Goal: Find specific page/section: Find specific page/section

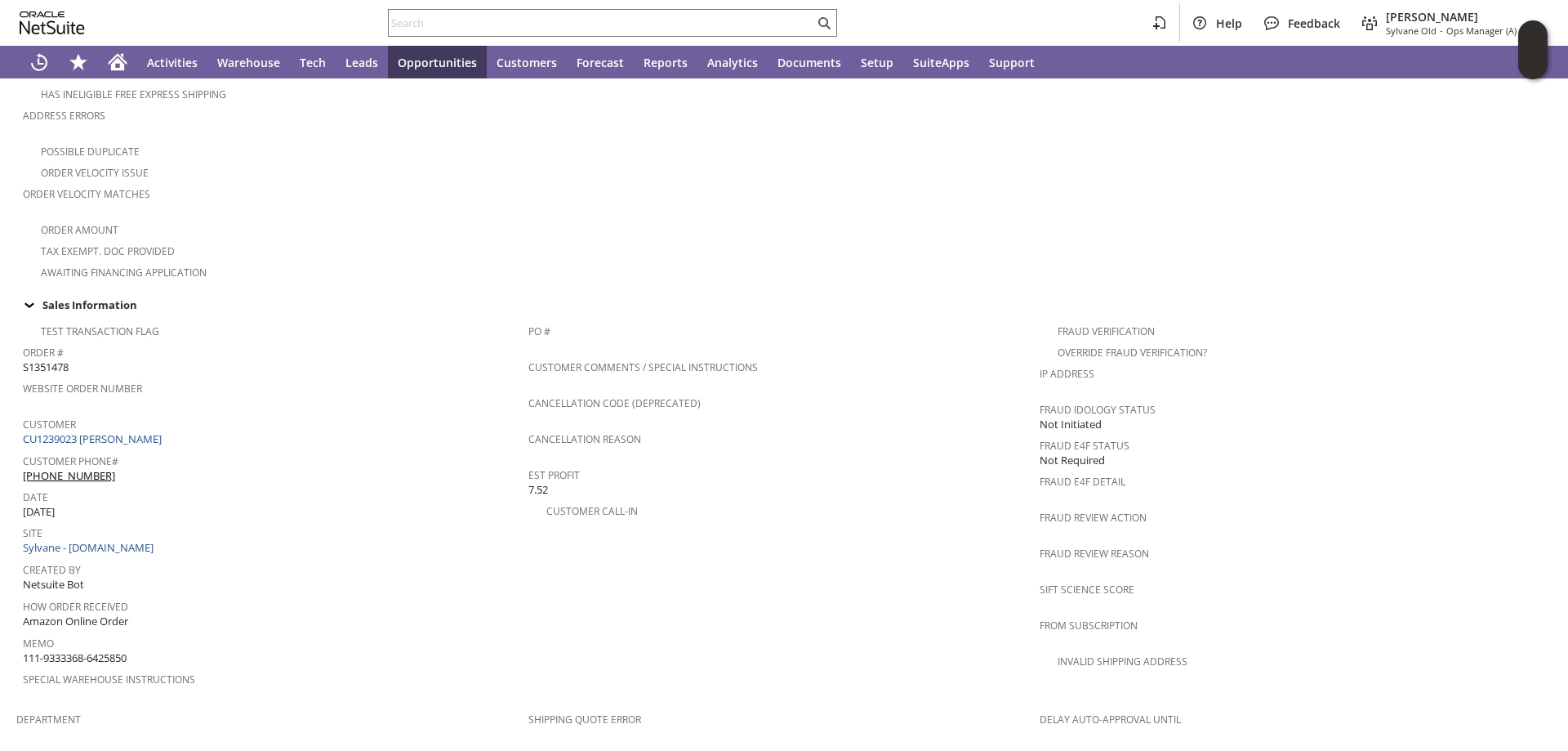
scroll to position [408, 0]
click at [434, 297] on div "Sales Information" at bounding box center [781, 308] width 1529 height 21
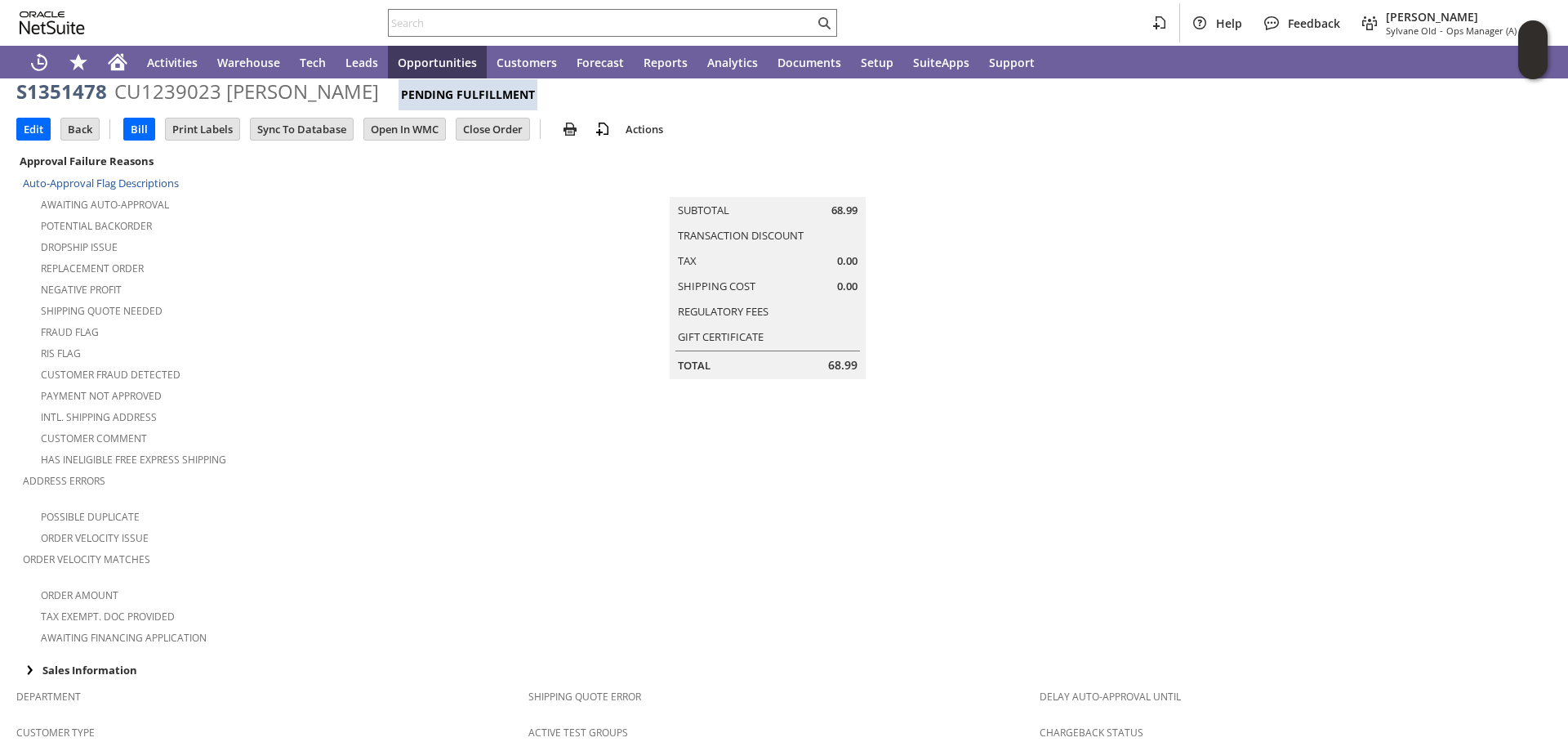
scroll to position [0, 0]
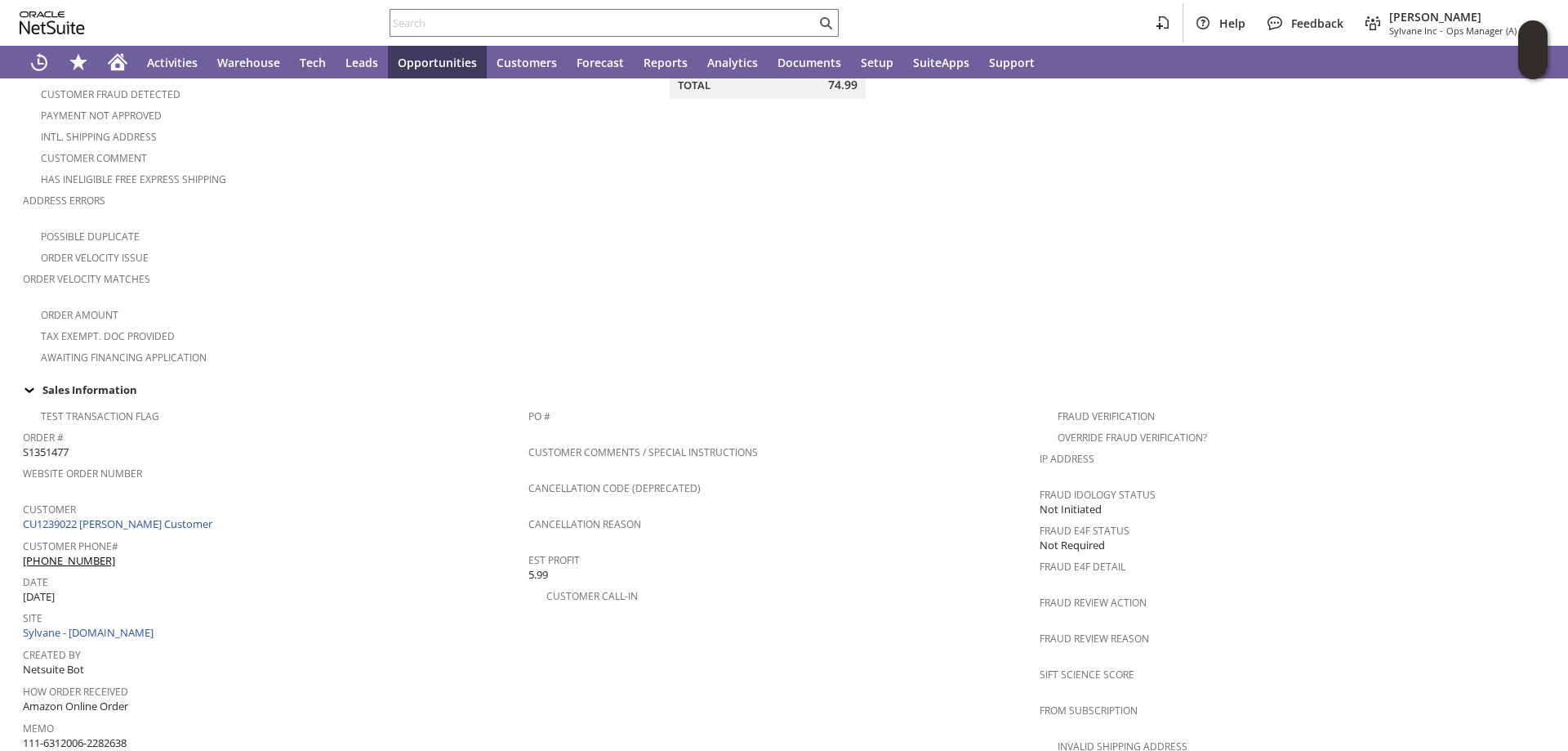
scroll to position [572, 0]
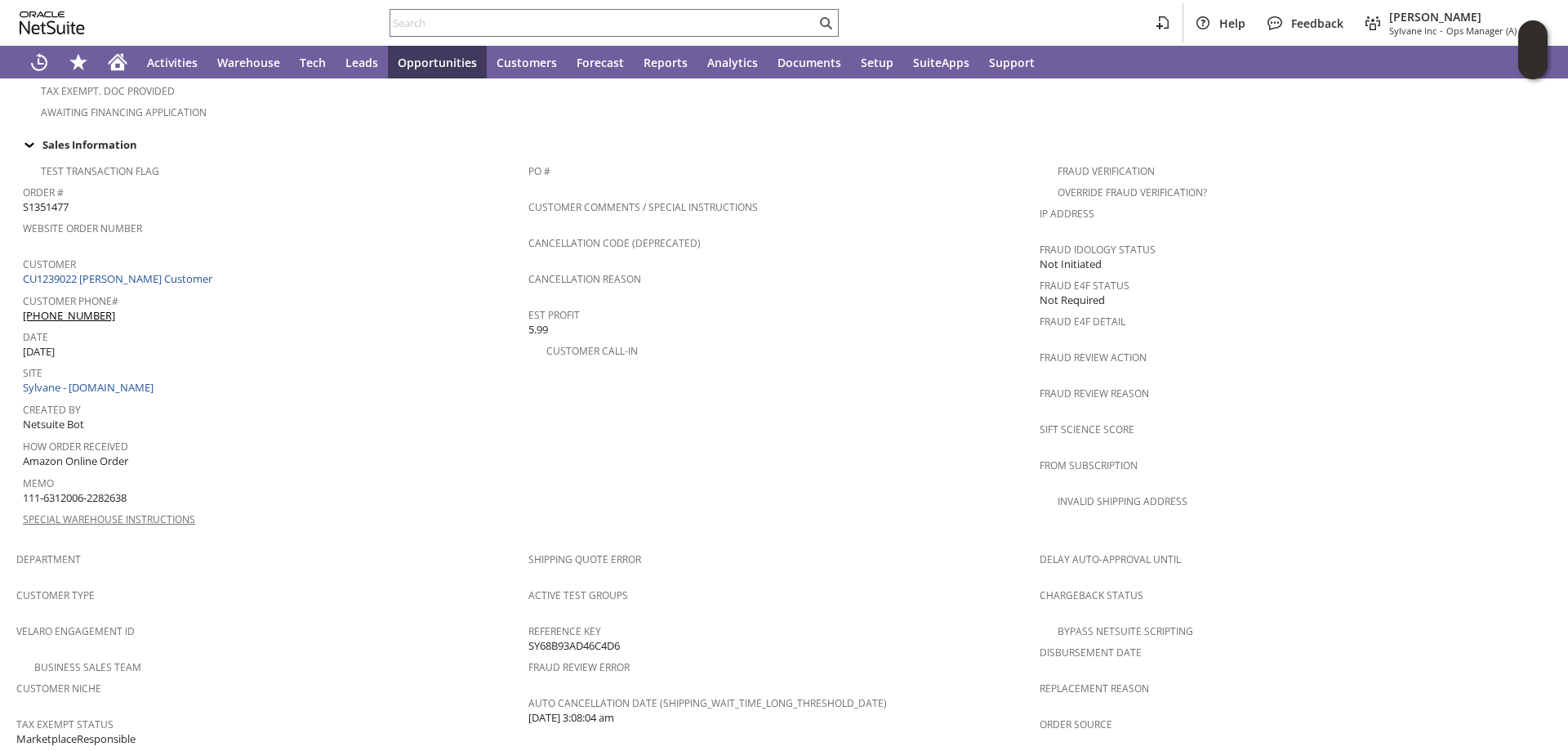
click at [198, 471] on div "Memo 111-6312006-2282638" at bounding box center [271, 489] width 498 height 35
drag, startPoint x: 139, startPoint y: 470, endPoint x: 23, endPoint y: 471, distance: 116.0
click at [23, 471] on div "Memo 111-6312006-2282638" at bounding box center [271, 489] width 498 height 35
copy span "111-6312006-2282638"
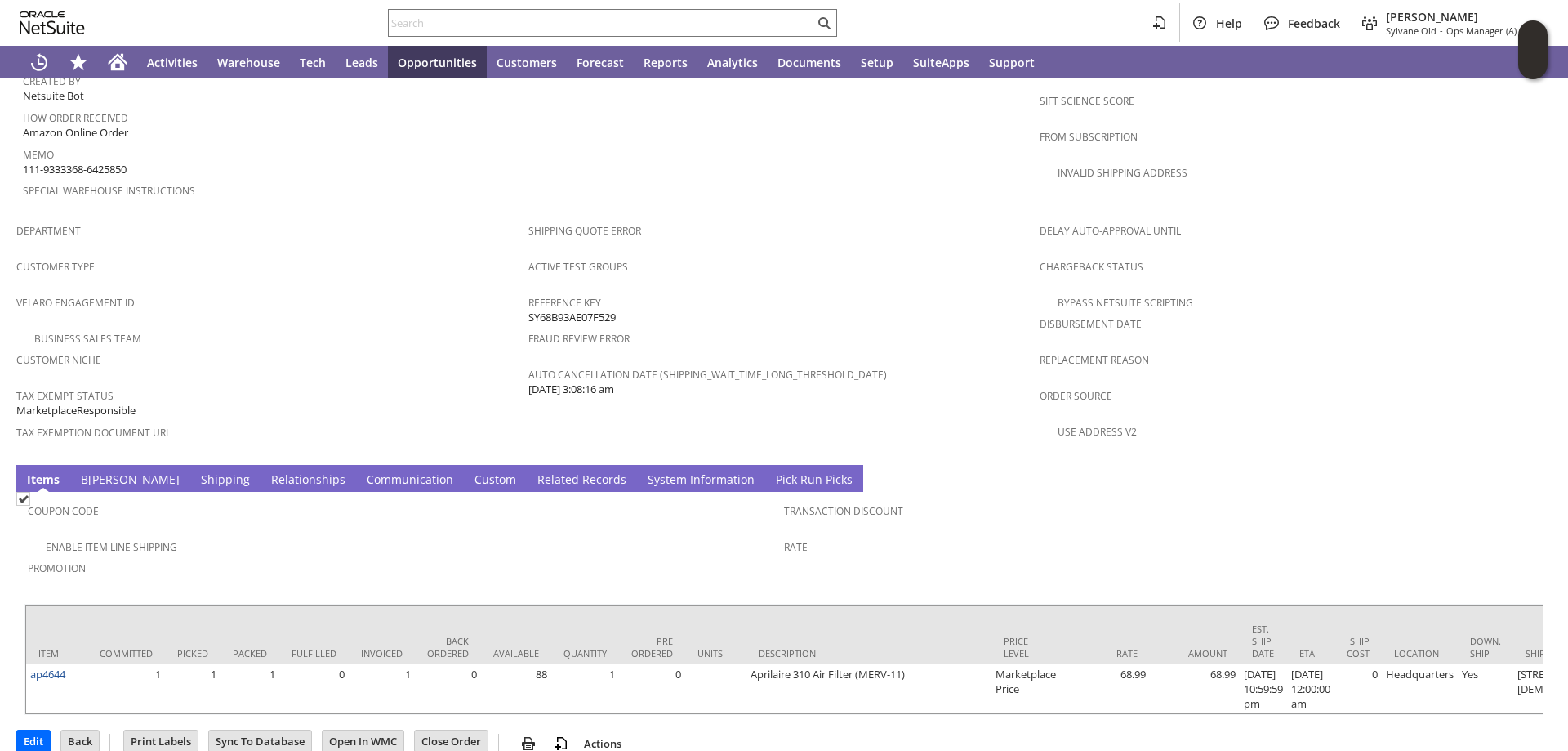
scroll to position [912, 0]
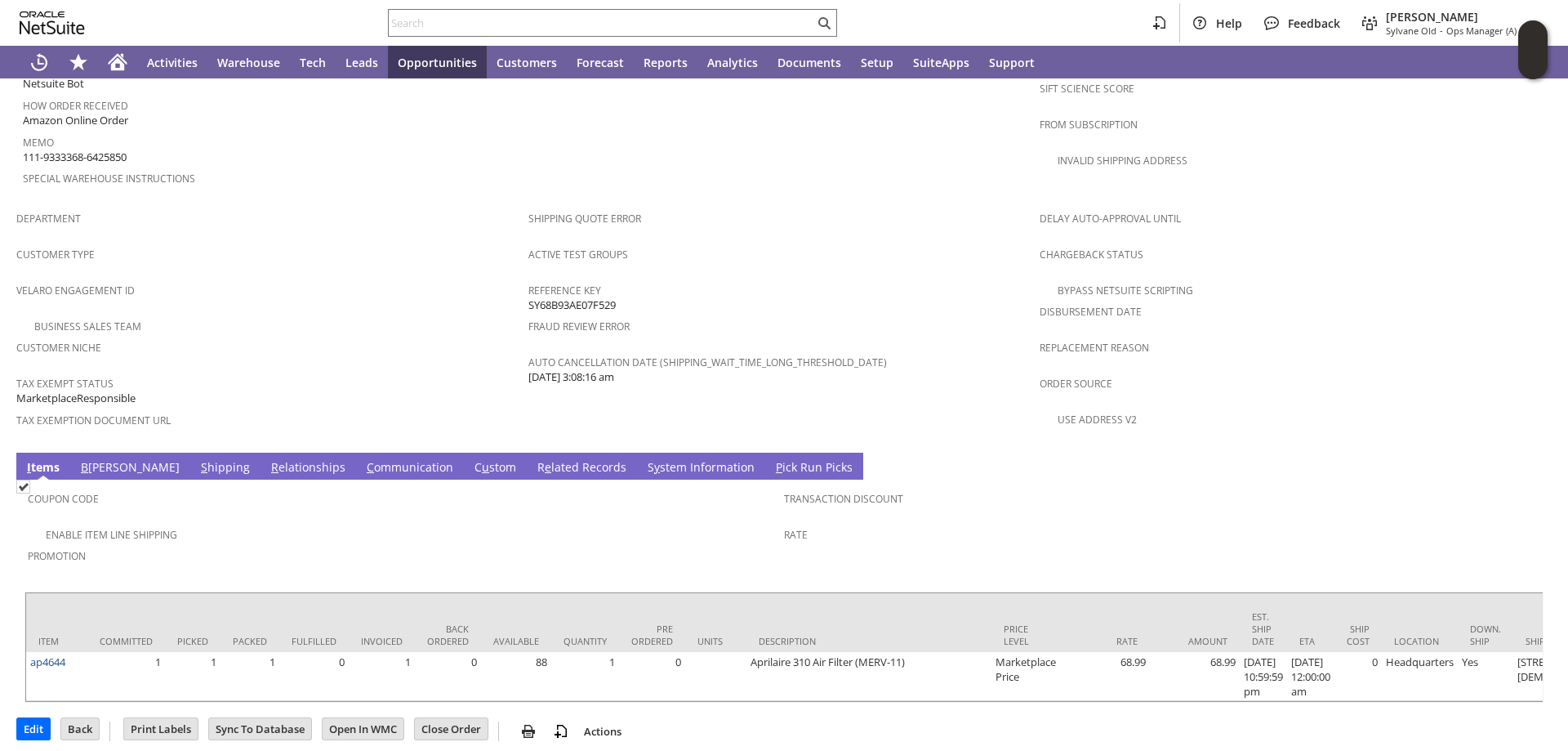
click at [197, 459] on link "S hipping" at bounding box center [225, 468] width 58 height 18
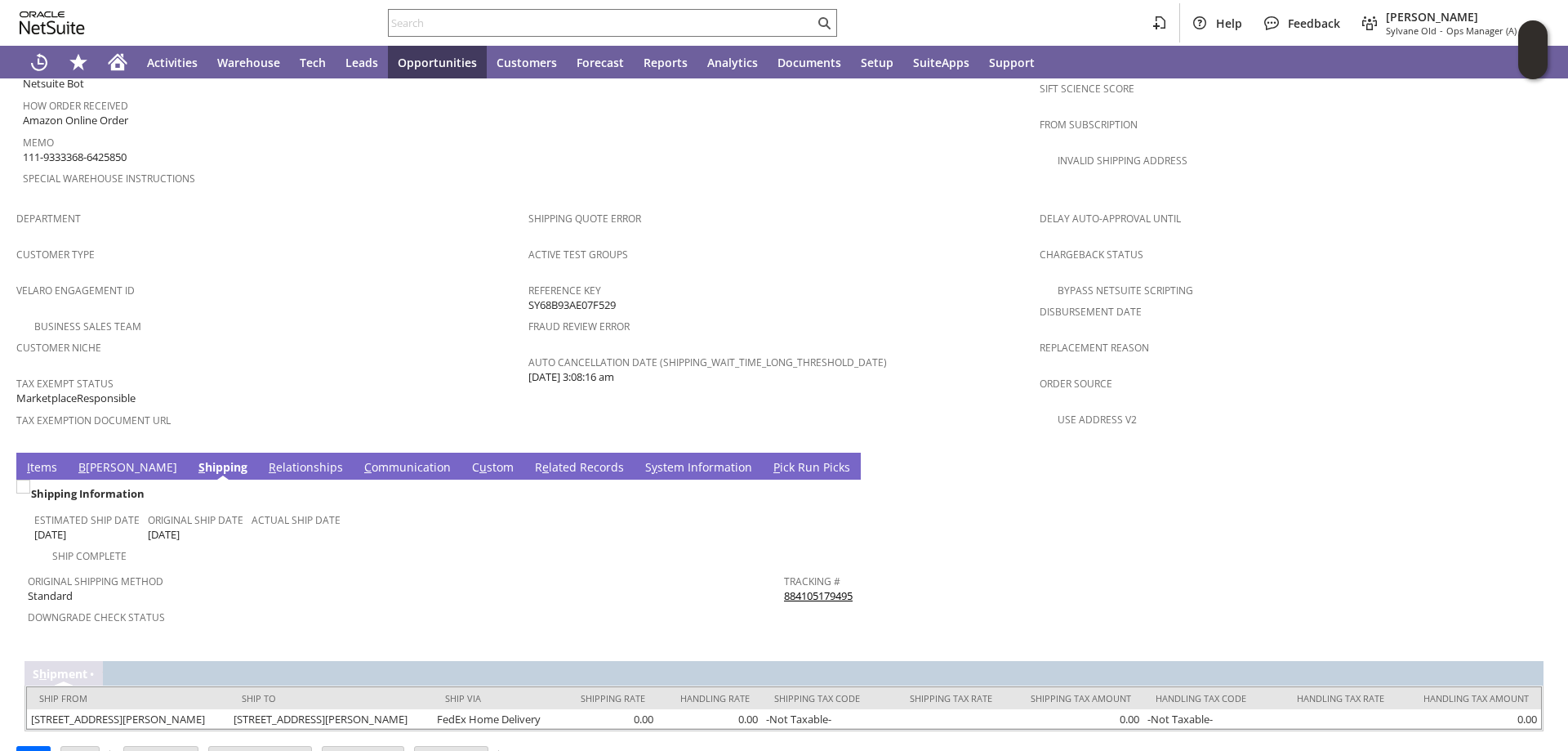
drag, startPoint x: 132, startPoint y: 127, endPoint x: 25, endPoint y: 128, distance: 107.0
click at [25, 131] on div "Memo 111-9333368-6425850" at bounding box center [271, 148] width 498 height 35
copy span "111-9333368-6425850"
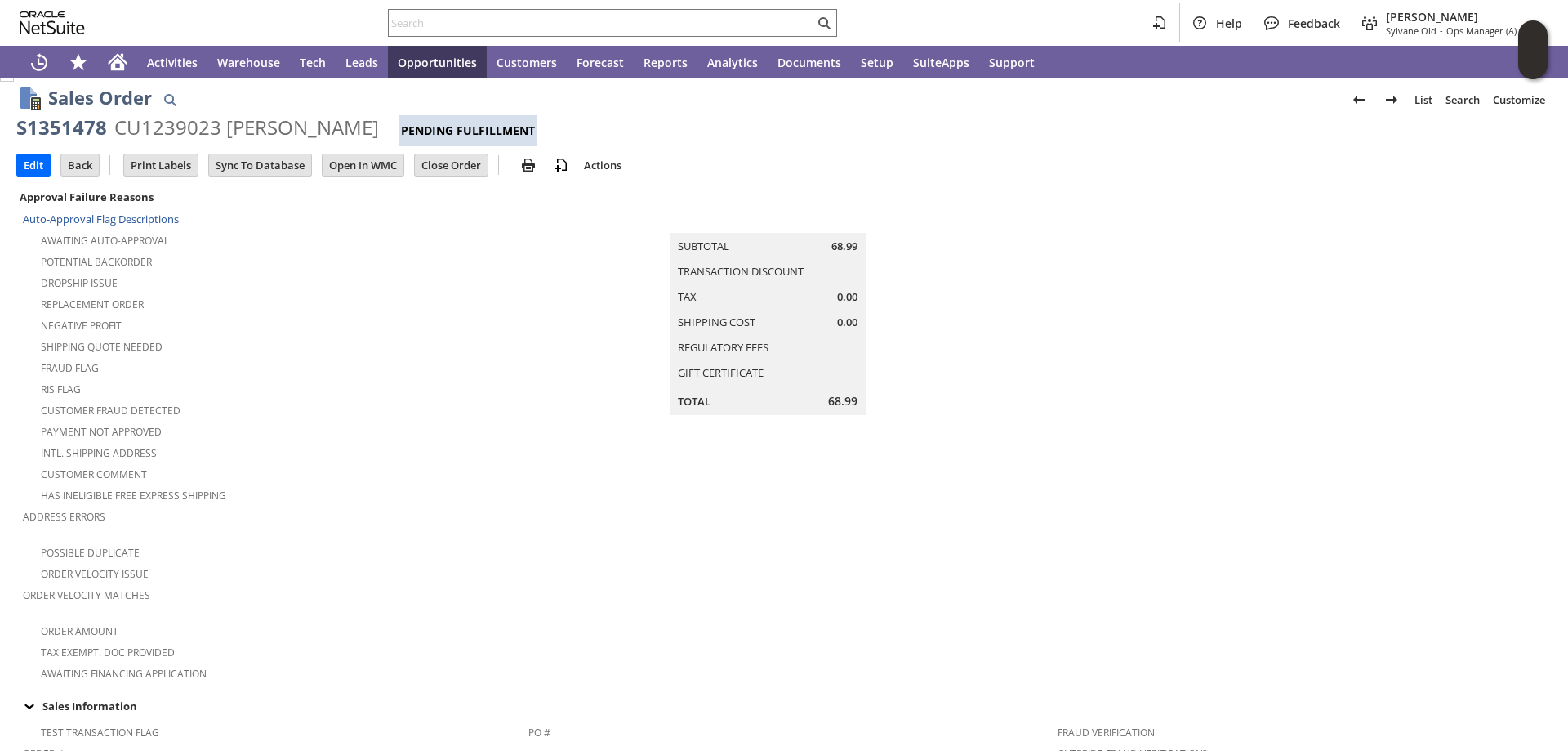
scroll to position [0, 0]
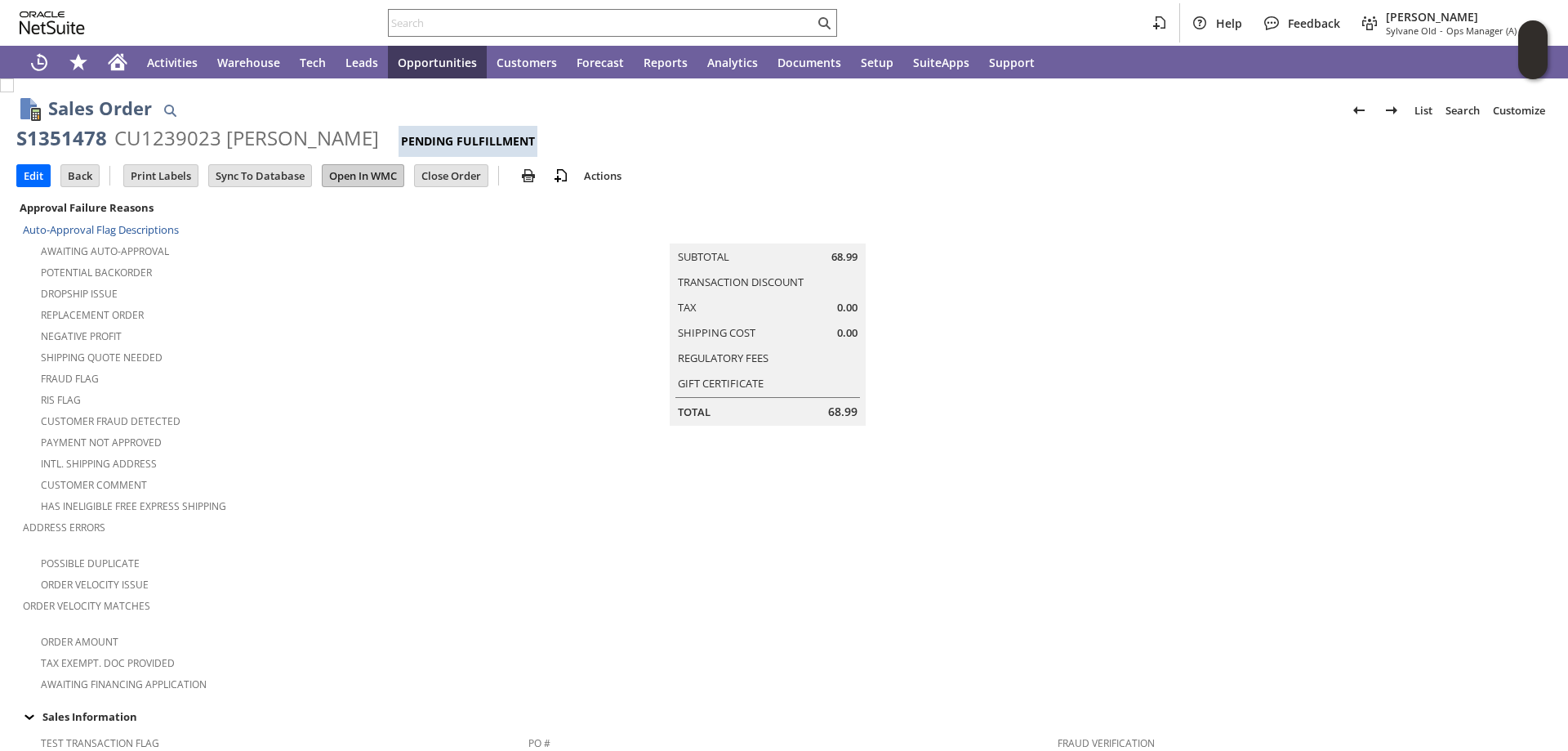
click at [370, 172] on input "Open In WMC" at bounding box center [363, 176] width 81 height 21
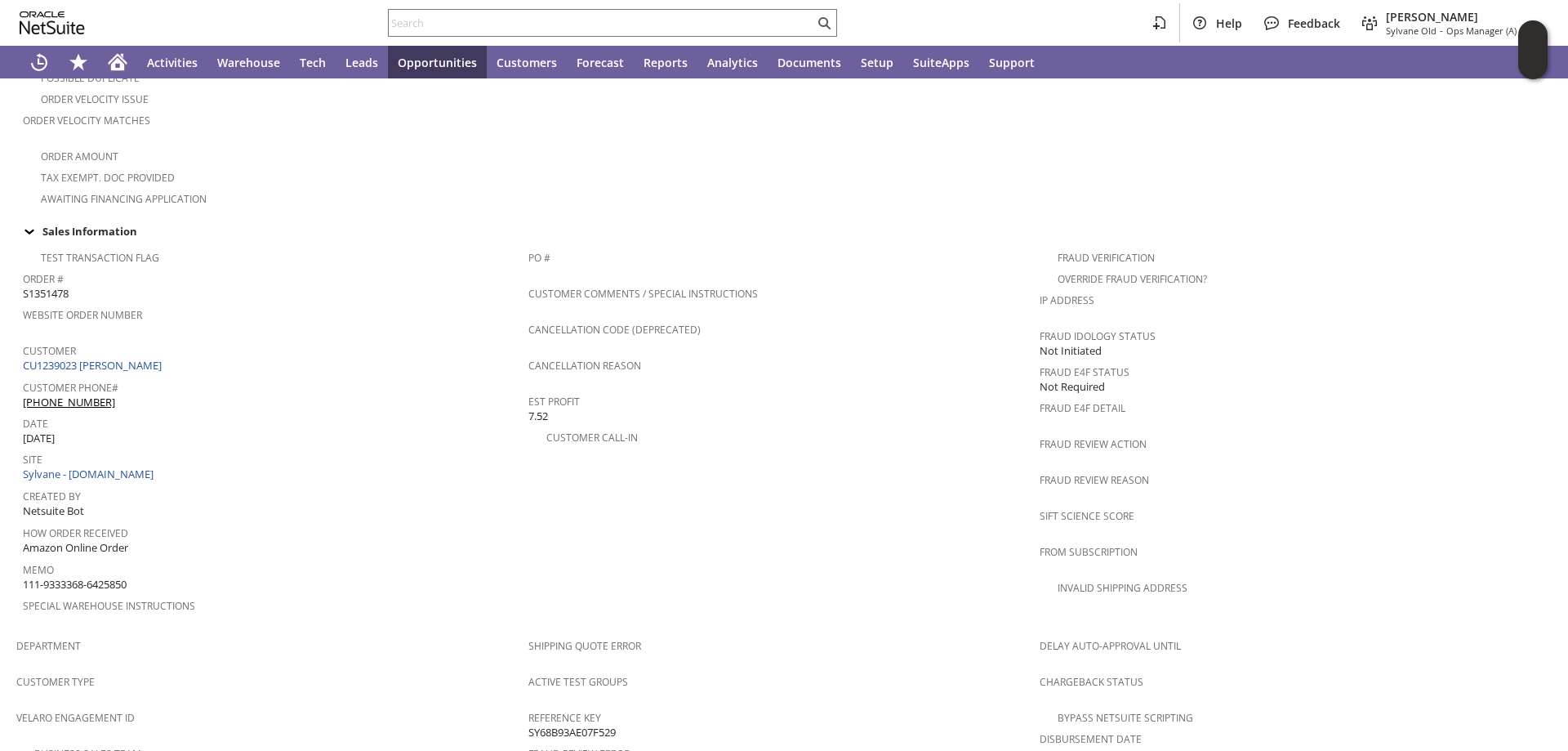
scroll to position [490, 0]
click at [193, 517] on div "How Order Received Amazon Online Order" at bounding box center [271, 534] width 498 height 35
drag, startPoint x: 142, startPoint y: 548, endPoint x: 278, endPoint y: 516, distance: 139.7
click at [26, 553] on div "Memo 111-9333368-6425850" at bounding box center [271, 570] width 498 height 35
copy span "11-9333368-6425850"
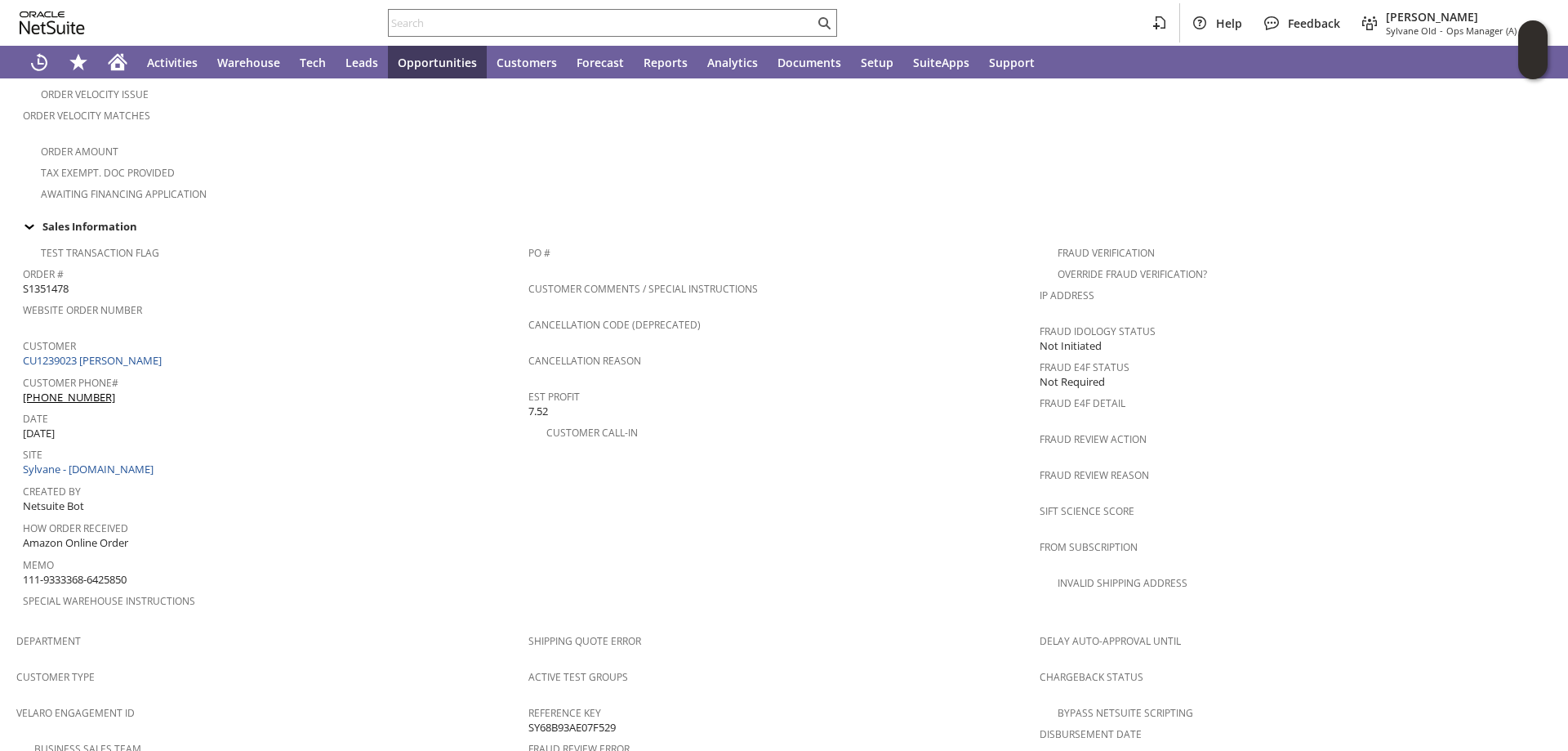
click at [212, 553] on span "Memo" at bounding box center [271, 562] width 498 height 19
drag, startPoint x: 153, startPoint y: 554, endPoint x: 21, endPoint y: 557, distance: 132.0
click at [21, 557] on td "Test Transaction Flag Order # S1351478 Website Order Number Customer CU1239023 …" at bounding box center [272, 431] width 513 height 388
click at [179, 553] on div "Memo 111-9333368-6425850" at bounding box center [271, 570] width 498 height 35
drag, startPoint x: 127, startPoint y: 550, endPoint x: 25, endPoint y: 553, distance: 102.0
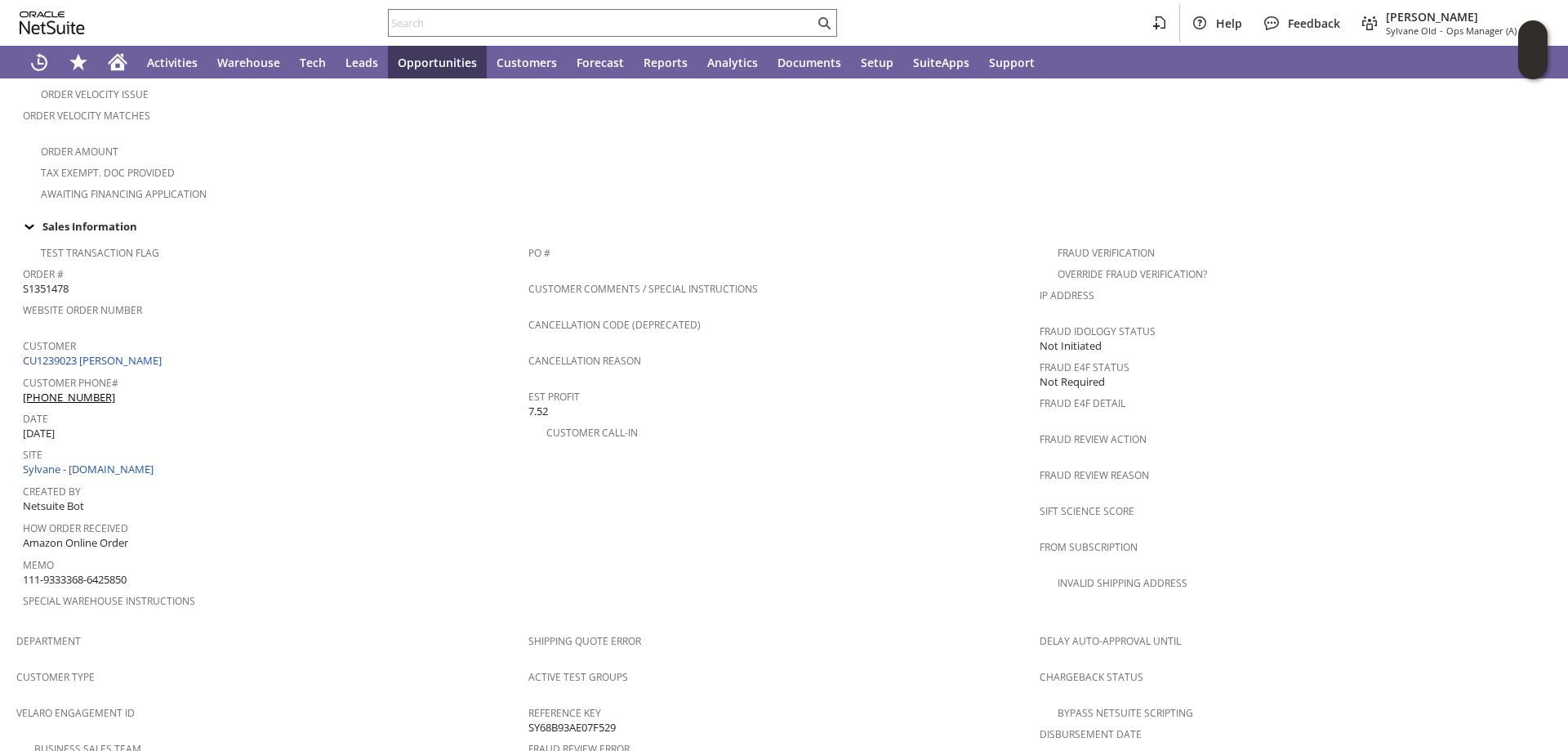
click at [25, 553] on div "Memo 111-9333368-6425850" at bounding box center [271, 570] width 498 height 35
copy span "111-9333368-6425850"
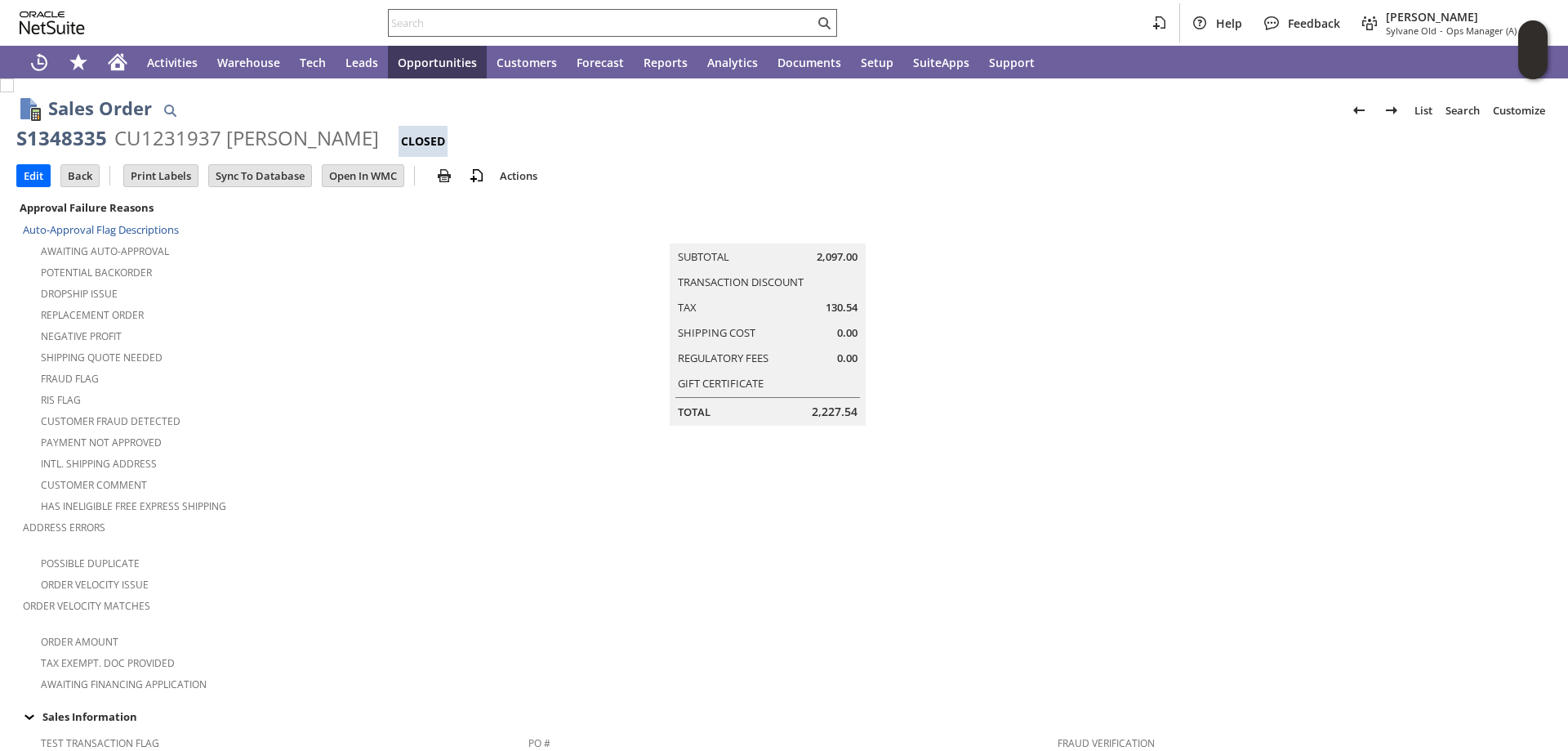
click at [415, 20] on input "text" at bounding box center [601, 23] width 425 height 20
paste input "S1350133"
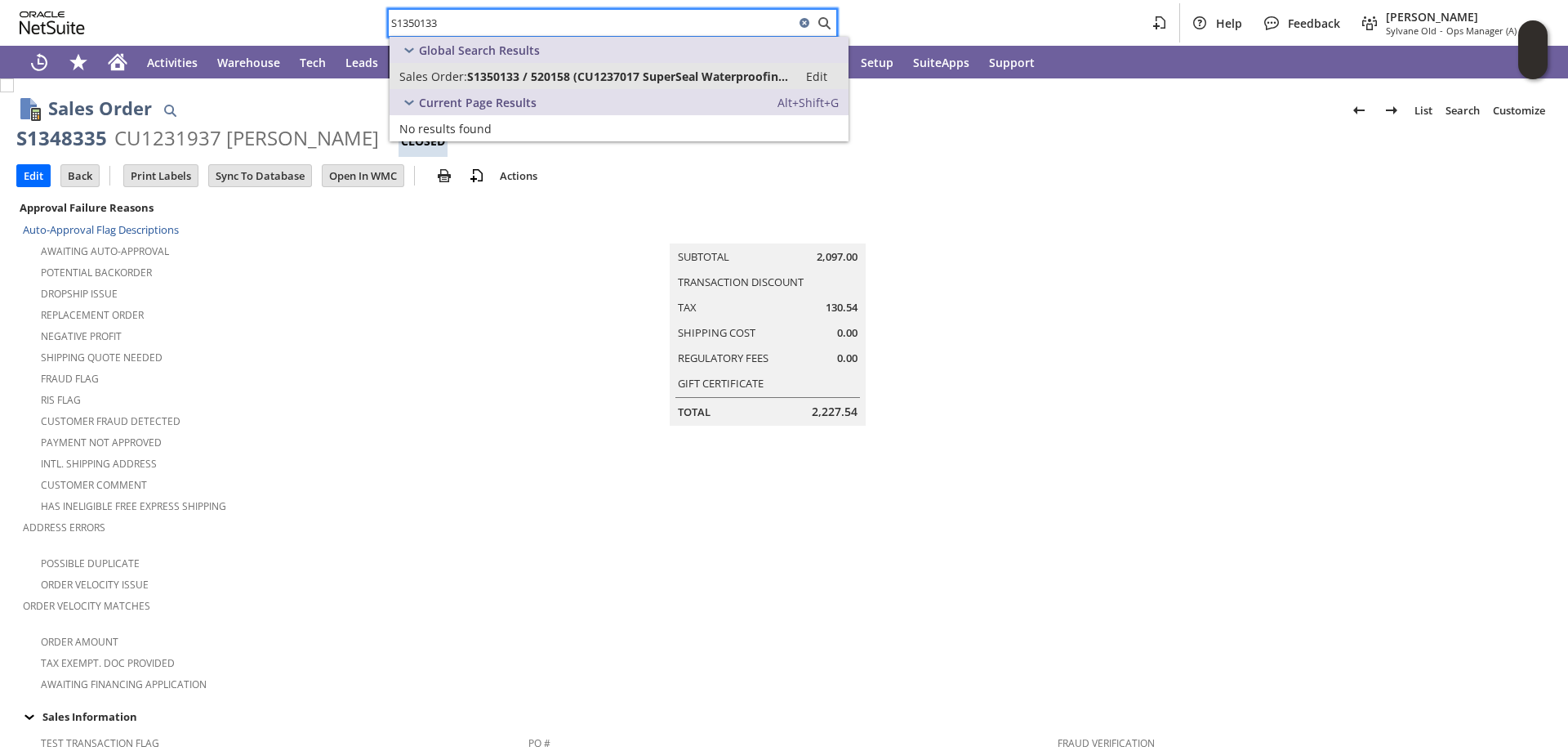
type input "S1350133"
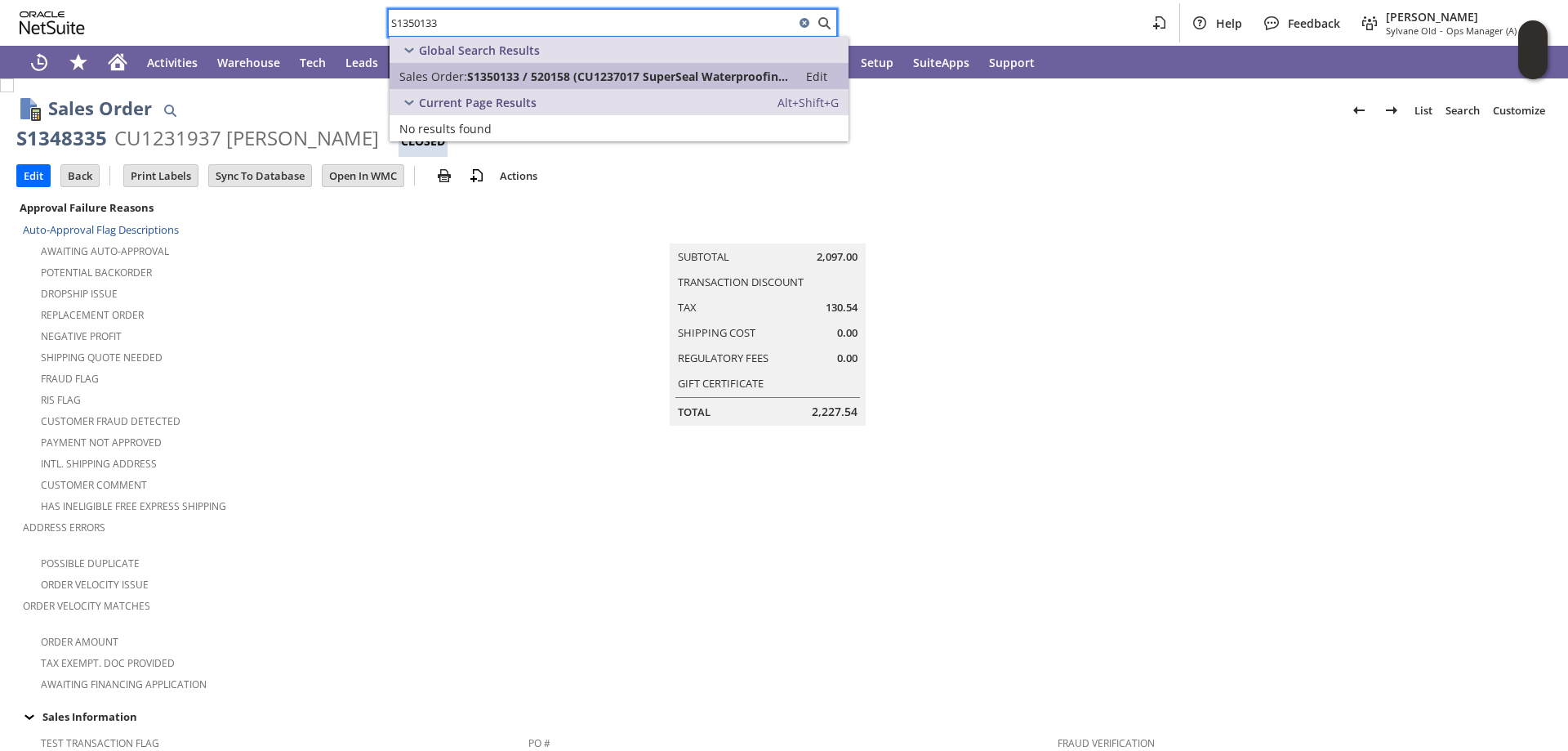
click at [459, 72] on span "Sales Order:" at bounding box center [434, 76] width 67 height 16
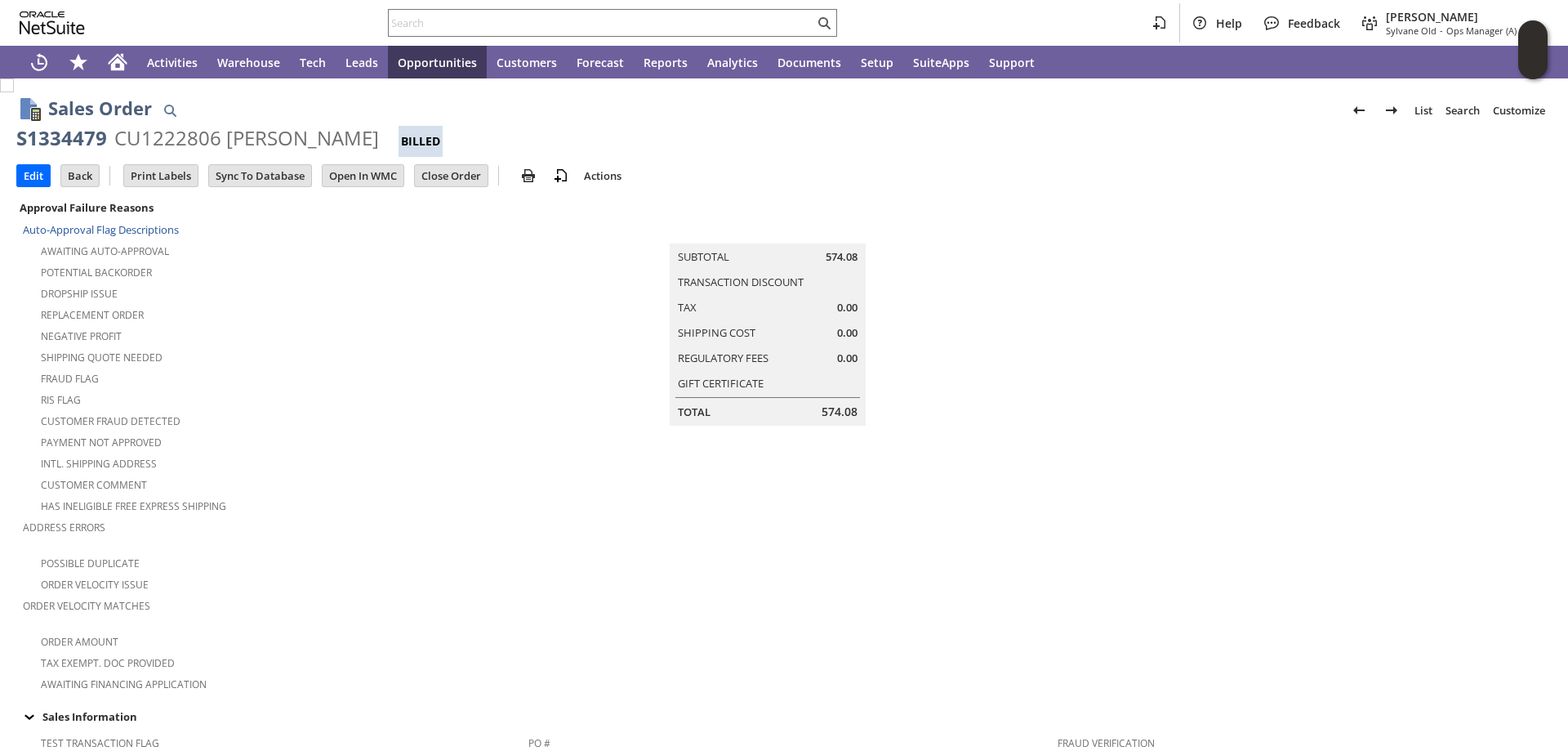
drag, startPoint x: 458, startPoint y: 22, endPoint x: 321, endPoint y: 45, distance: 138.9
click at [457, 22] on input "text" at bounding box center [601, 23] width 425 height 20
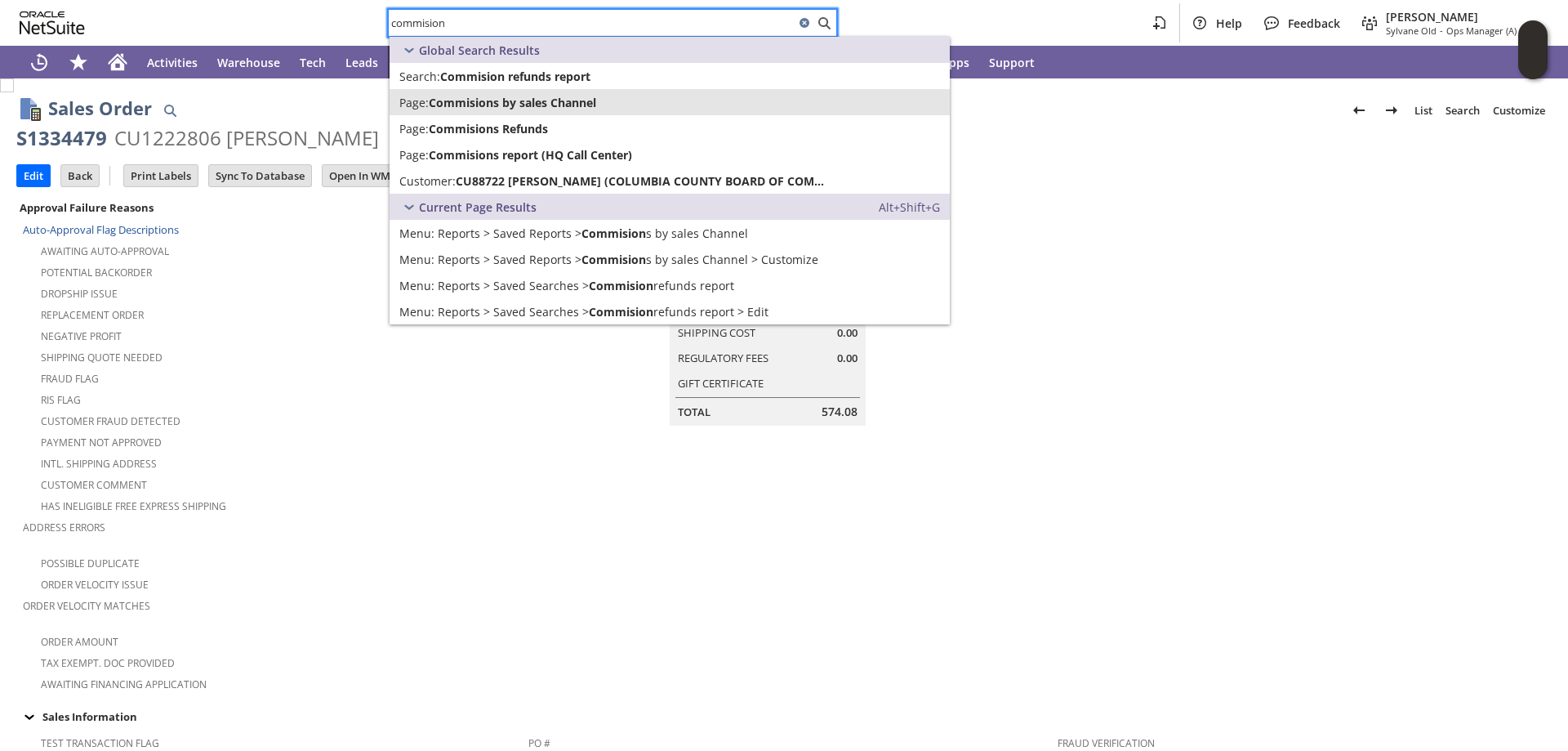
type input "commision"
click at [575, 105] on span "Commisions by sales Channel" at bounding box center [513, 102] width 168 height 16
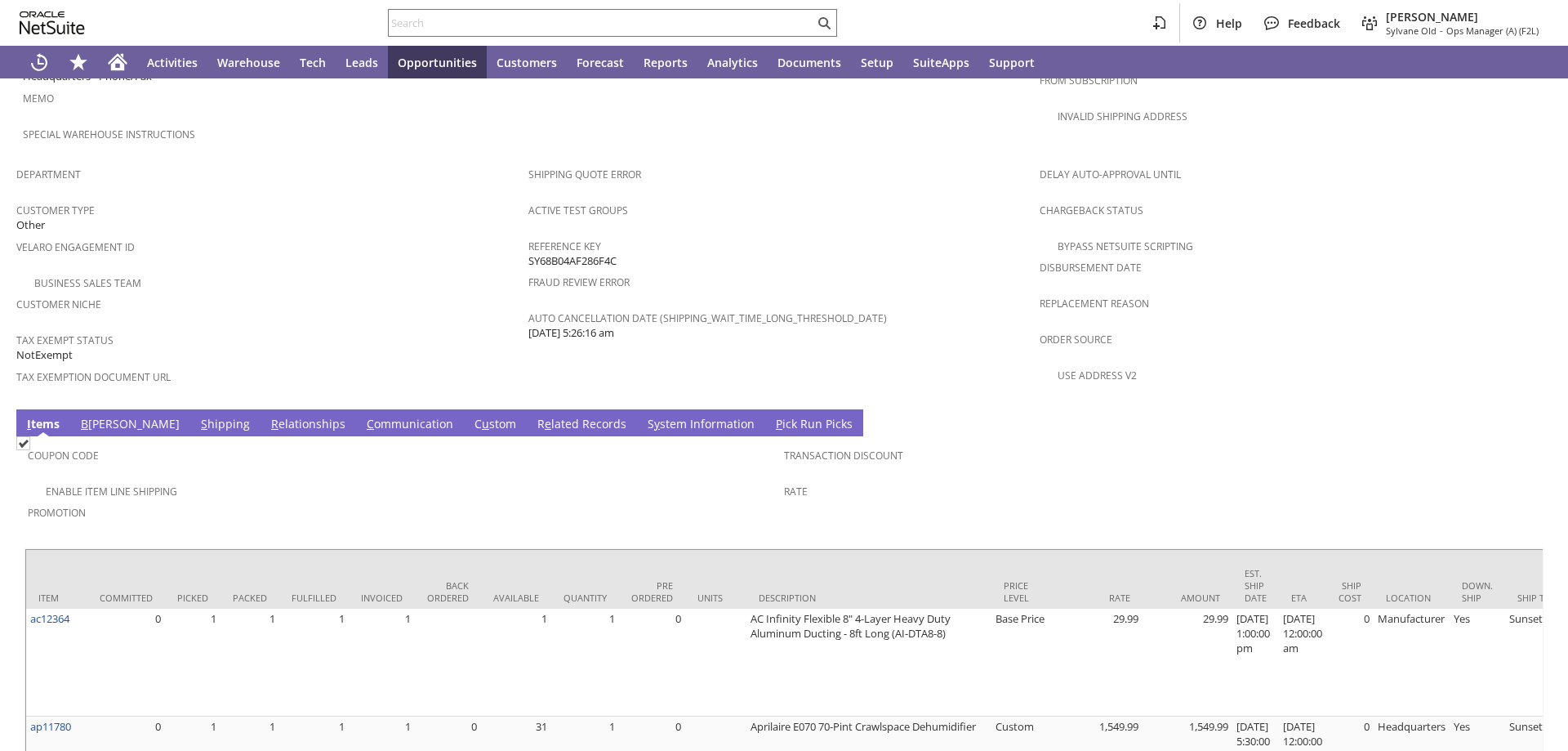
scroll to position [1005, 0]
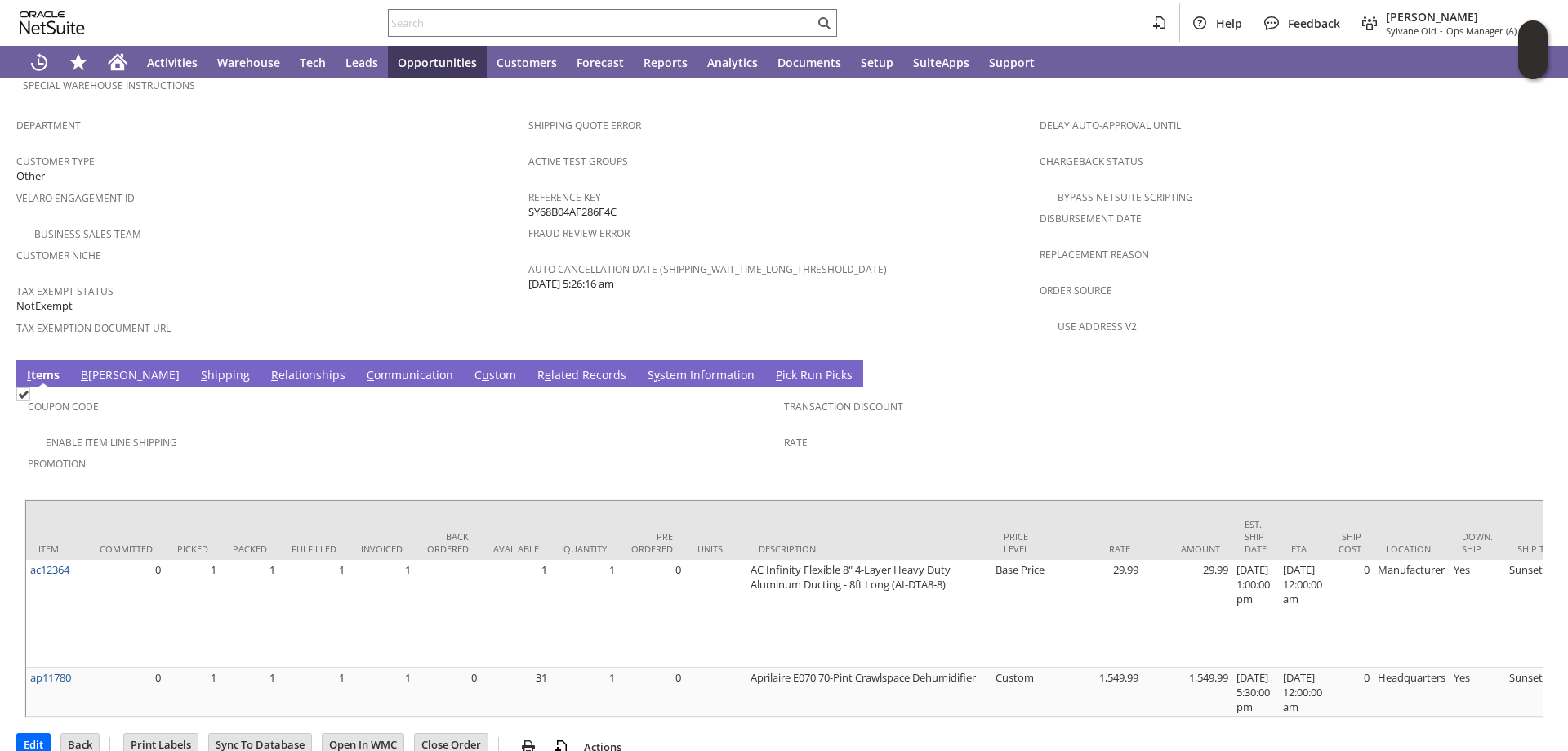
click at [197, 367] on link "S hipping" at bounding box center [225, 376] width 58 height 18
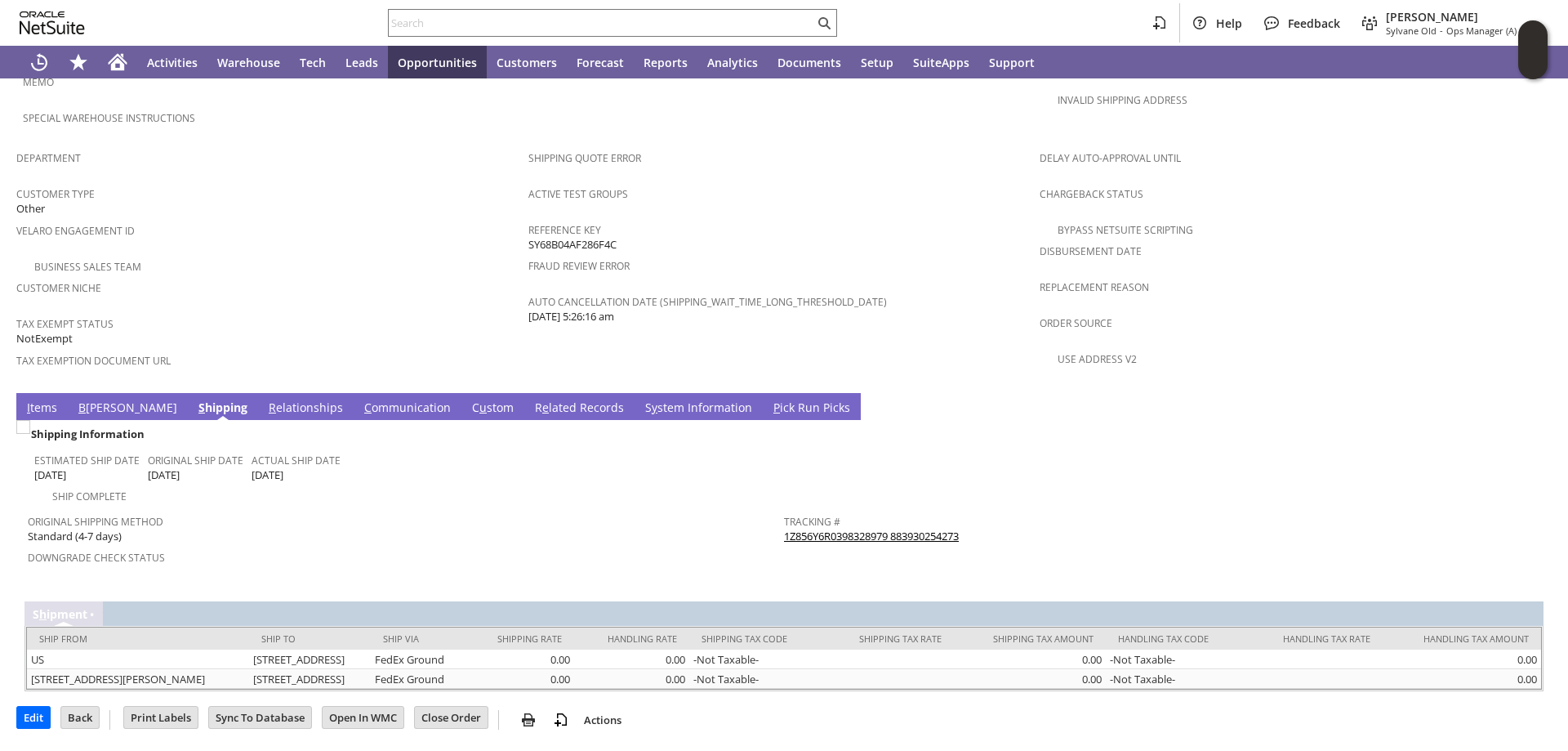
click at [641, 400] on link "S y stem Information" at bounding box center [698, 409] width 115 height 18
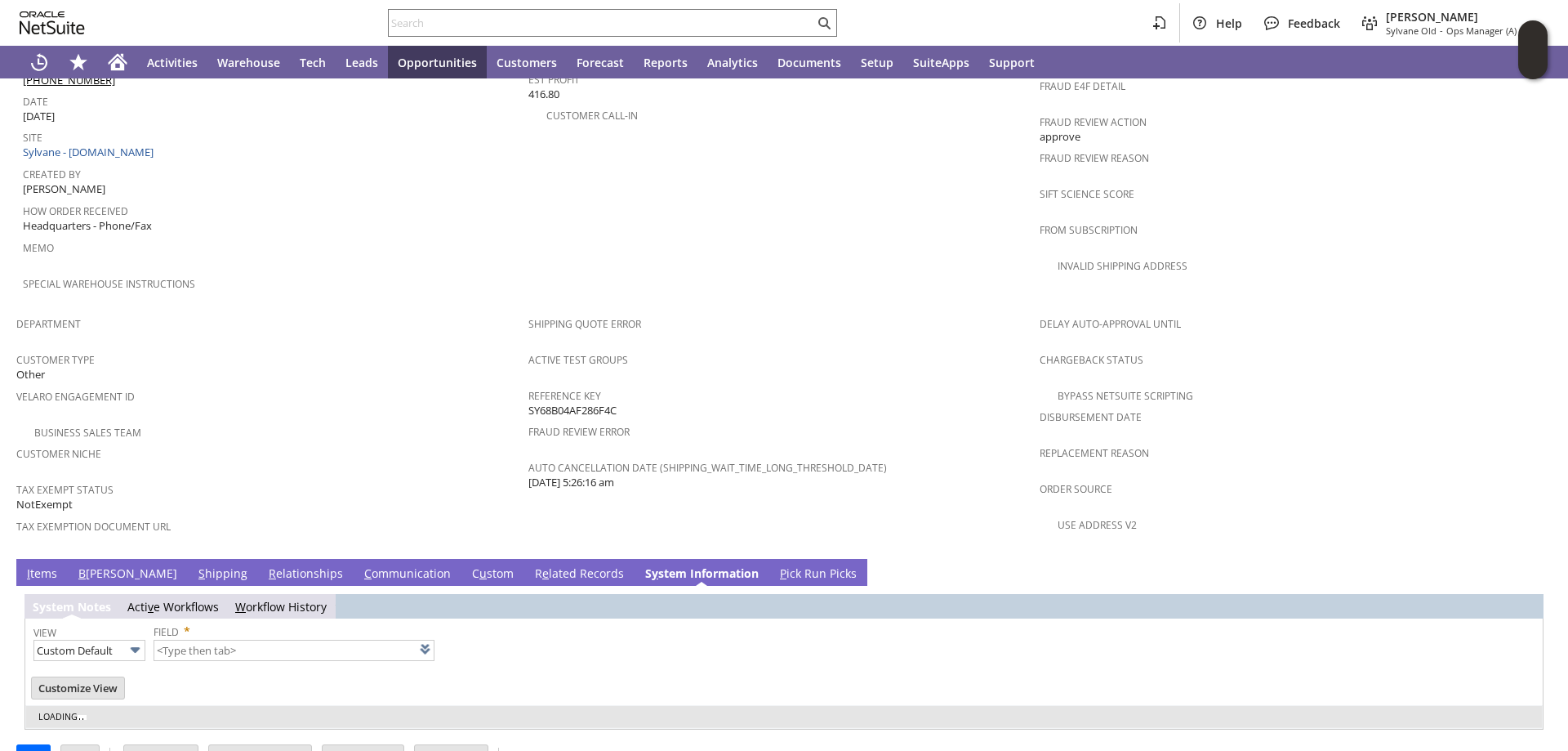
type input "1 to 25 of 103"
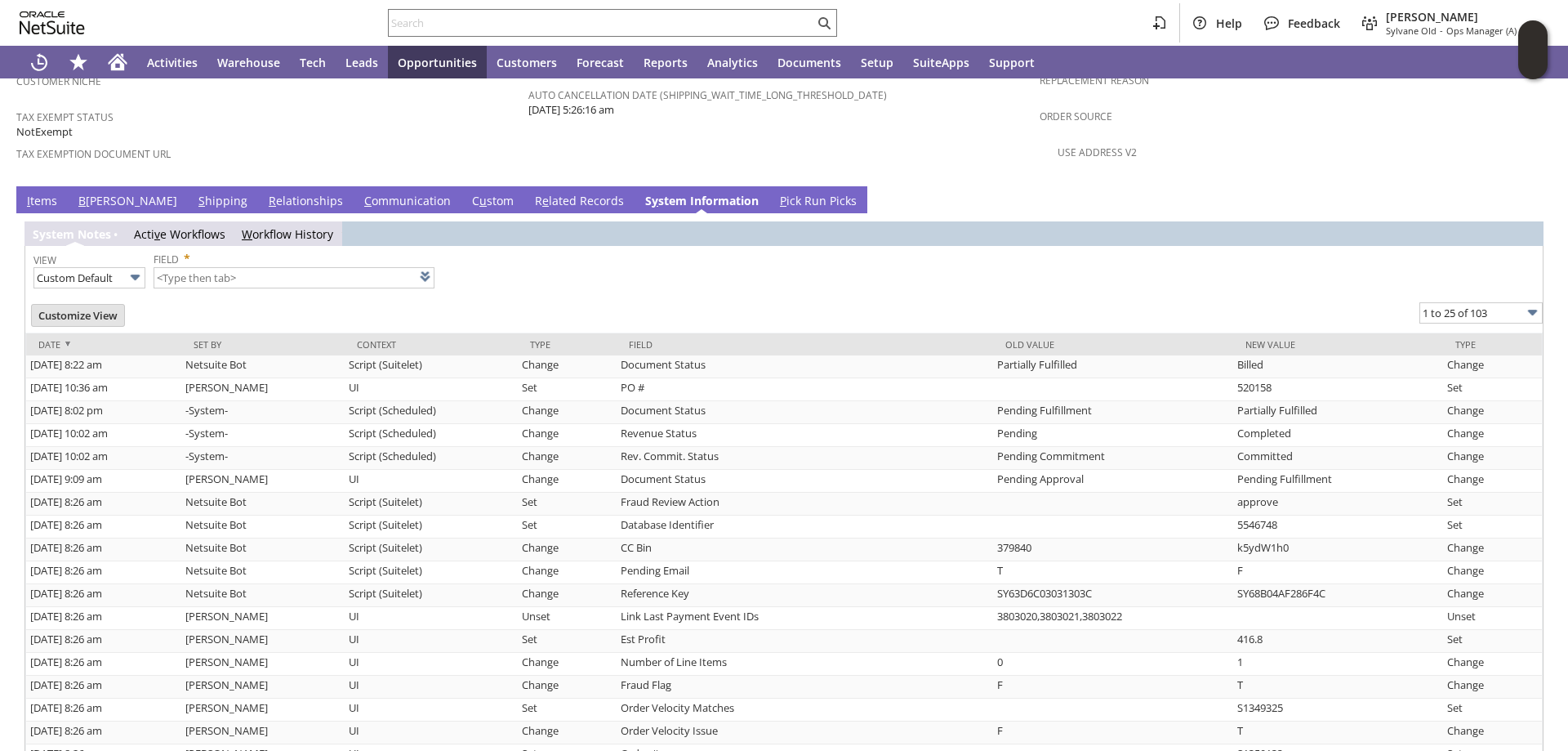
scroll to position [1219, 0]
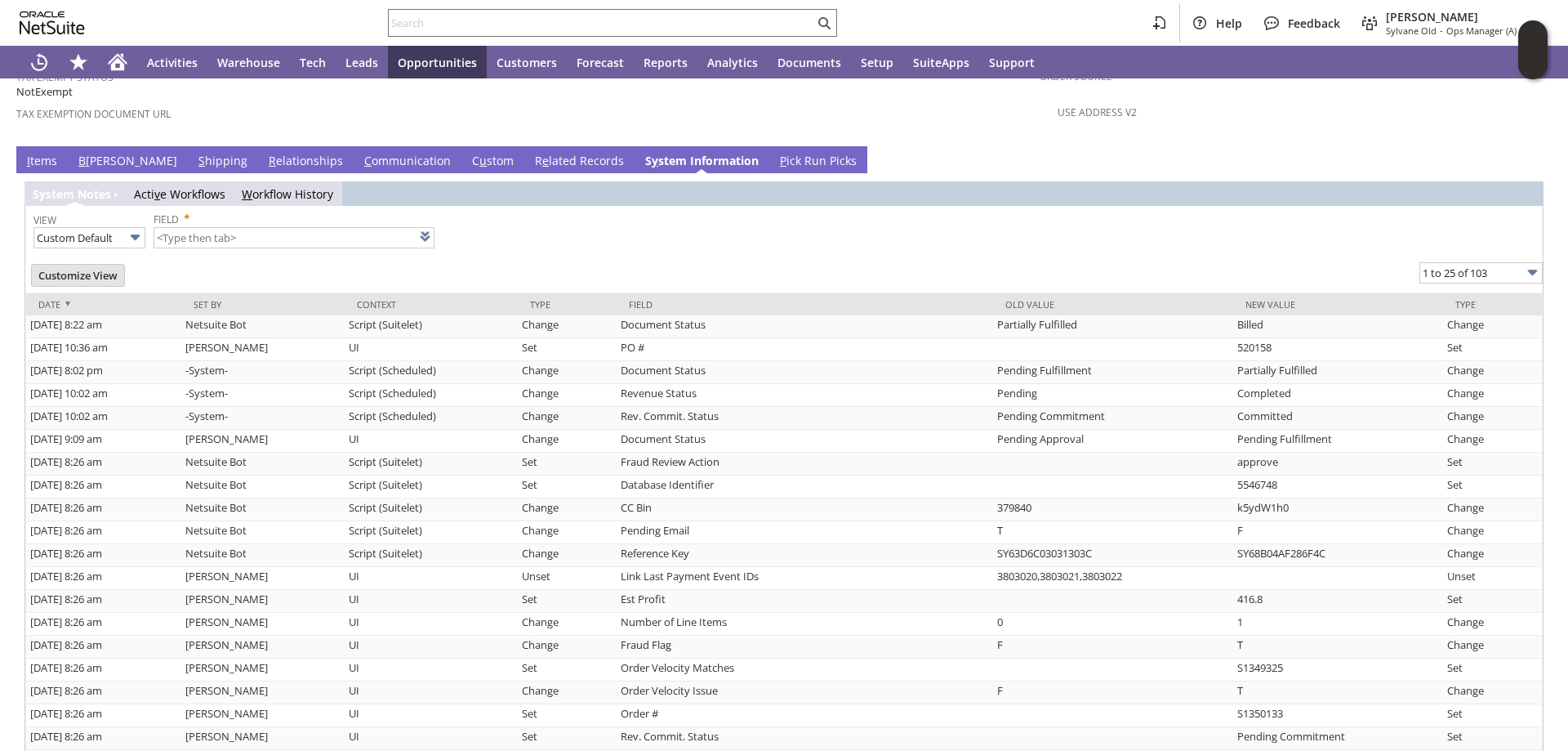
click at [194, 153] on link "S hipping" at bounding box center [223, 162] width 58 height 18
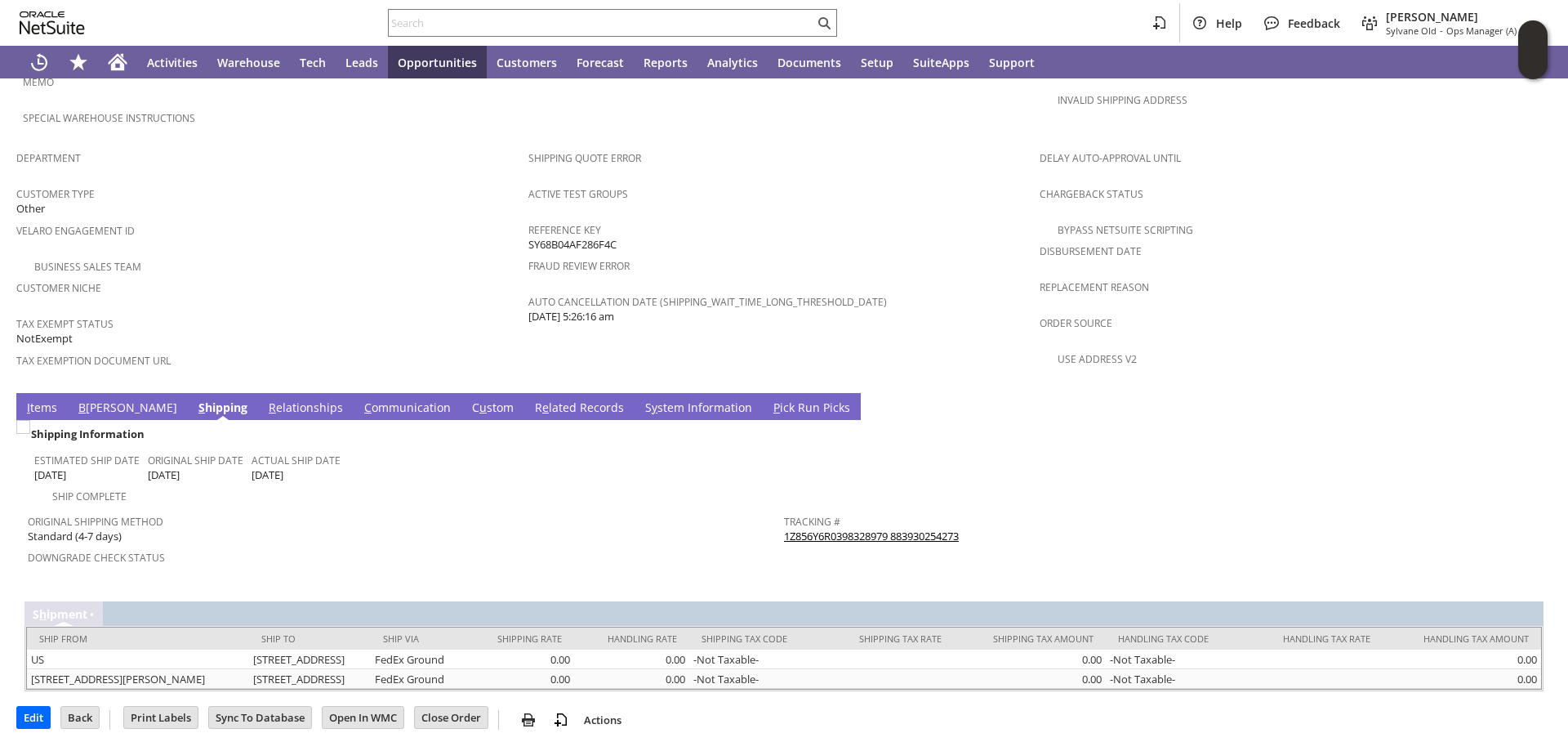
scroll to position [975, 0]
click at [862, 528] on link "1Z856Y6R0398328979 883930254273" at bounding box center [871, 535] width 174 height 15
click at [440, 35] on div at bounding box center [613, 23] width 449 height 28
click at [440, 21] on input "text" at bounding box center [601, 23] width 425 height 20
paste input "S1350394"
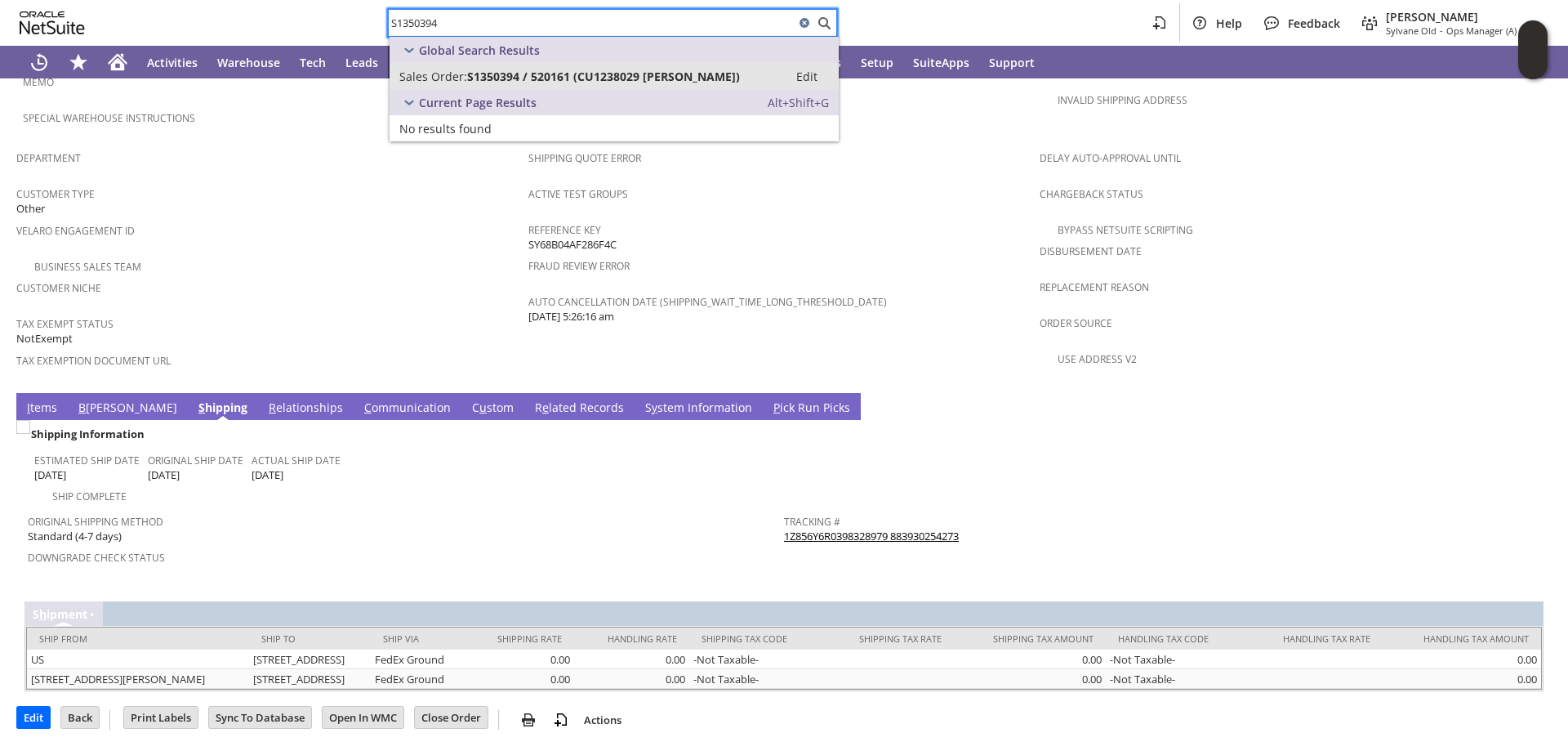
type input "S1350394"
click at [491, 75] on span "S1350394 / 520161 (CU1238029 kevin kelly)" at bounding box center [604, 76] width 273 height 16
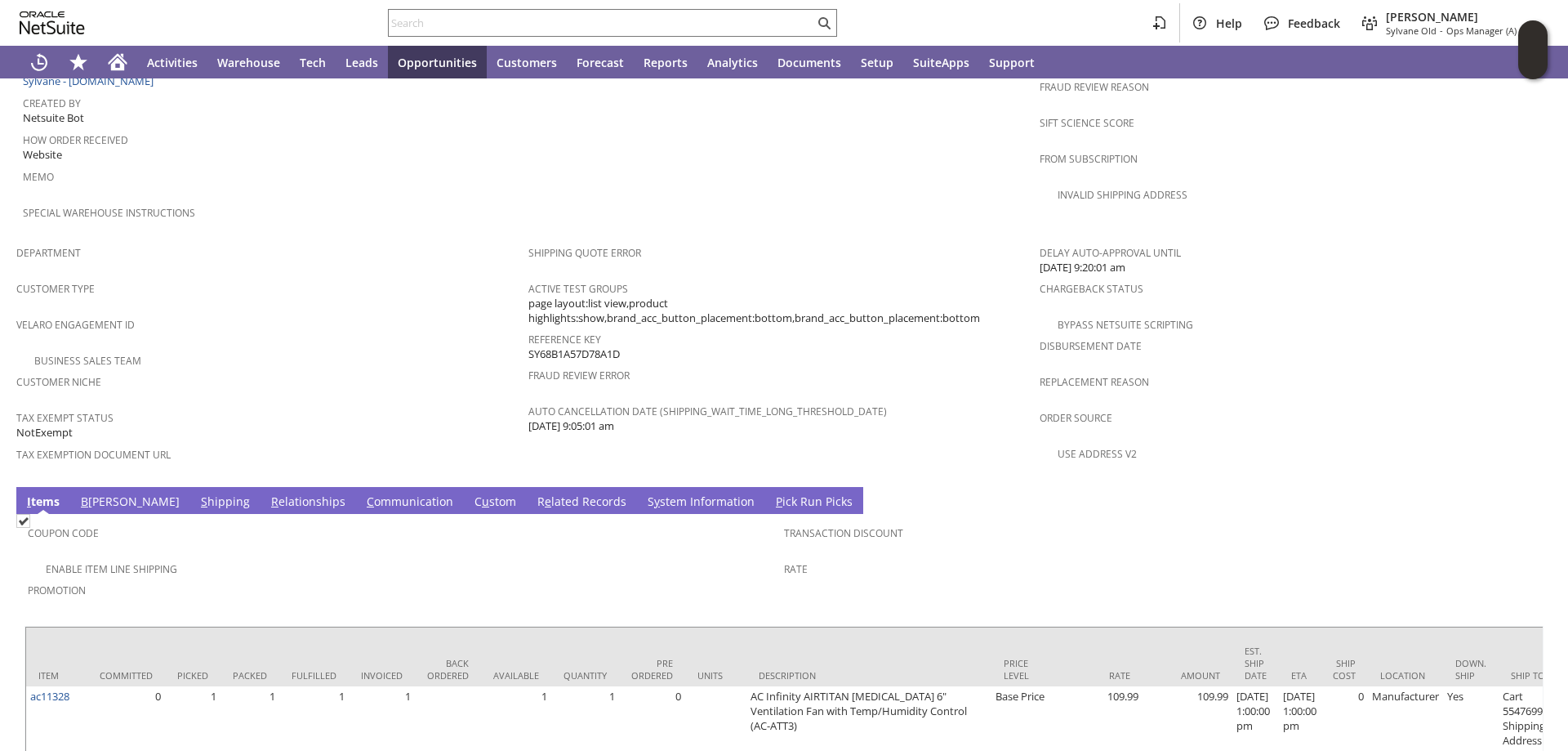
scroll to position [971, 0]
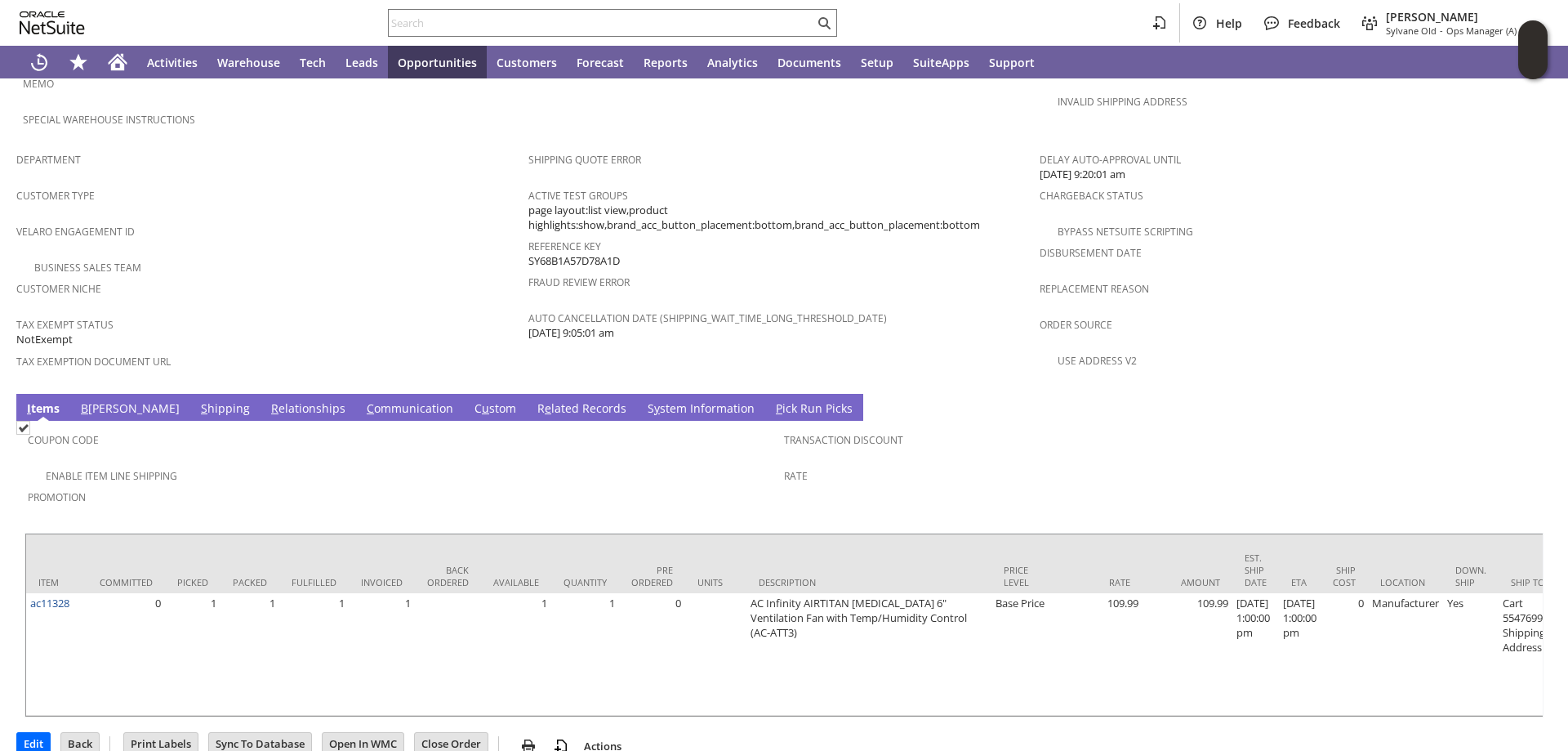
click at [197, 401] on link "S hipping" at bounding box center [225, 410] width 58 height 18
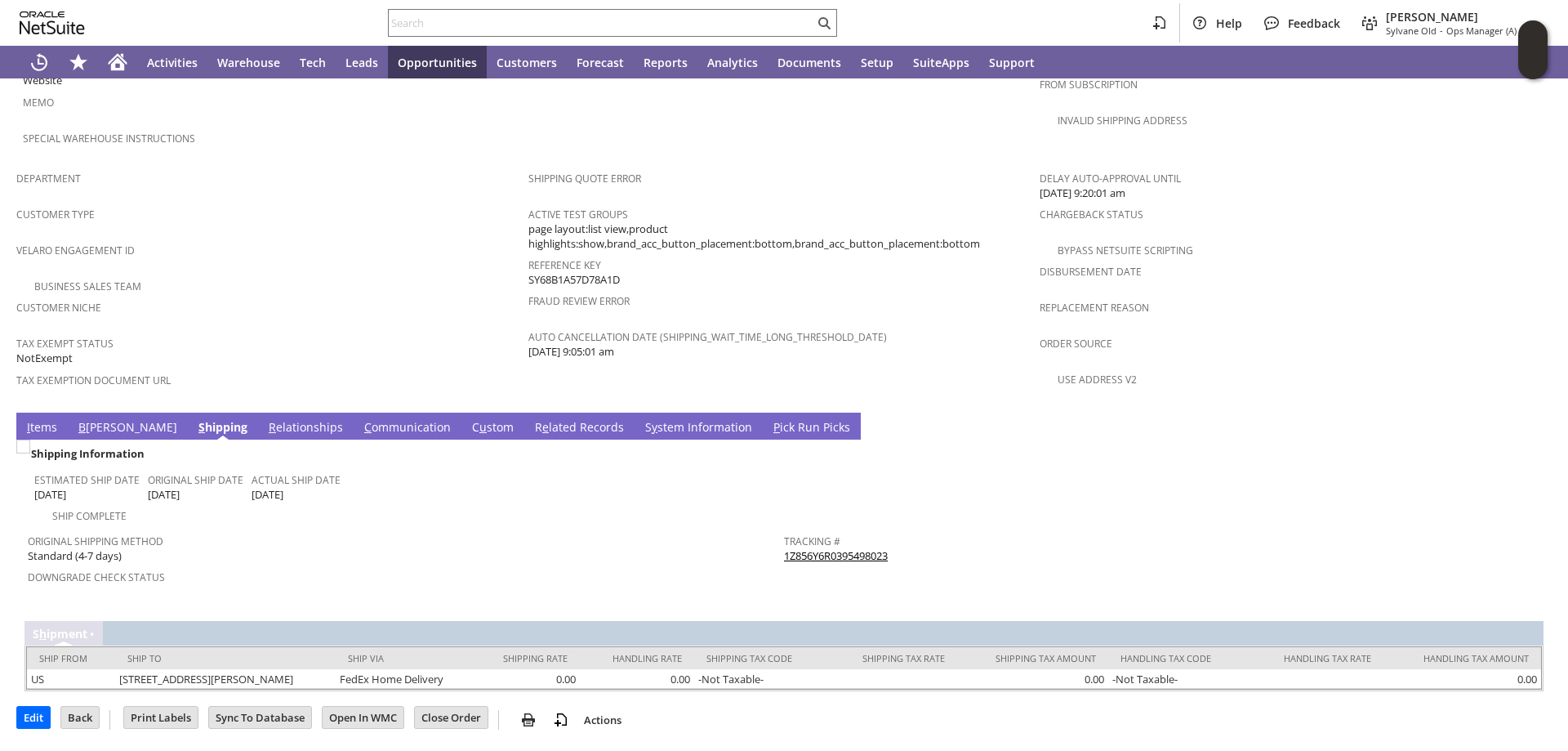
scroll to position [913, 0]
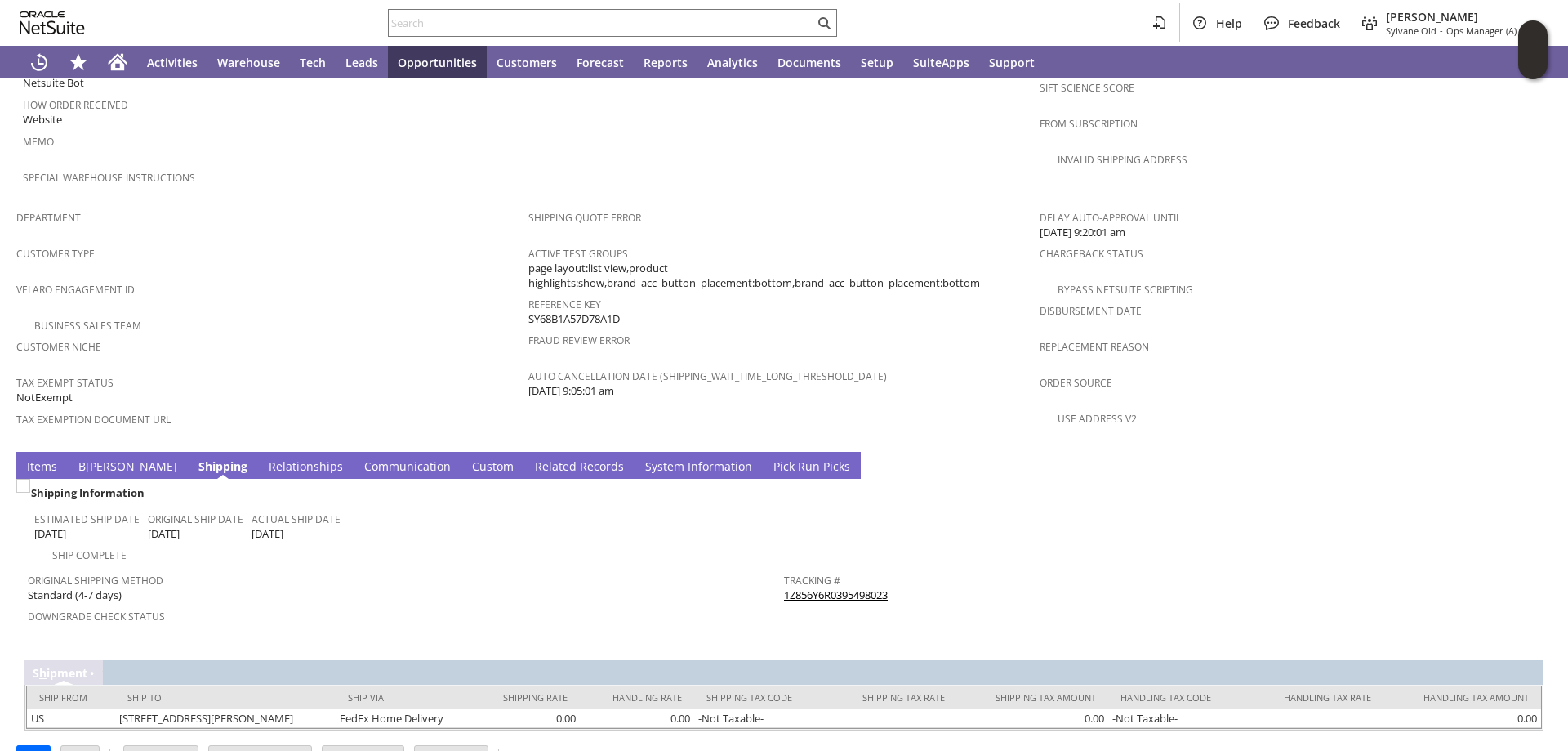
click at [641, 458] on link "S y stem Information" at bounding box center [698, 467] width 115 height 18
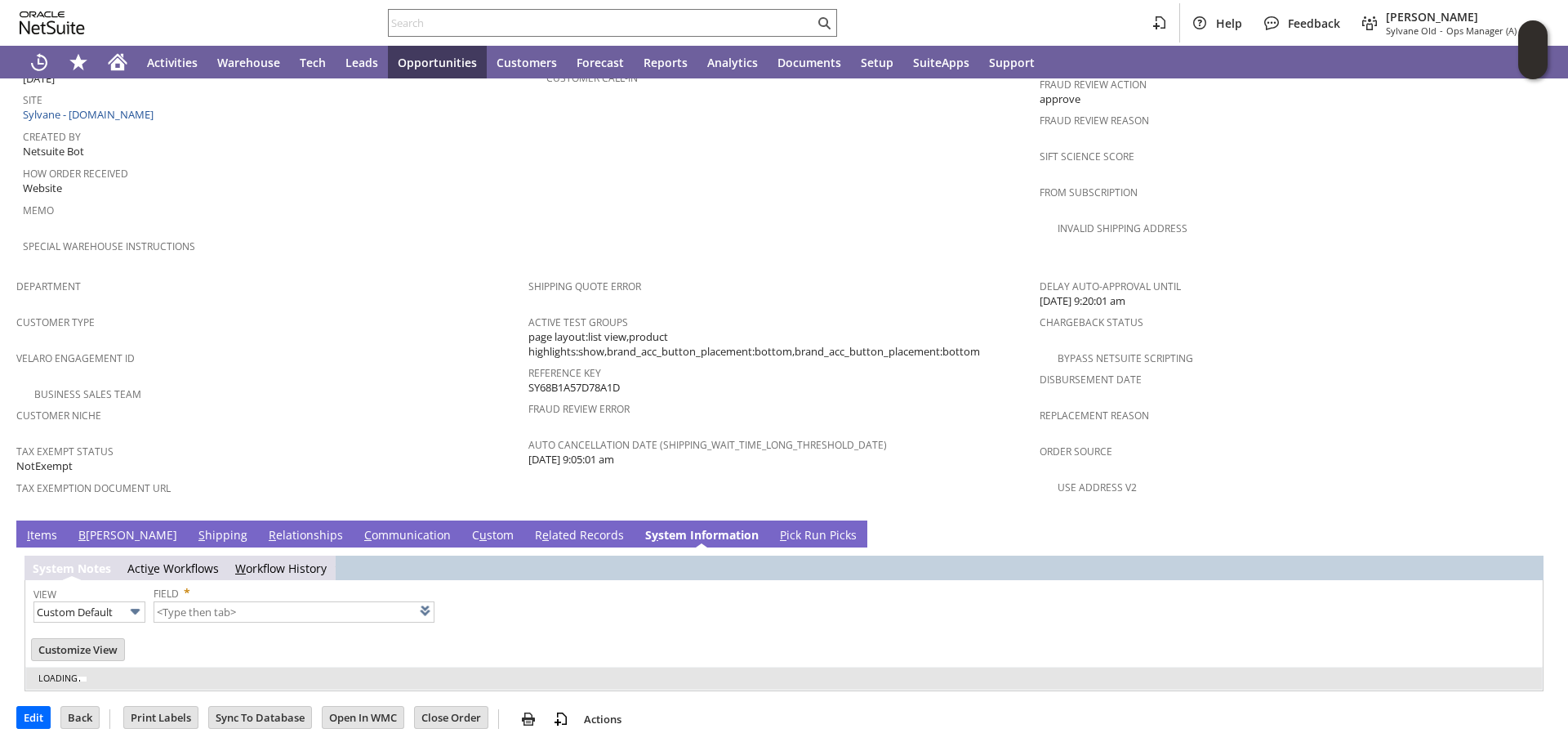
scroll to position [807, 0]
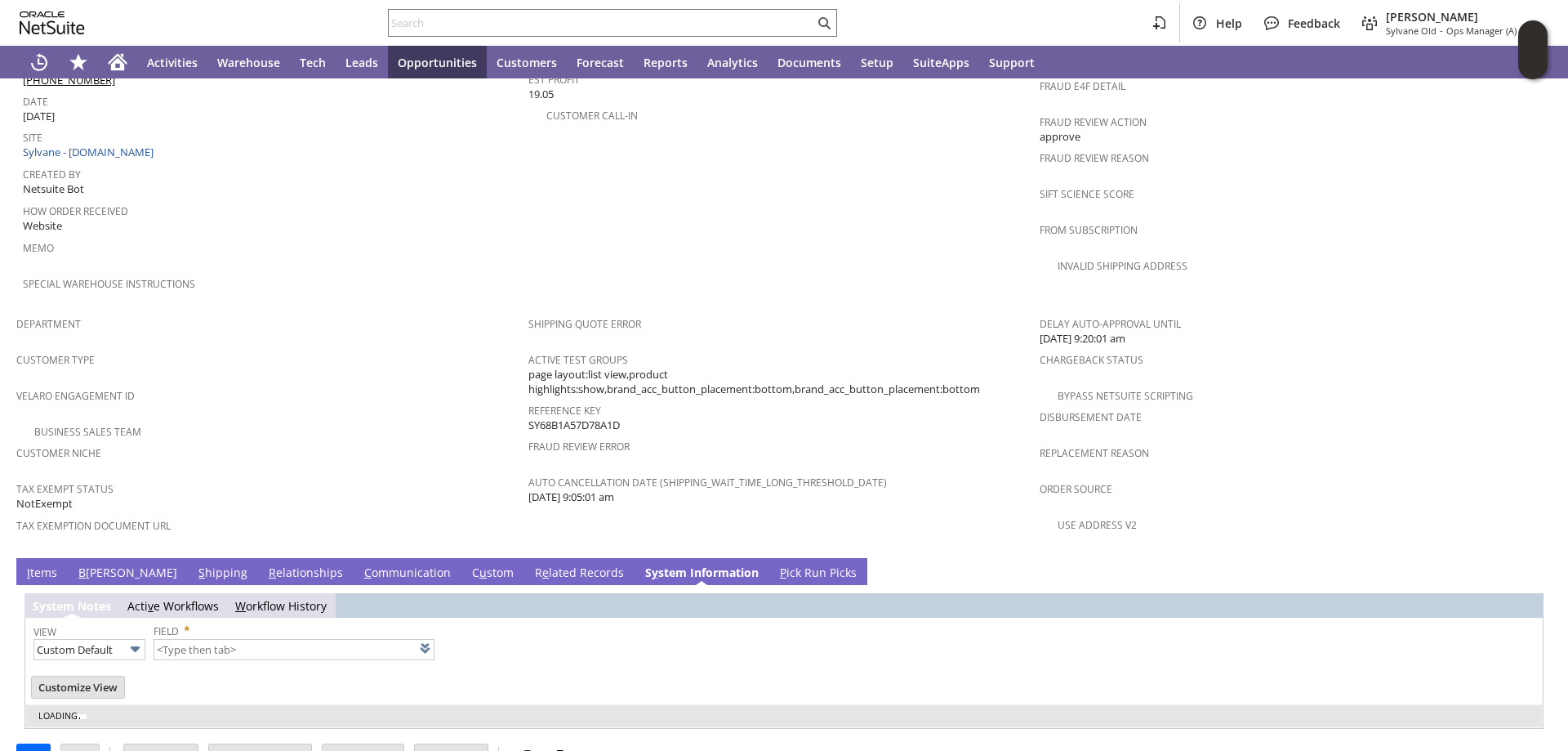
type input "1 to 25 of 98"
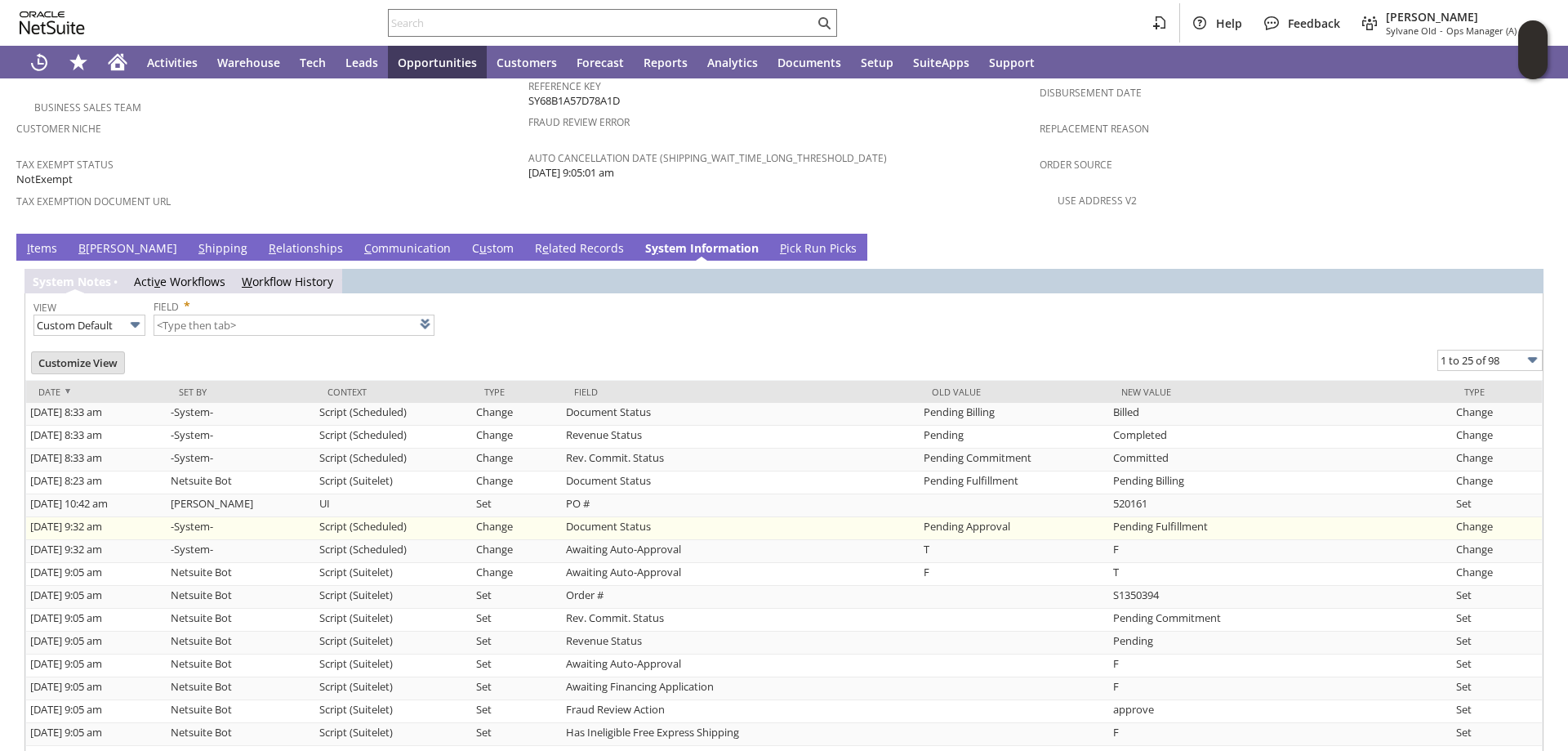
scroll to position [1158, 0]
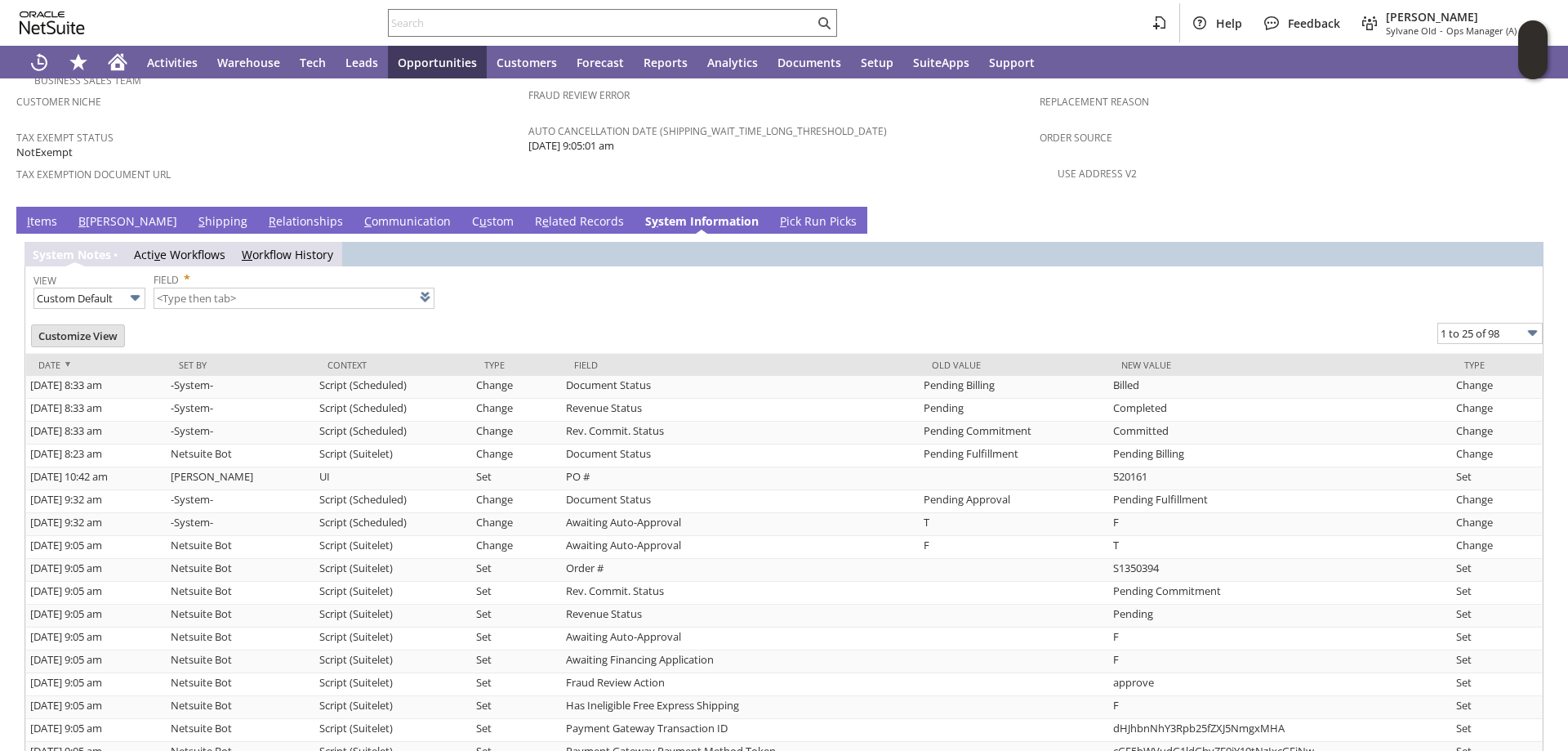
click at [41, 213] on link "I tems" at bounding box center [42, 222] width 39 height 18
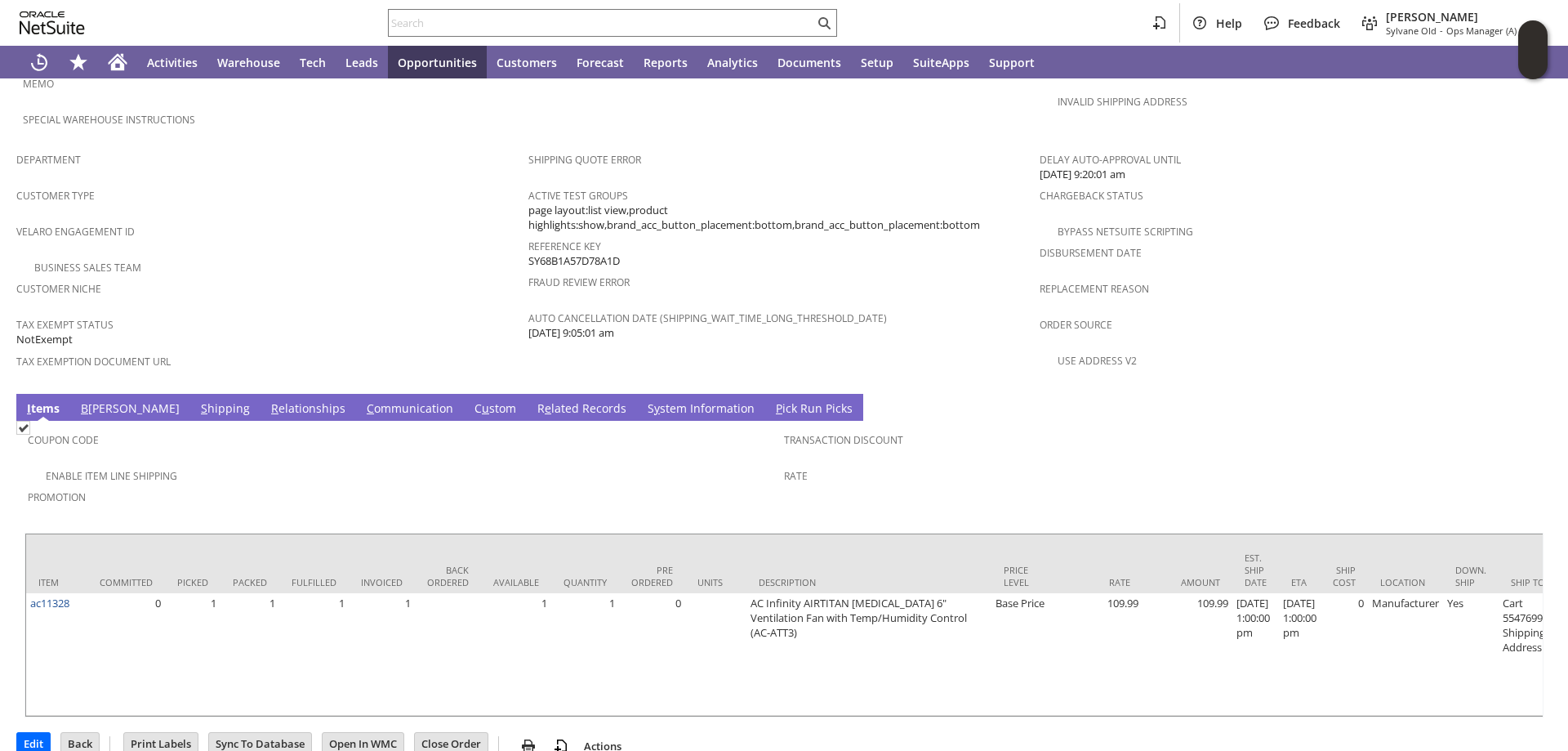
click at [197, 401] on link "S hipping" at bounding box center [225, 410] width 58 height 18
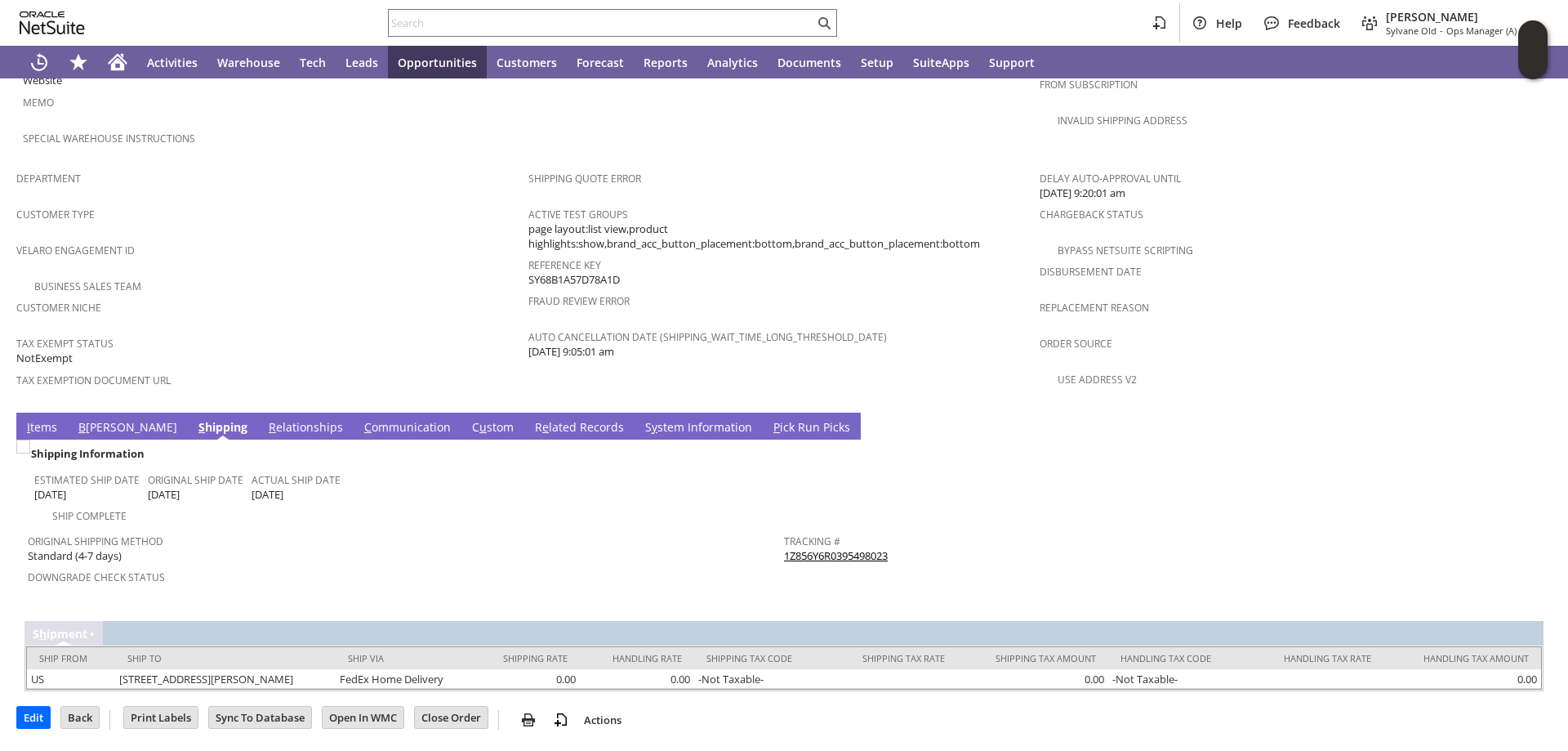
scroll to position [913, 0]
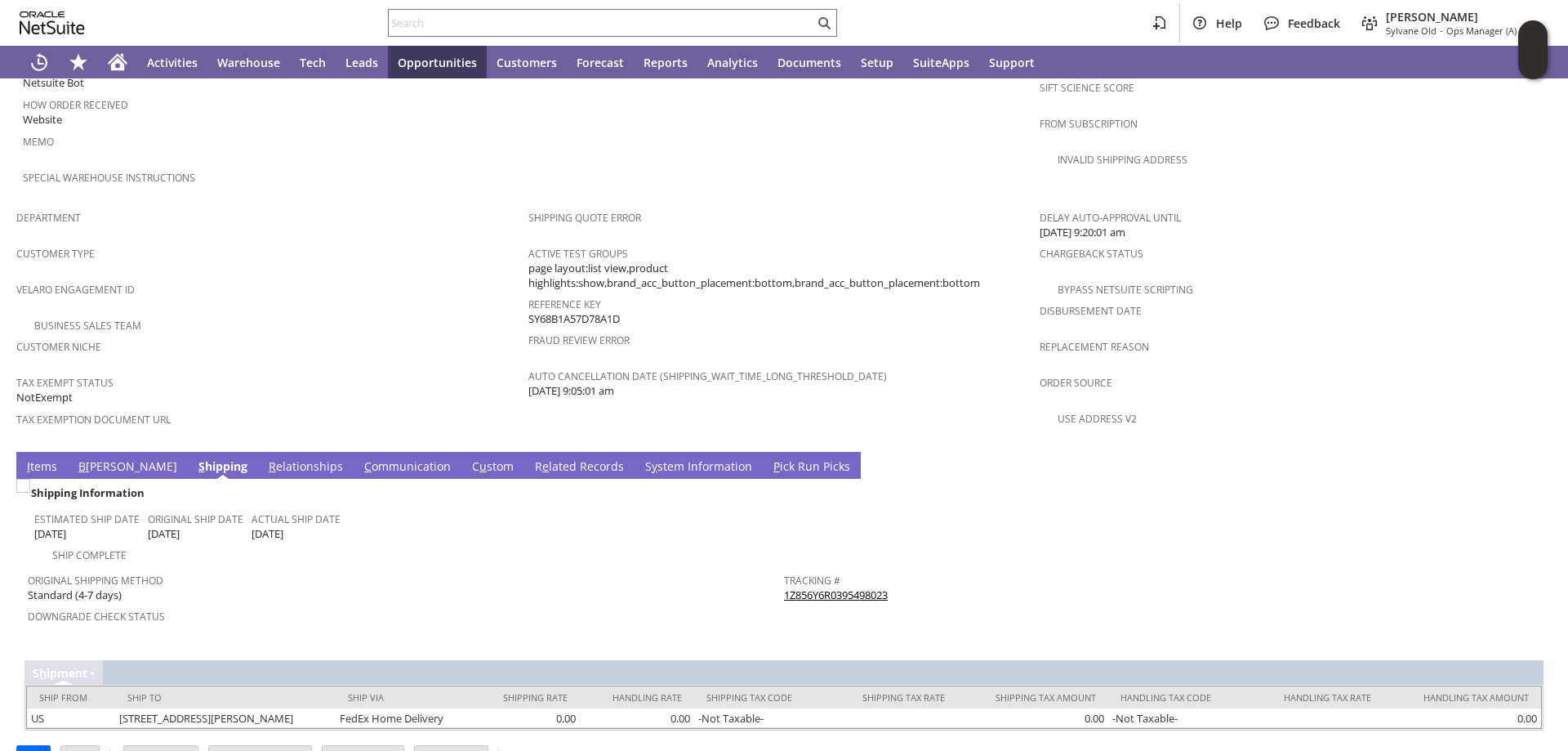
click at [855, 587] on link "1Z856Y6R0395498023" at bounding box center [836, 595] width 104 height 15
click at [633, 35] on div at bounding box center [613, 23] width 449 height 28
click at [621, 24] on input "text" at bounding box center [601, 23] width 425 height 20
paste input "S1350379"
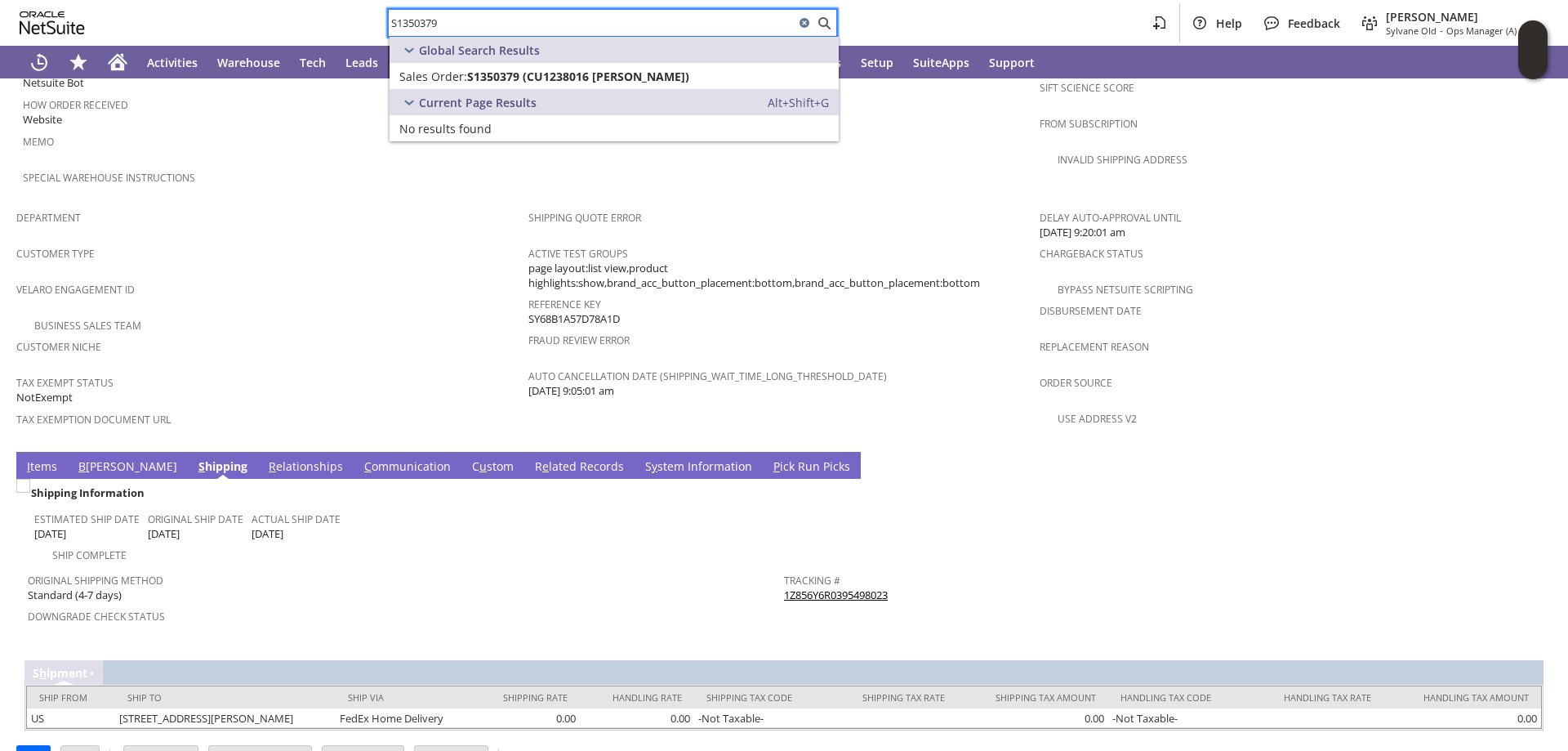
type input "S1350379"
click at [498, 70] on span "S1350379 (CU1238016 John Arnouts)" at bounding box center [578, 76] width 222 height 16
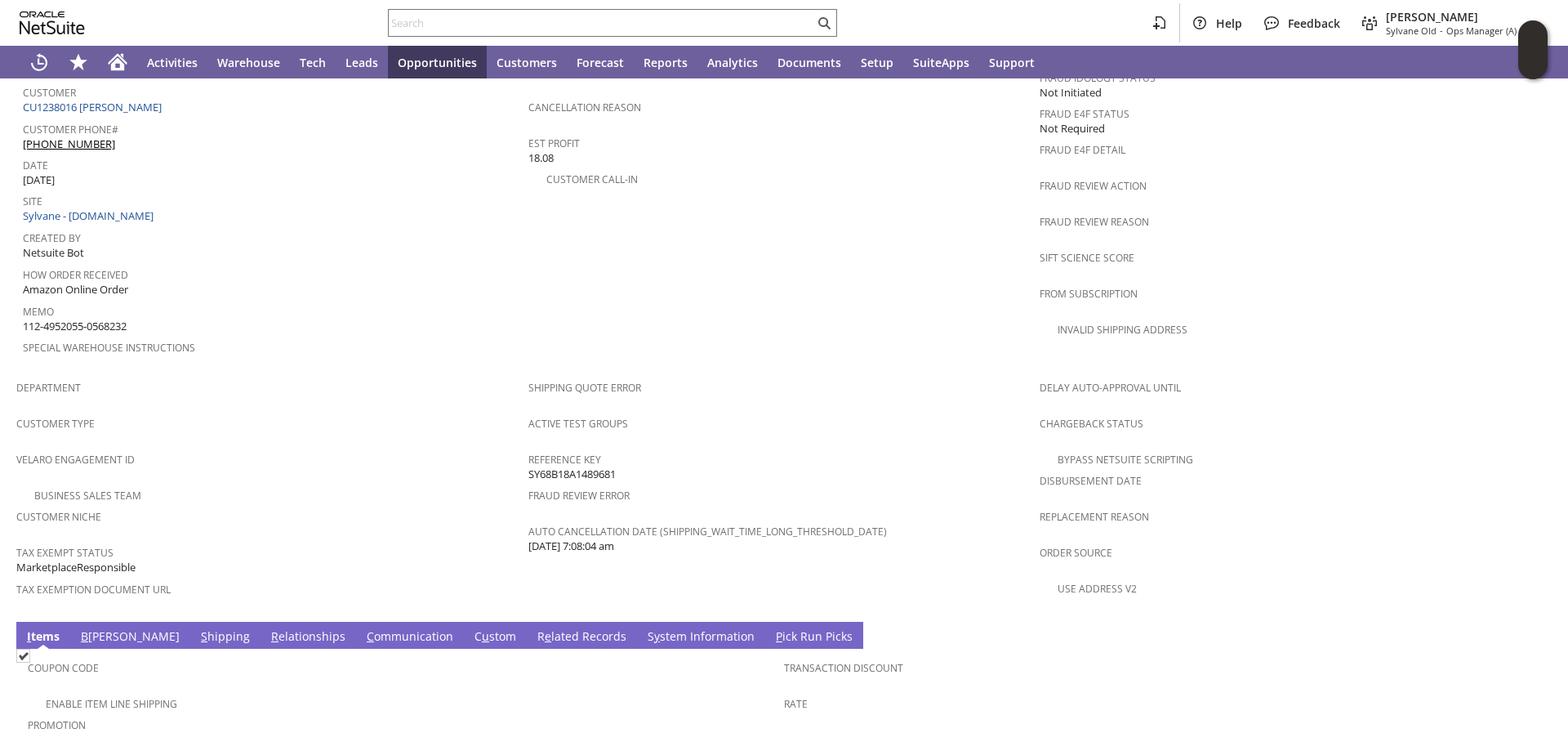
scroll to position [898, 0]
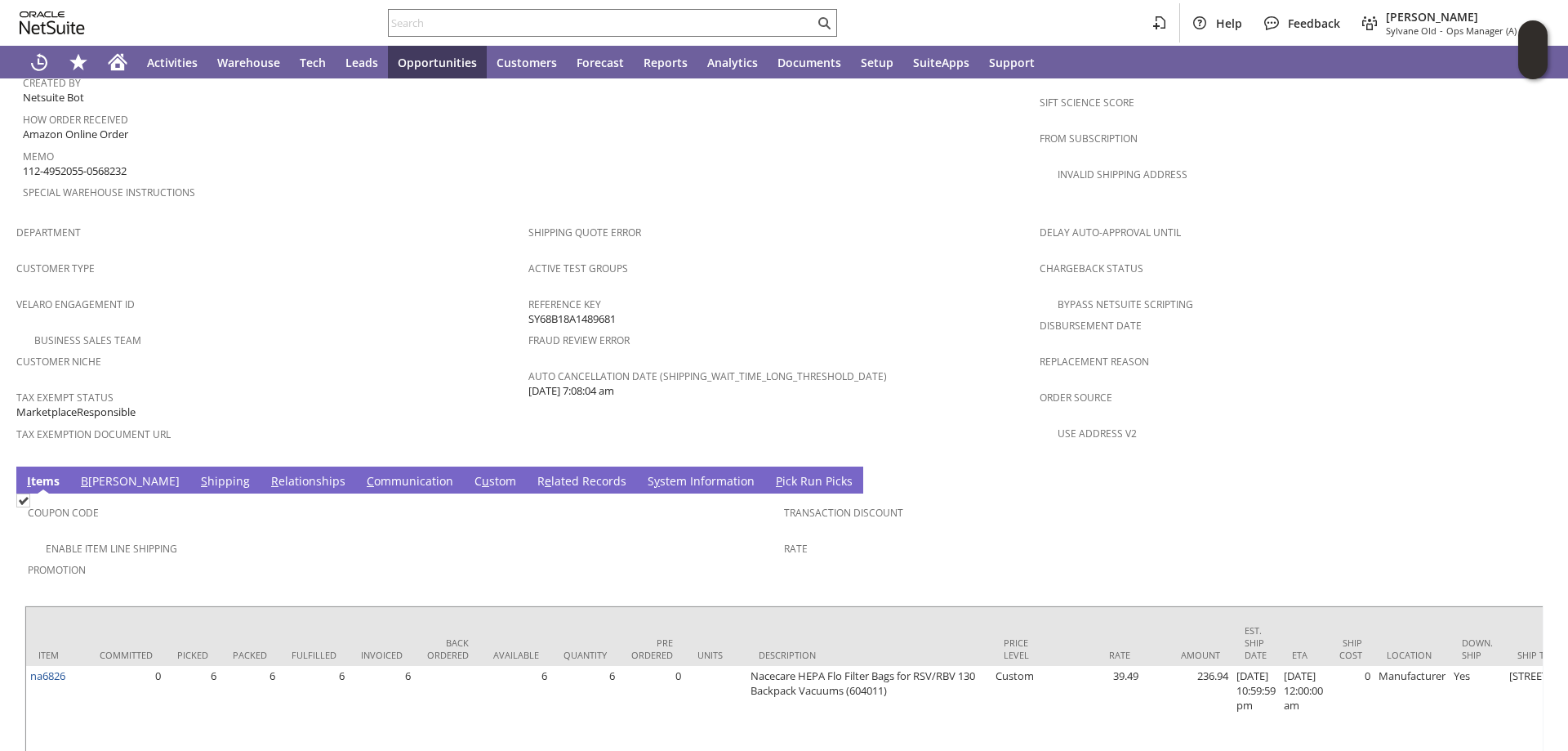
click at [197, 473] on link "S hipping" at bounding box center [225, 482] width 58 height 18
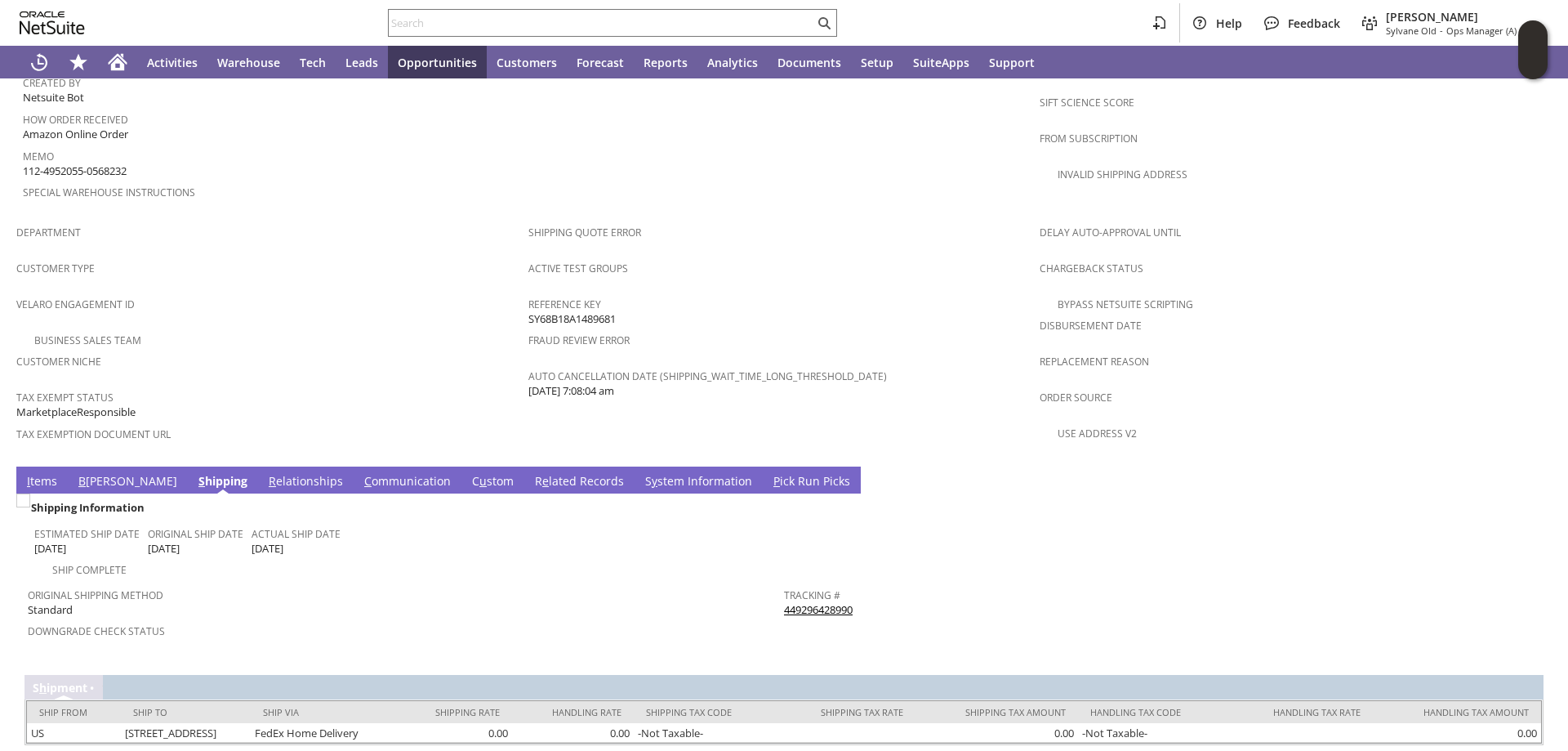
click at [641, 473] on link "S y stem Information" at bounding box center [698, 482] width 115 height 18
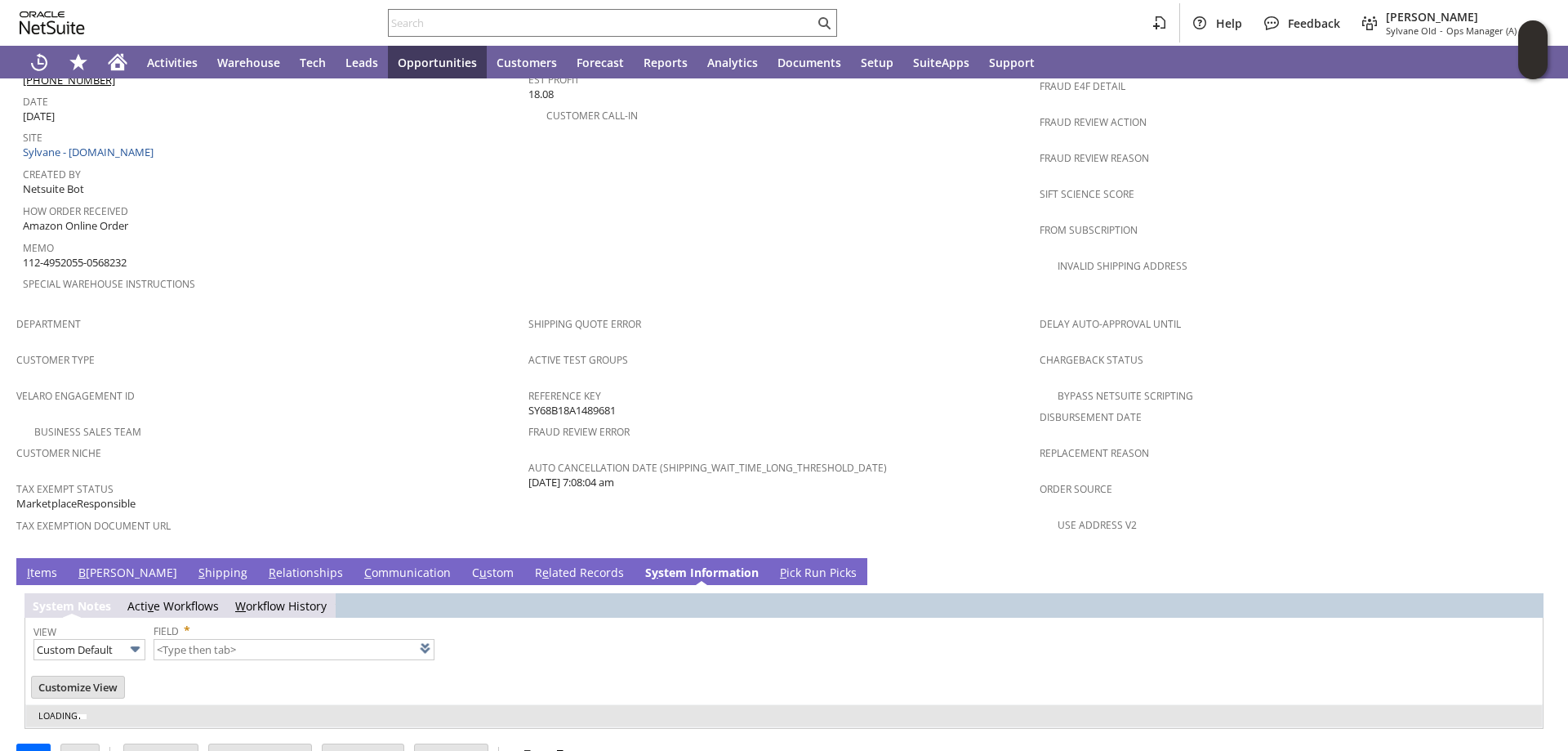
type input "1 to 25 of 79"
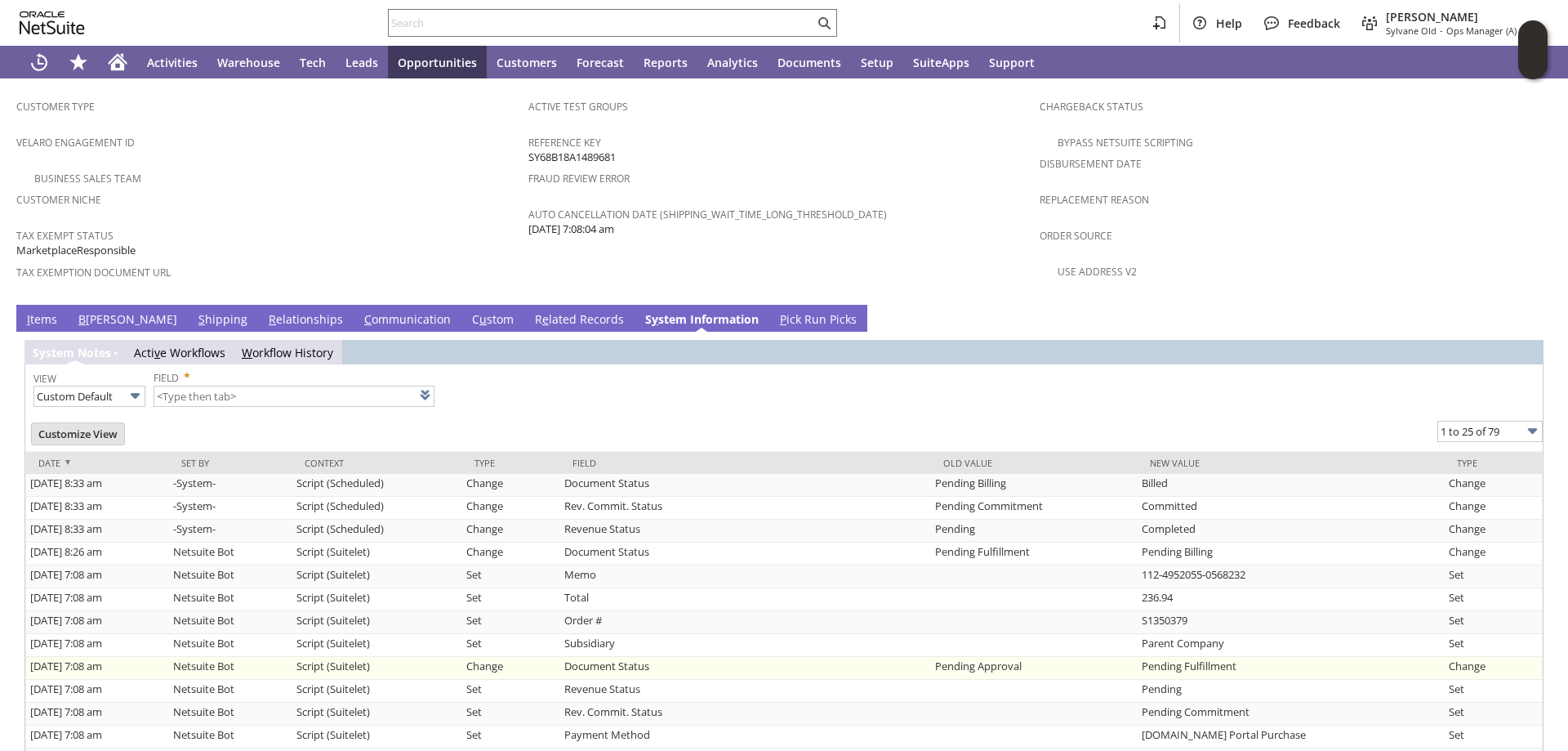
scroll to position [1062, 0]
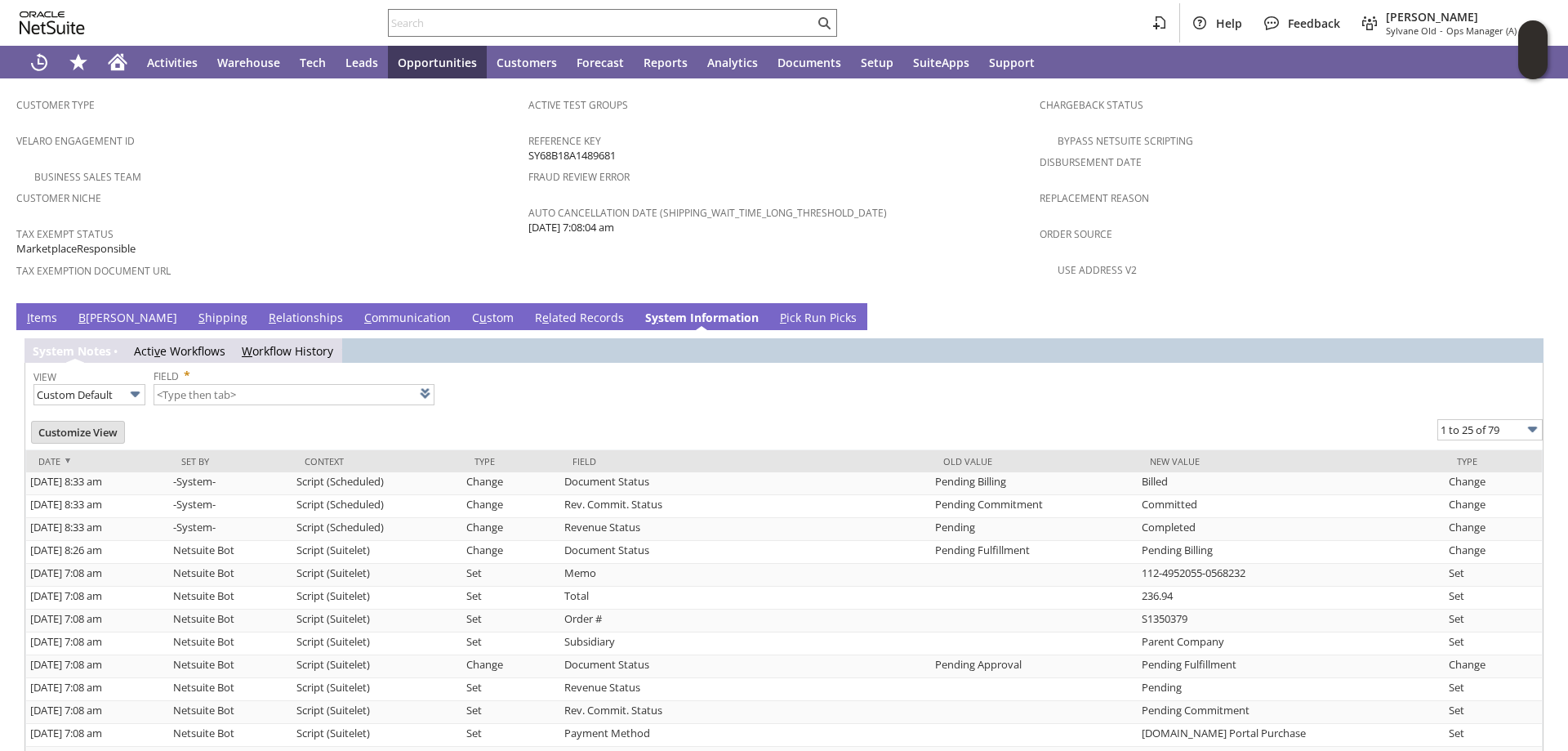
click at [194, 309] on link "S hipping" at bounding box center [223, 318] width 58 height 18
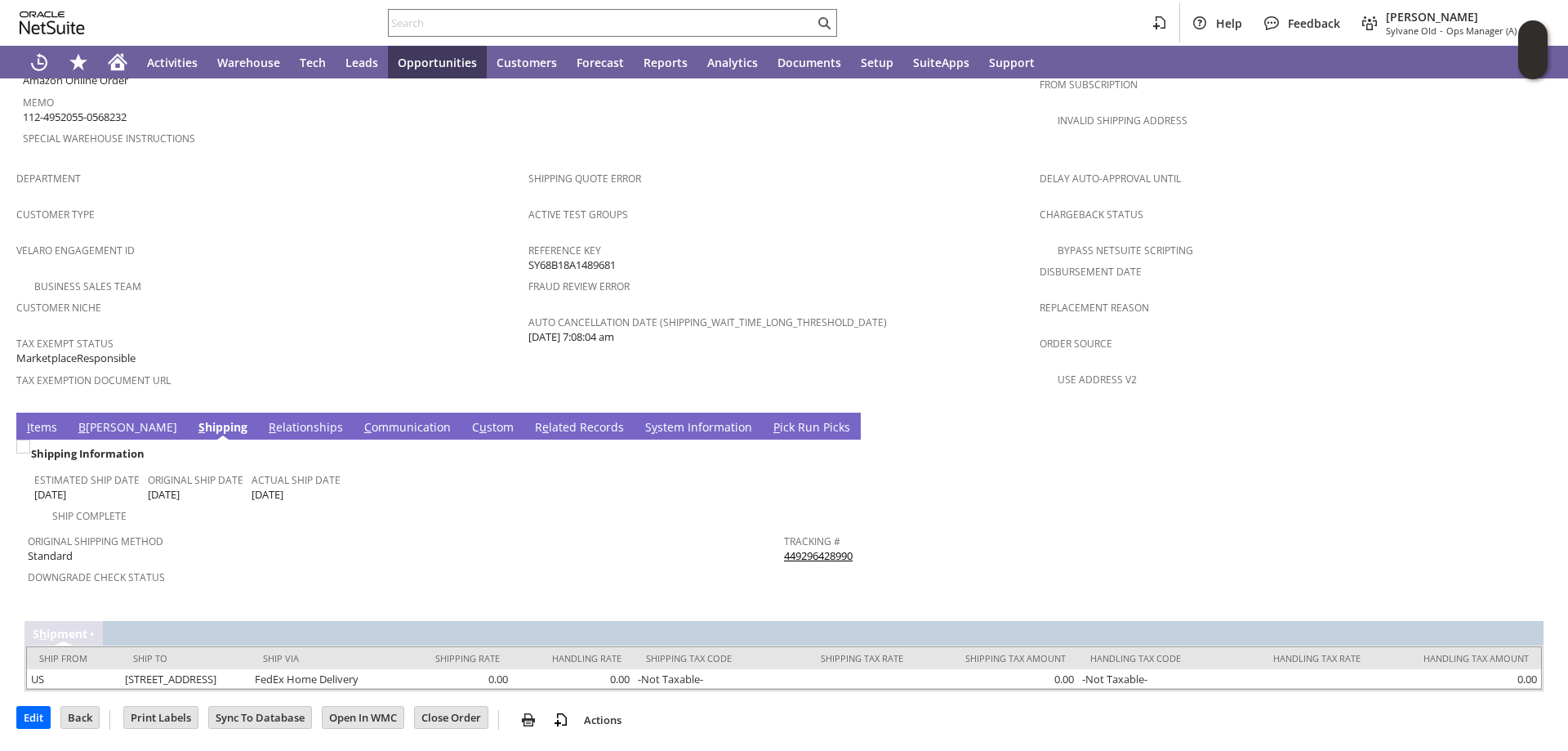
scroll to position [913, 0]
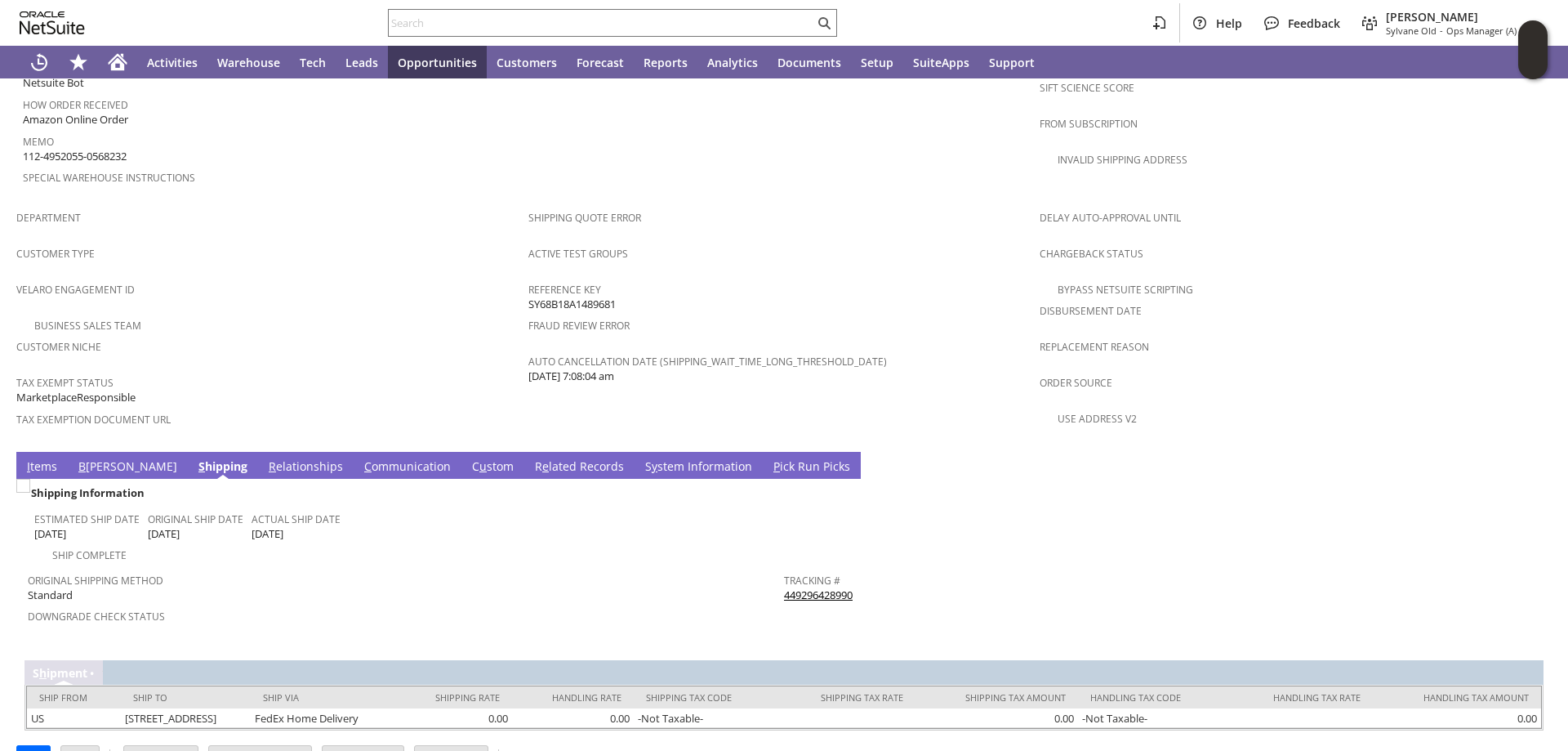
click at [825, 587] on link "449296428990" at bounding box center [818, 595] width 68 height 15
click at [430, 21] on input "text" at bounding box center [601, 23] width 425 height 20
paste input "S1350270"
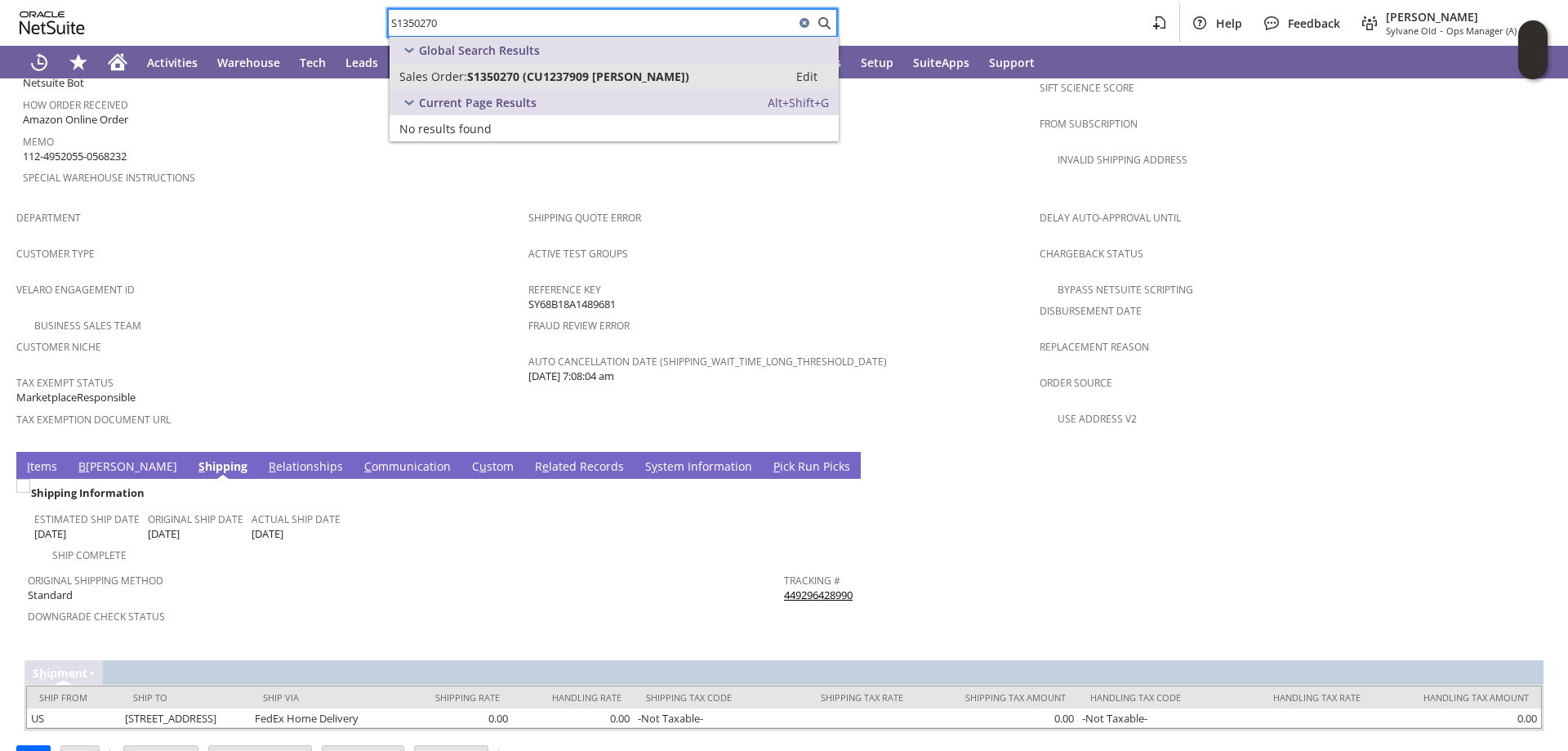
type input "S1350270"
click at [460, 66] on link "Sales Order: S1350270 (CU1237909 Nii Rong) Edit" at bounding box center [615, 76] width 449 height 26
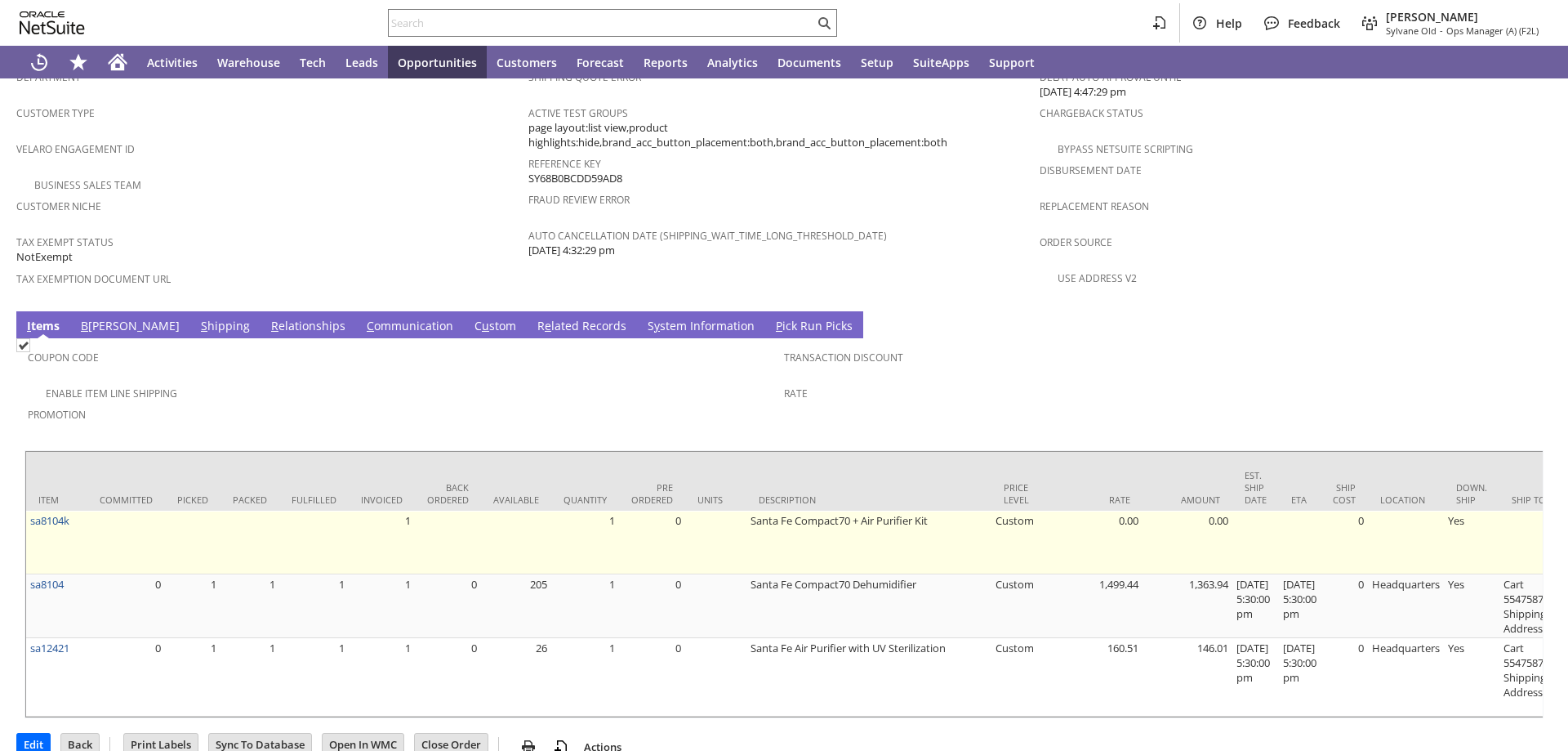
scroll to position [1055, 0]
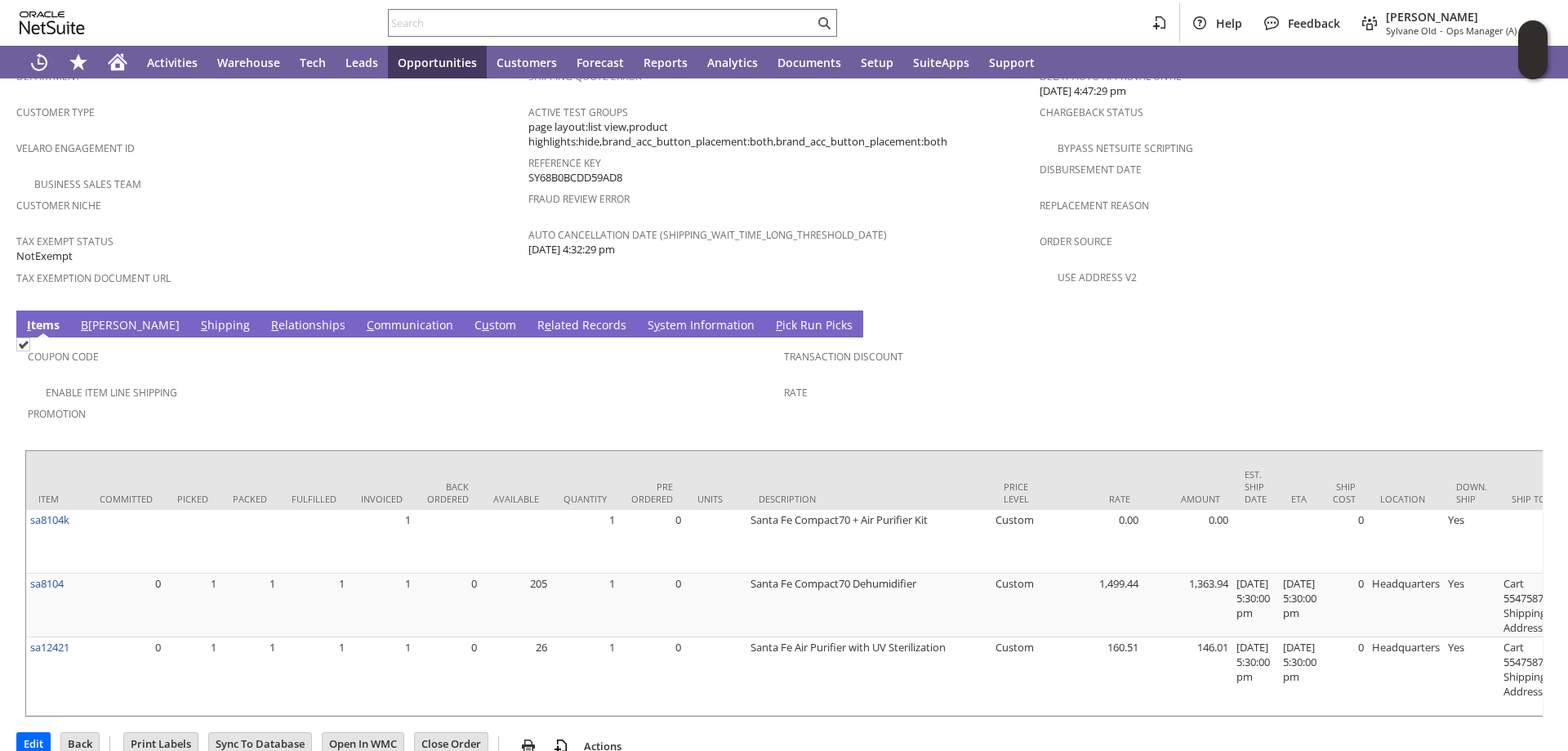
click at [197, 317] on link "S hipping" at bounding box center [225, 326] width 58 height 18
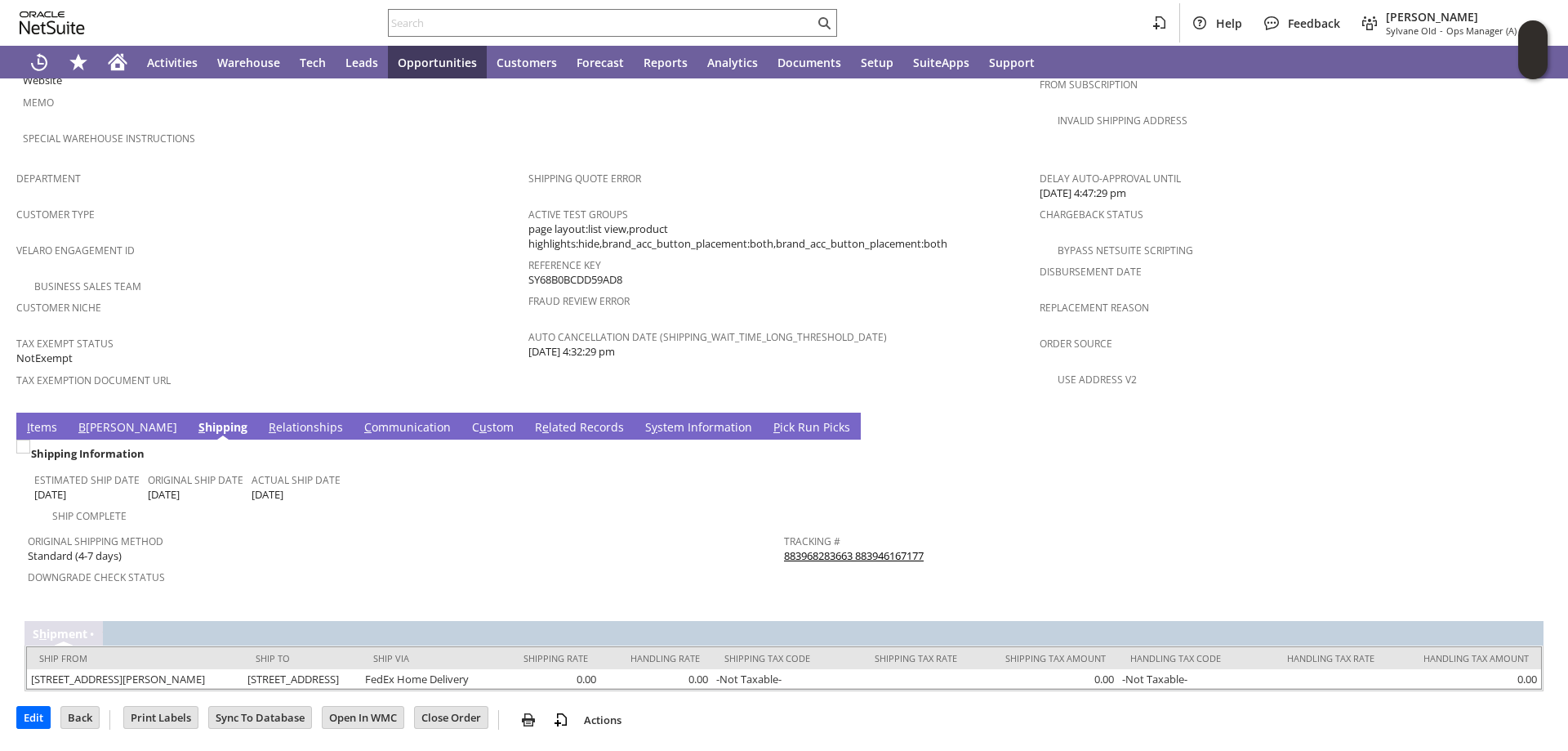
scroll to position [940, 0]
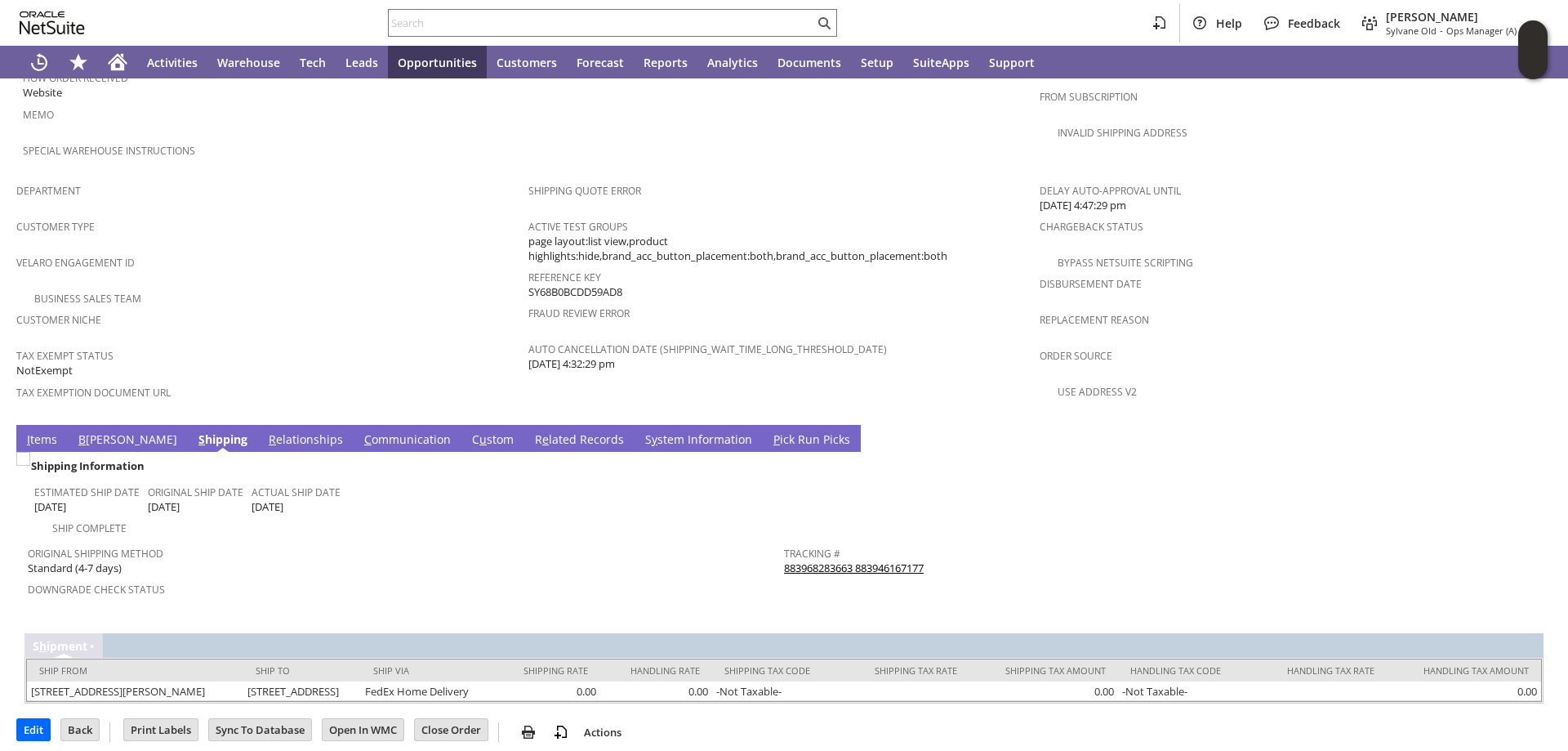
click at [635, 424] on td "S y stem Information" at bounding box center [699, 438] width 128 height 27
click at [641, 431] on link "S y stem Information" at bounding box center [698, 440] width 115 height 18
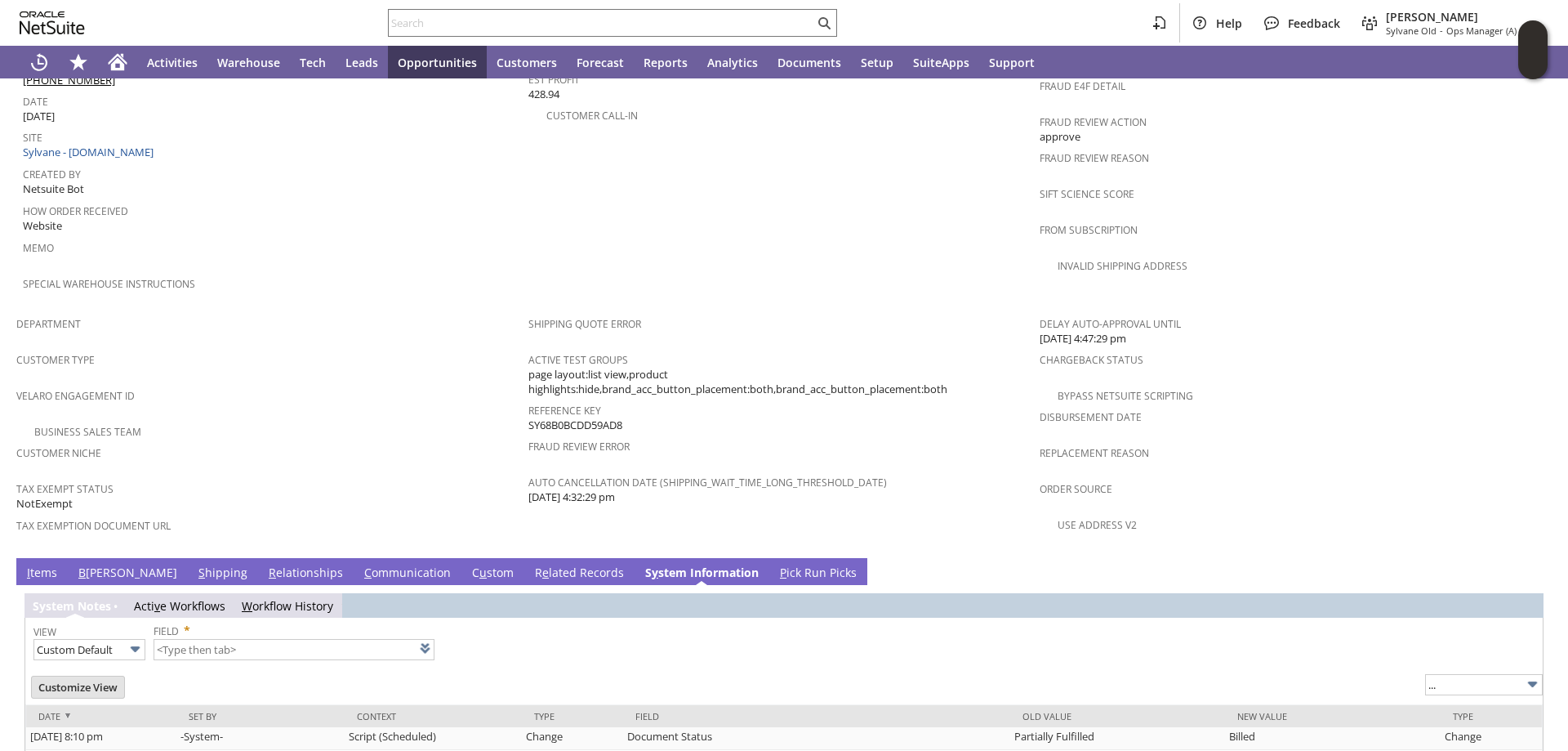
type input "1 to 25 of 100"
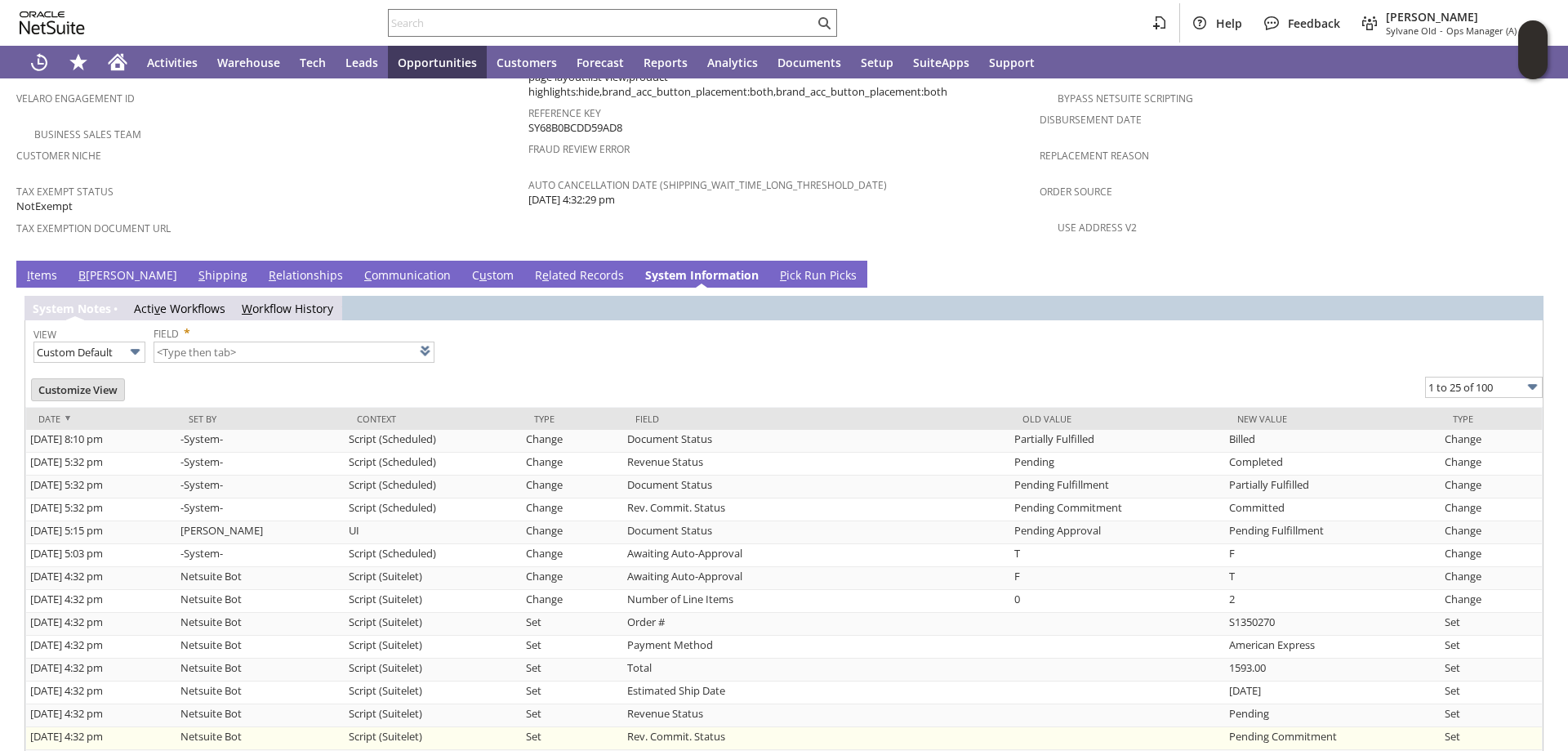
scroll to position [1185, 0]
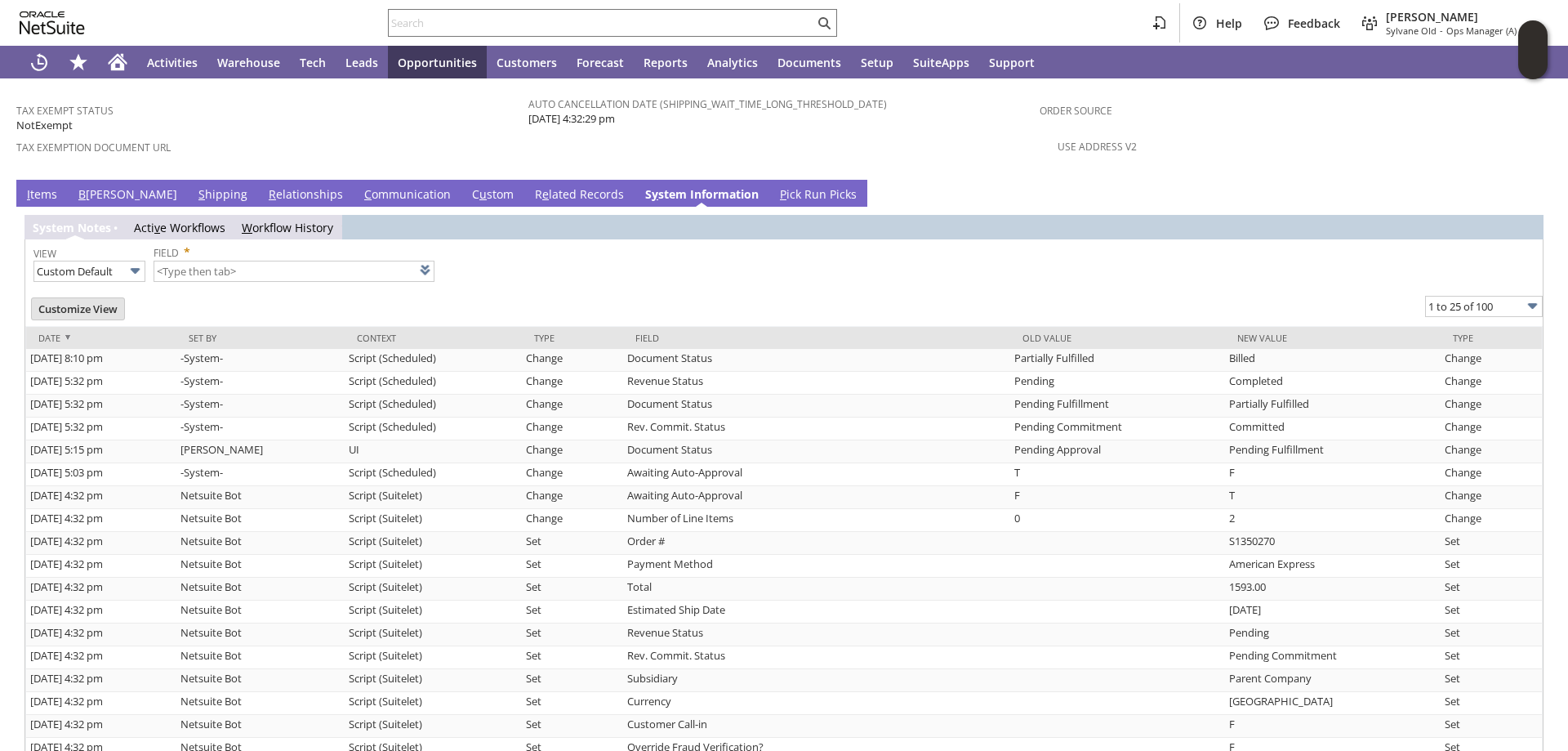
click at [194, 186] on link "S hipping" at bounding box center [223, 195] width 58 height 18
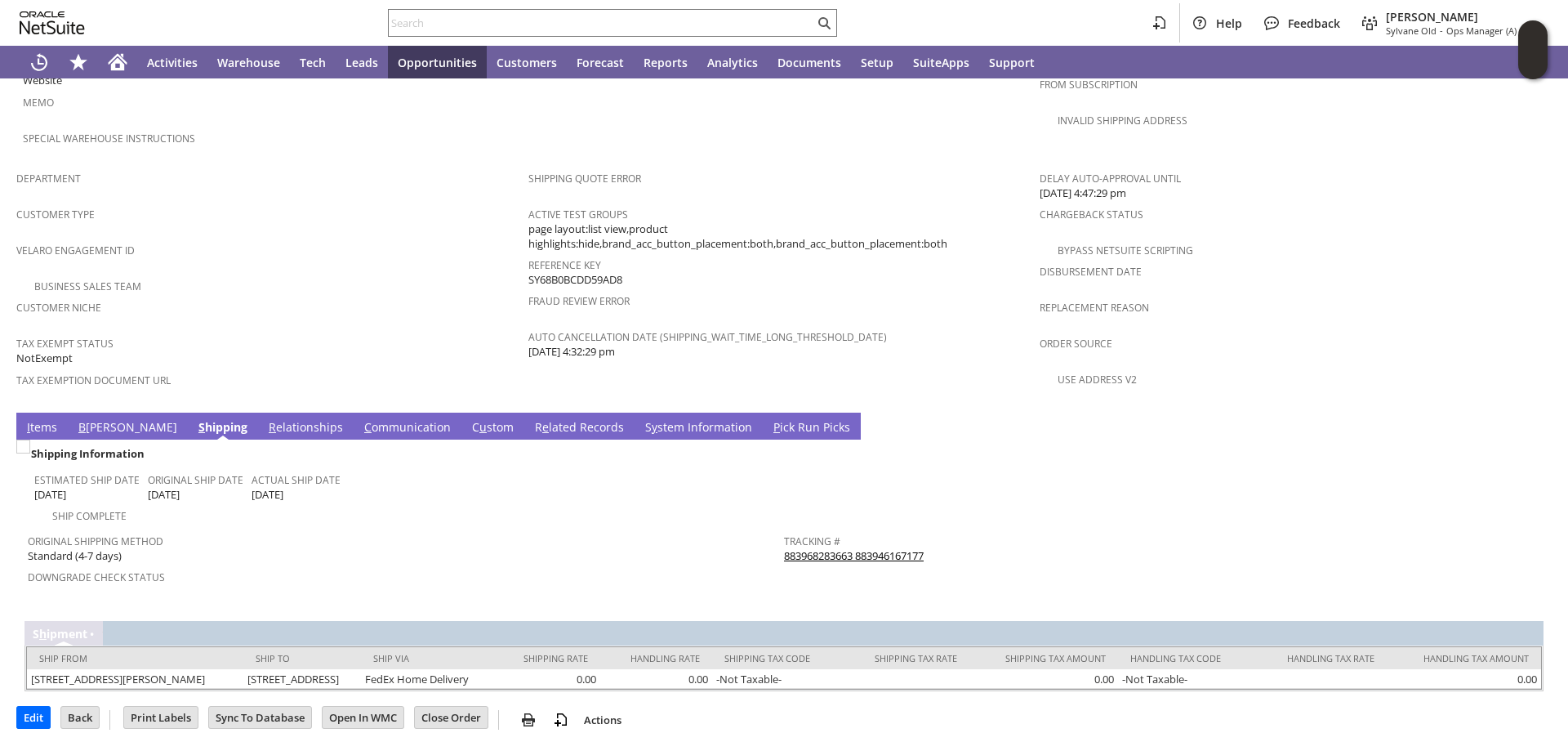
scroll to position [940, 0]
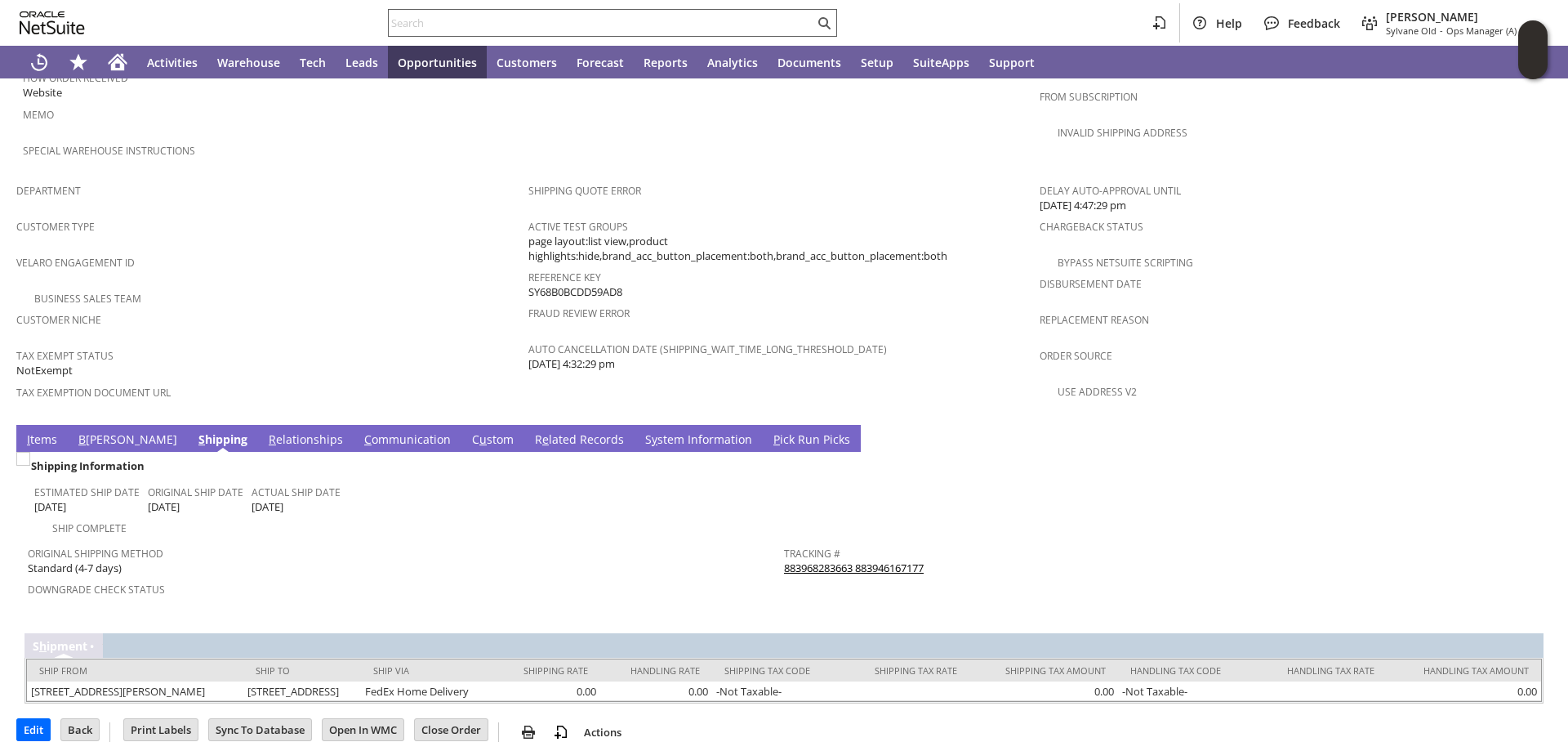
click at [494, 21] on input "text" at bounding box center [601, 23] width 425 height 20
paste input "S1350277"
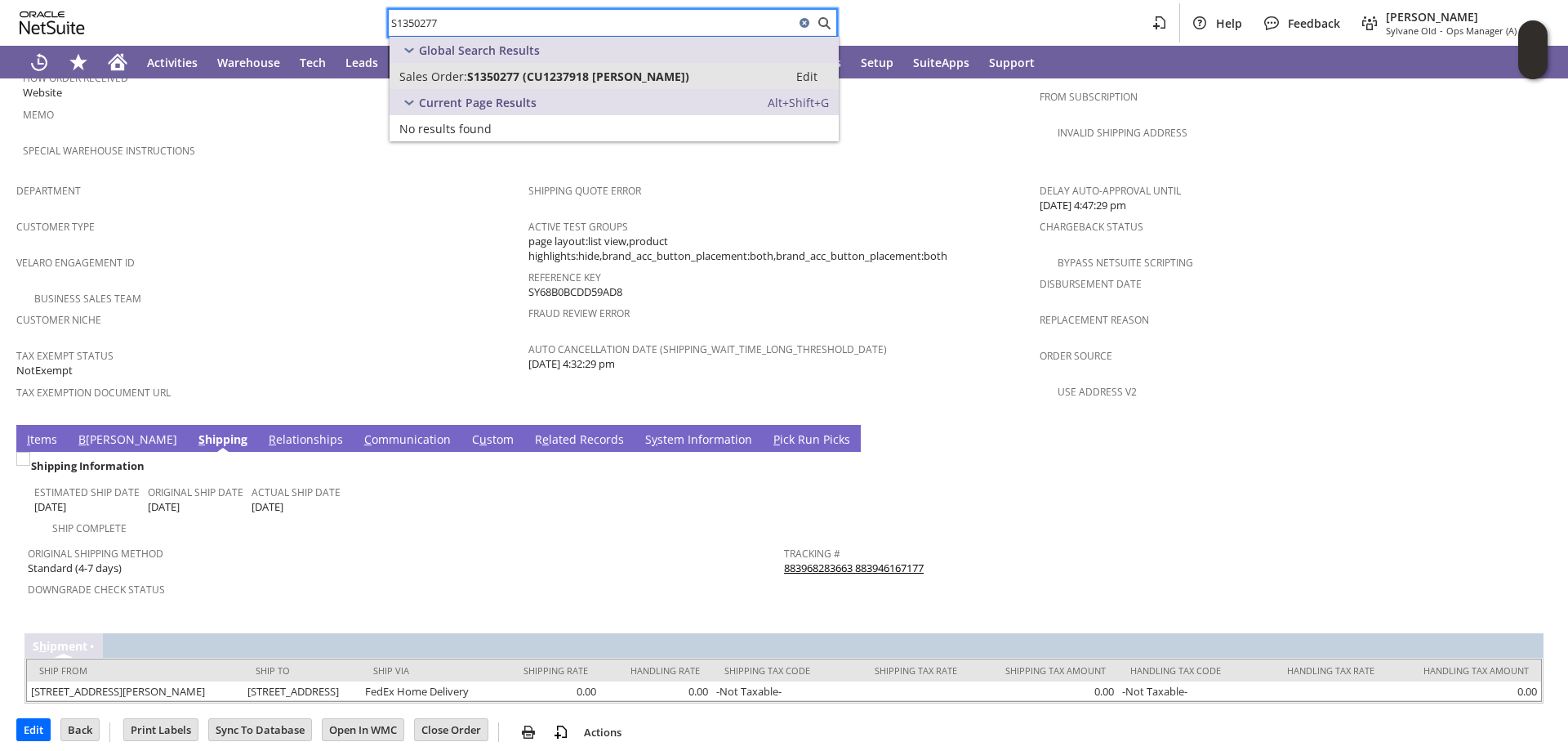
type input "S1350277"
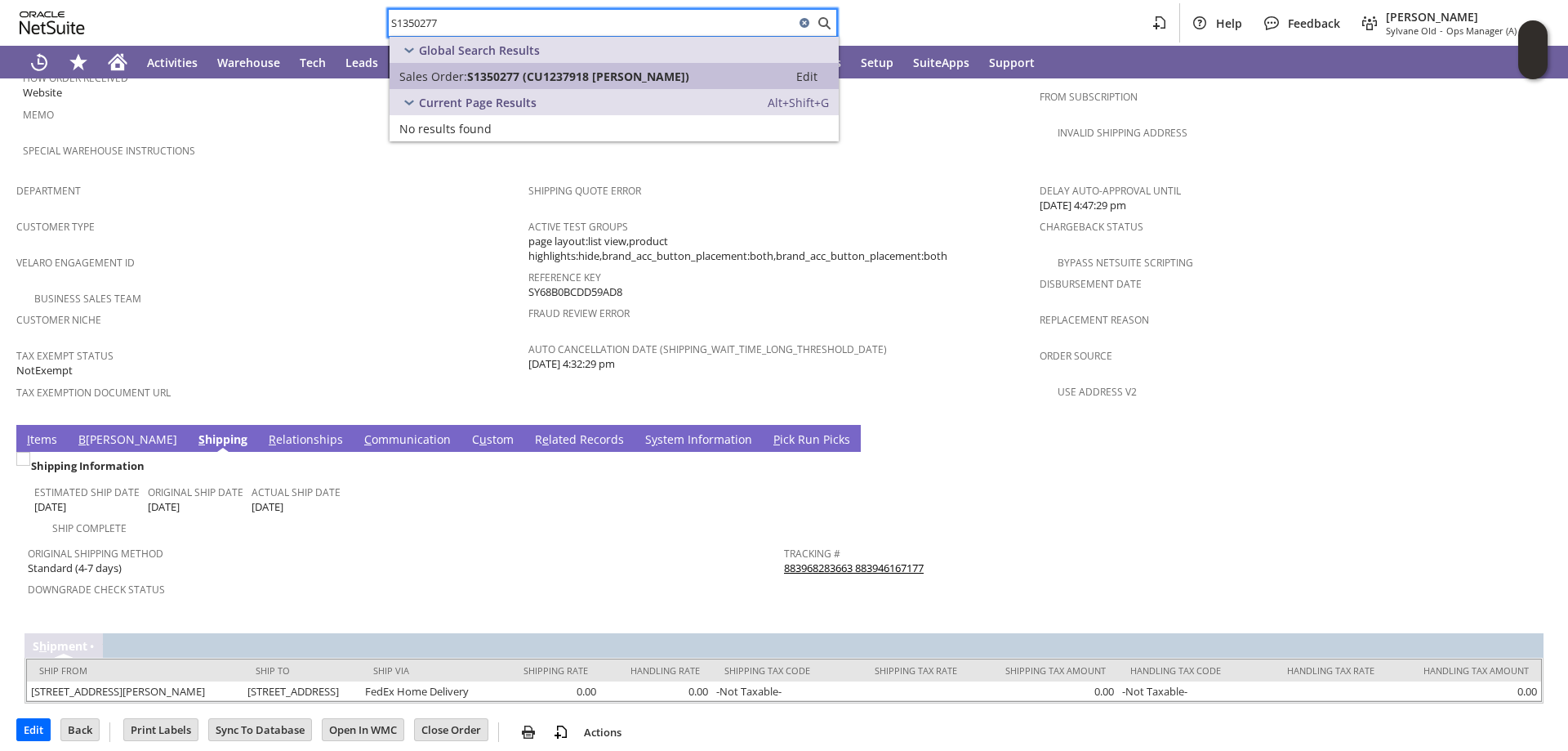
click at [516, 79] on span "S1350277 (CU1237918 preston luce)" at bounding box center [578, 76] width 222 height 16
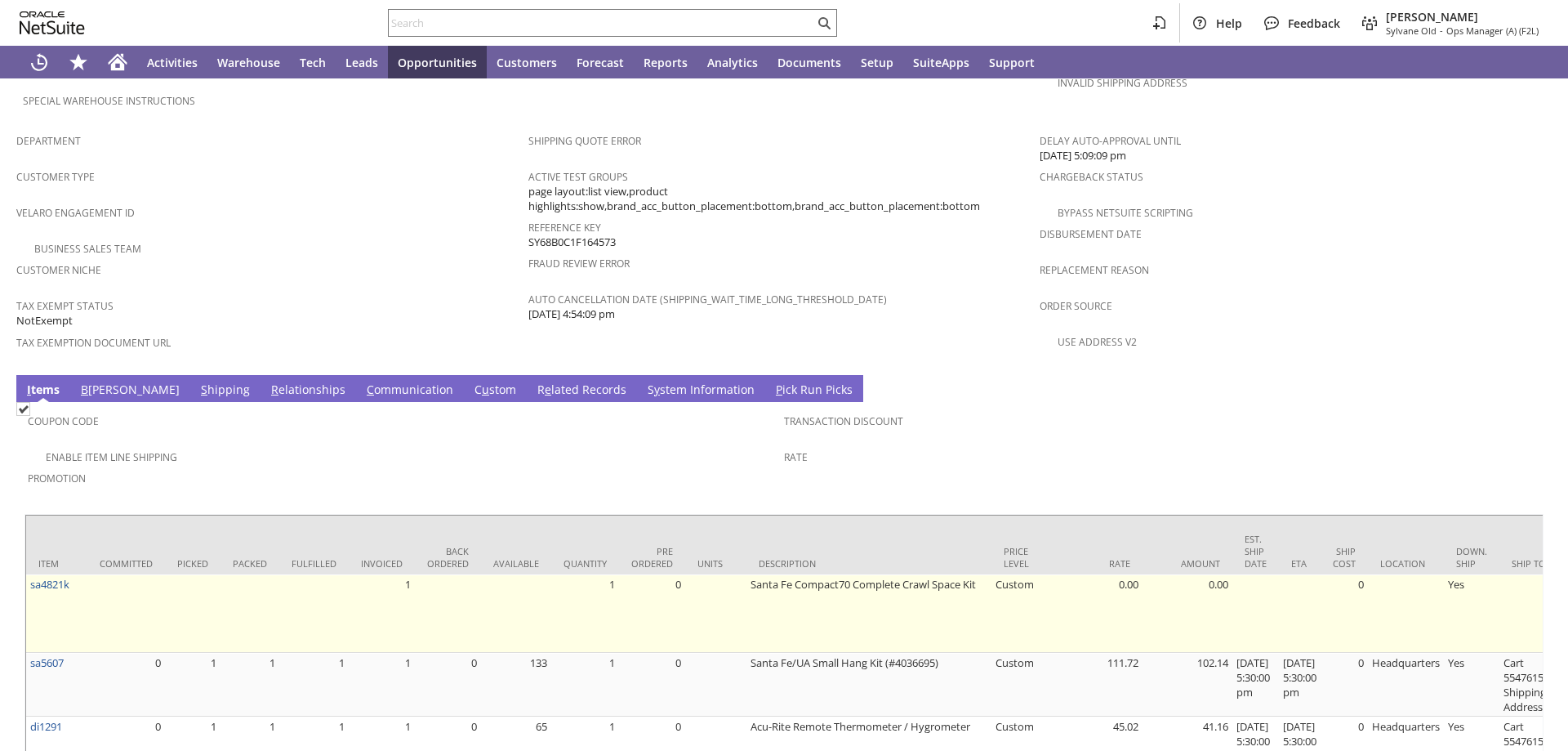
scroll to position [1062, 0]
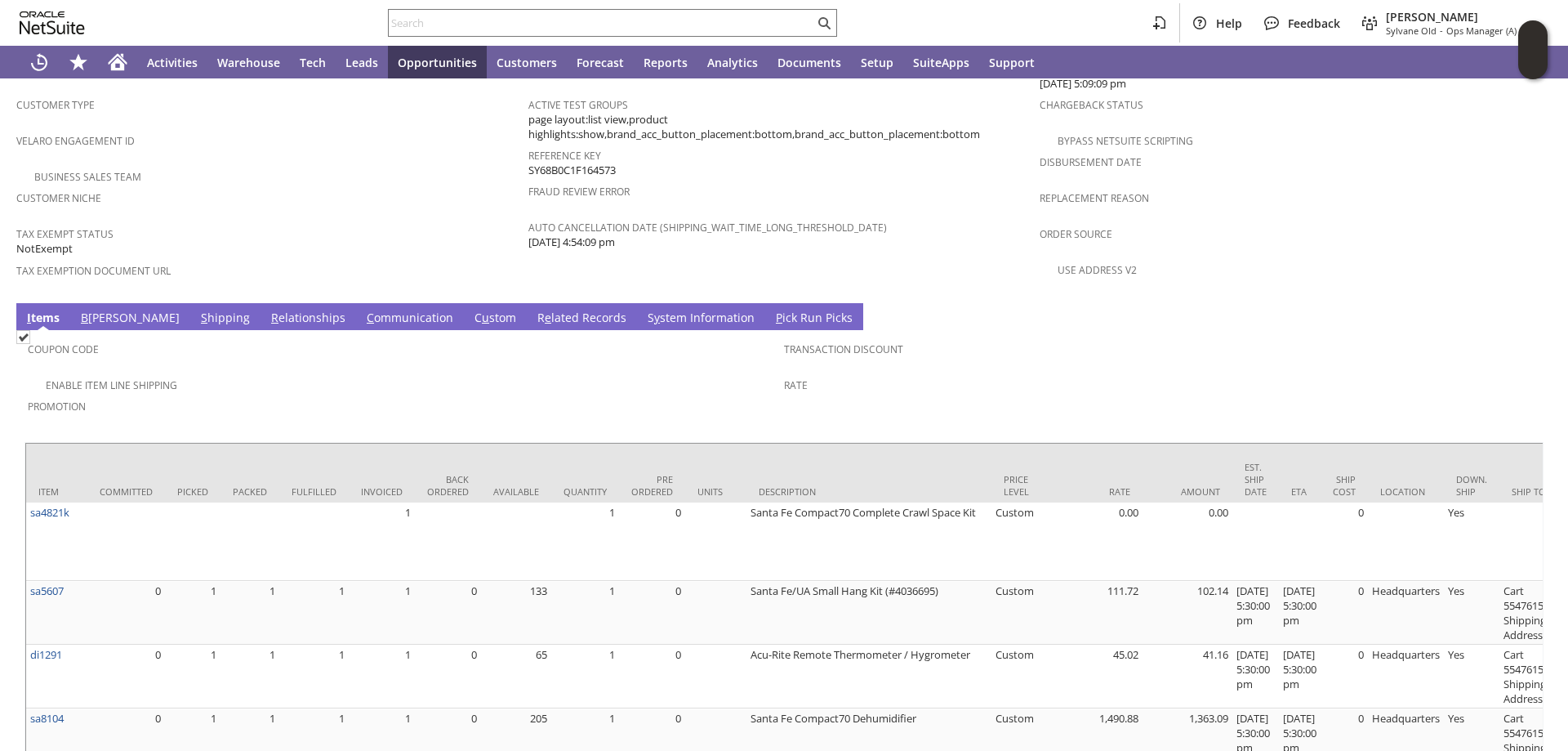
click at [643, 309] on link "S y stem Information" at bounding box center [701, 318] width 115 height 18
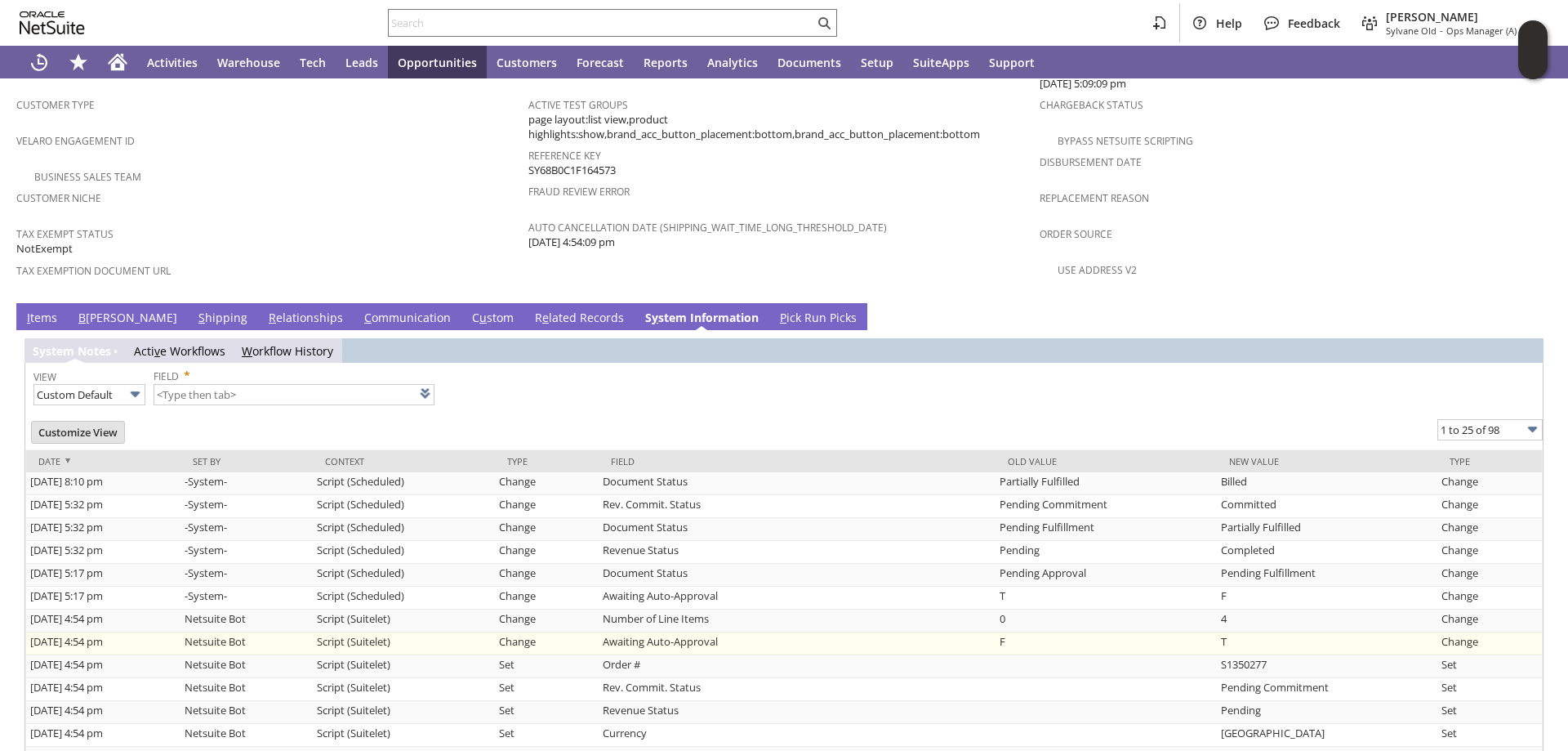
scroll to position [1143, 0]
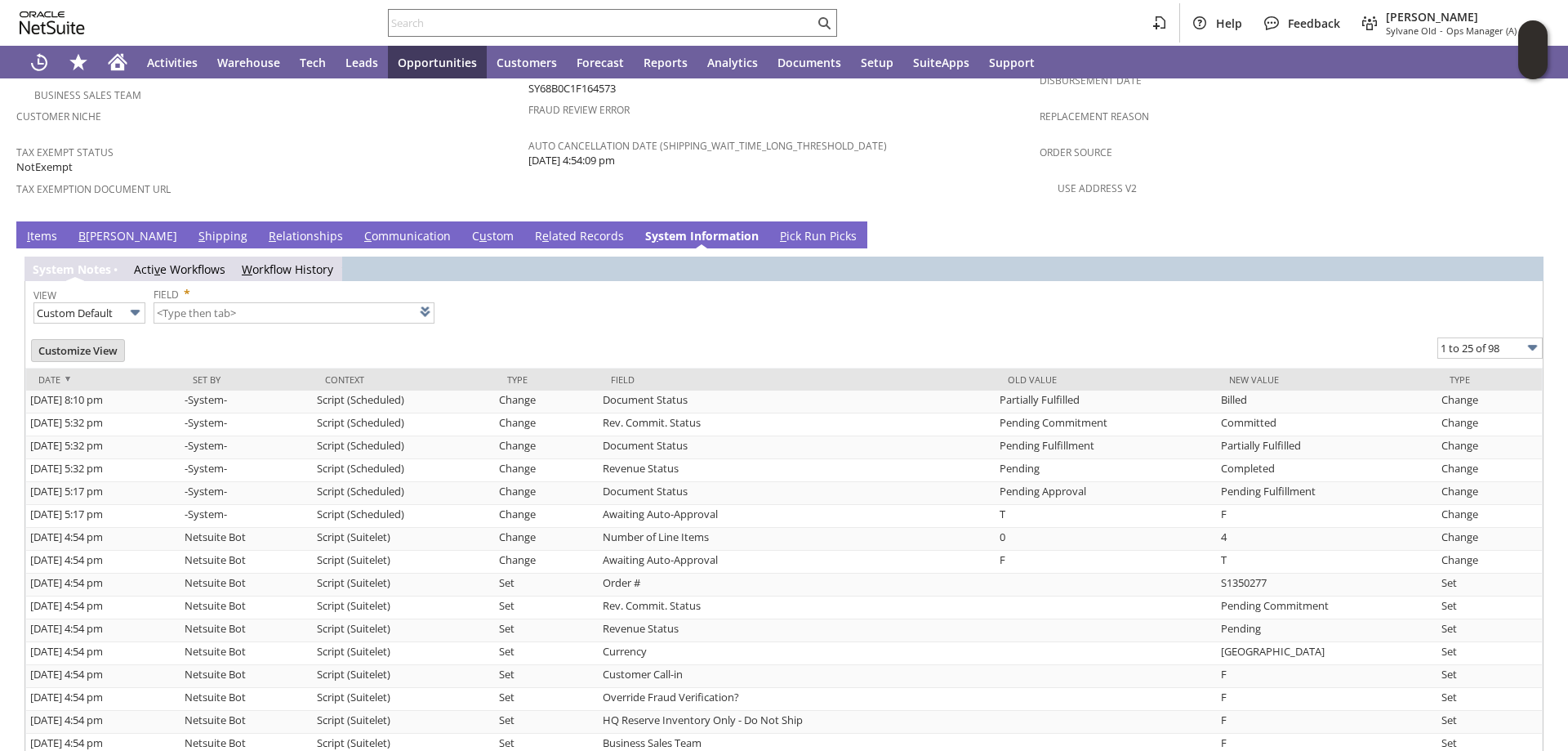
click at [194, 228] on link "S hipping" at bounding box center [223, 237] width 58 height 18
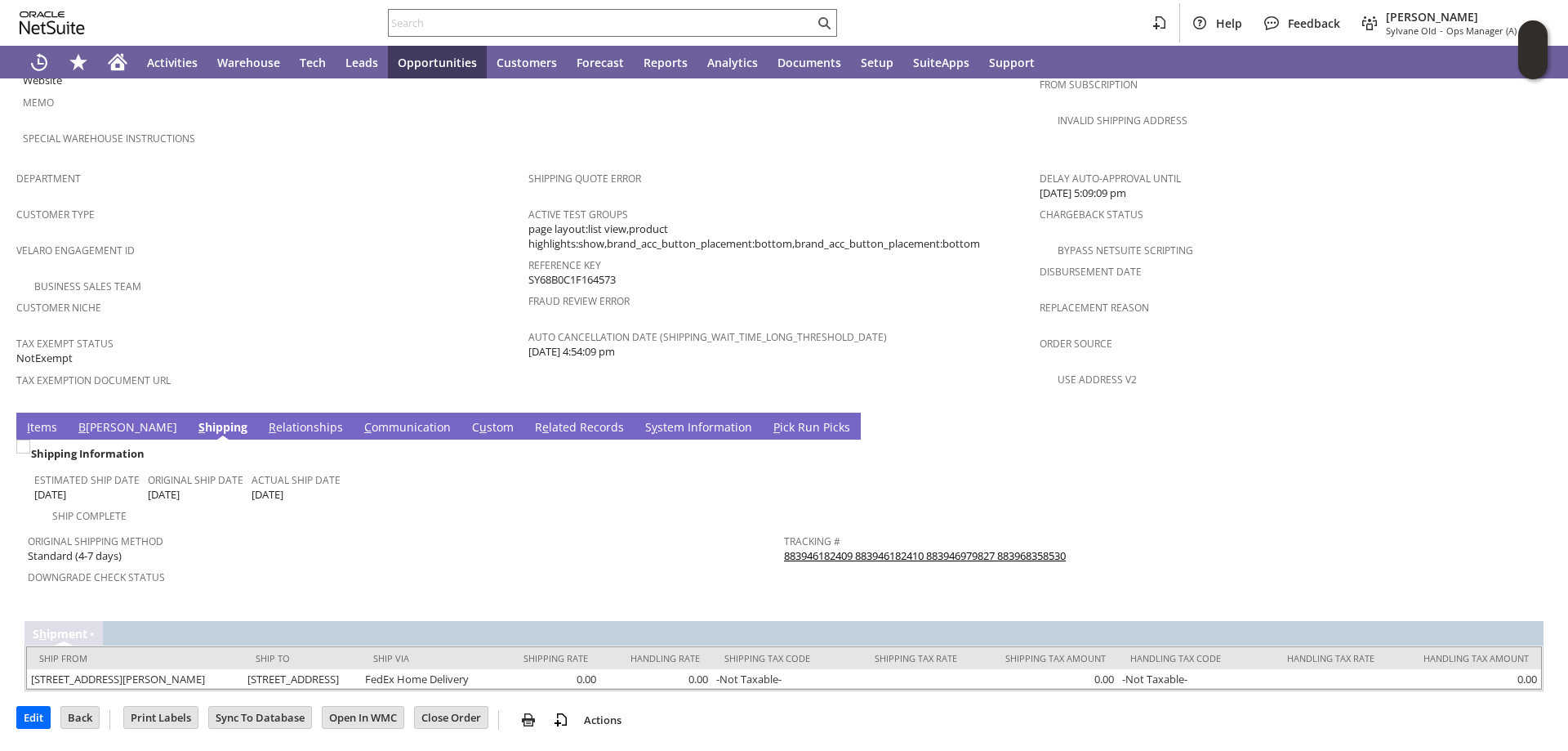
scroll to position [940, 0]
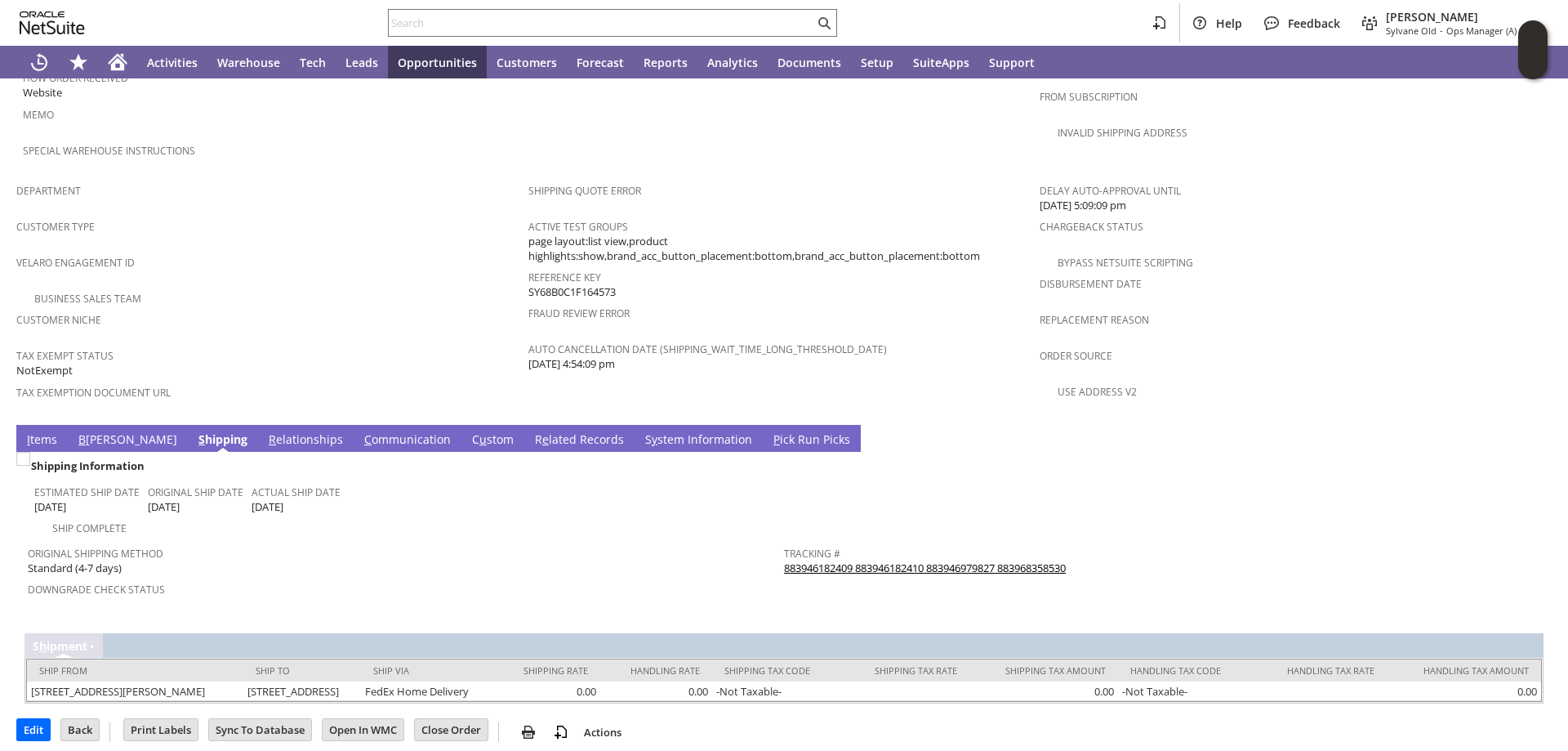
click at [39, 431] on link "I tems" at bounding box center [42, 440] width 39 height 18
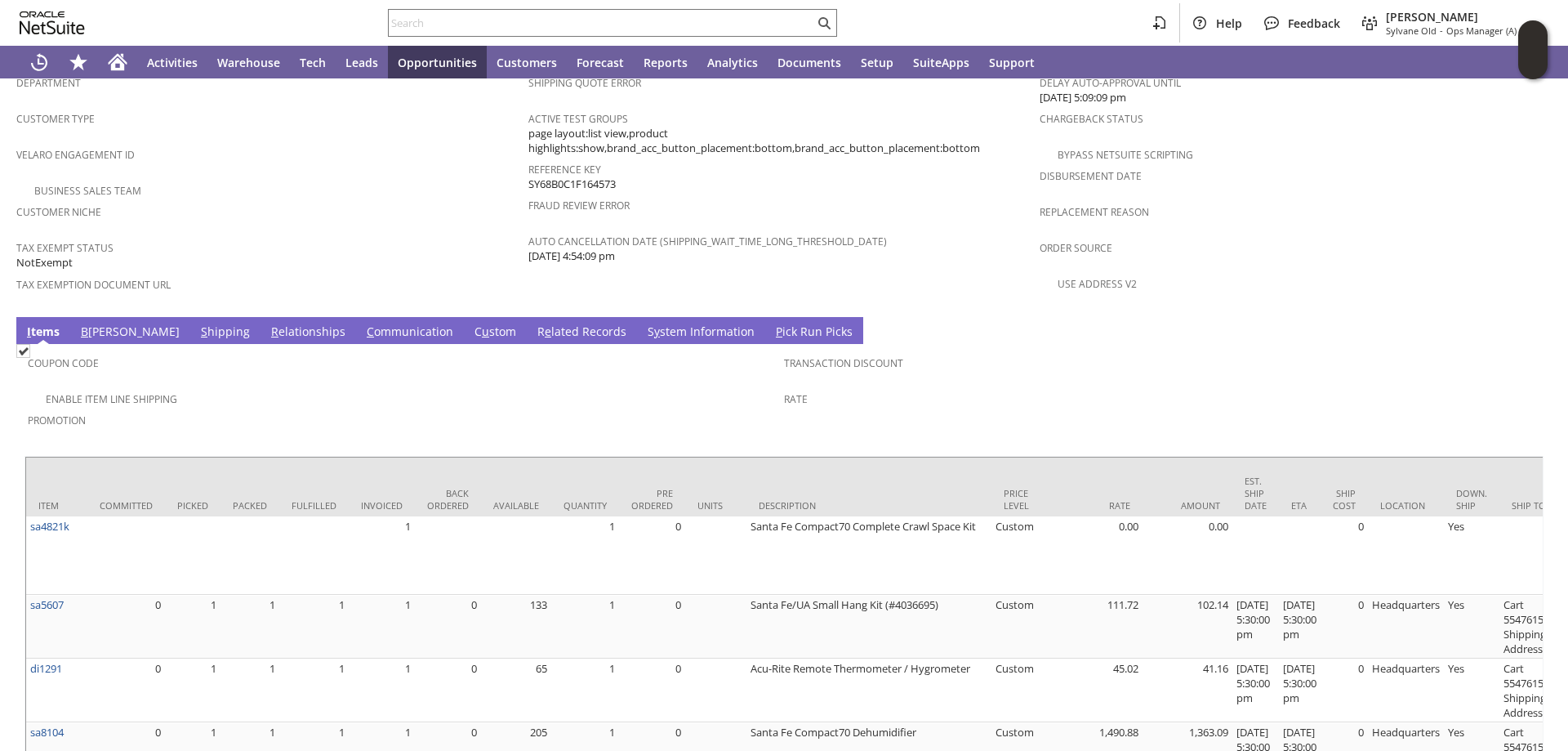
scroll to position [1185, 0]
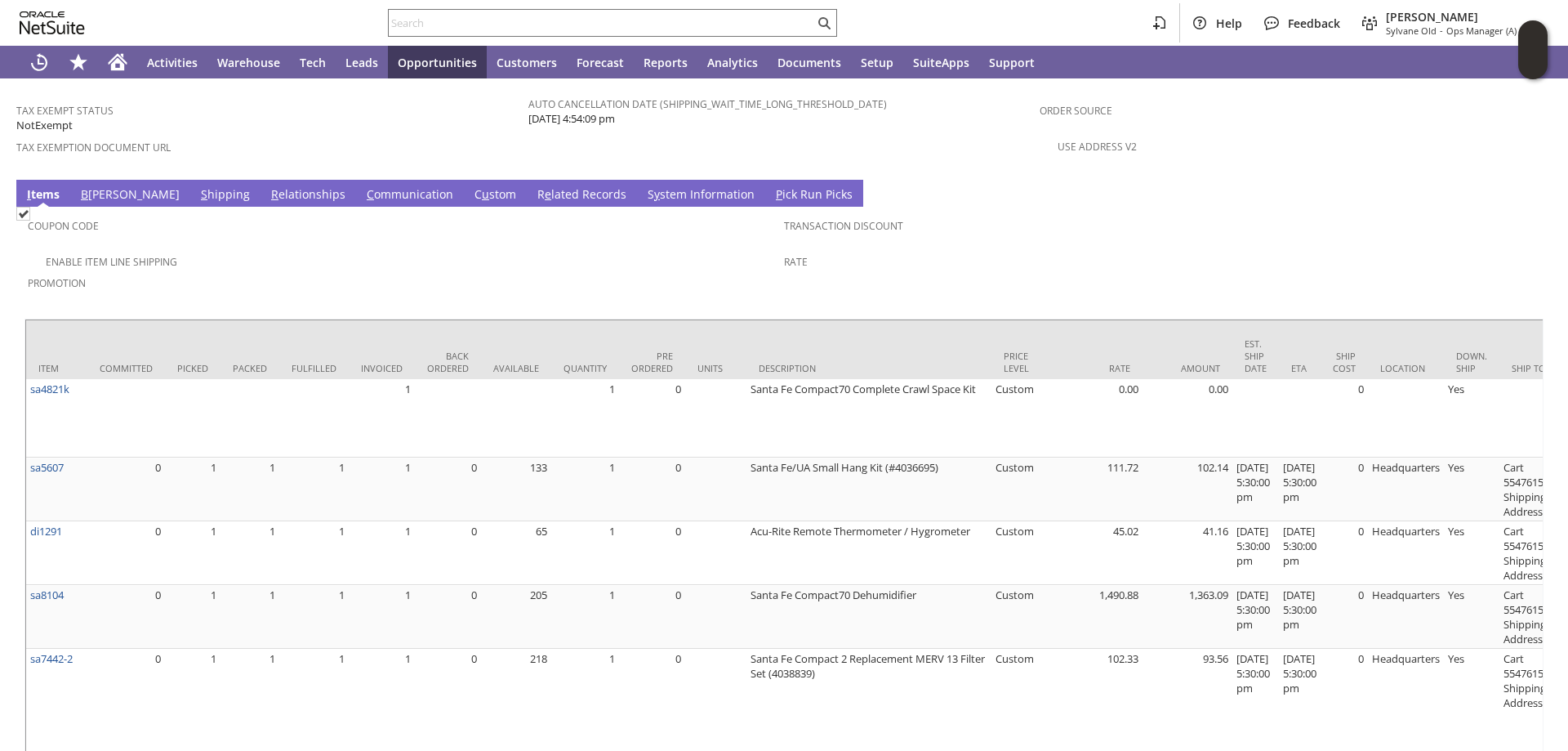
click at [643, 186] on link "S y stem Information" at bounding box center [701, 195] width 115 height 18
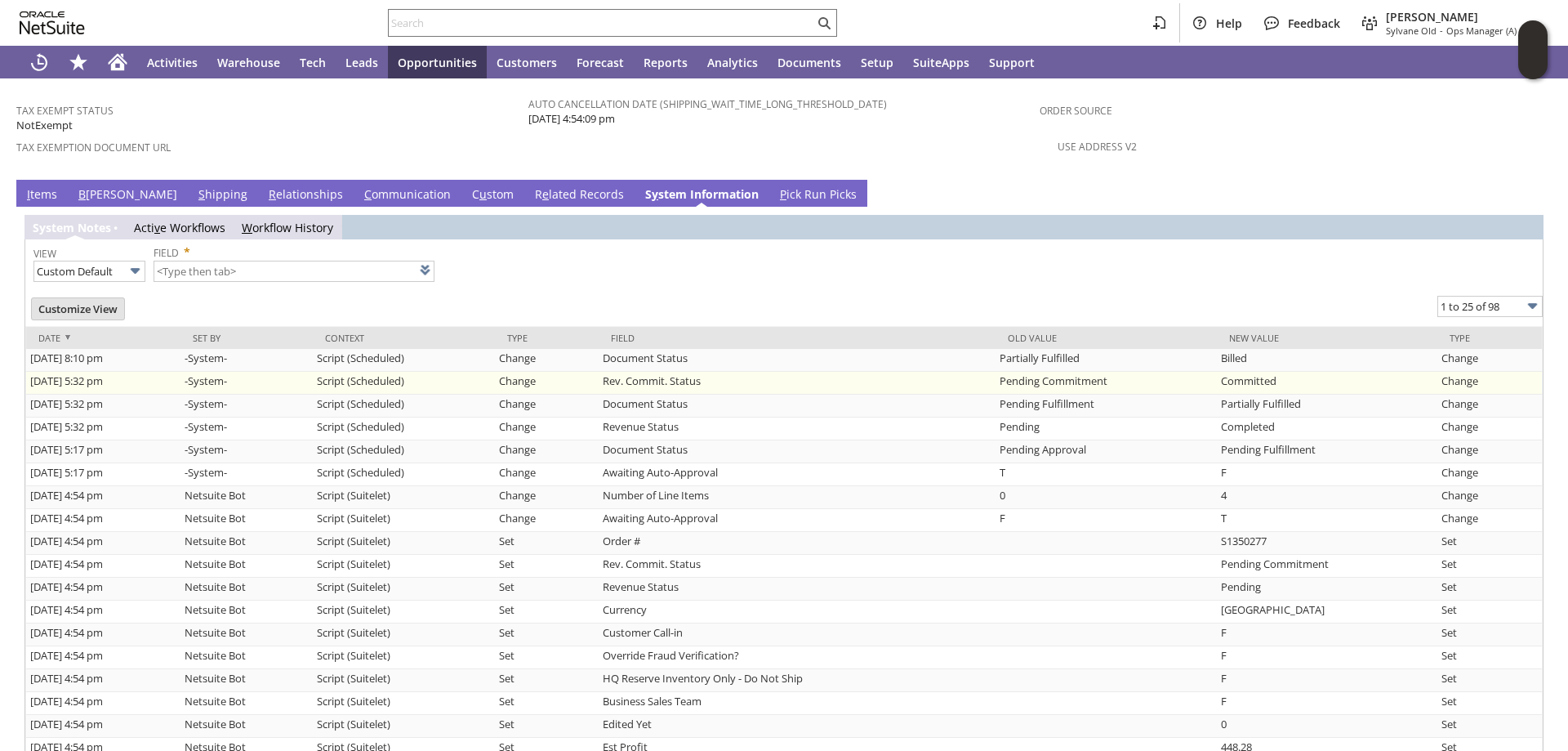
type input "1 to 25 of 98"
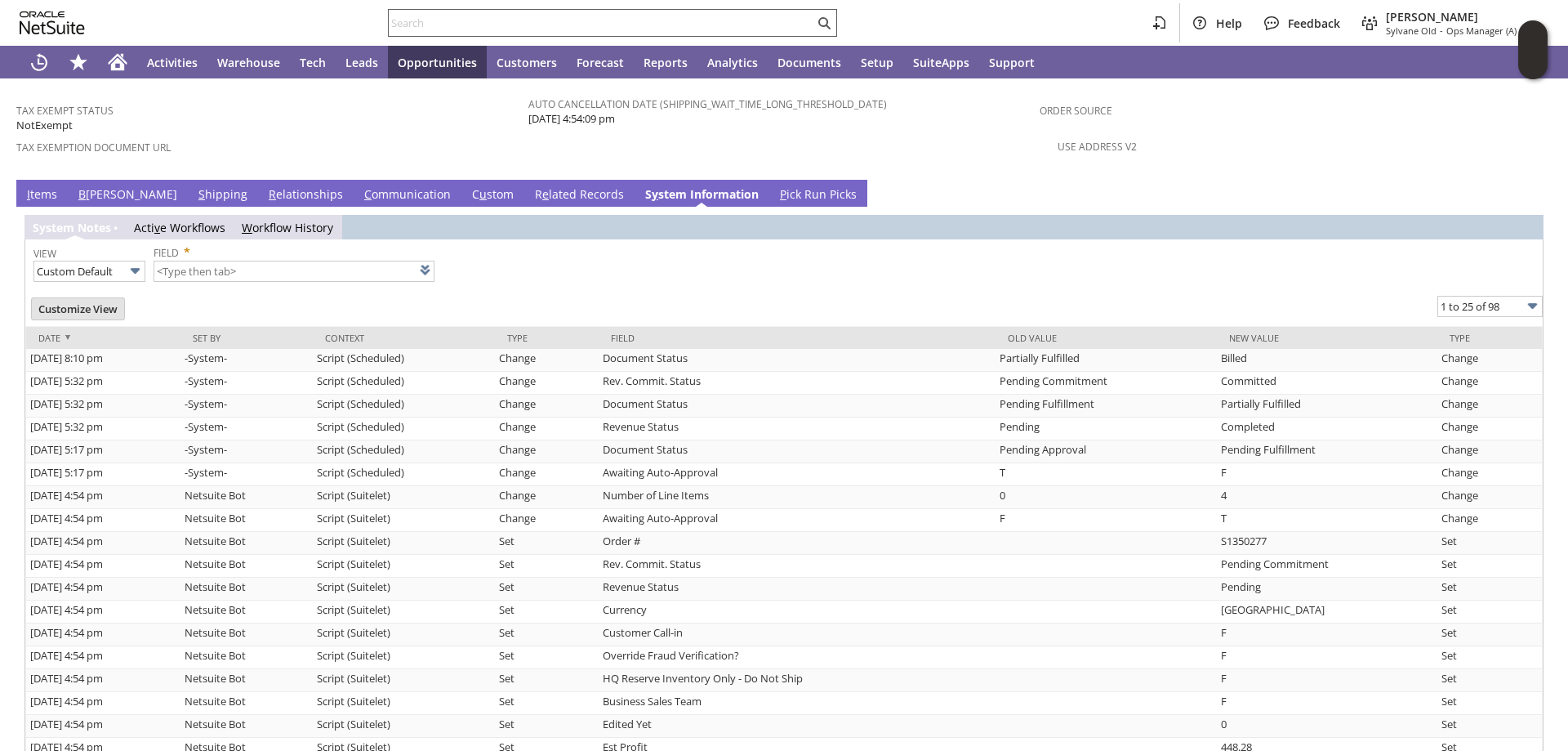
click at [457, 26] on input "text" at bounding box center [601, 23] width 425 height 20
paste input "S1350287"
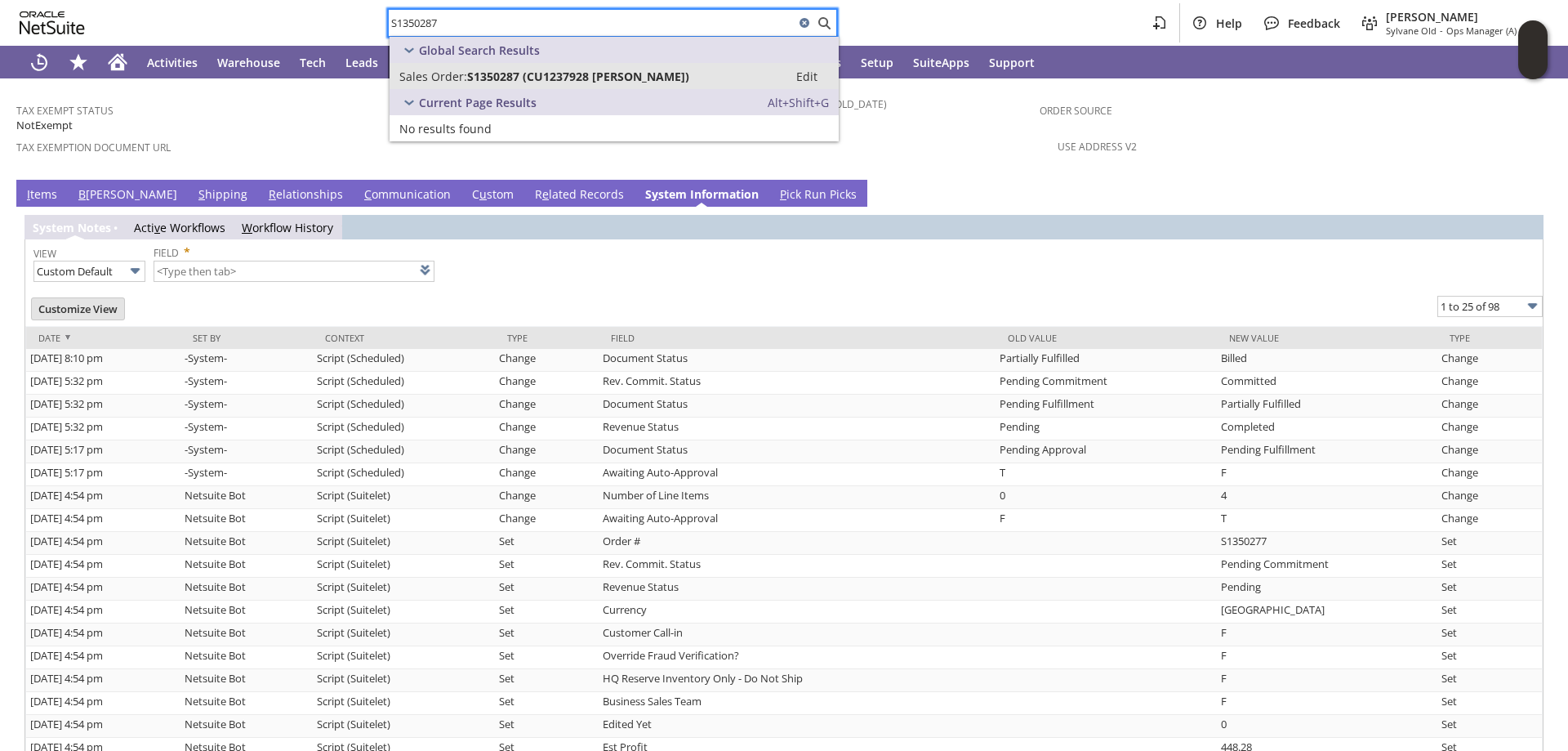
type input "S1350287"
click at [470, 74] on span "S1350287 (CU1237928 [PERSON_NAME])" at bounding box center [578, 76] width 222 height 16
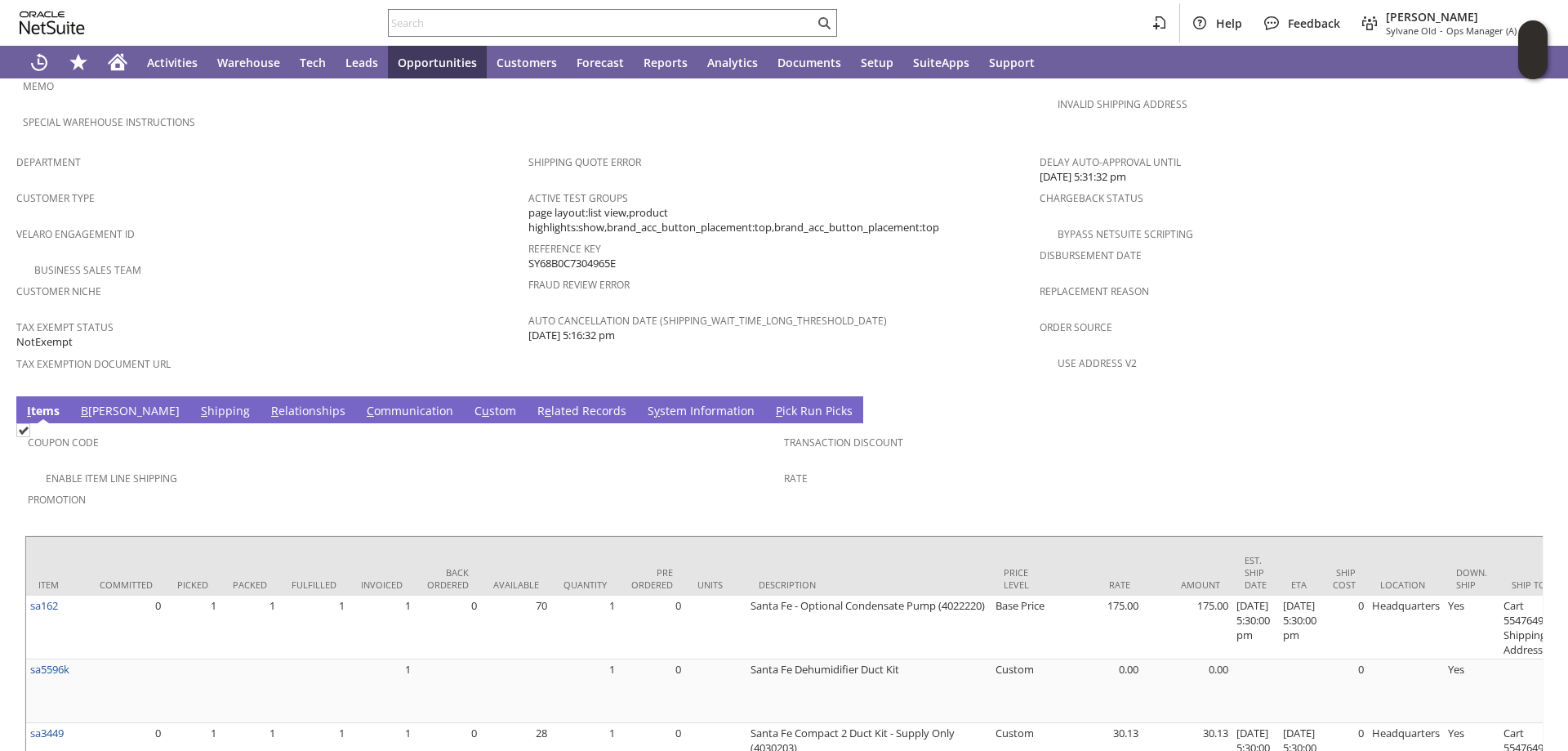
scroll to position [1062, 0]
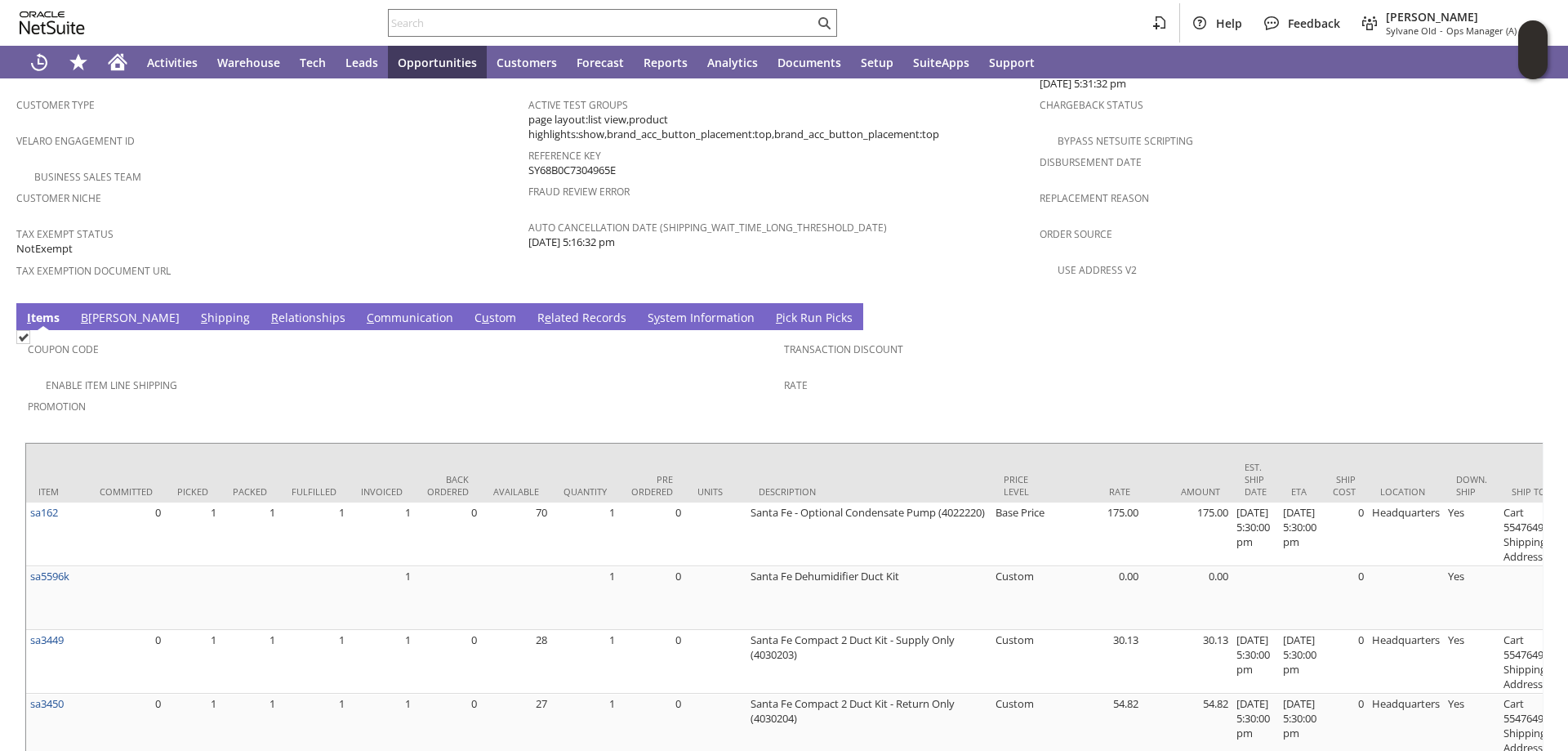
click at [197, 309] on link "S hipping" at bounding box center [225, 318] width 58 height 18
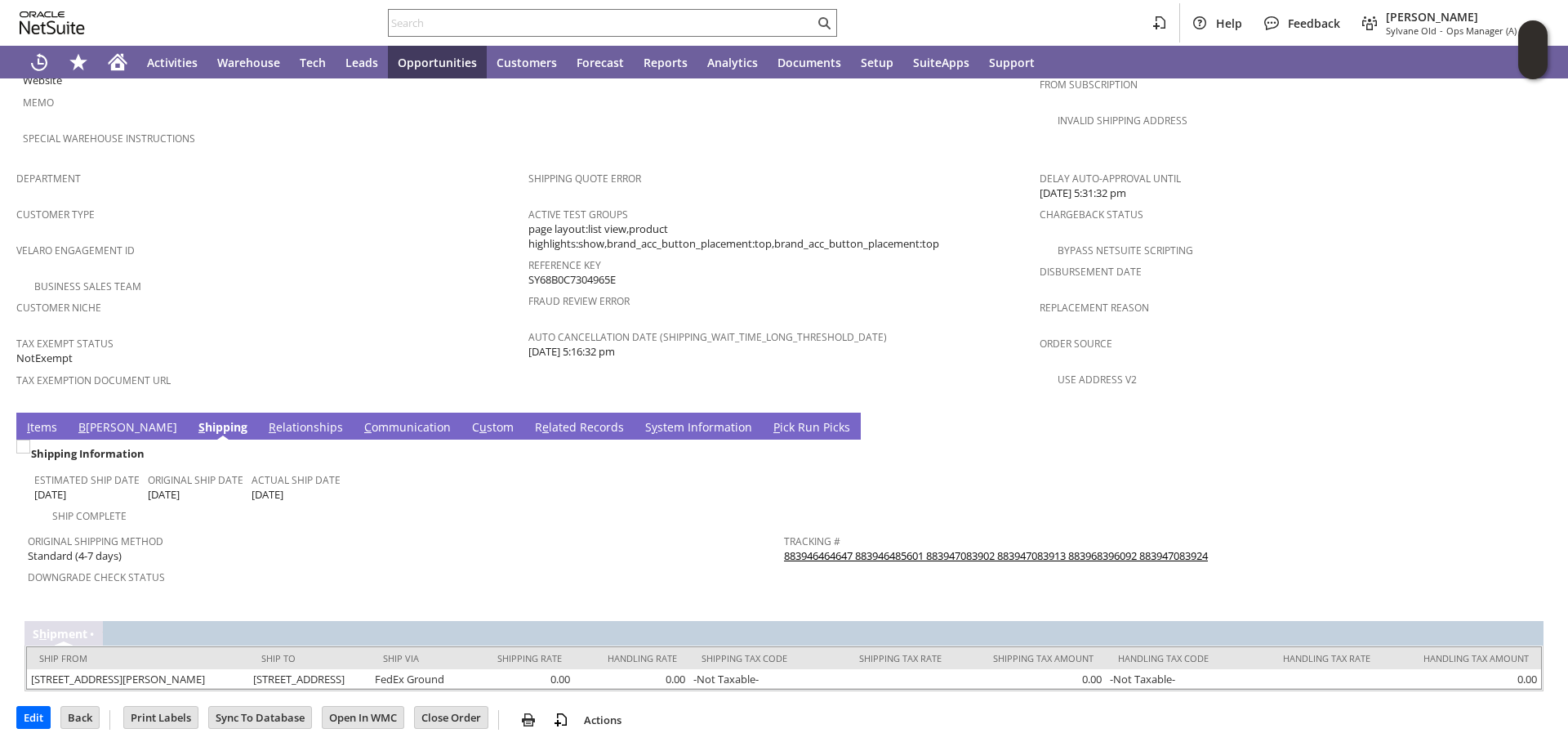
scroll to position [940, 0]
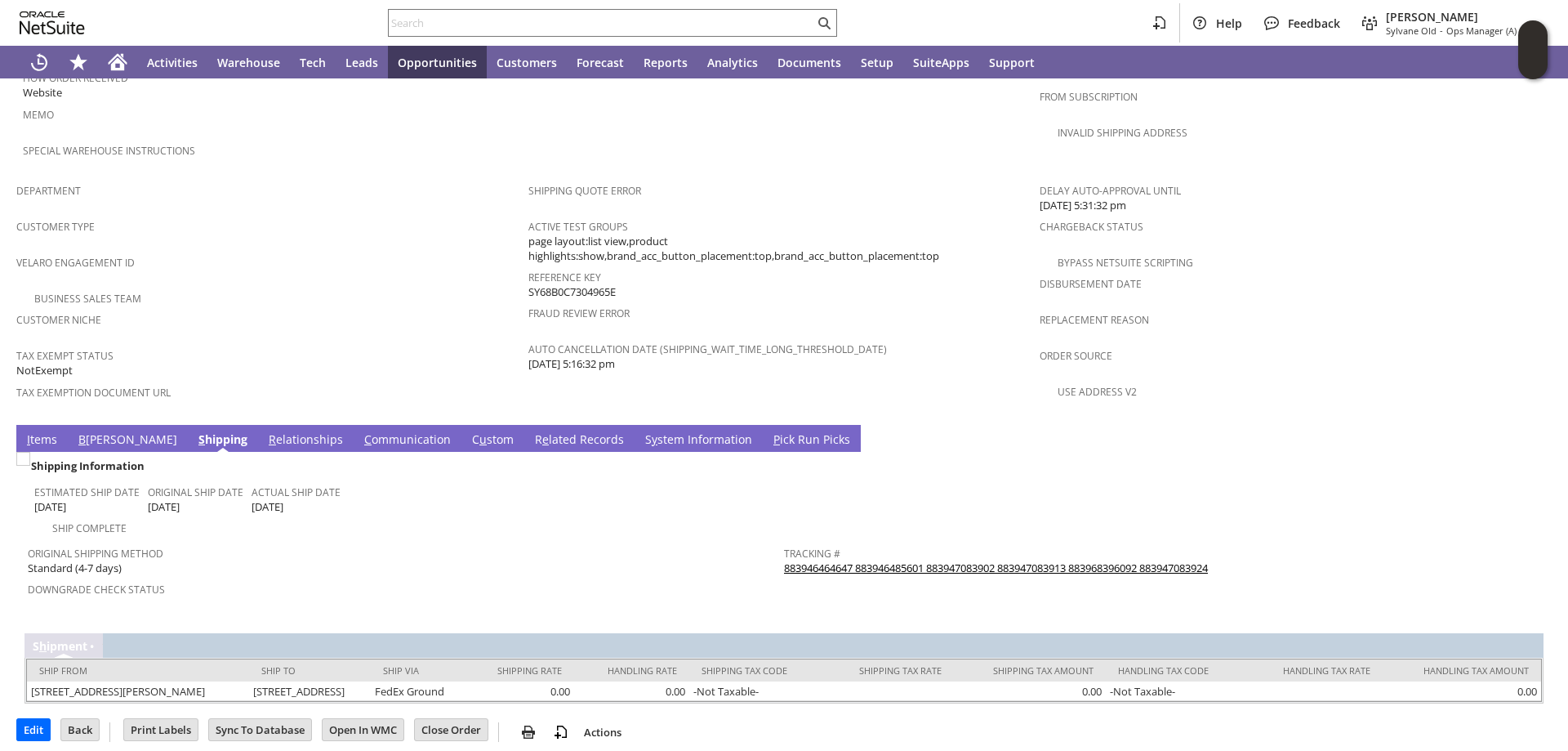
click at [641, 431] on link "S y stem Information" at bounding box center [698, 440] width 115 height 18
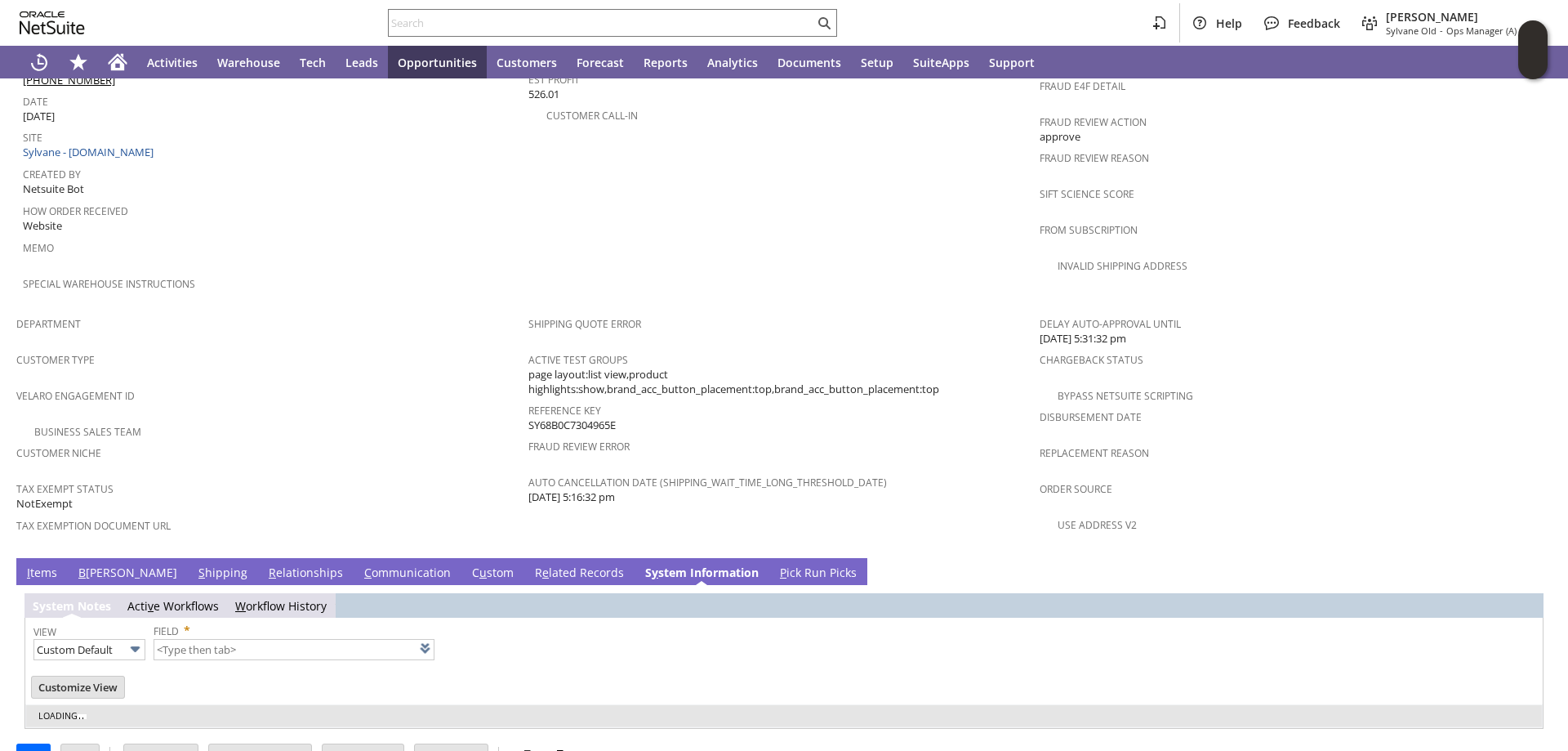
type input "1 to 25 of 99"
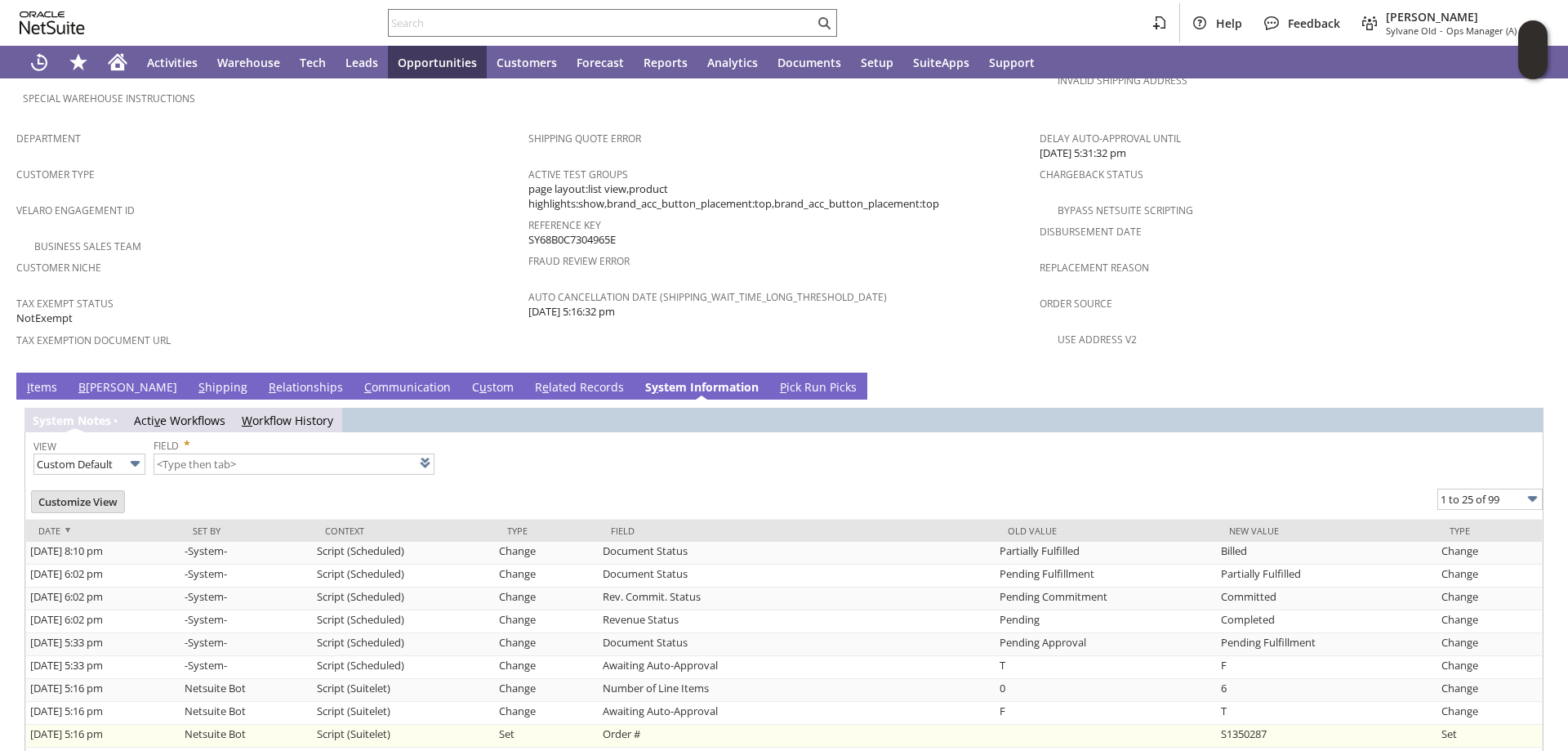
scroll to position [1103, 0]
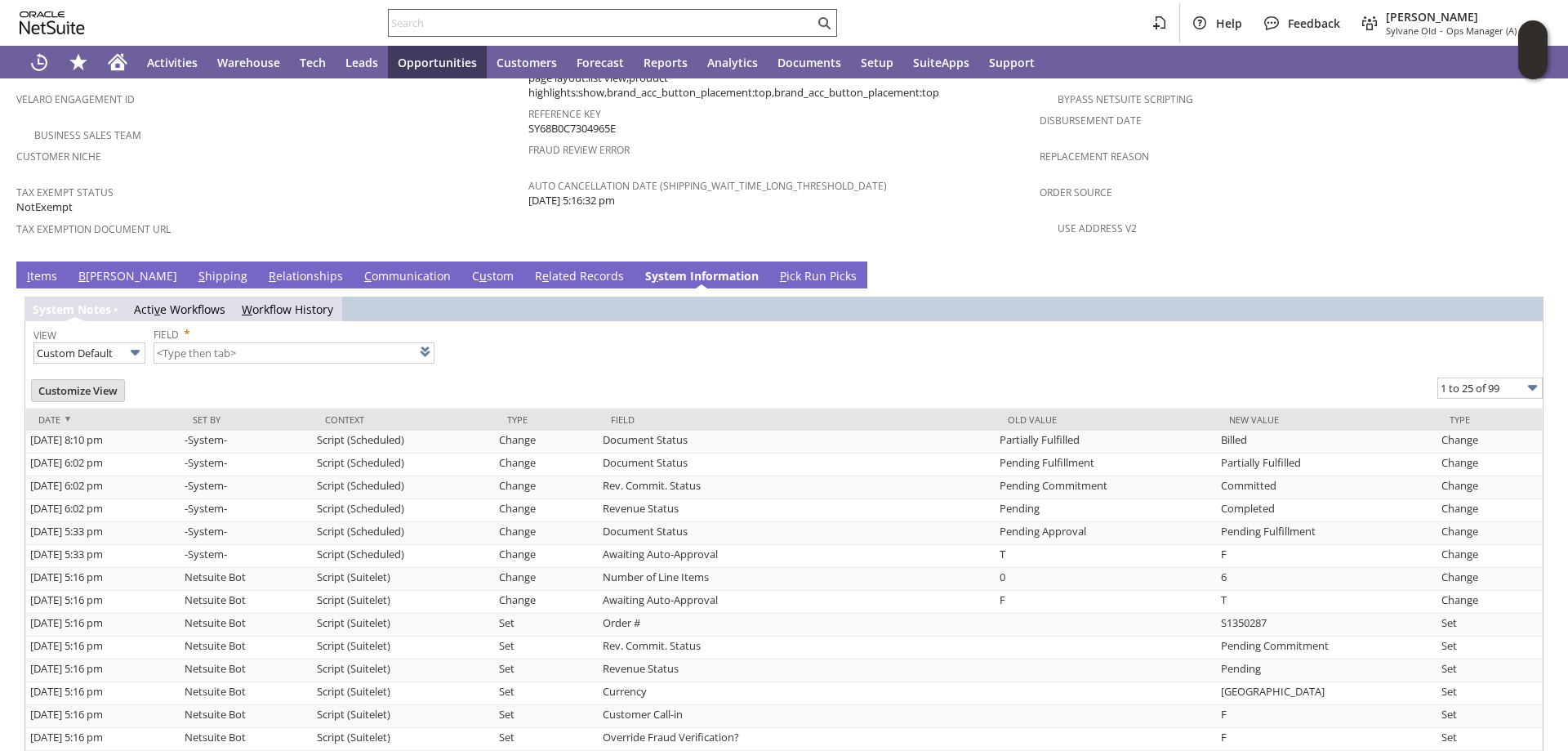
click at [424, 17] on input "text" at bounding box center [601, 23] width 425 height 20
paste input "S1350289"
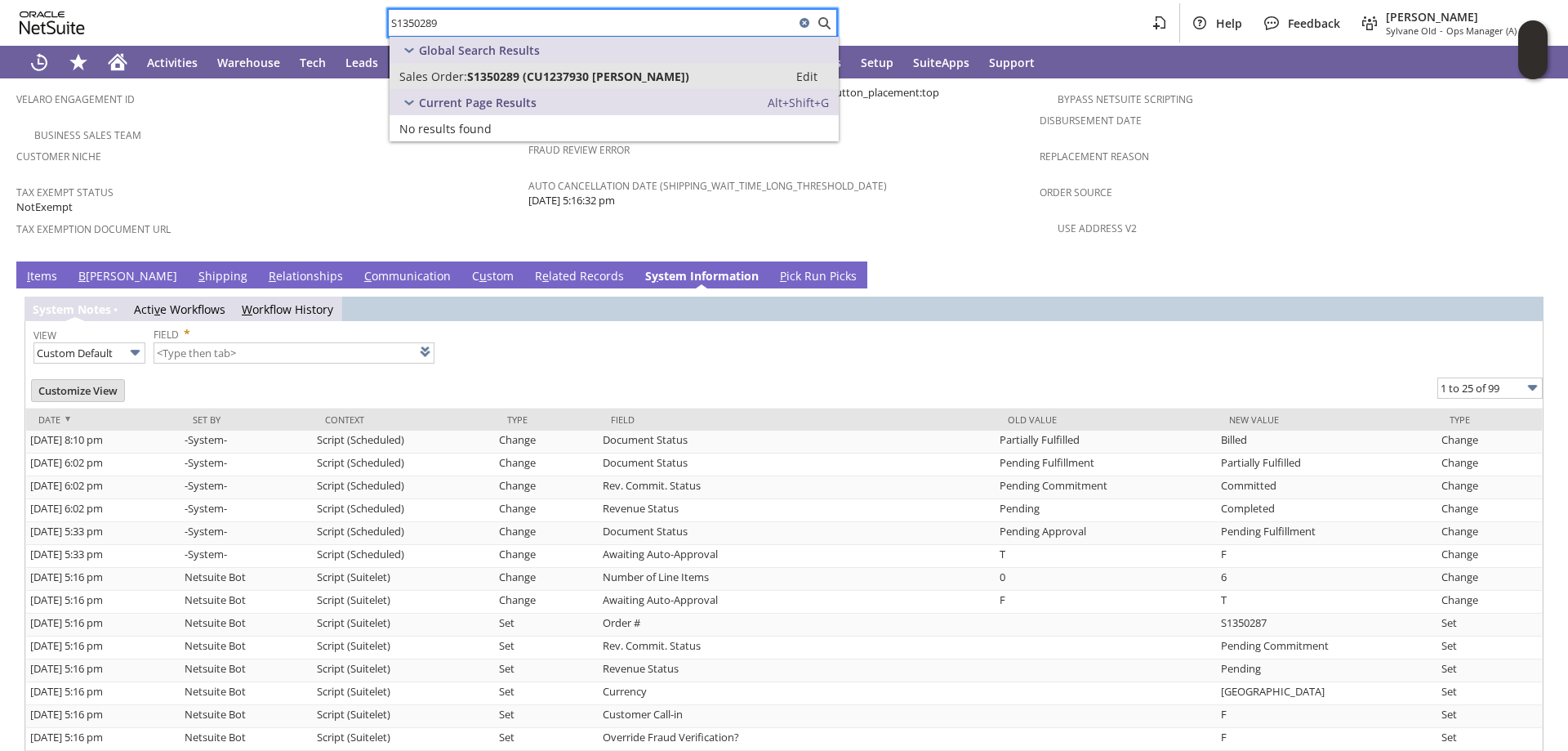
type input "S1350289"
click at [473, 75] on span "S1350289 (CU1237930 Bradley Soultz)" at bounding box center [578, 76] width 222 height 16
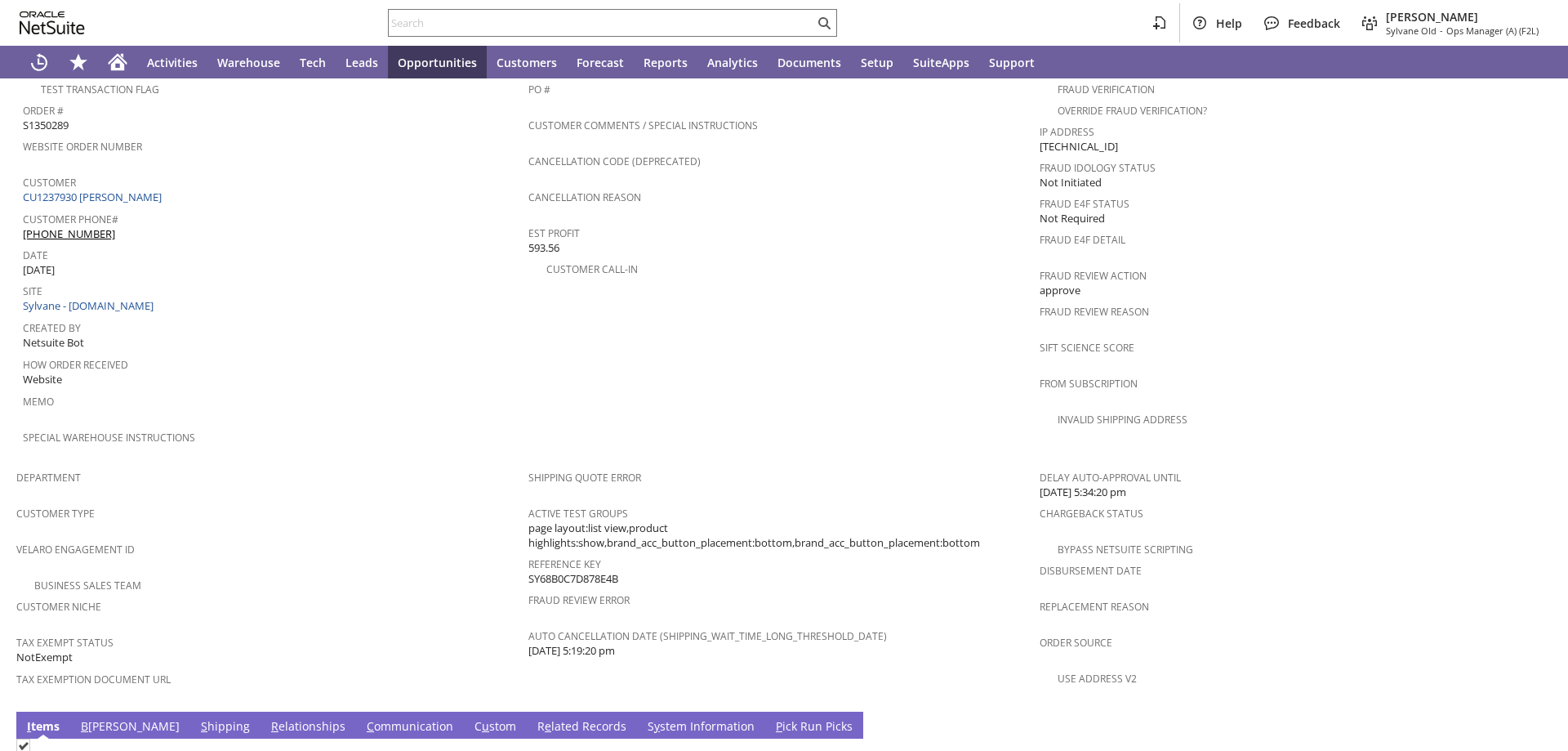
scroll to position [1062, 0]
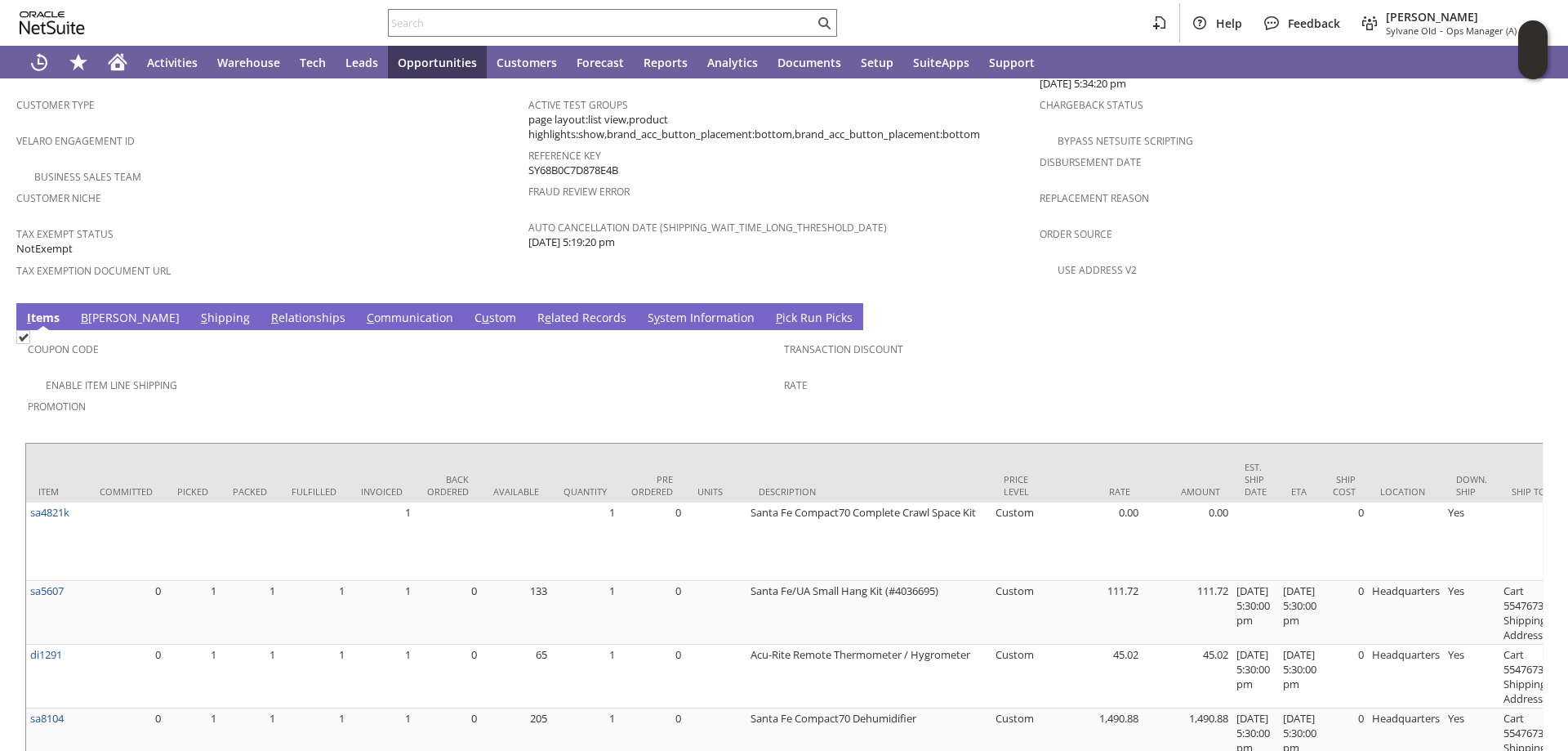
click at [643, 309] on link "S y stem Information" at bounding box center [701, 318] width 115 height 18
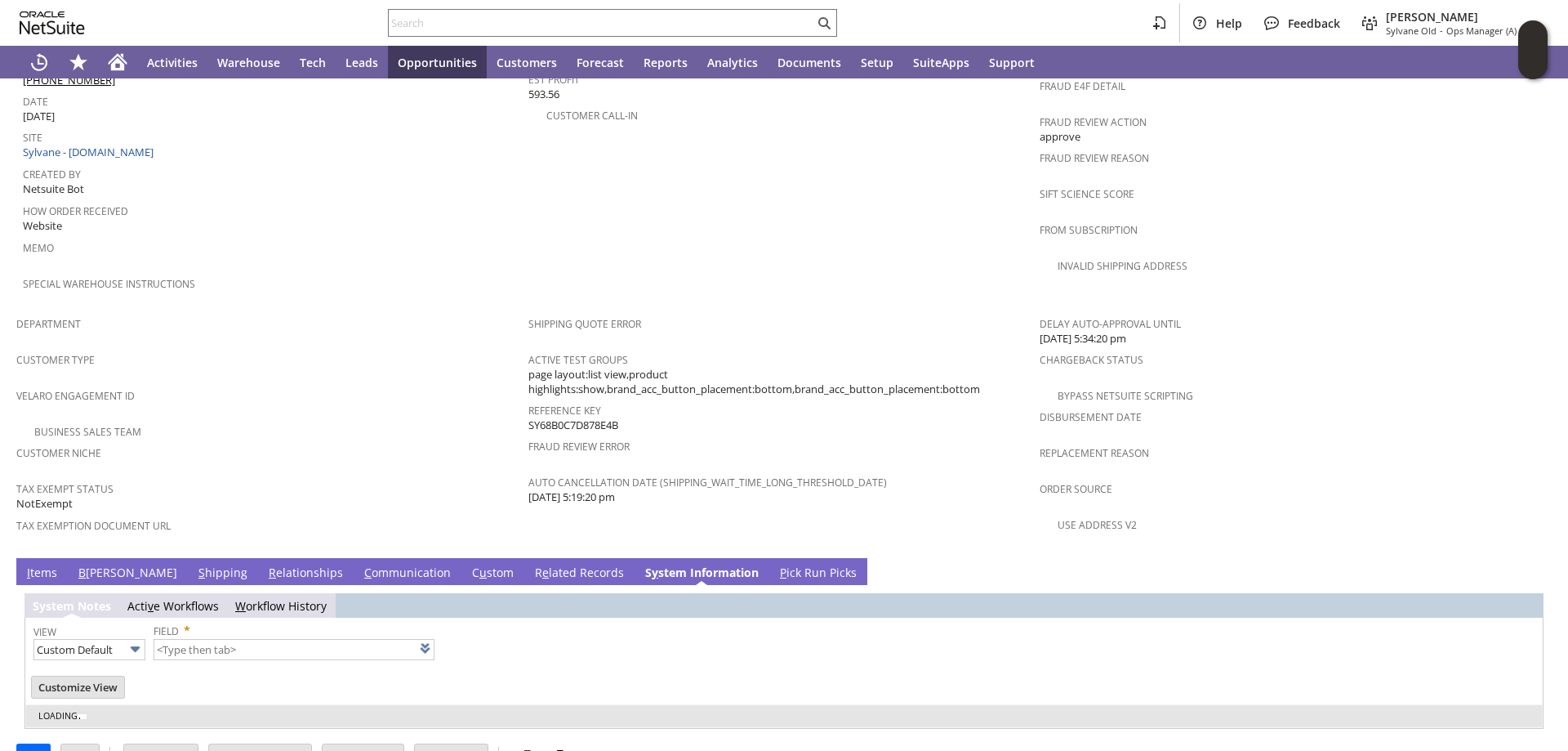
type input "1 to 25 of 98"
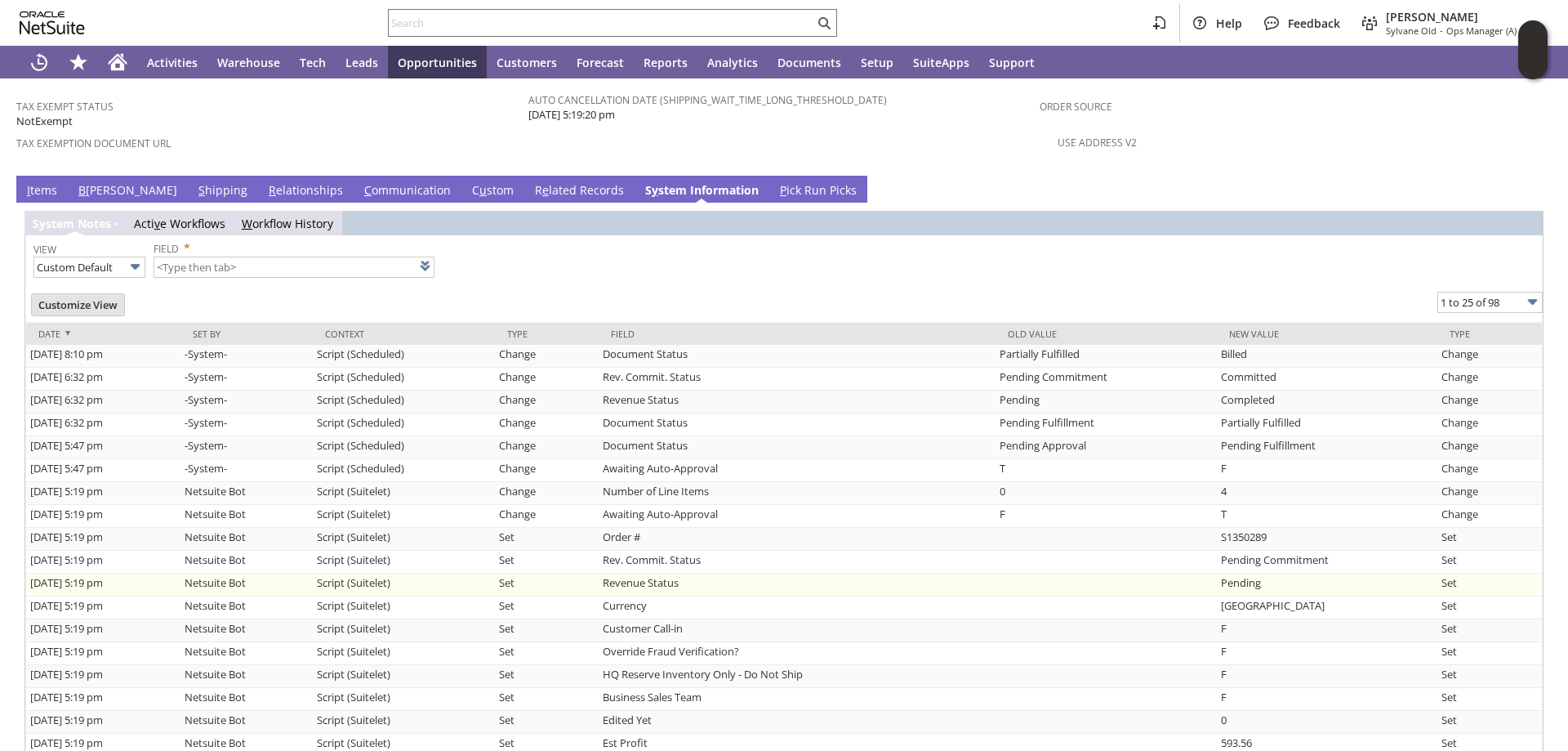
scroll to position [1307, 0]
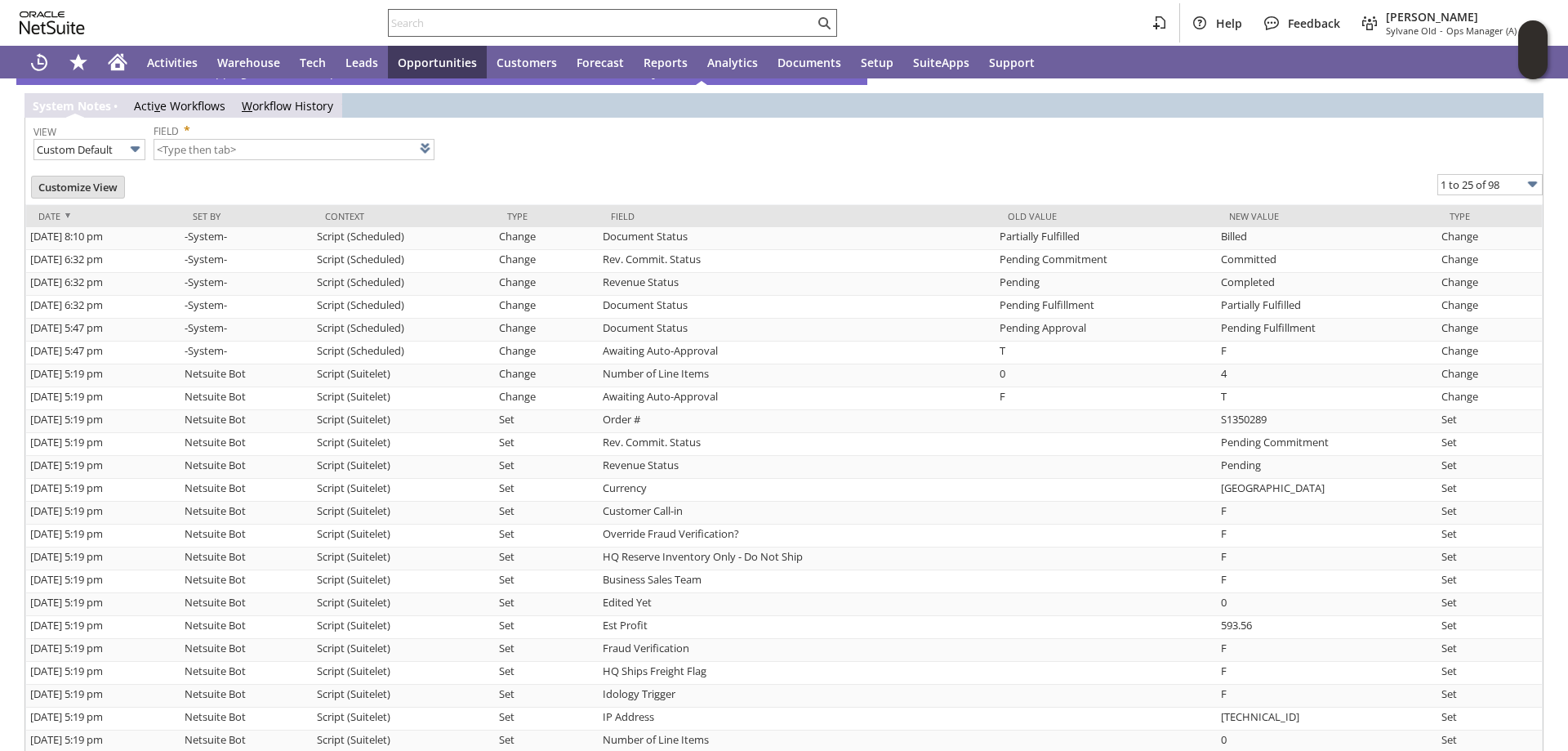
click at [517, 25] on input "text" at bounding box center [601, 23] width 425 height 20
paste input "S1350228"
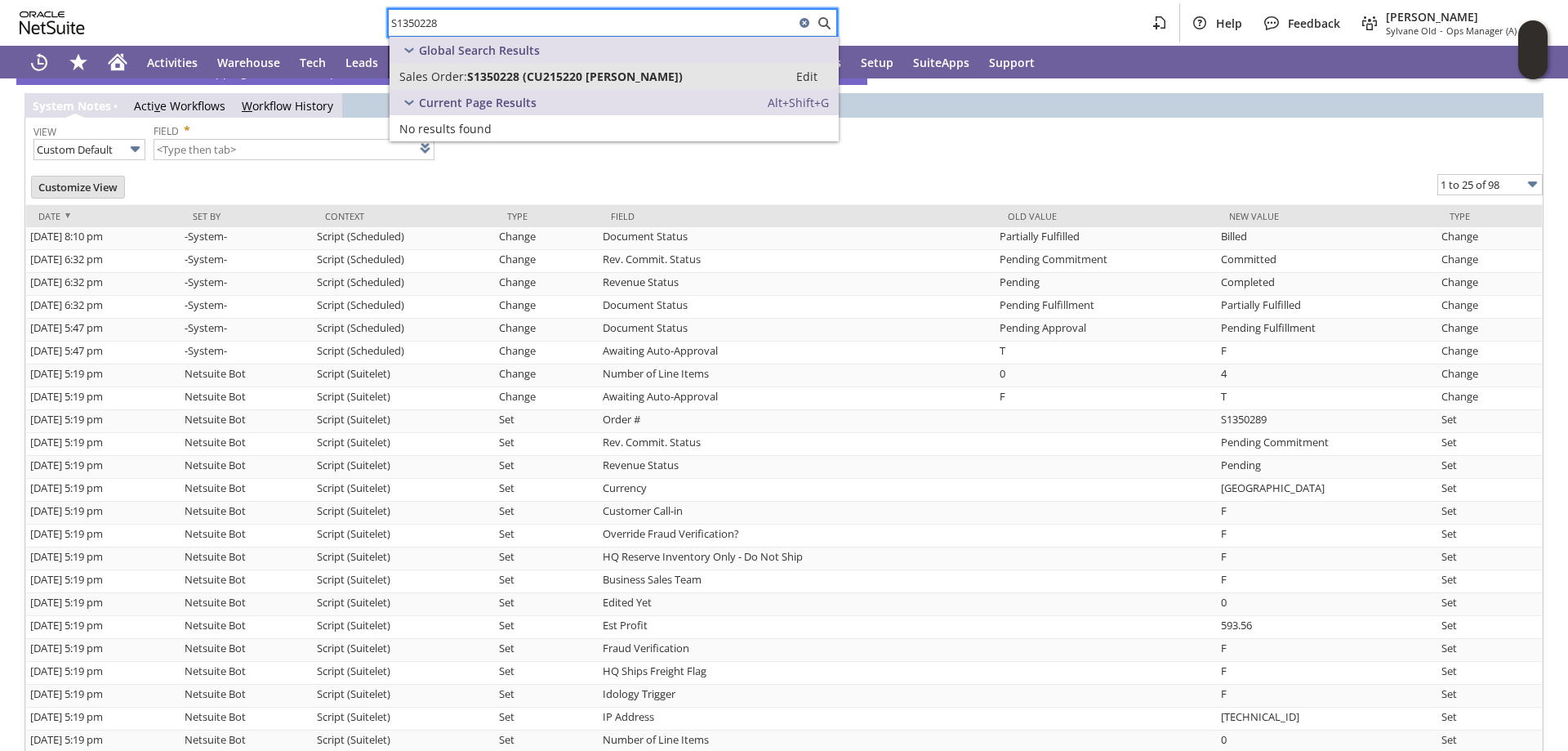
type input "S1350228"
click at [519, 65] on link "Sales Order: S1350228 (CU215220 [PERSON_NAME]) Edit" at bounding box center [615, 76] width 449 height 26
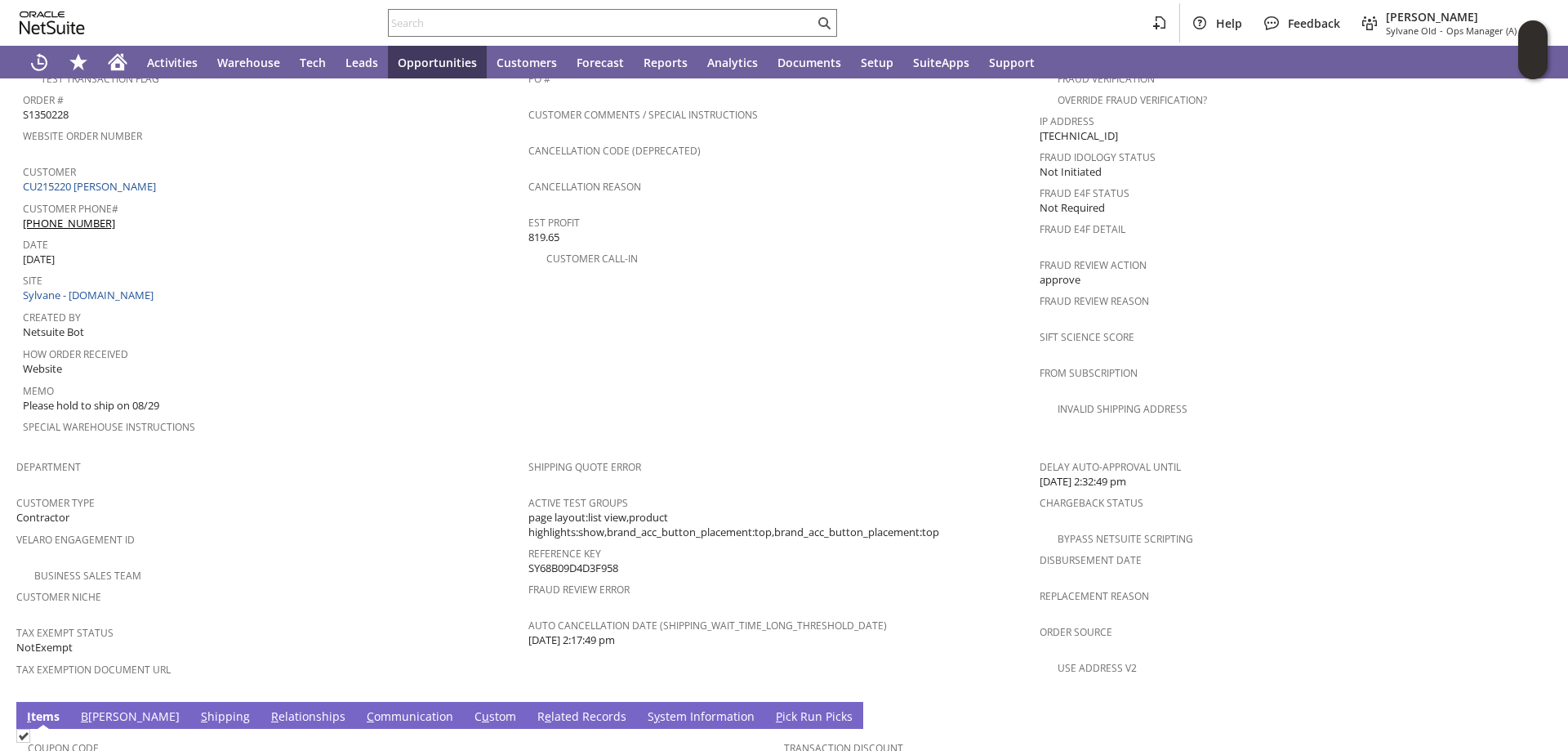
scroll to position [898, 0]
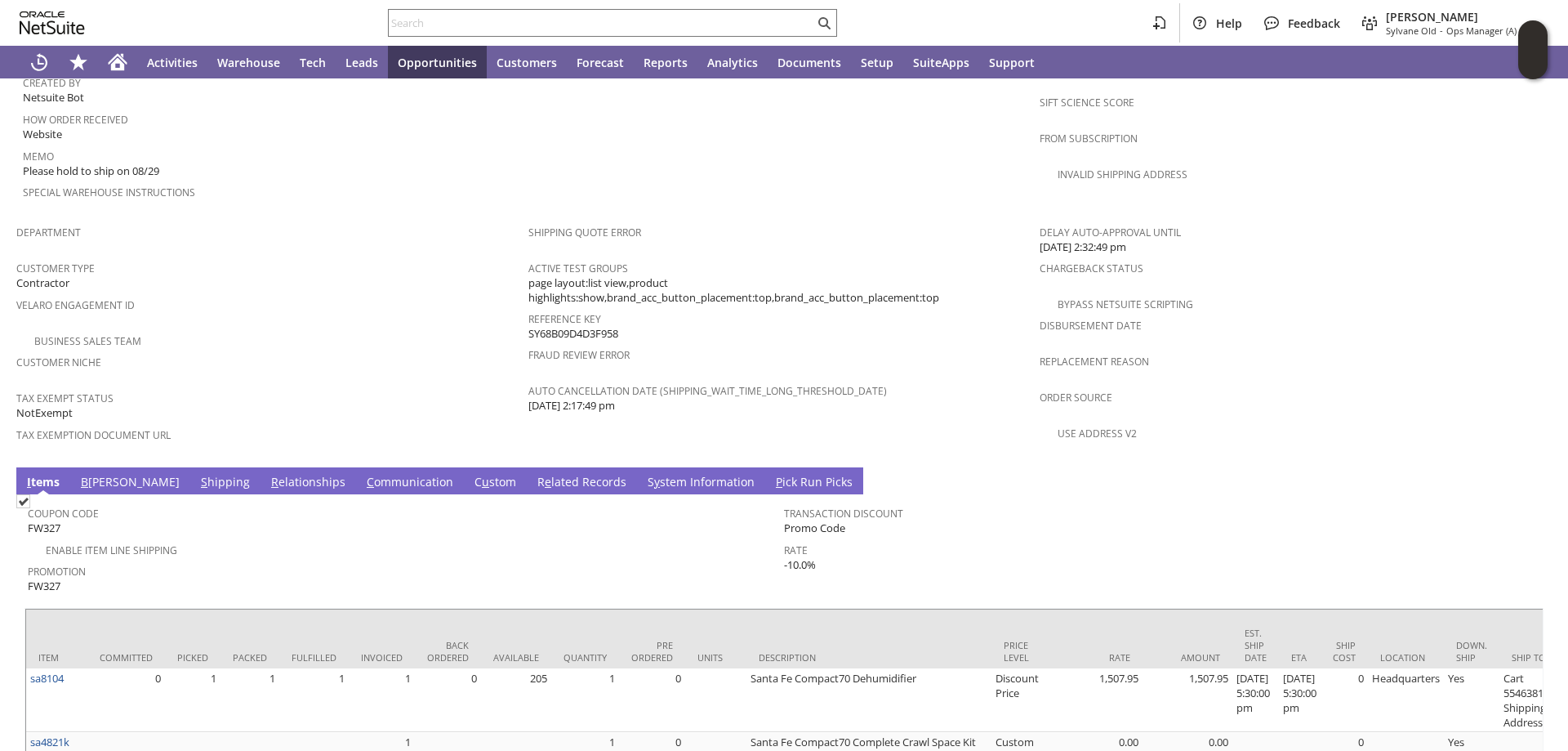
click at [197, 474] on link "S hipping" at bounding box center [225, 483] width 58 height 18
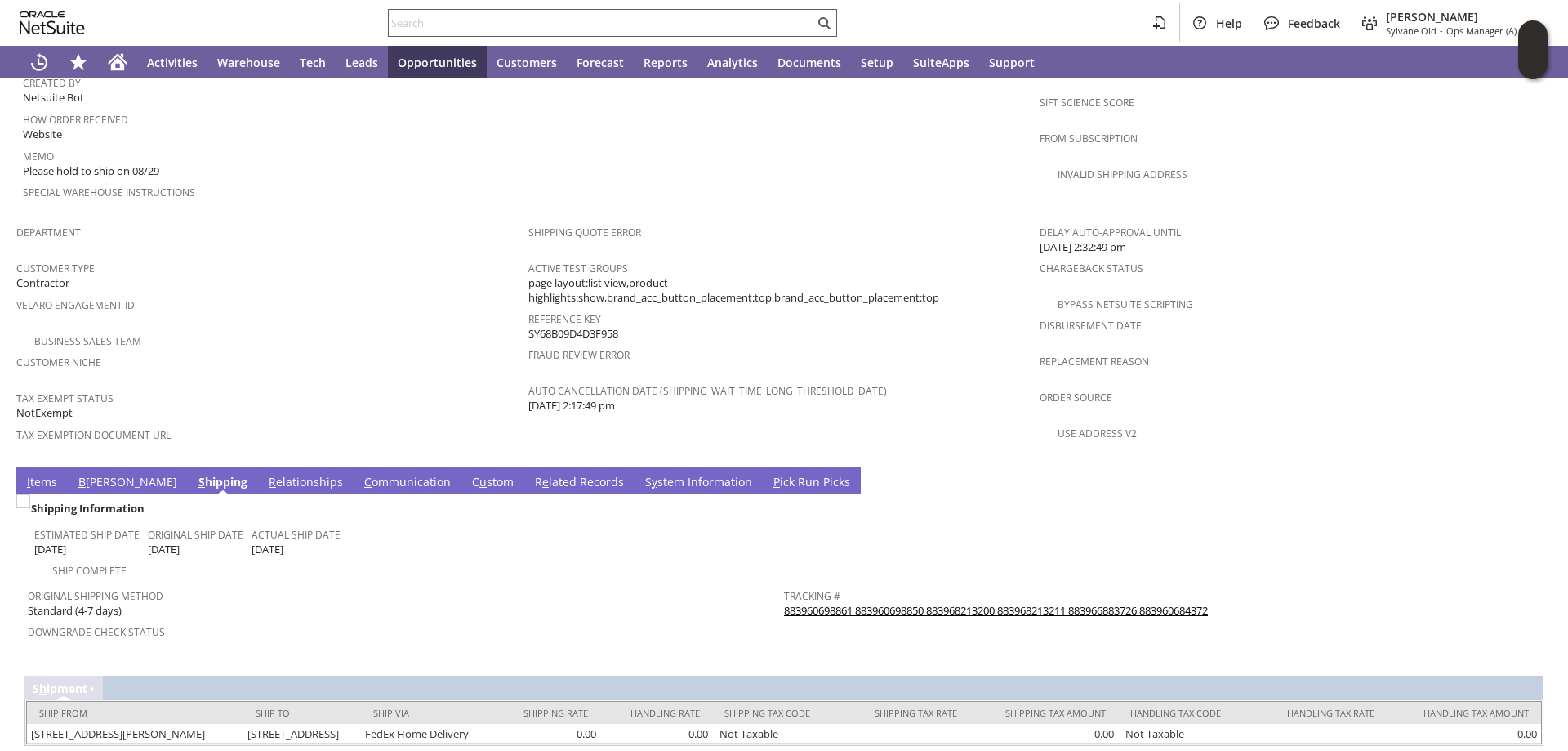
click at [430, 30] on input "text" at bounding box center [601, 23] width 425 height 20
paste input "S1350253"
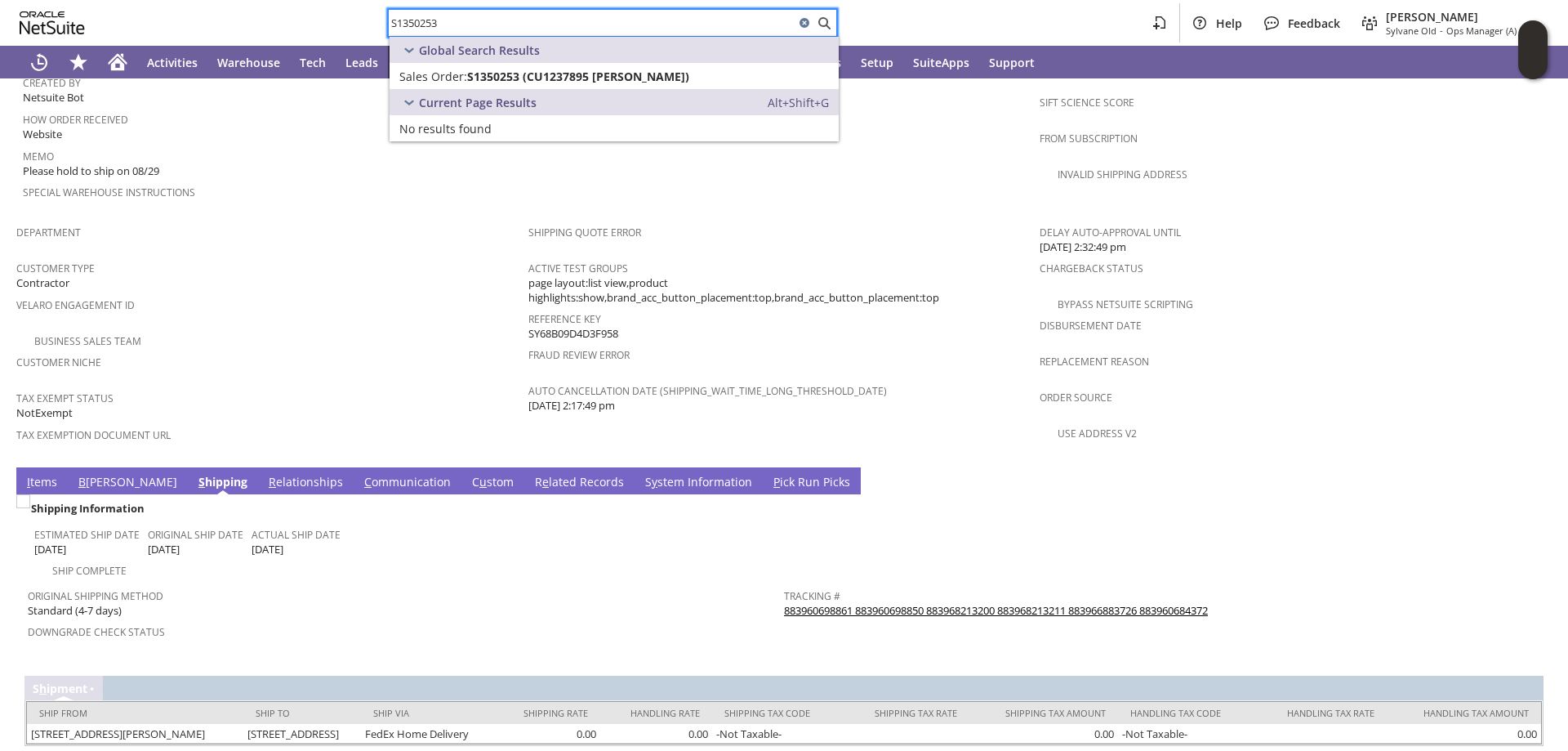
type input "S1350253"
click at [485, 79] on span "S1350253 (CU1237895 leslie Madden)" at bounding box center [578, 76] width 222 height 16
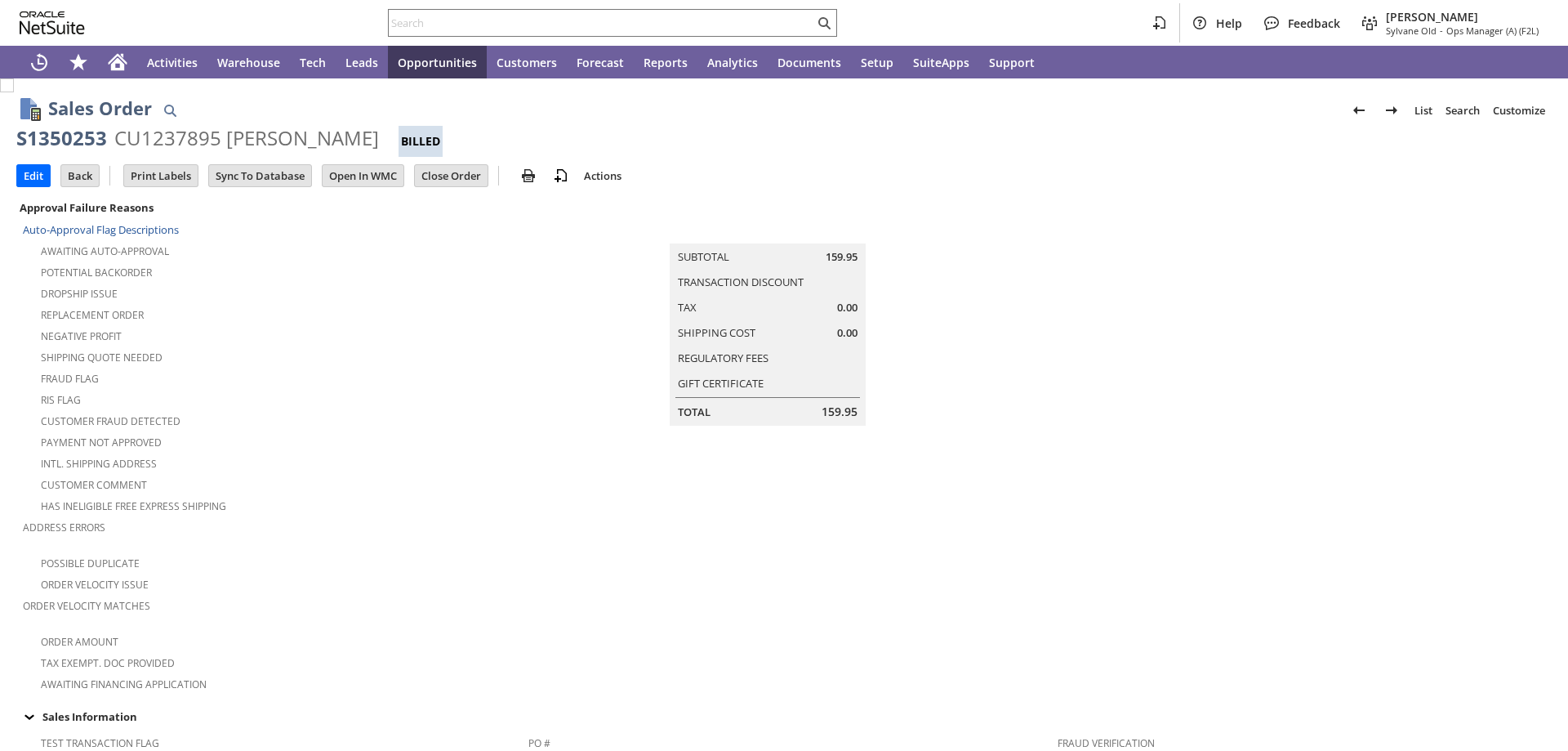
scroll to position [943, 0]
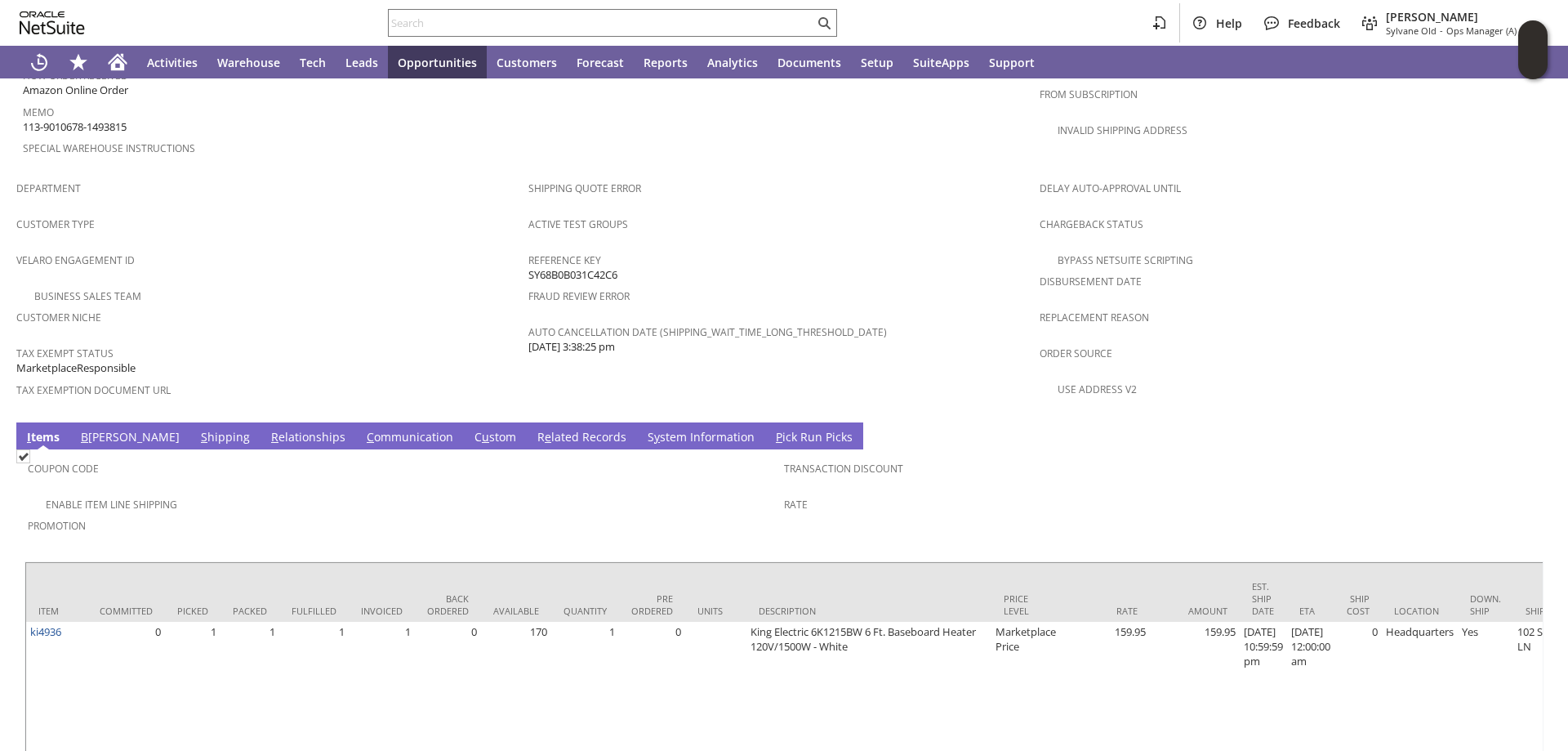
click at [197, 429] on link "S hipping" at bounding box center [225, 438] width 58 height 18
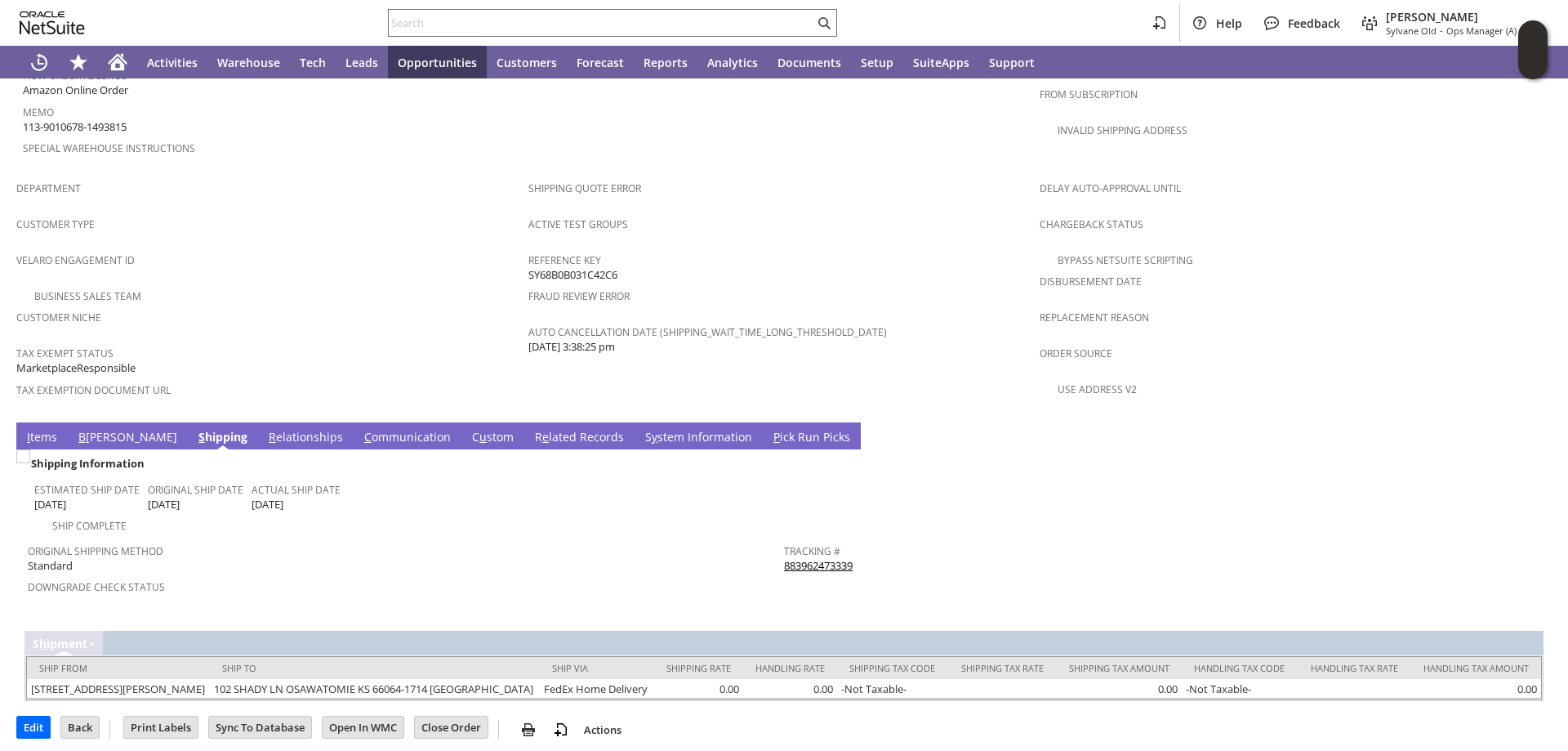
scroll to position [940, 0]
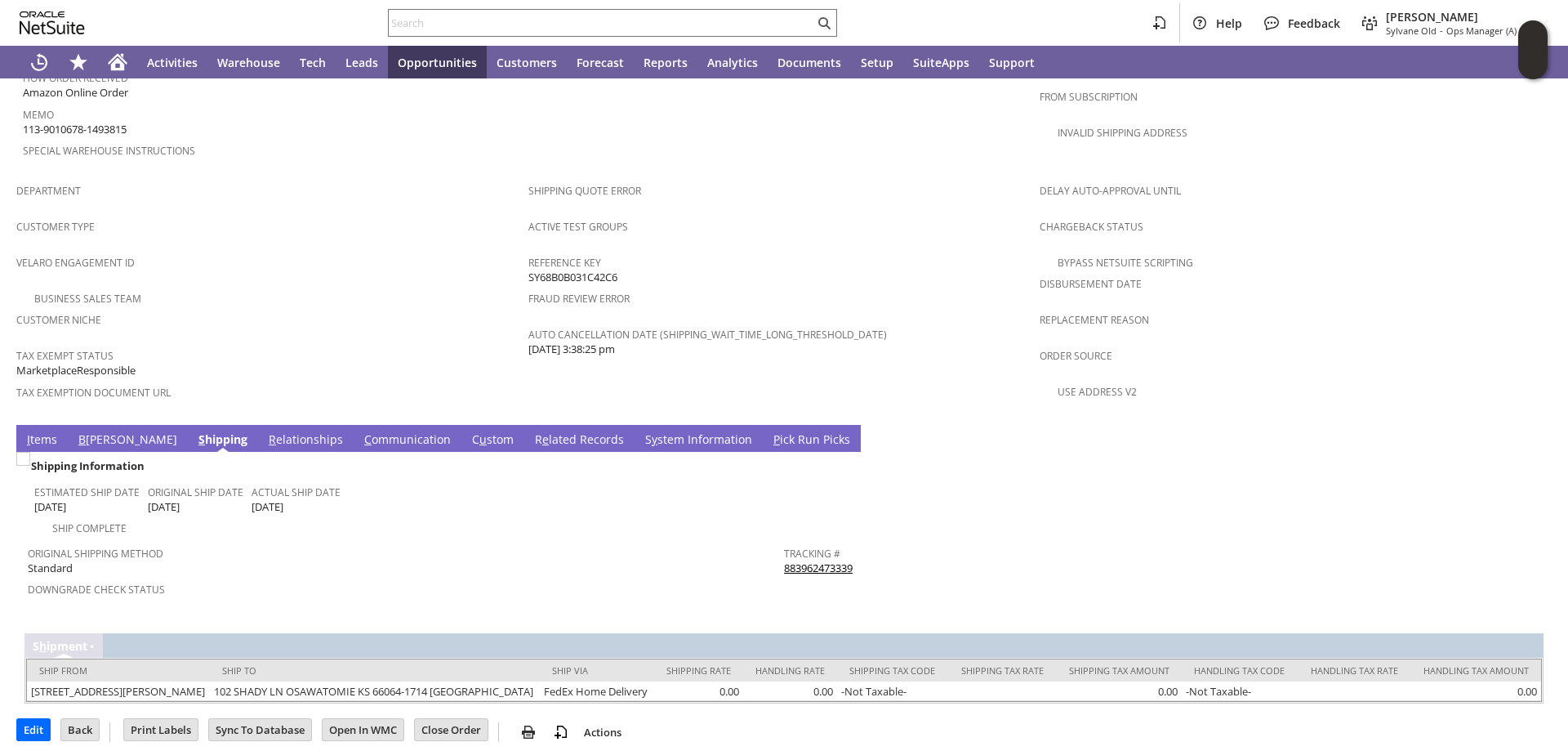
click at [641, 431] on link "S y stem Information" at bounding box center [698, 440] width 115 height 18
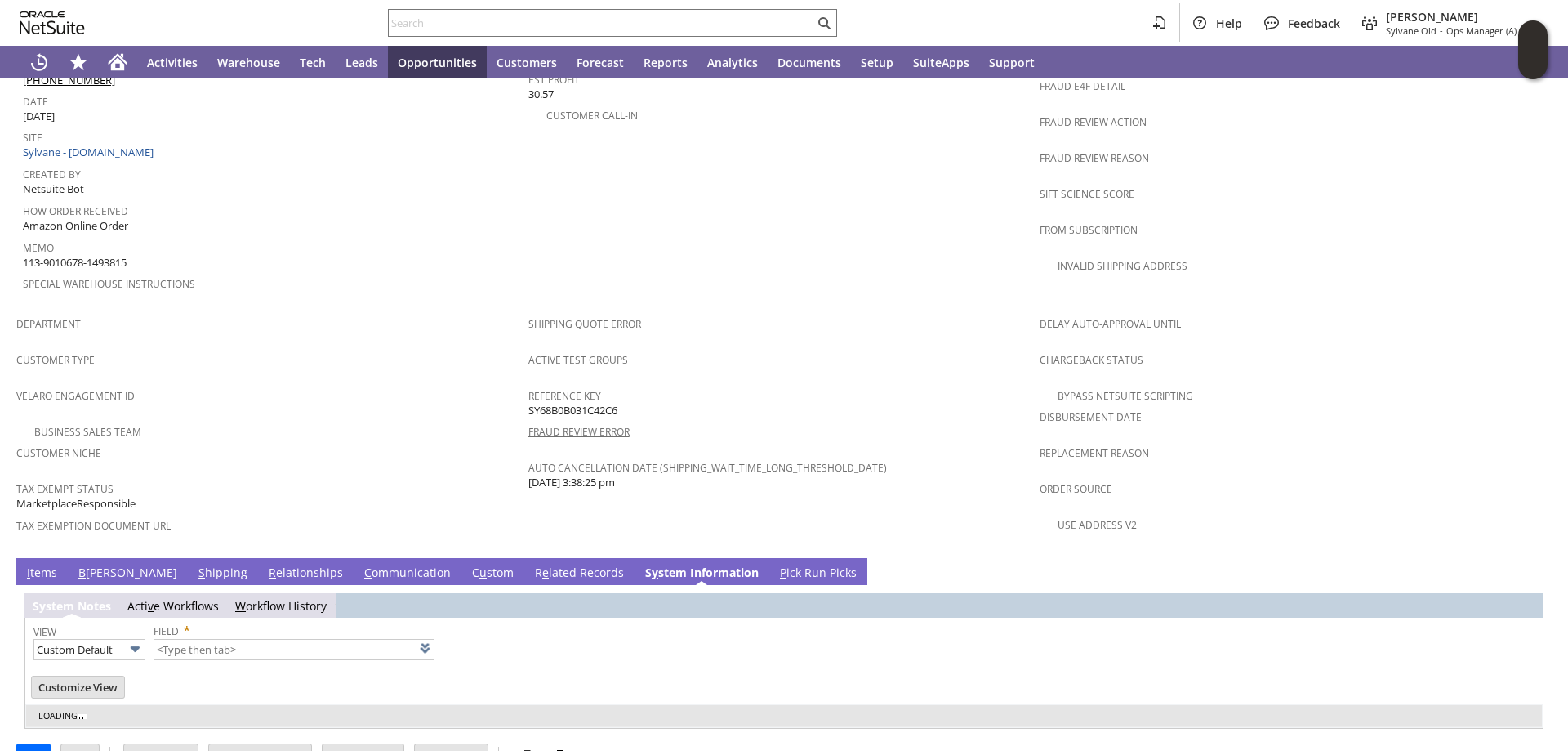
type input "1 to 25 of 79"
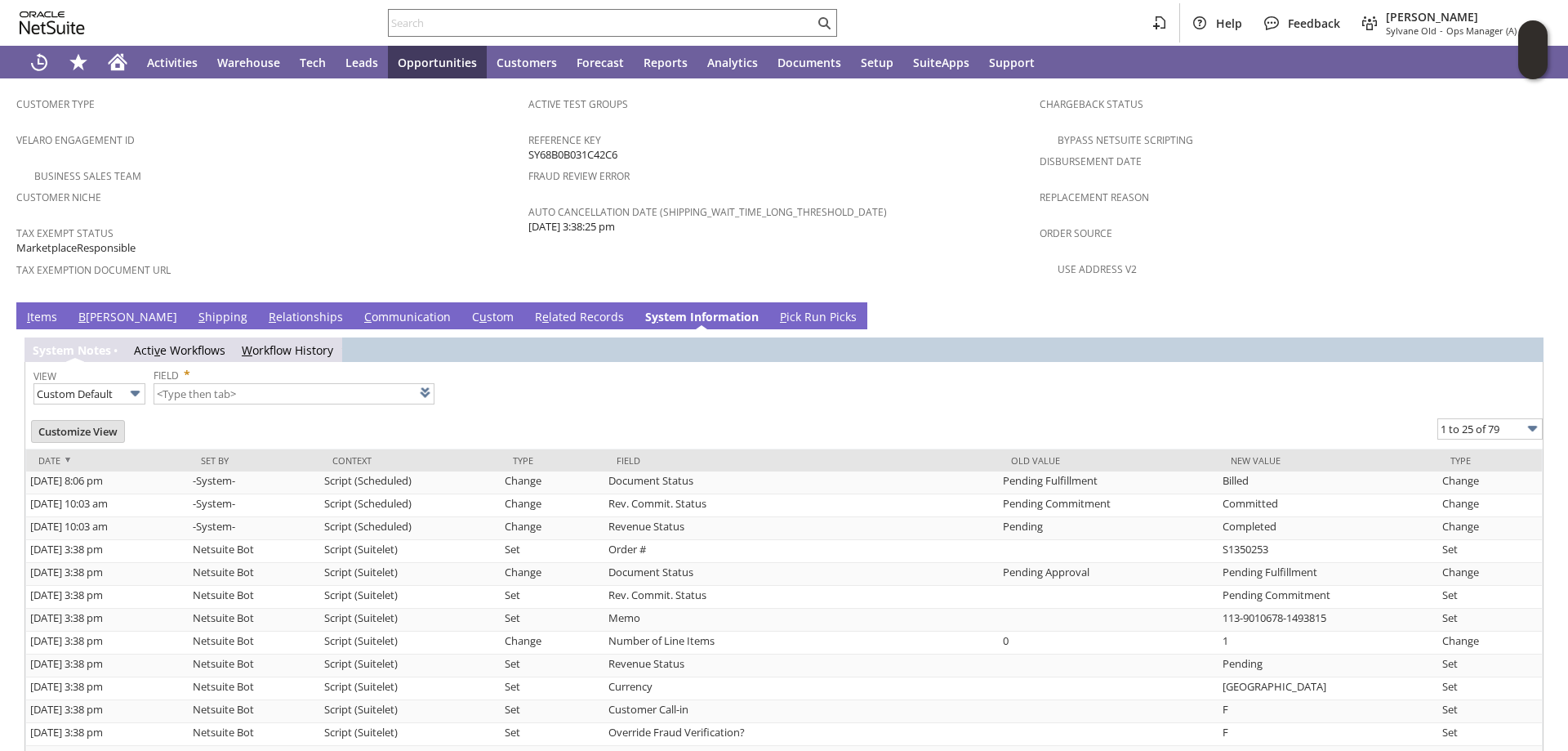
scroll to position [1185, 0]
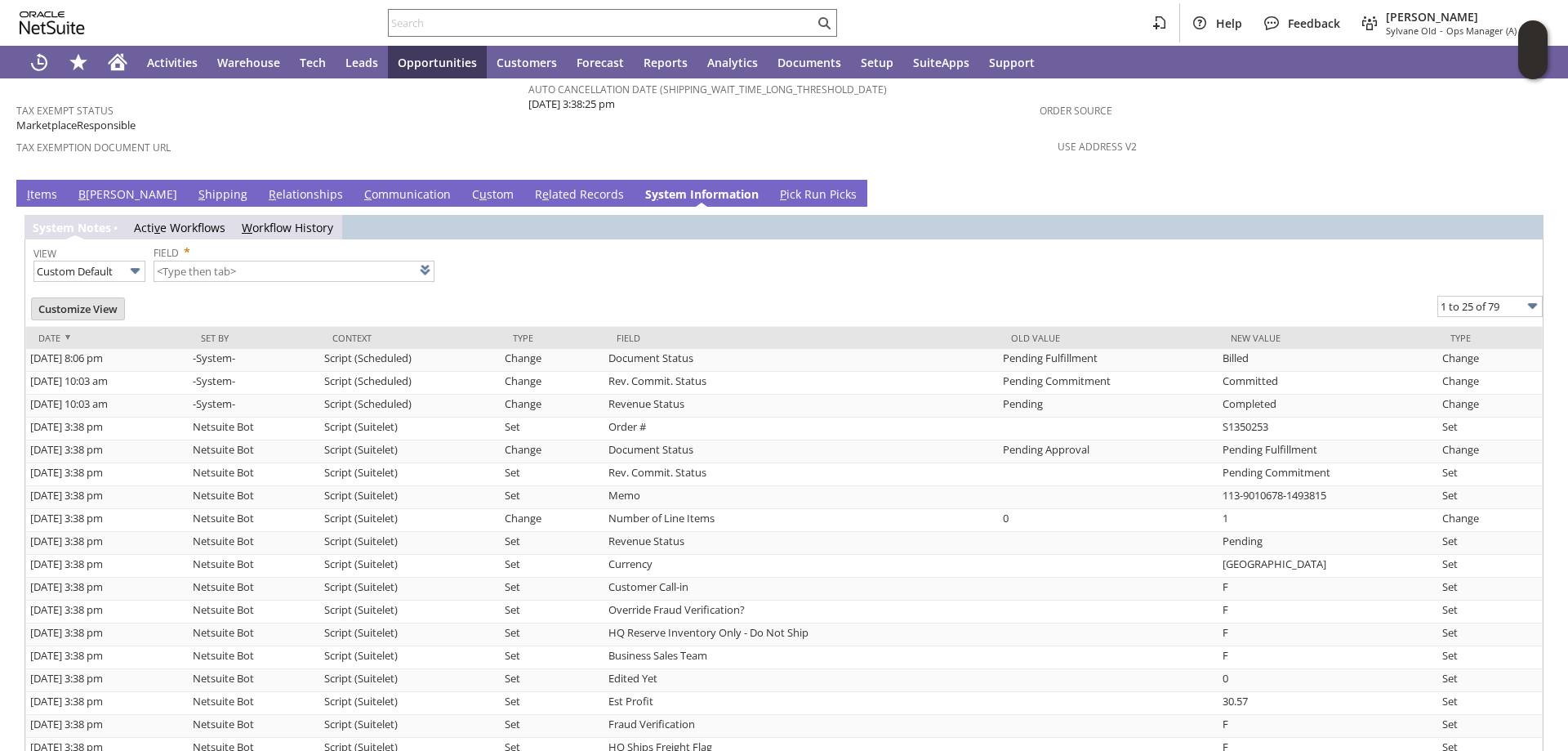
click at [43, 186] on link "I tems" at bounding box center [42, 195] width 39 height 18
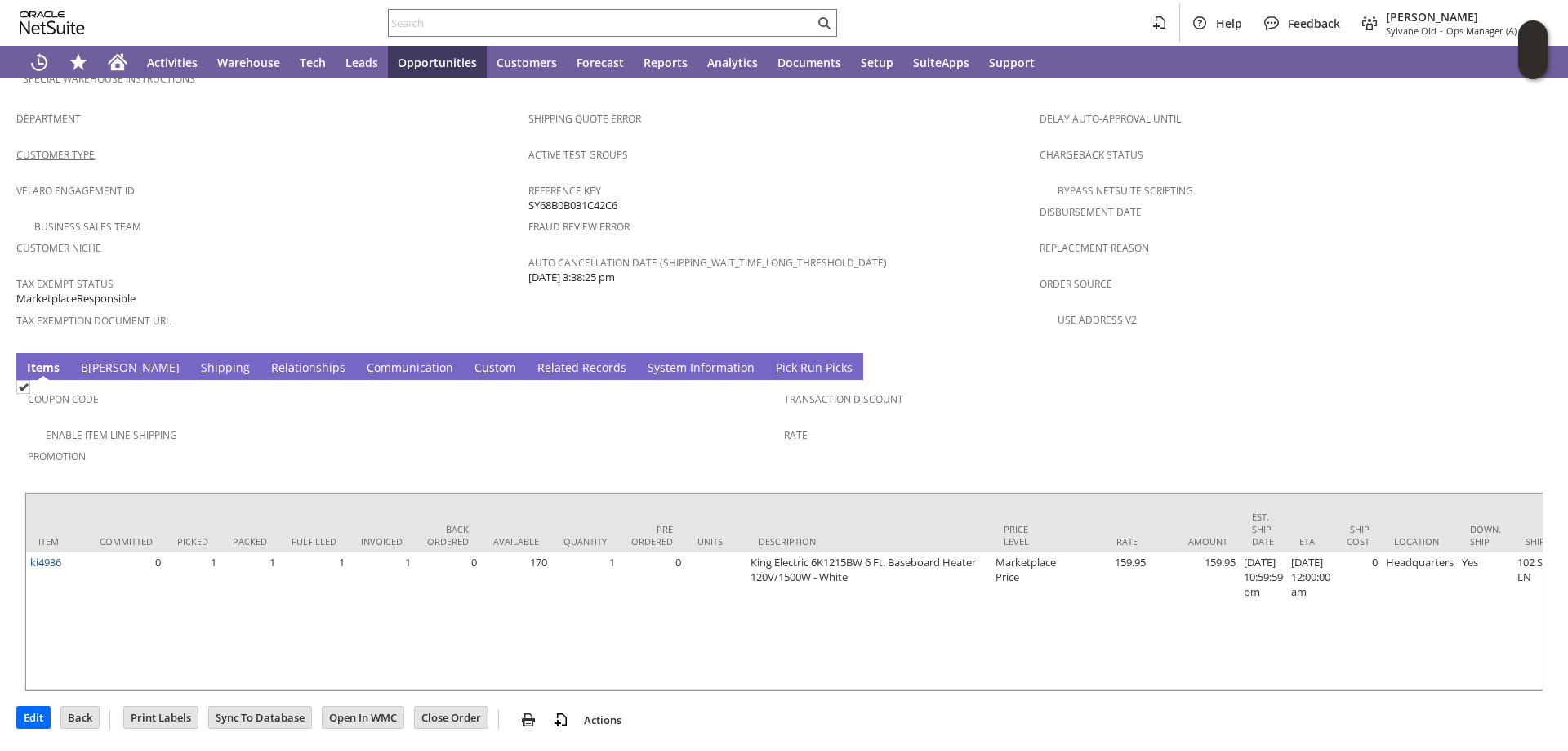
scroll to position [985, 0]
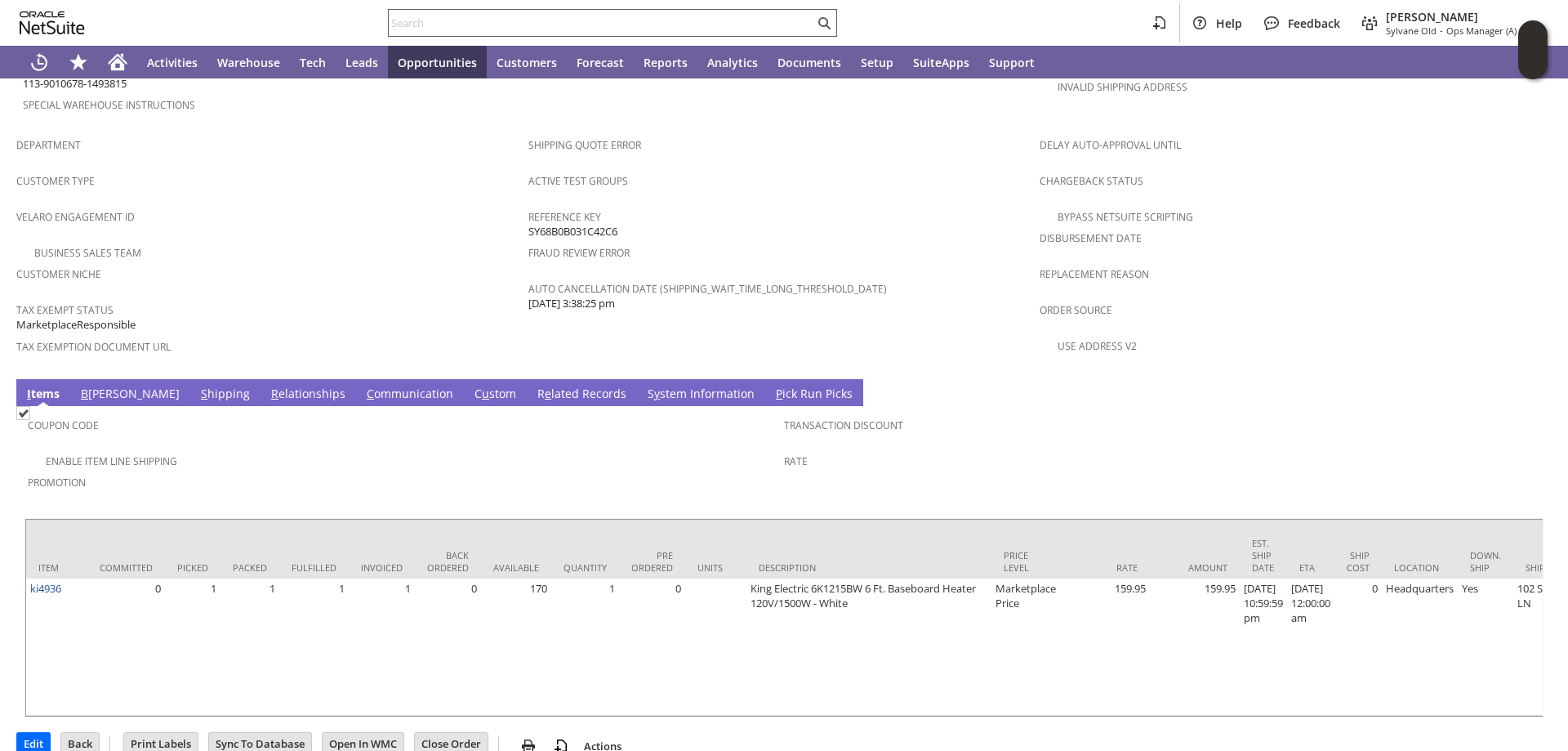
click at [460, 21] on input "text" at bounding box center [601, 23] width 425 height 20
paste input "S1350232"
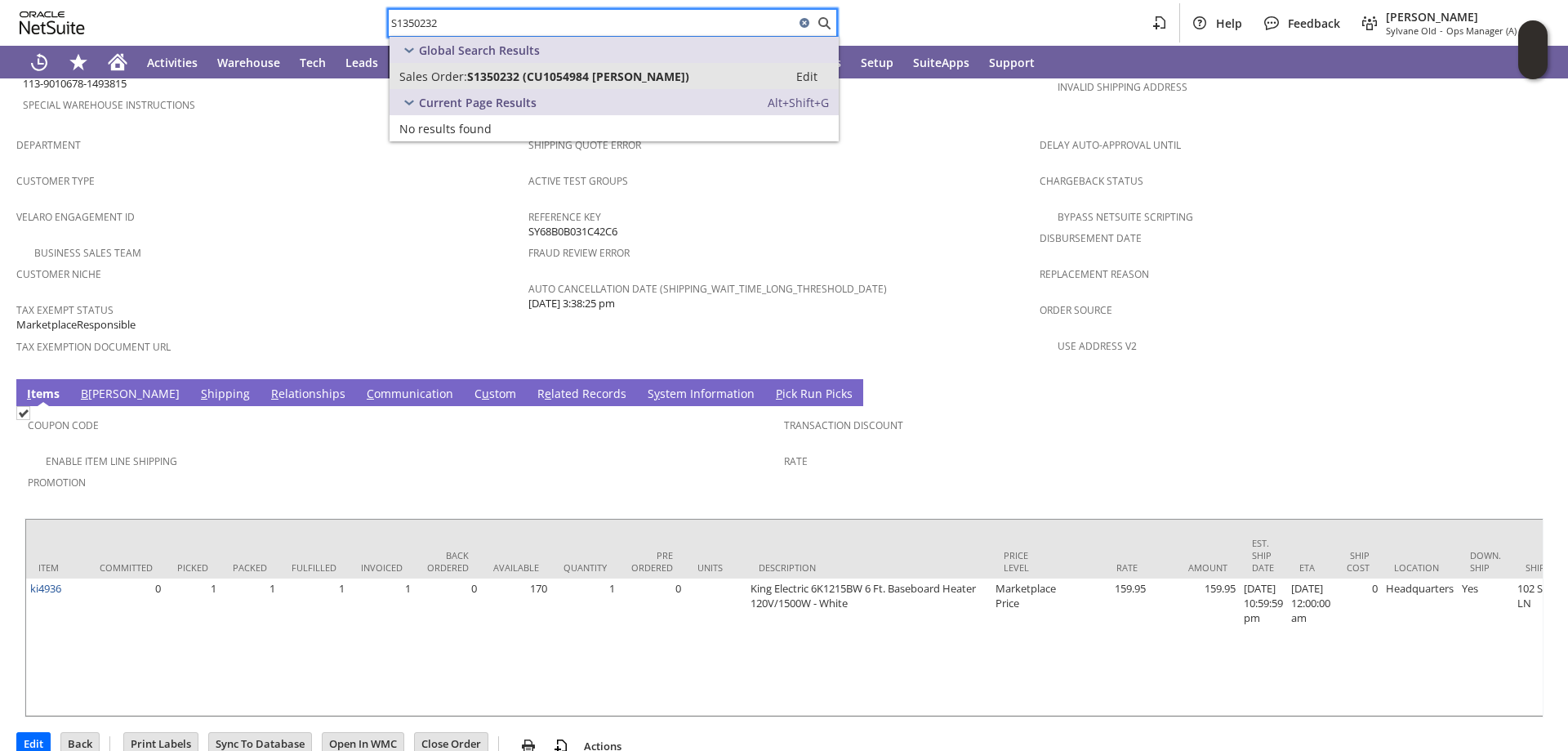
type input "S1350232"
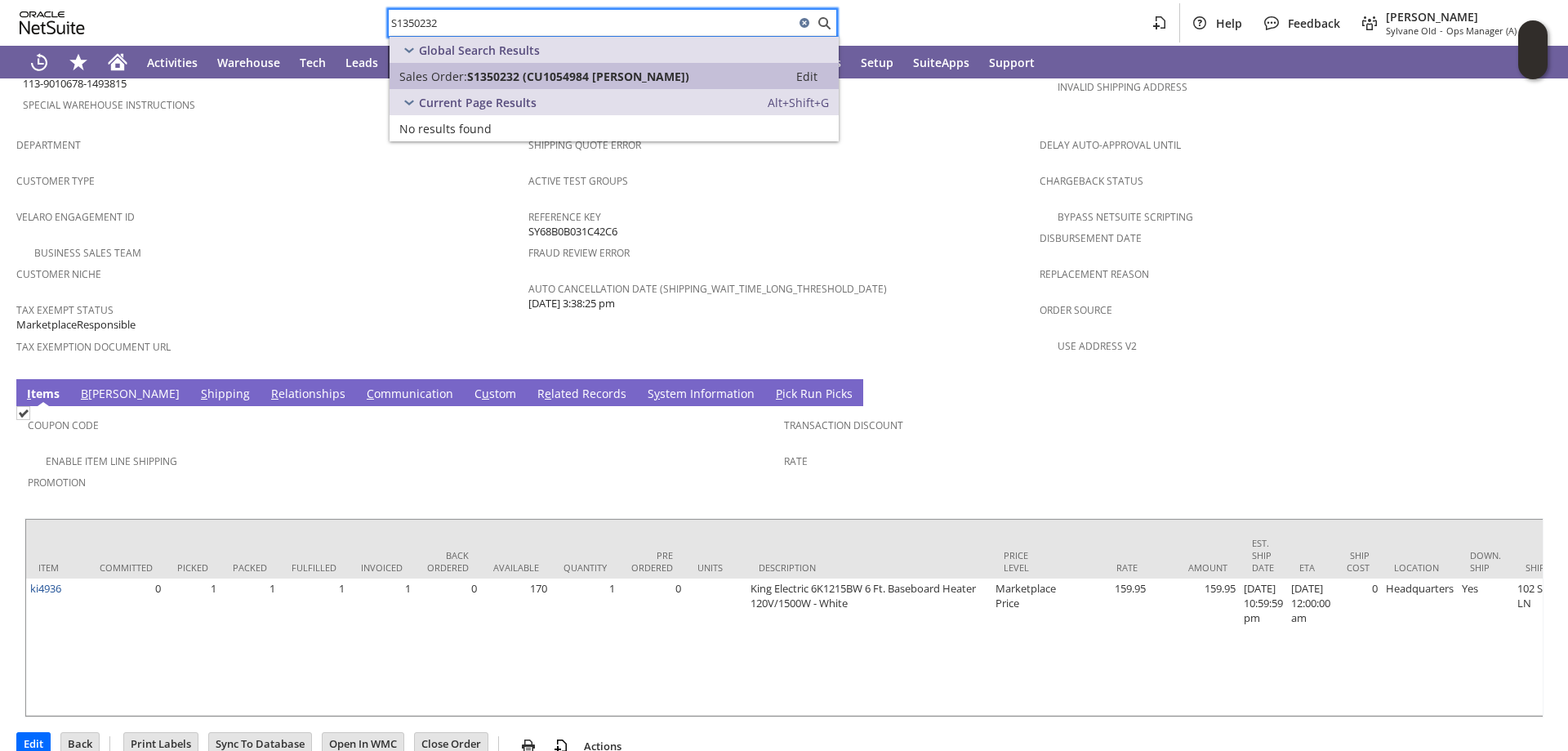
click at [467, 74] on span "S1350232 (CU1054984 [PERSON_NAME])" at bounding box center [578, 76] width 222 height 16
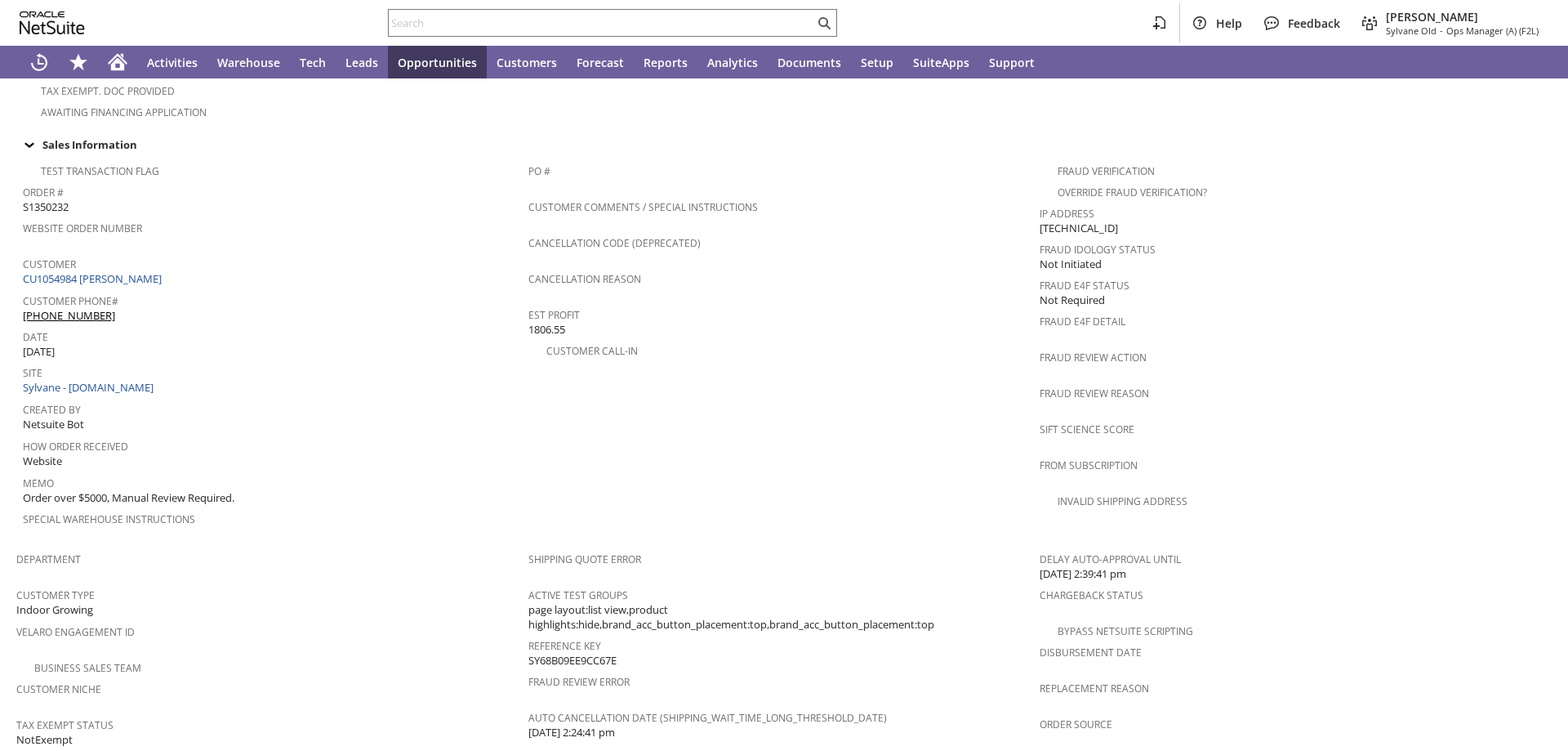
scroll to position [898, 0]
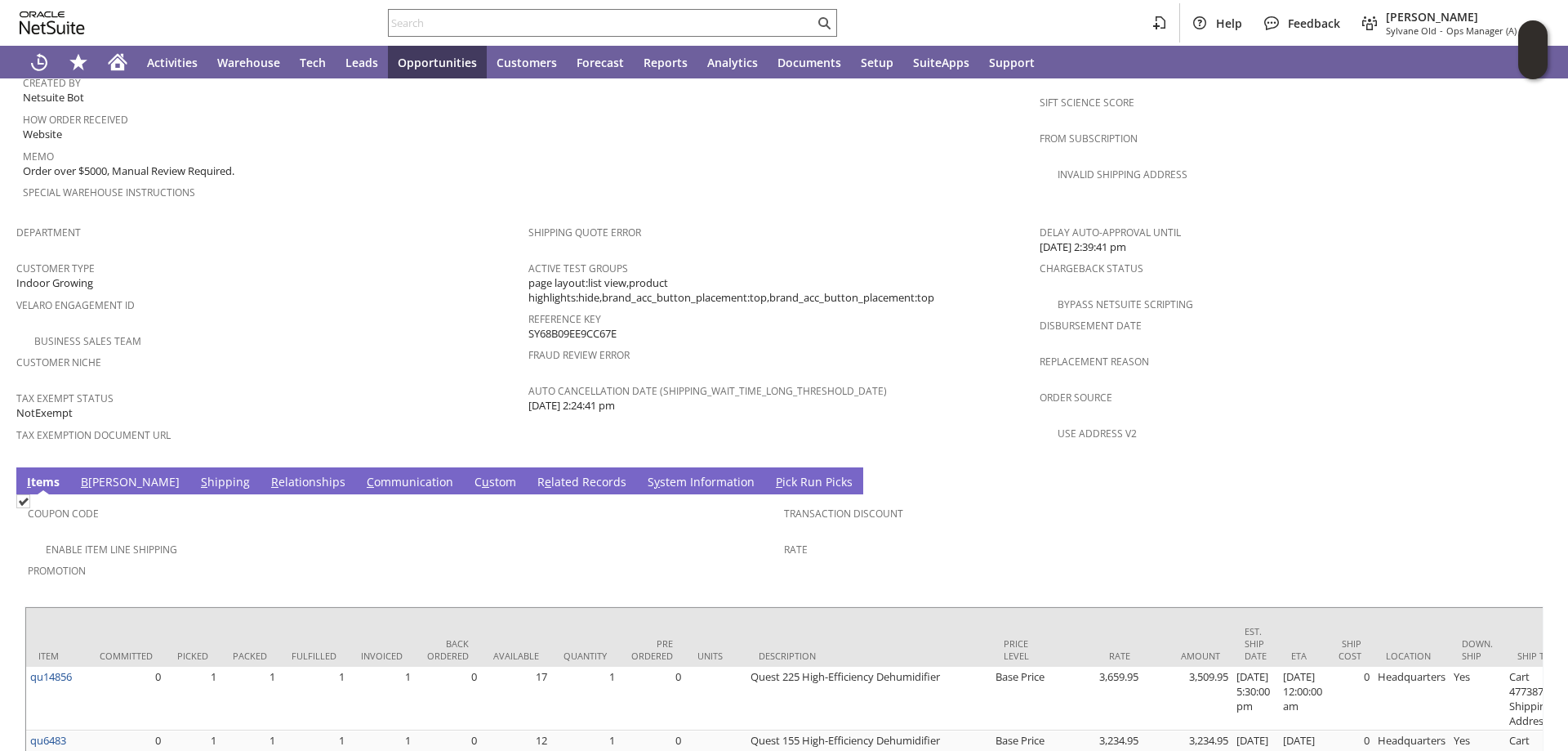
click at [643, 474] on link "S y stem Information" at bounding box center [701, 483] width 115 height 18
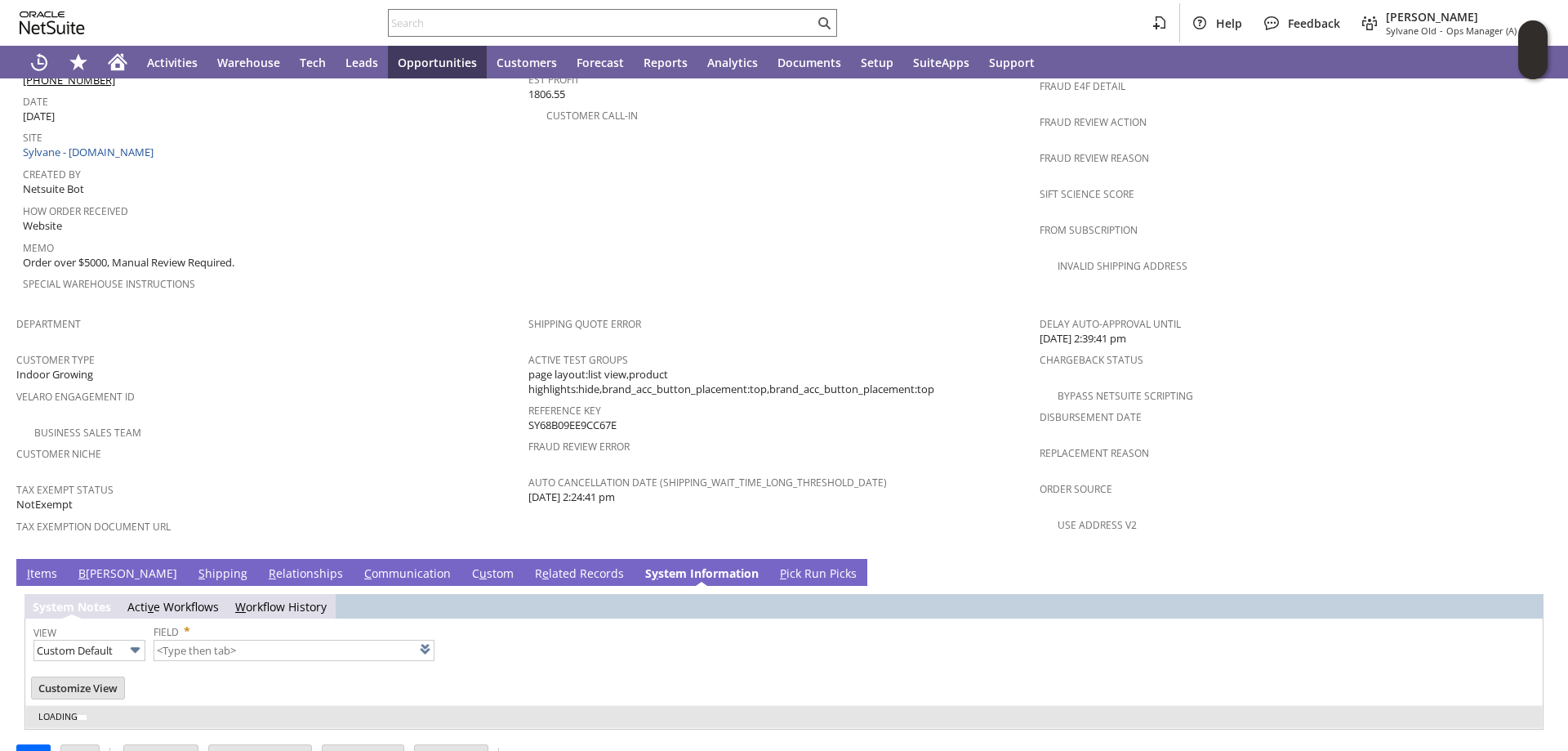
type input "1 to 25 of 97"
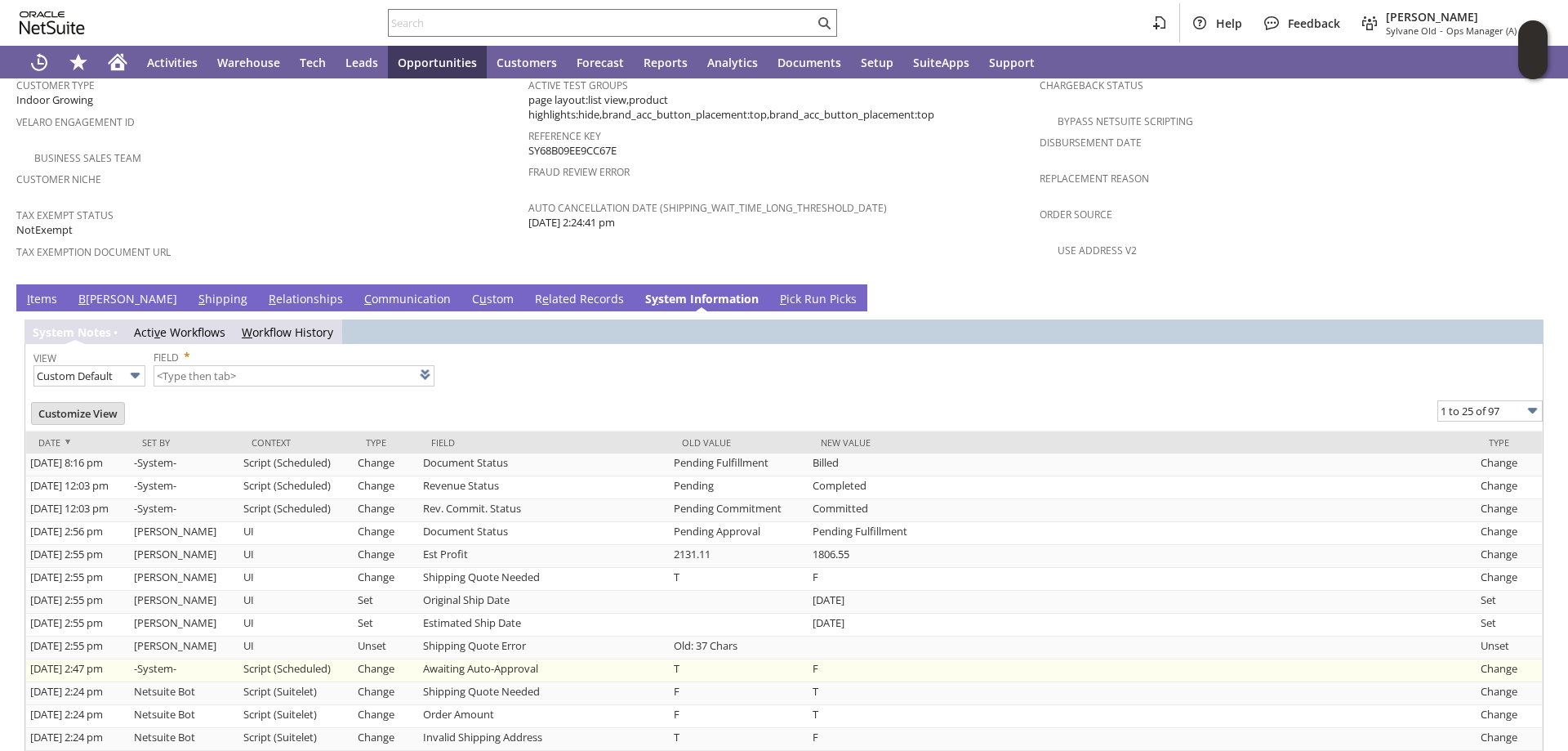
scroll to position [1225, 0]
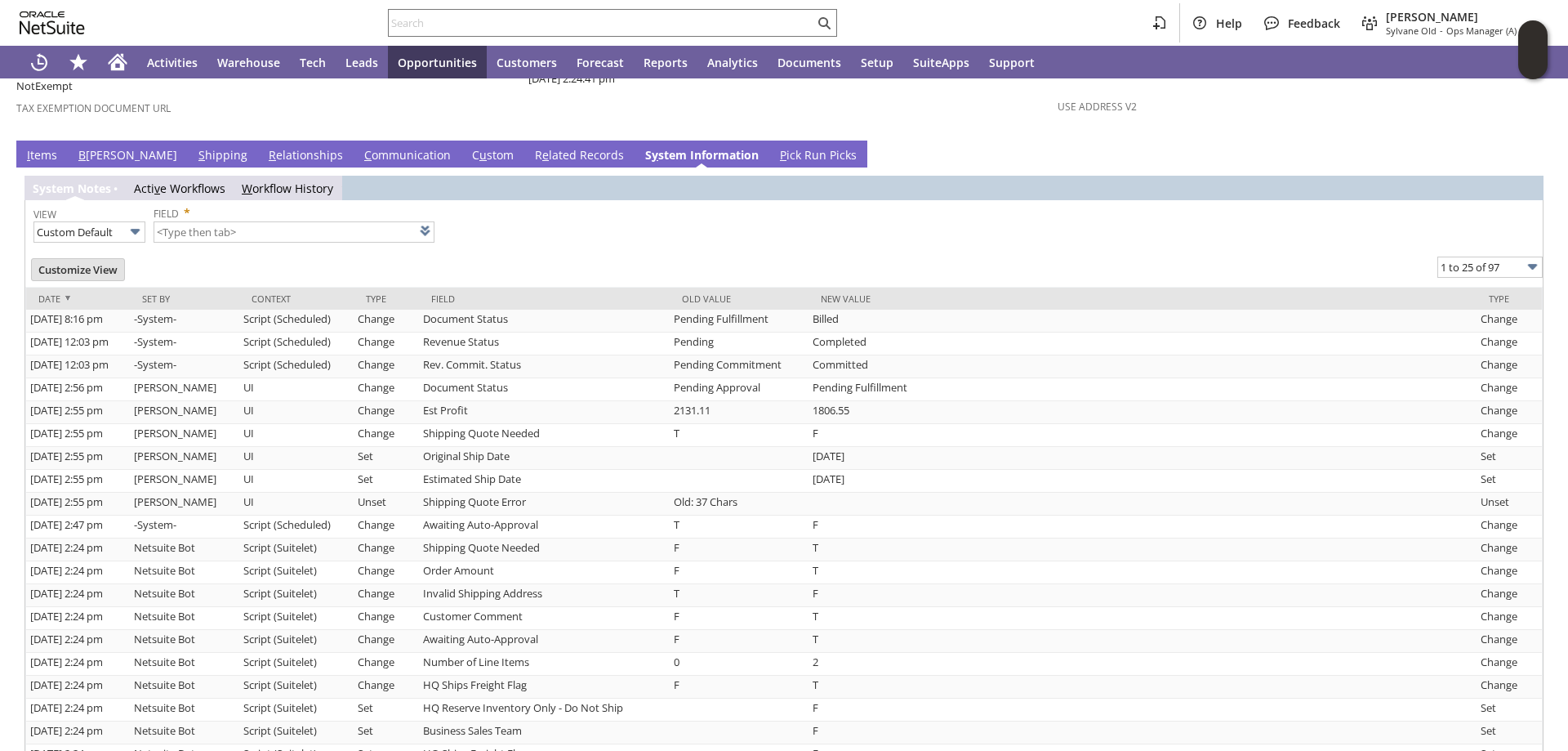
click at [194, 147] on link "S hipping" at bounding box center [223, 156] width 58 height 18
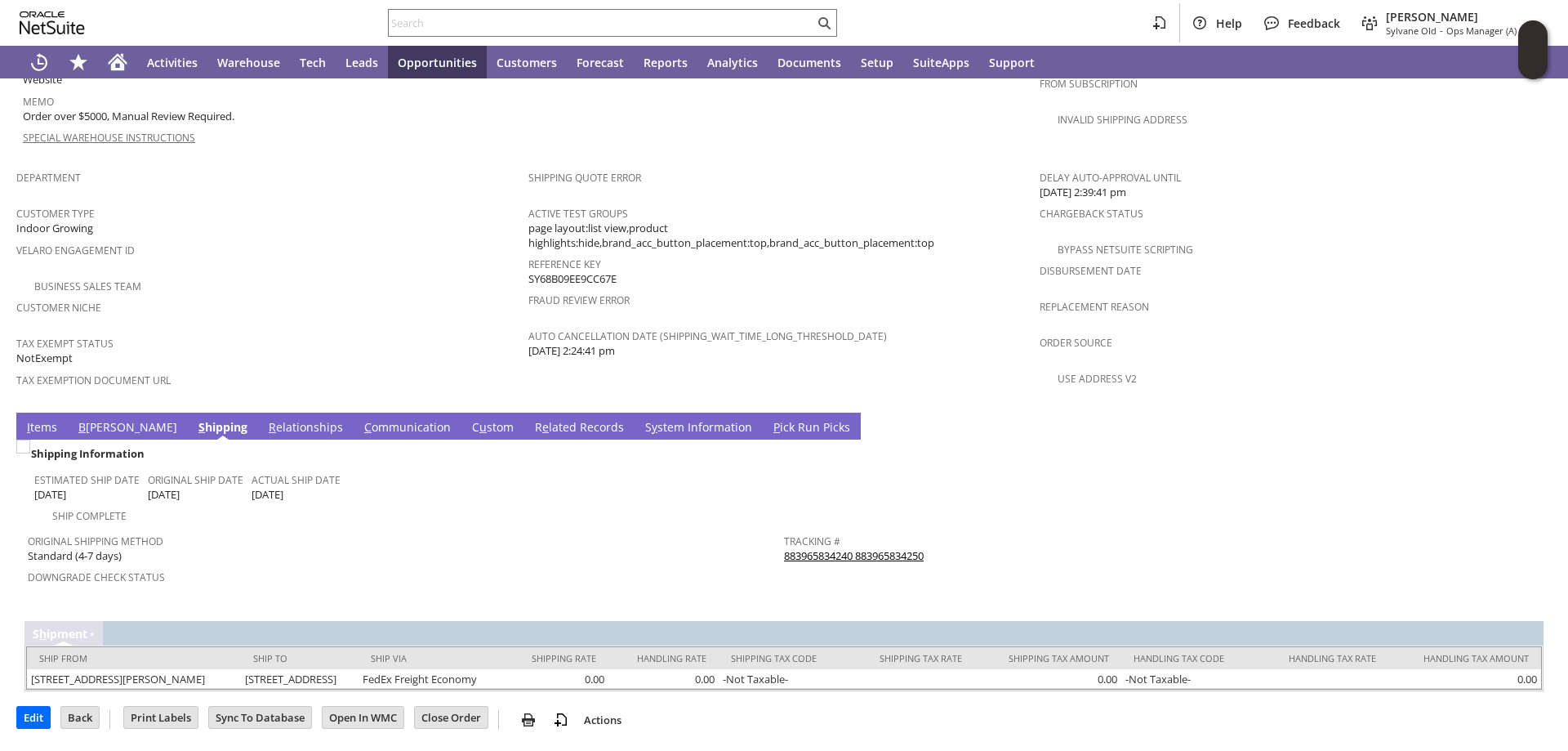
scroll to position [940, 0]
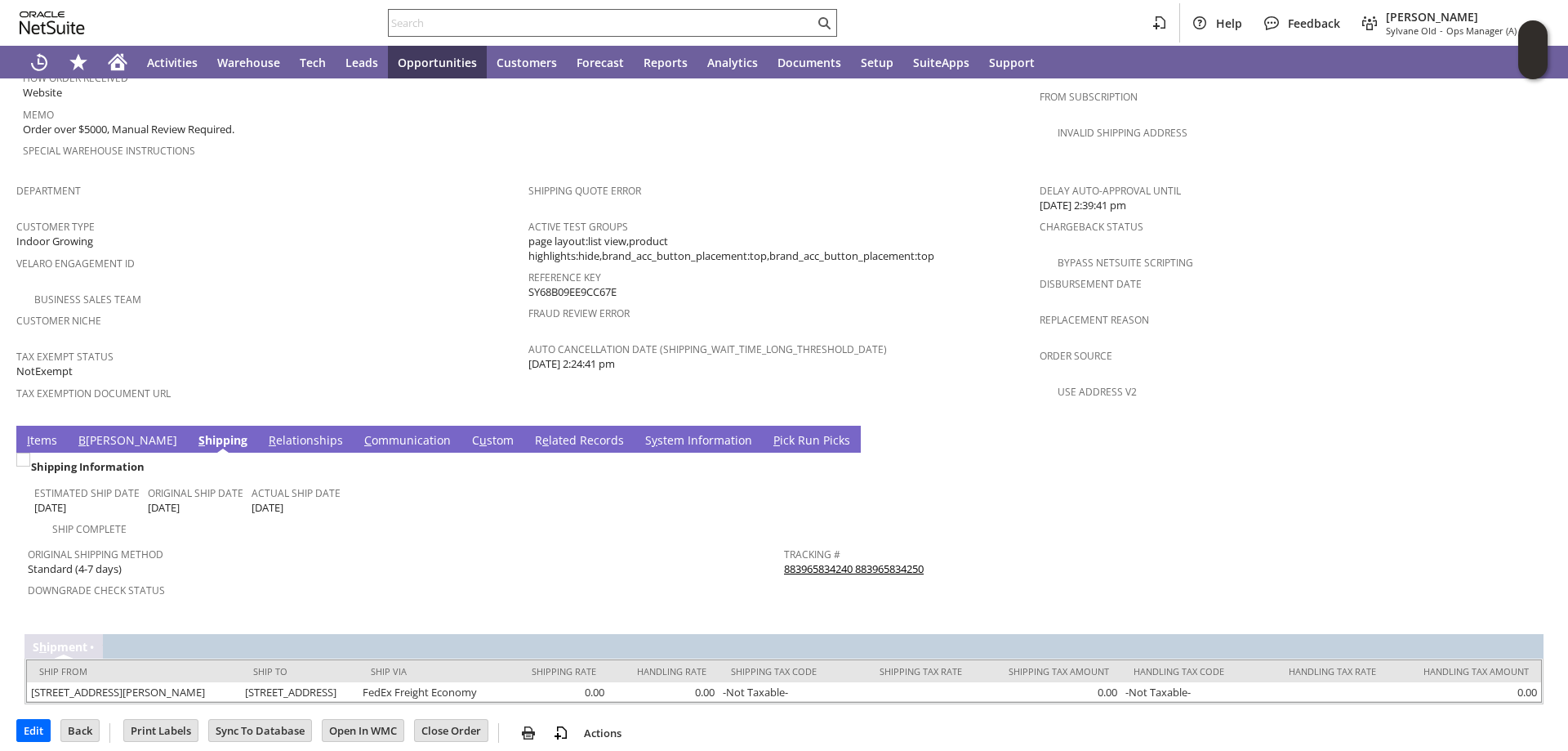
click at [411, 21] on input "text" at bounding box center [601, 23] width 425 height 20
paste input "S1350244"
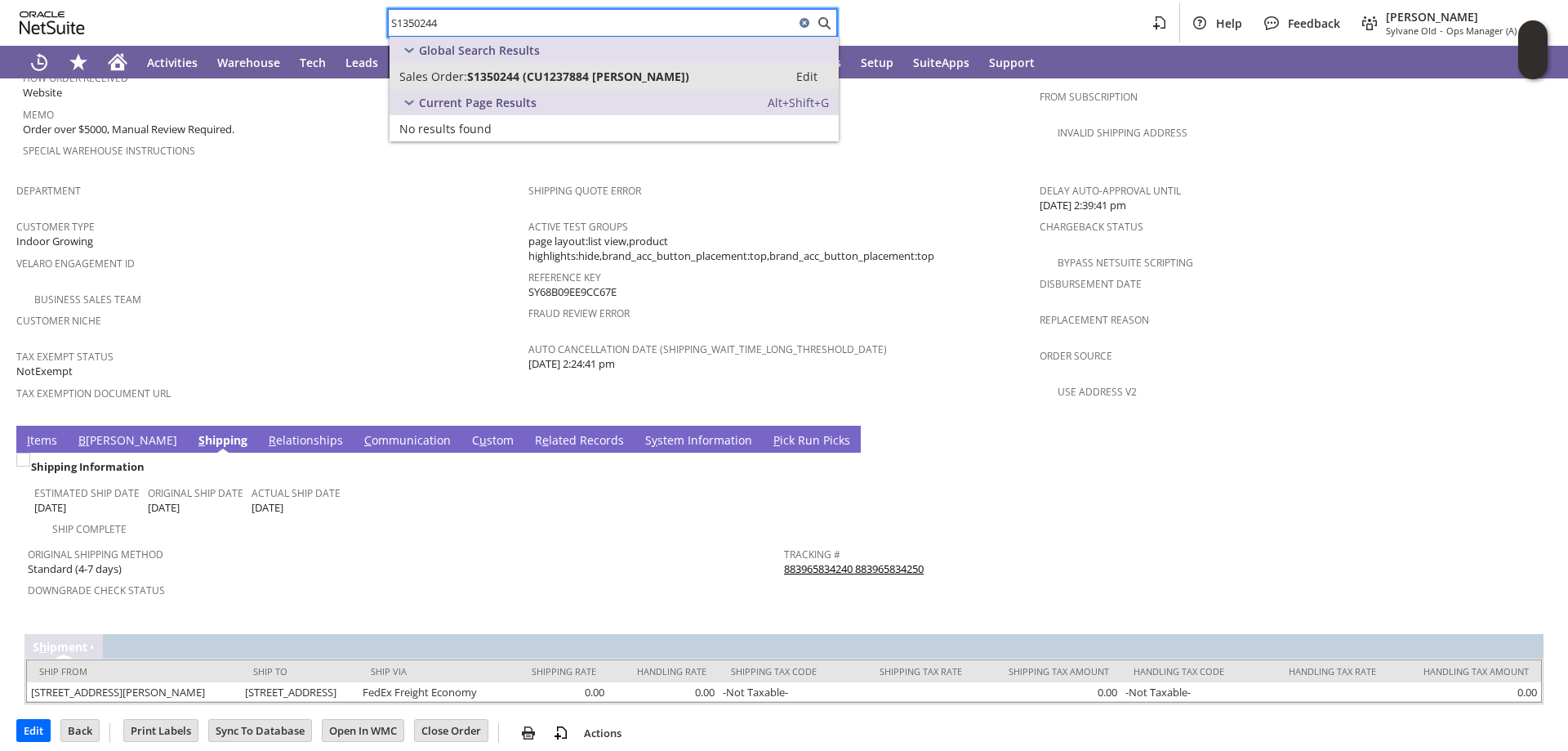
type input "S1350244"
click at [515, 73] on span "S1350244 (CU1237884 phyllis tatum)" at bounding box center [578, 76] width 222 height 16
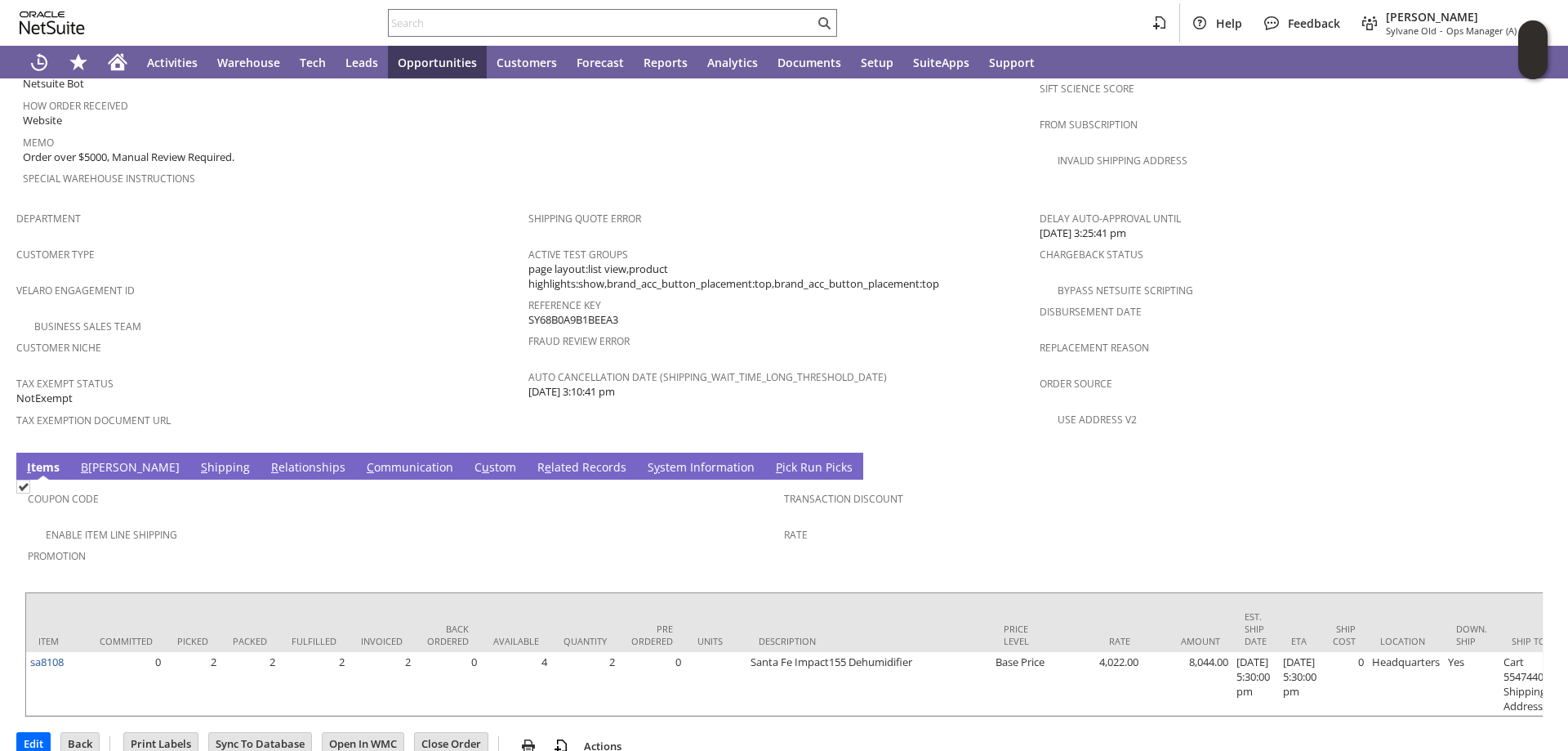
click at [643, 459] on link "S y stem Information" at bounding box center [701, 468] width 115 height 18
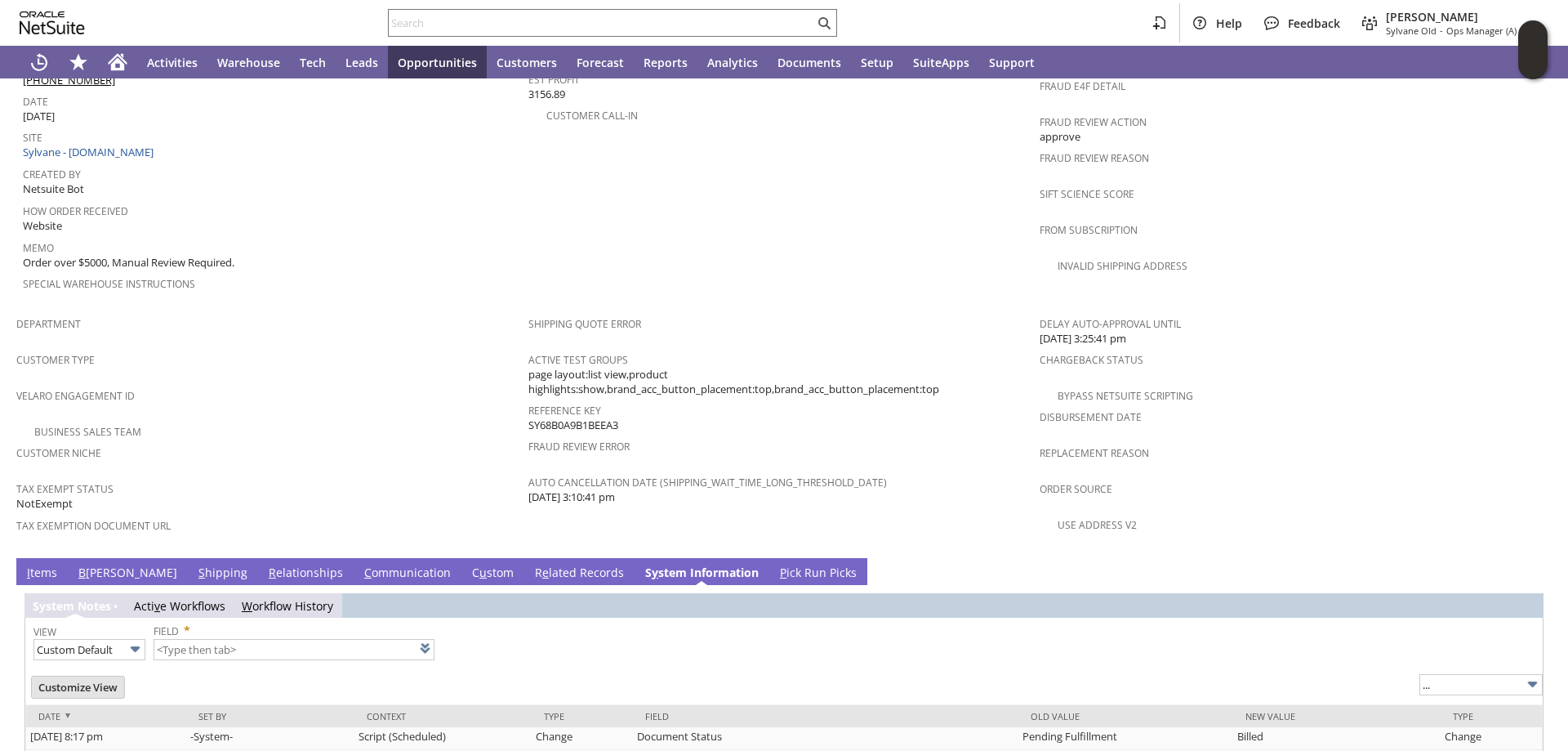
type input "1 to 25 of 102"
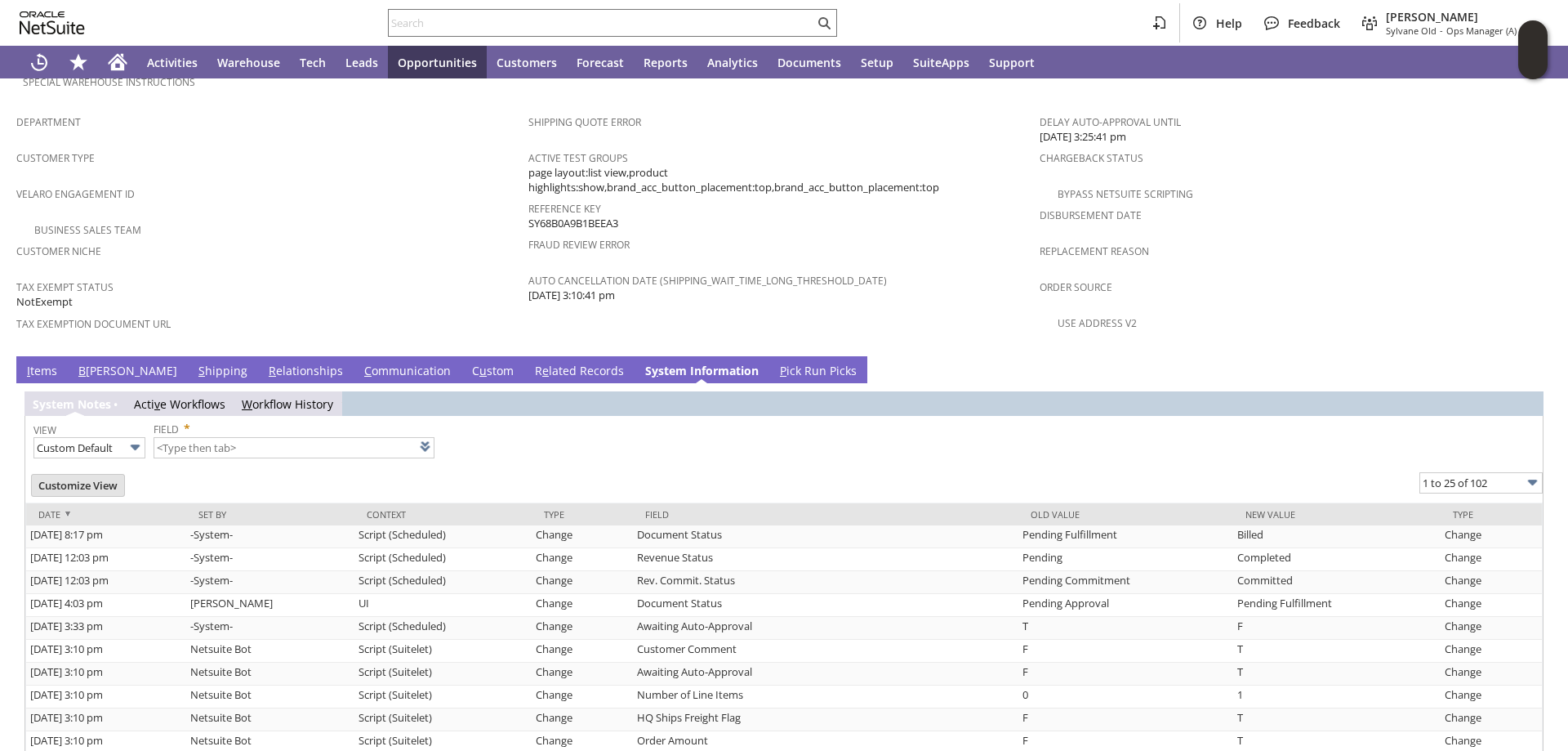
scroll to position [1239, 0]
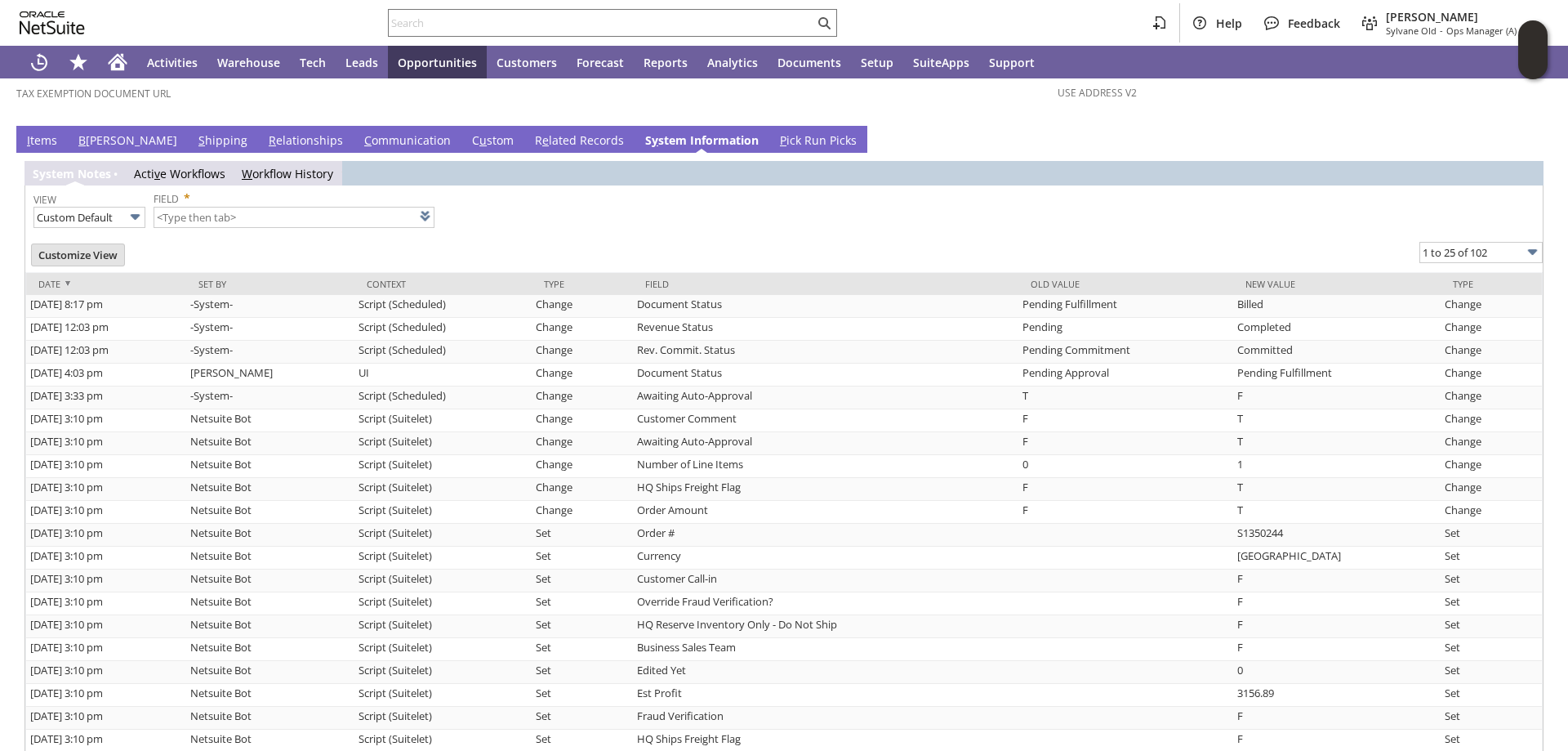
click at [194, 132] on link "S hipping" at bounding box center [223, 141] width 58 height 18
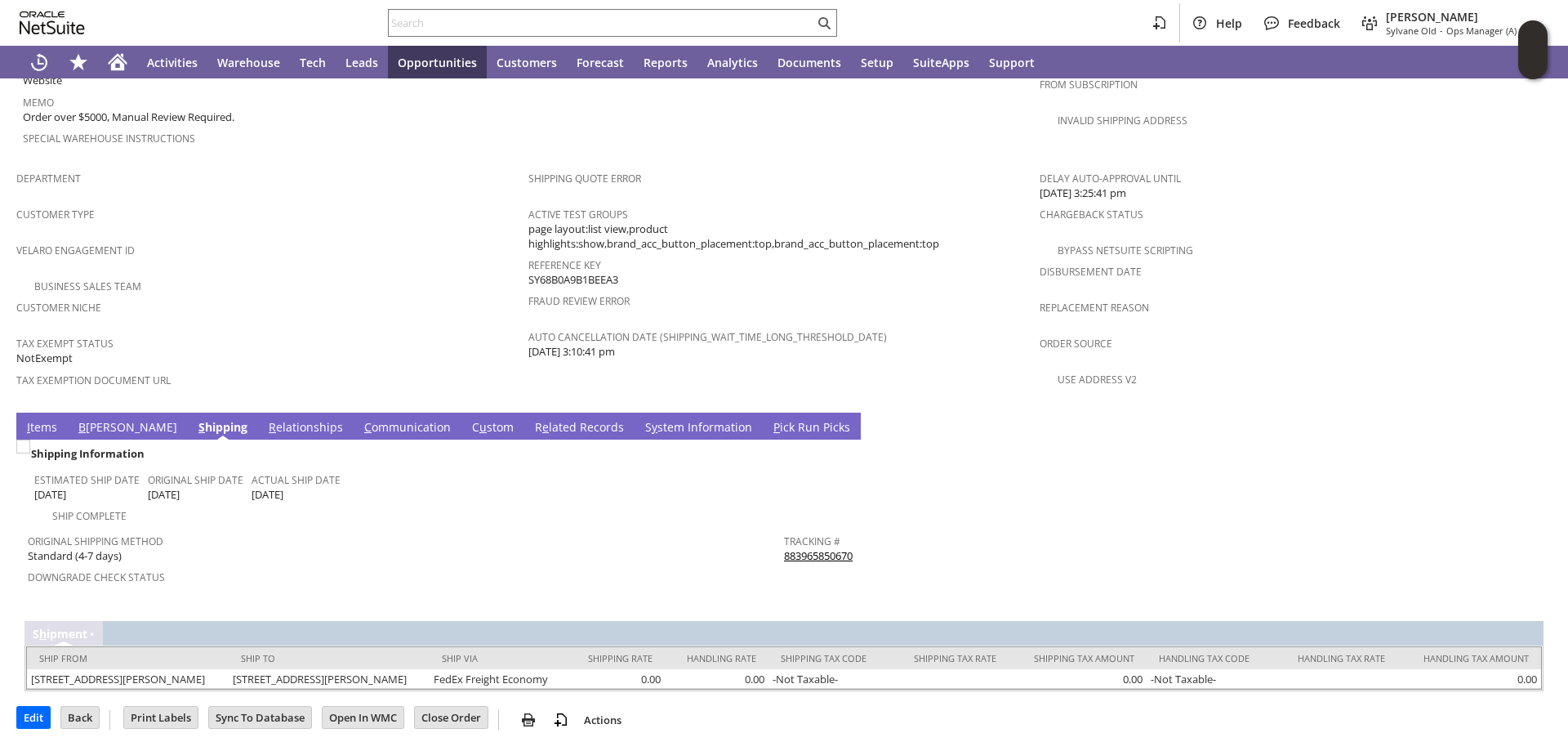
scroll to position [940, 0]
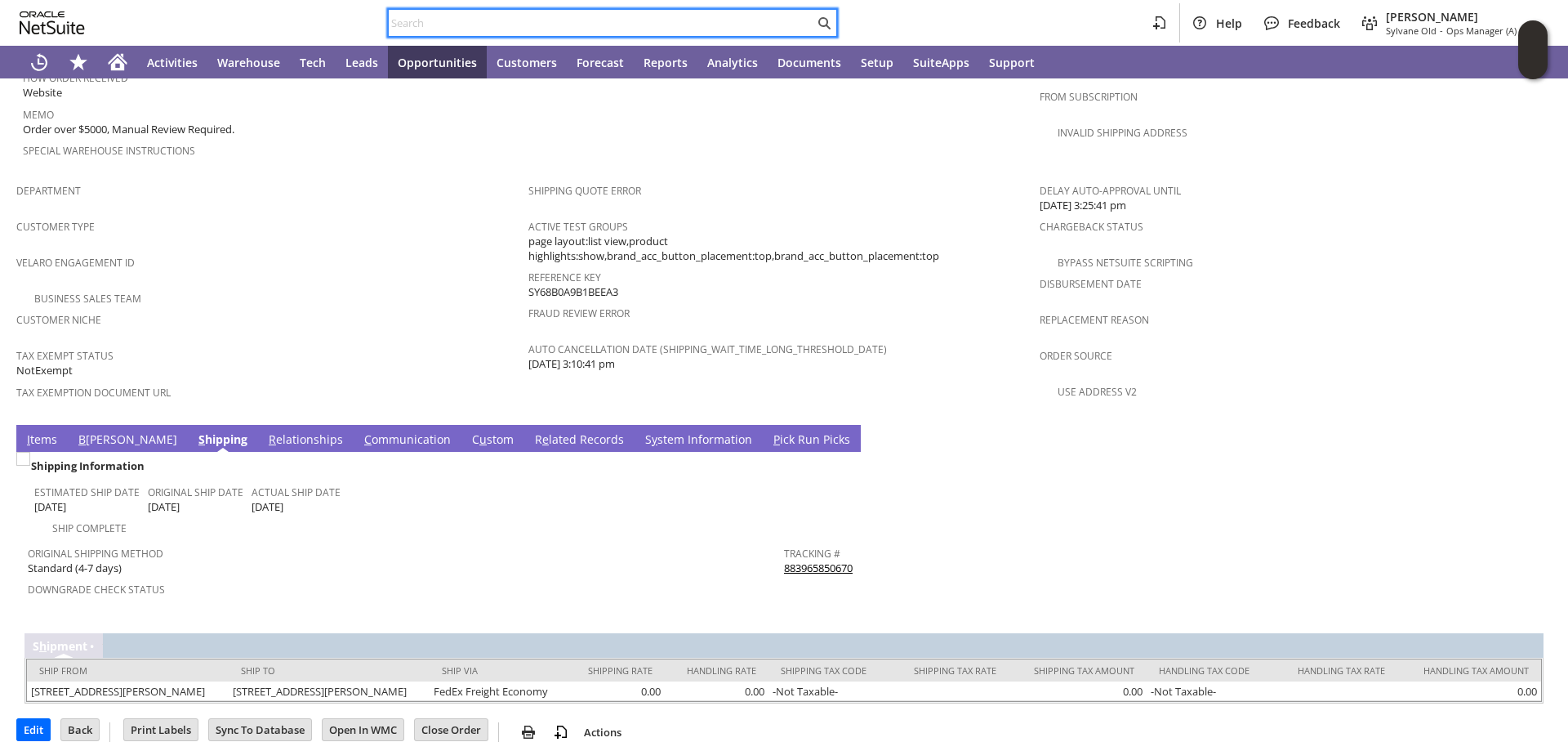
click at [460, 24] on input "text" at bounding box center [601, 23] width 425 height 20
paste input "S1350280"
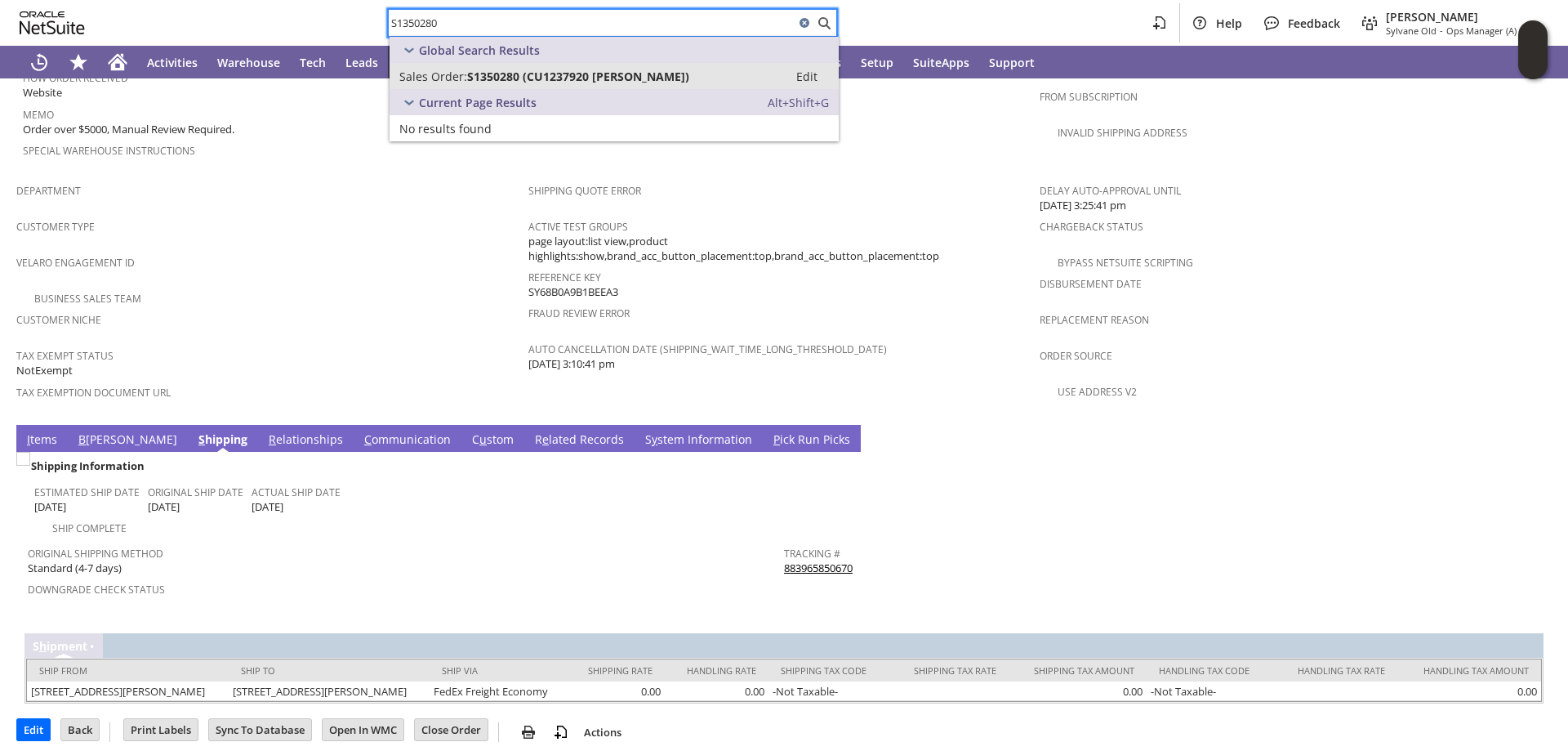
type input "S1350280"
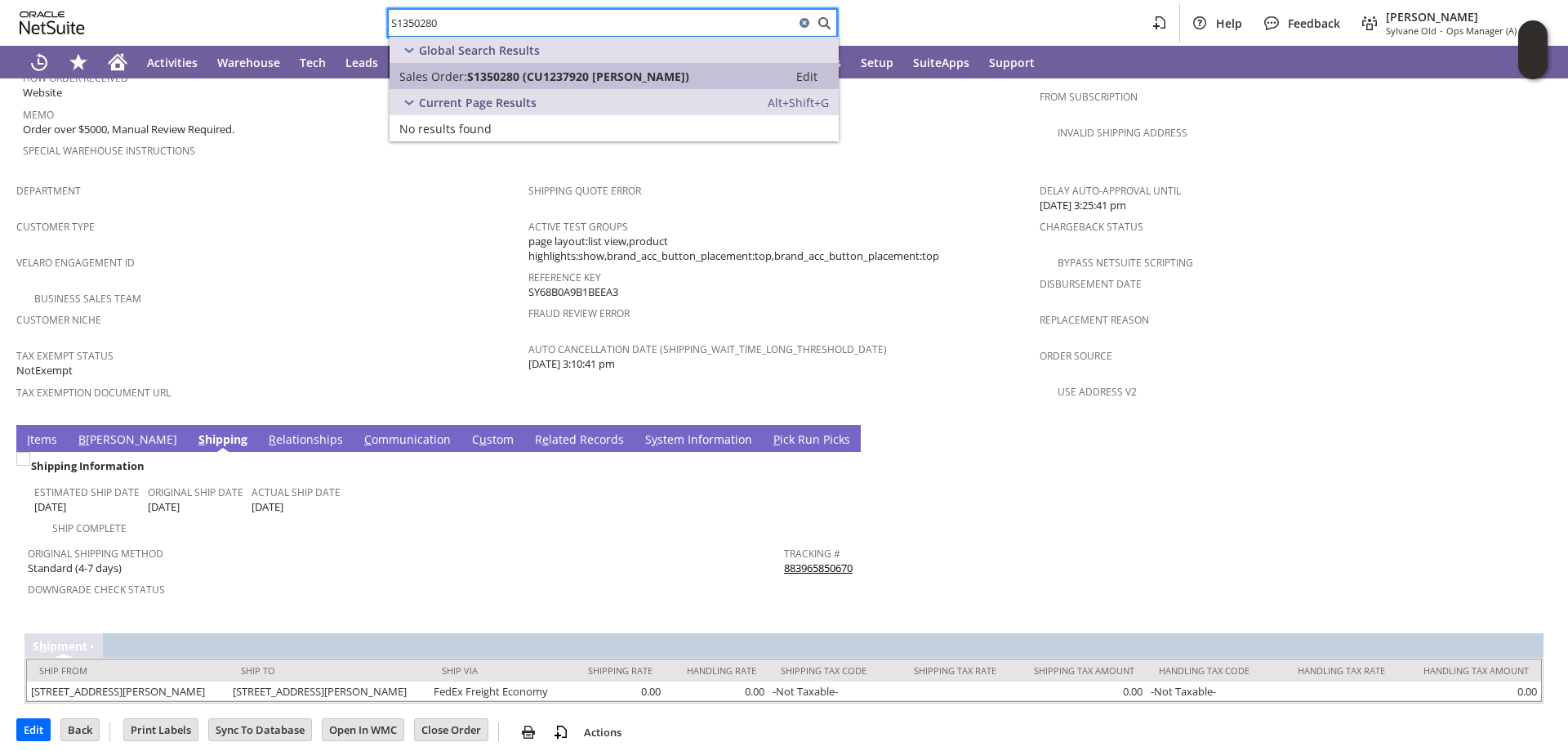
click at [474, 68] on span "S1350280 (CU1237920 Patrick H Consolati)" at bounding box center [578, 76] width 222 height 16
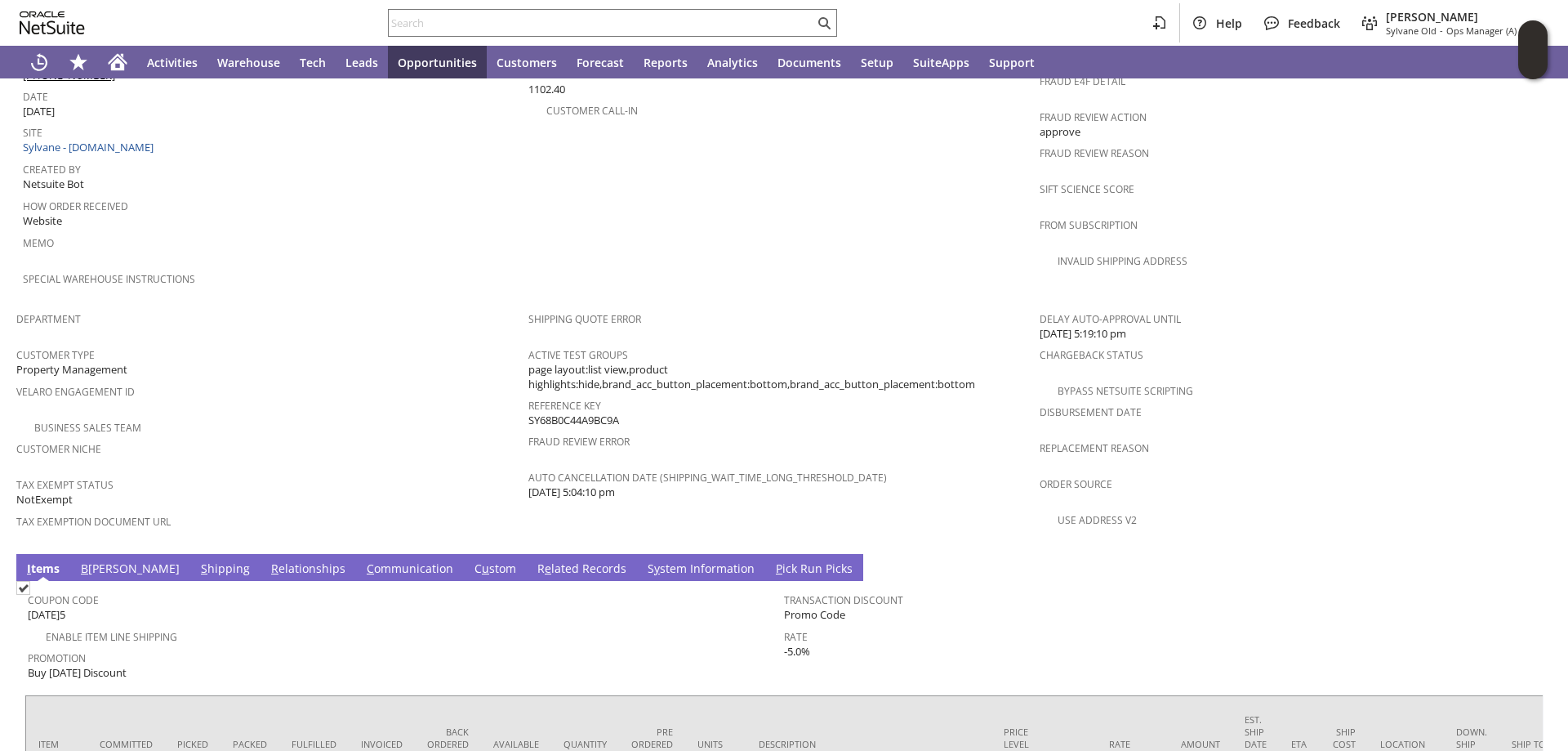
scroll to position [1062, 0]
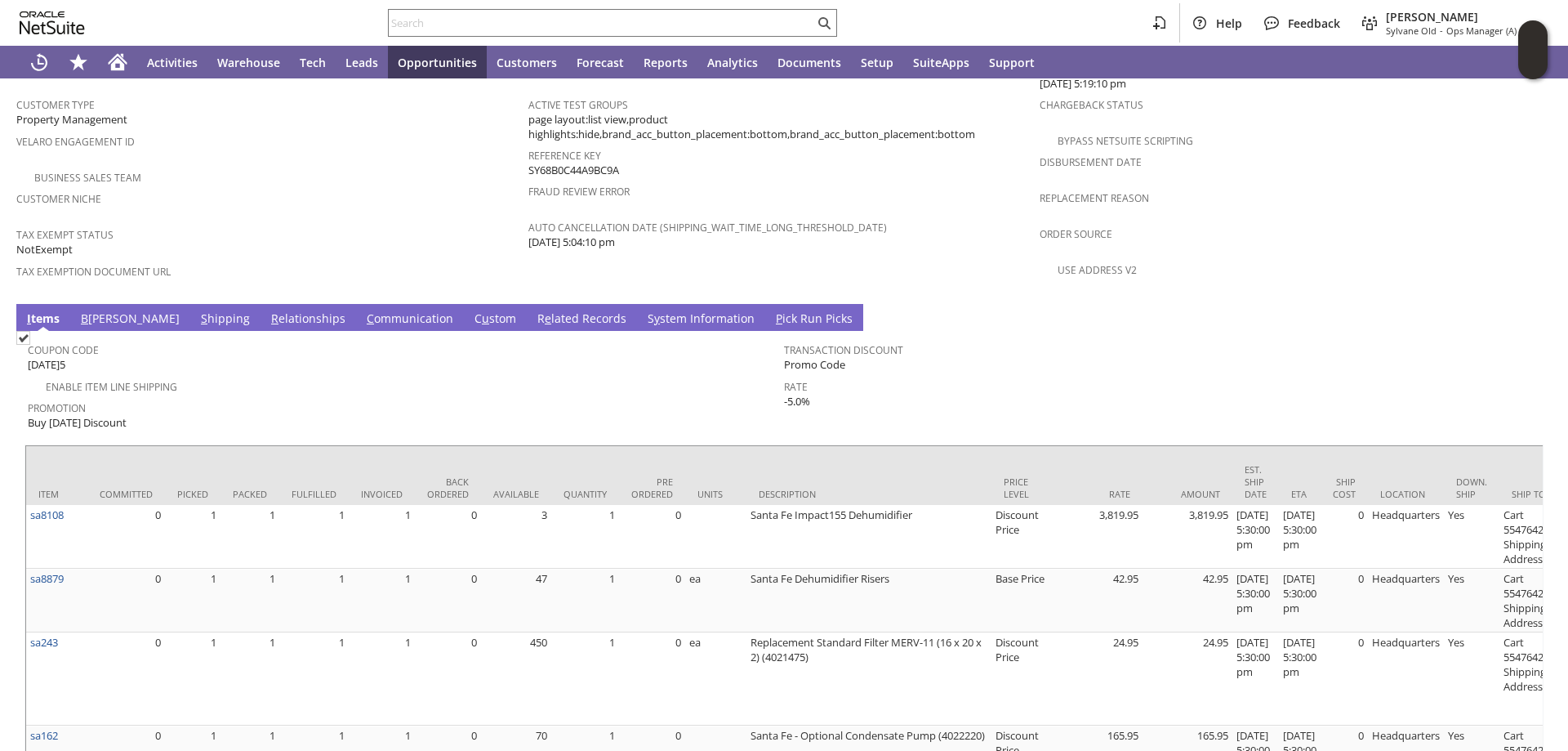
click at [643, 310] on link "S y stem Information" at bounding box center [701, 319] width 115 height 18
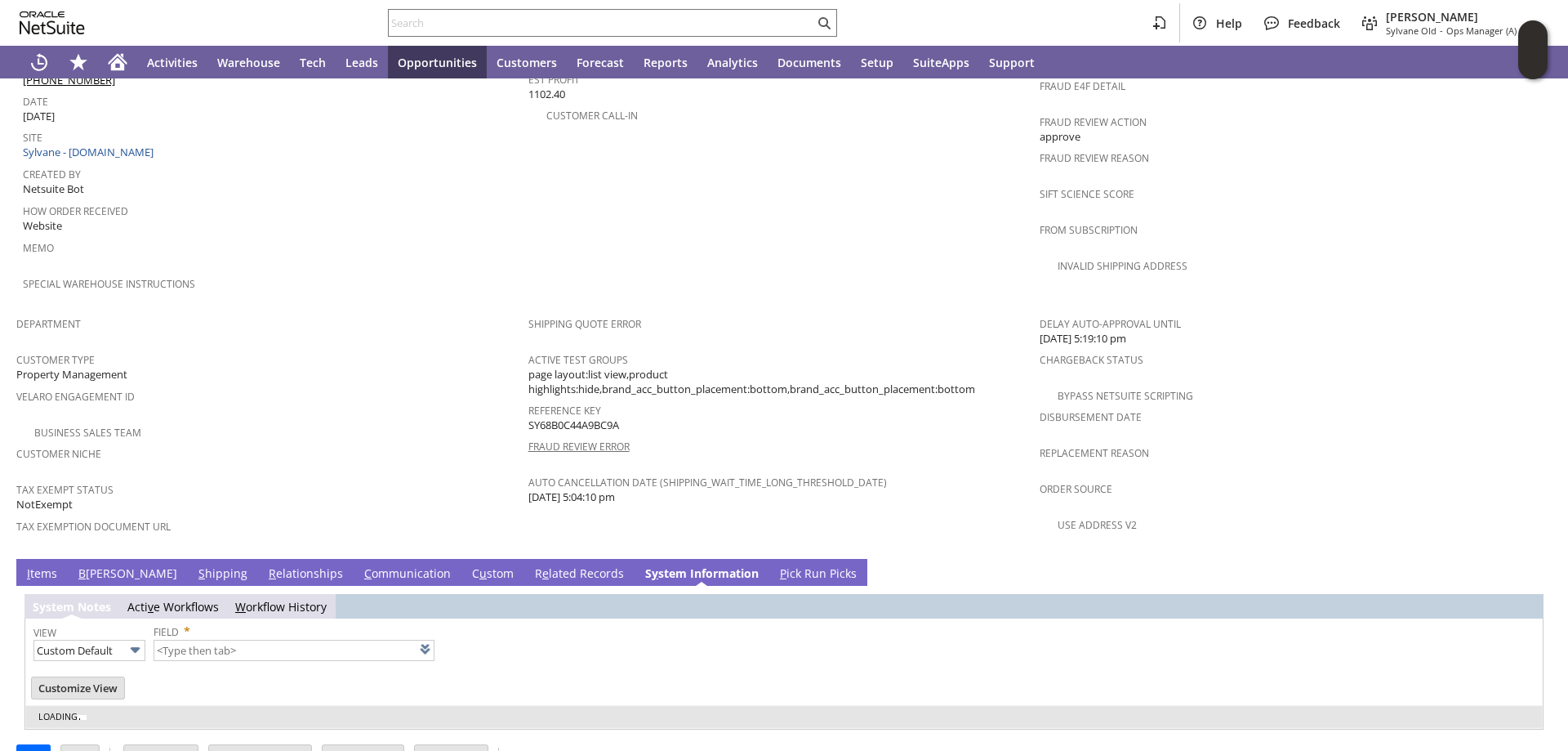
type input "1 to 25 of 101"
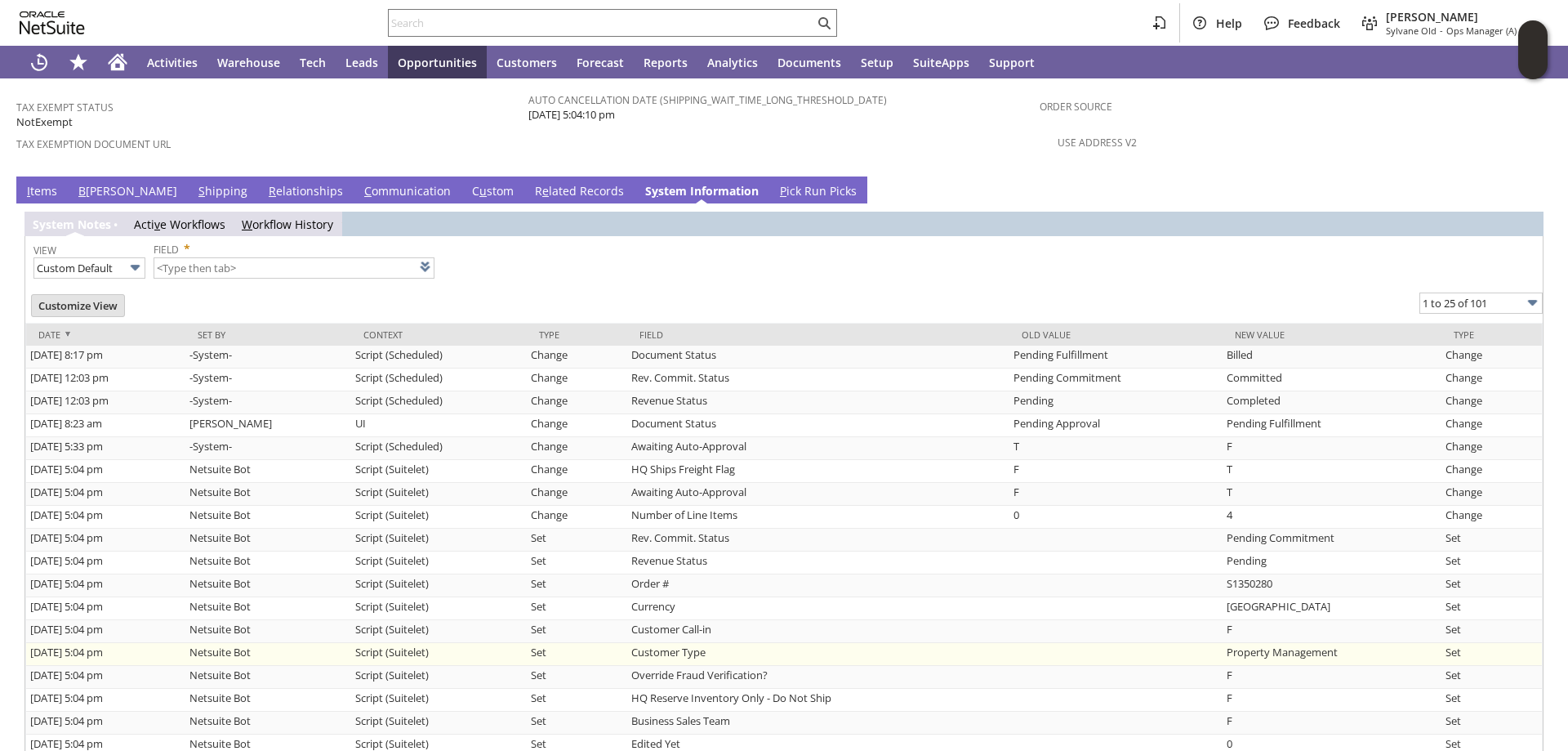
scroll to position [1307, 0]
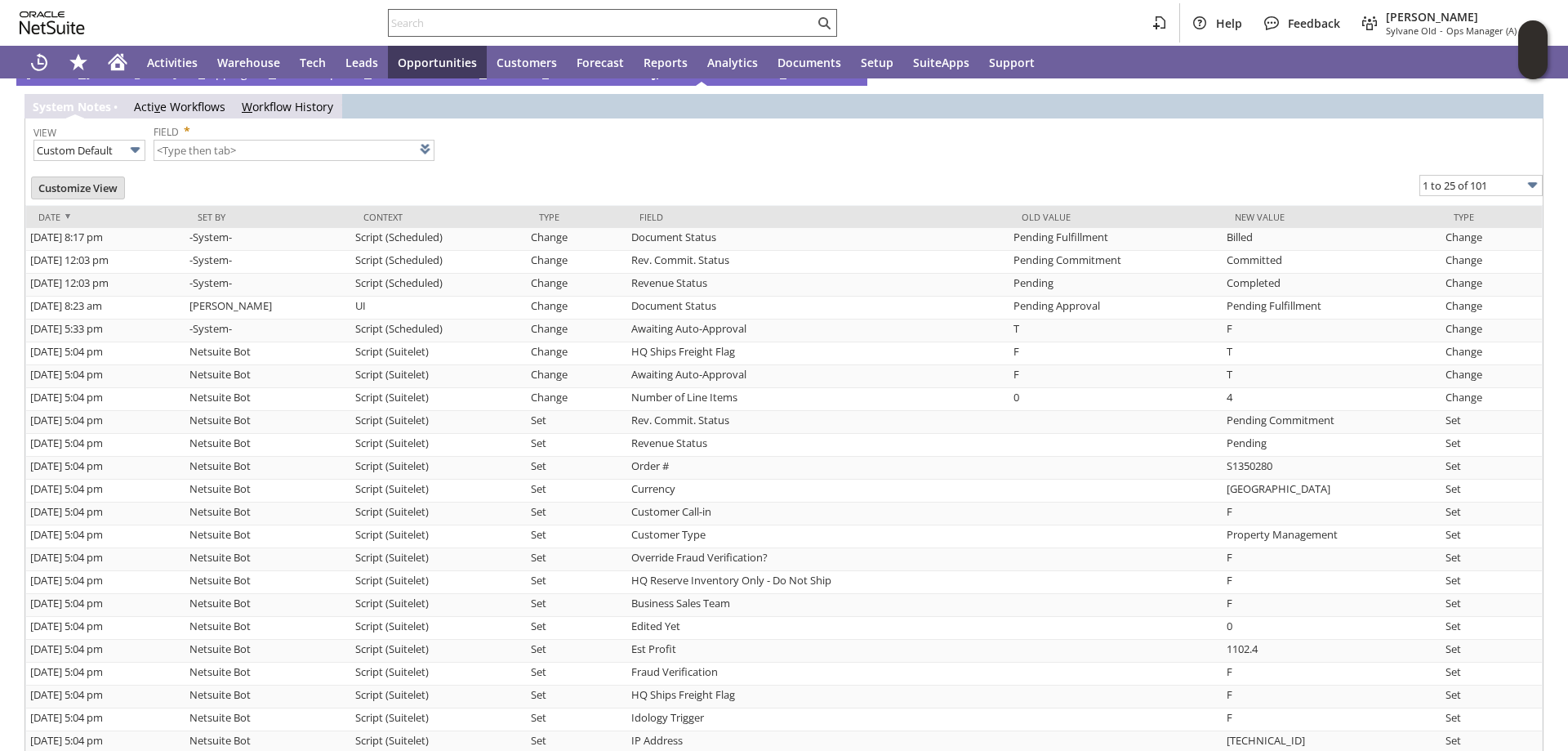
click at [497, 21] on input "text" at bounding box center [601, 23] width 425 height 20
paste input "S1350634"
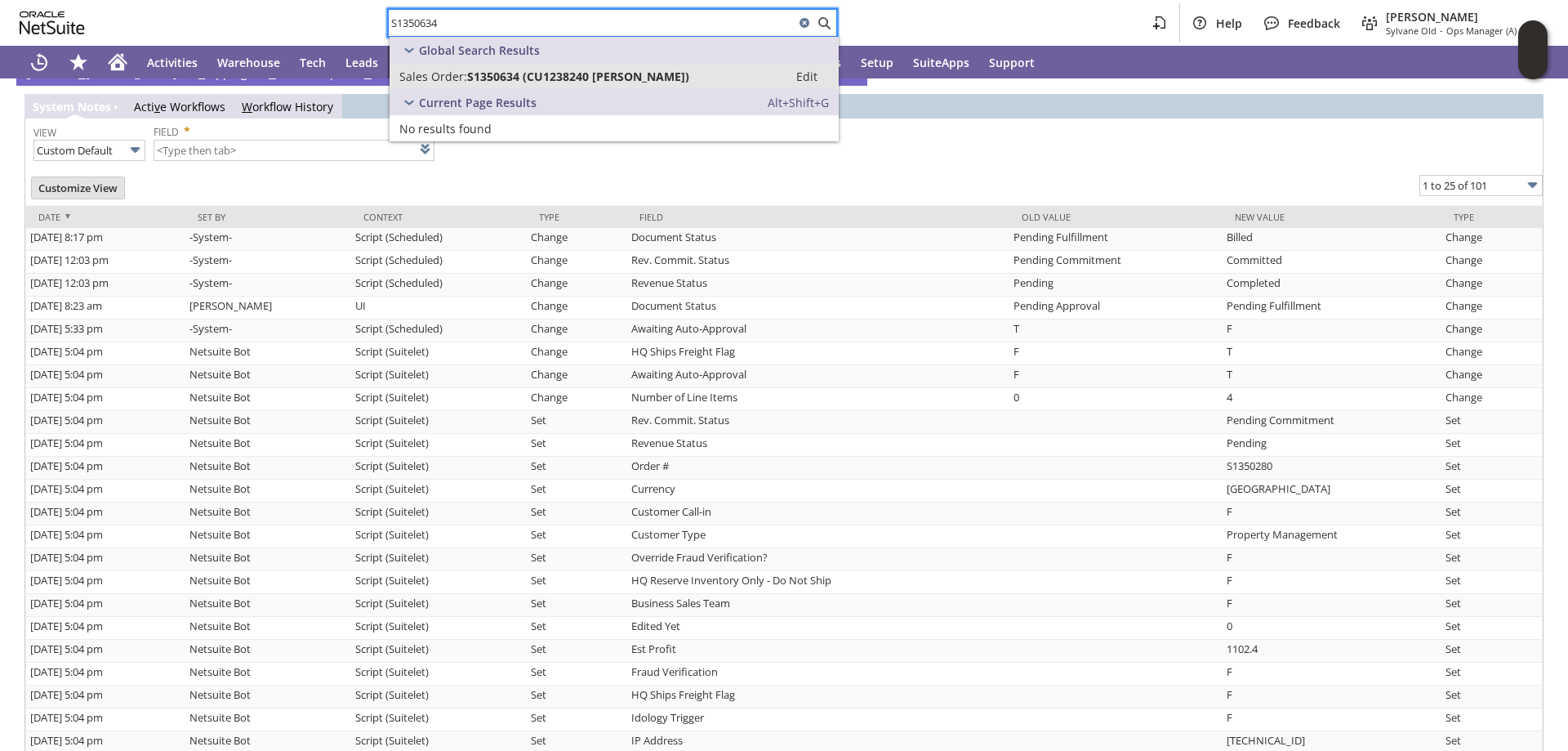
type input "S1350634"
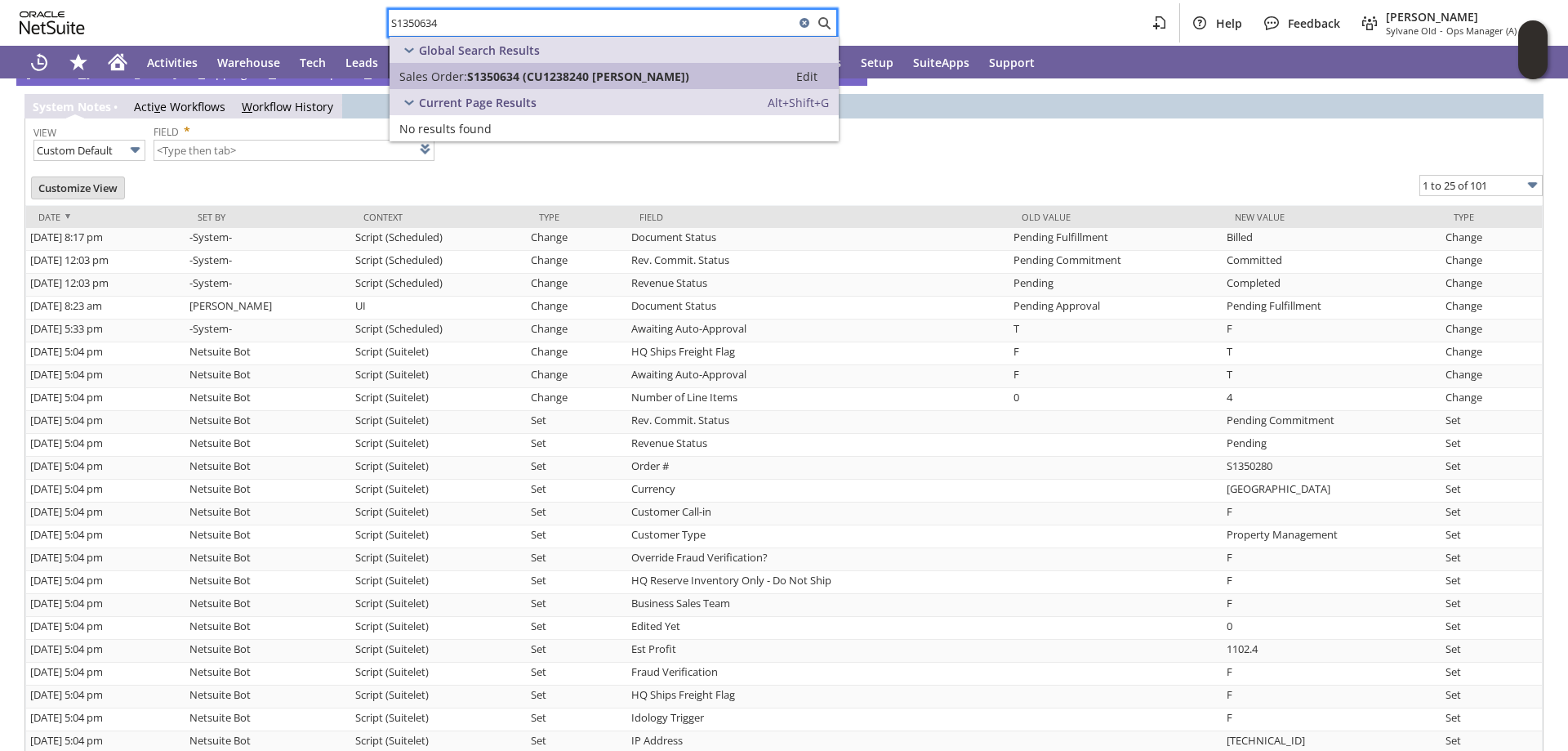
click at [464, 68] on span "Sales Order:" at bounding box center [434, 76] width 67 height 16
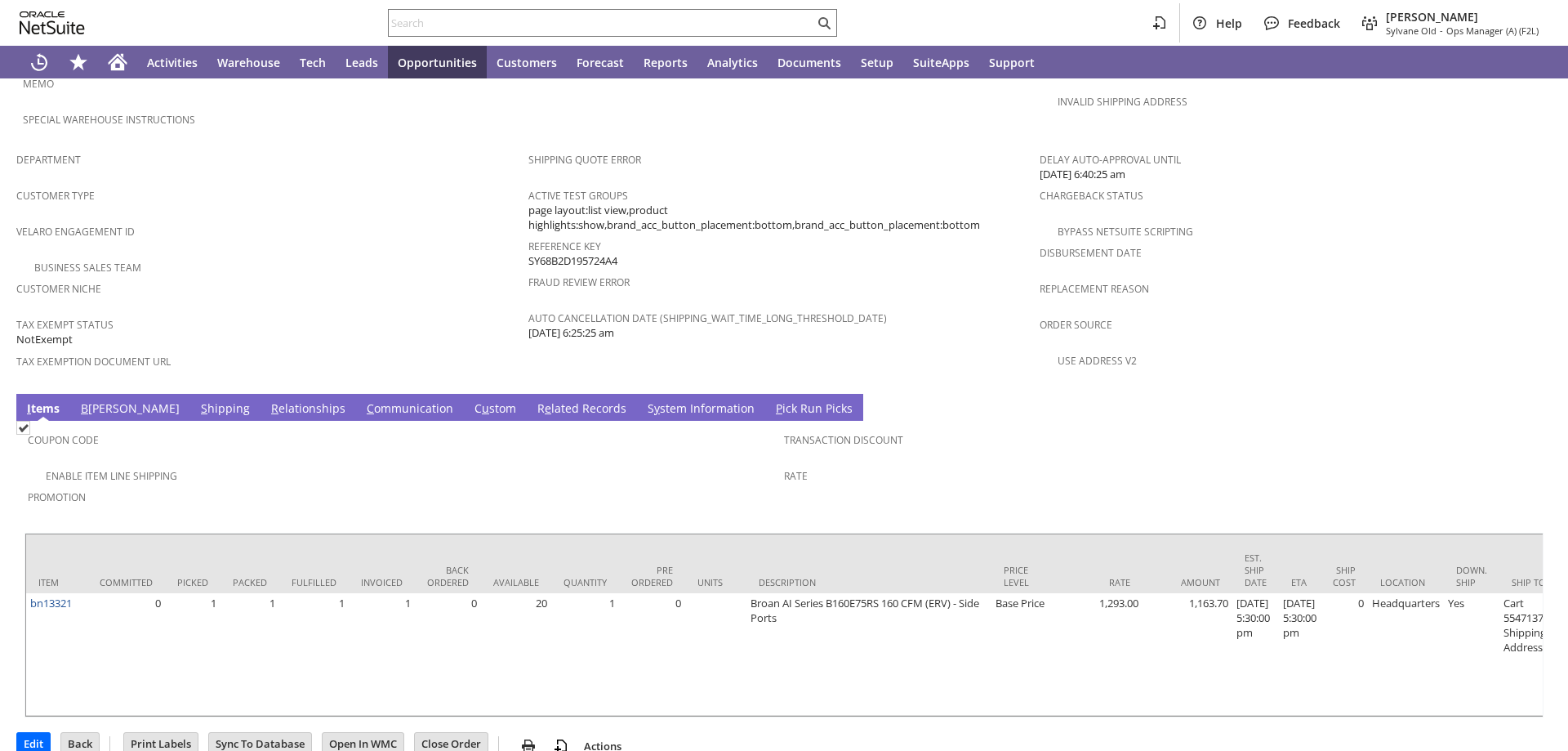
click at [643, 401] on link "S y stem Information" at bounding box center [701, 410] width 115 height 18
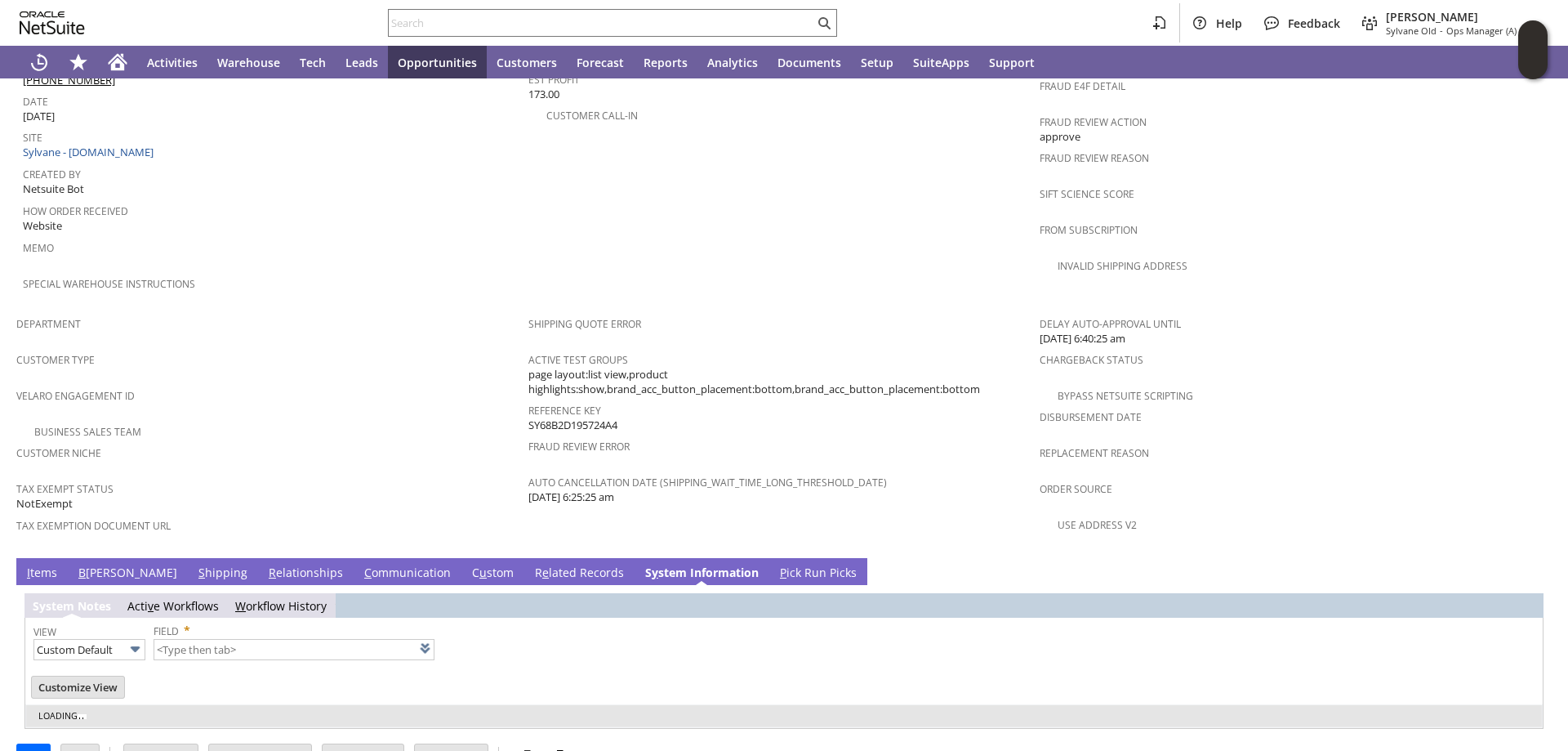
type input "1 to 25 of 97"
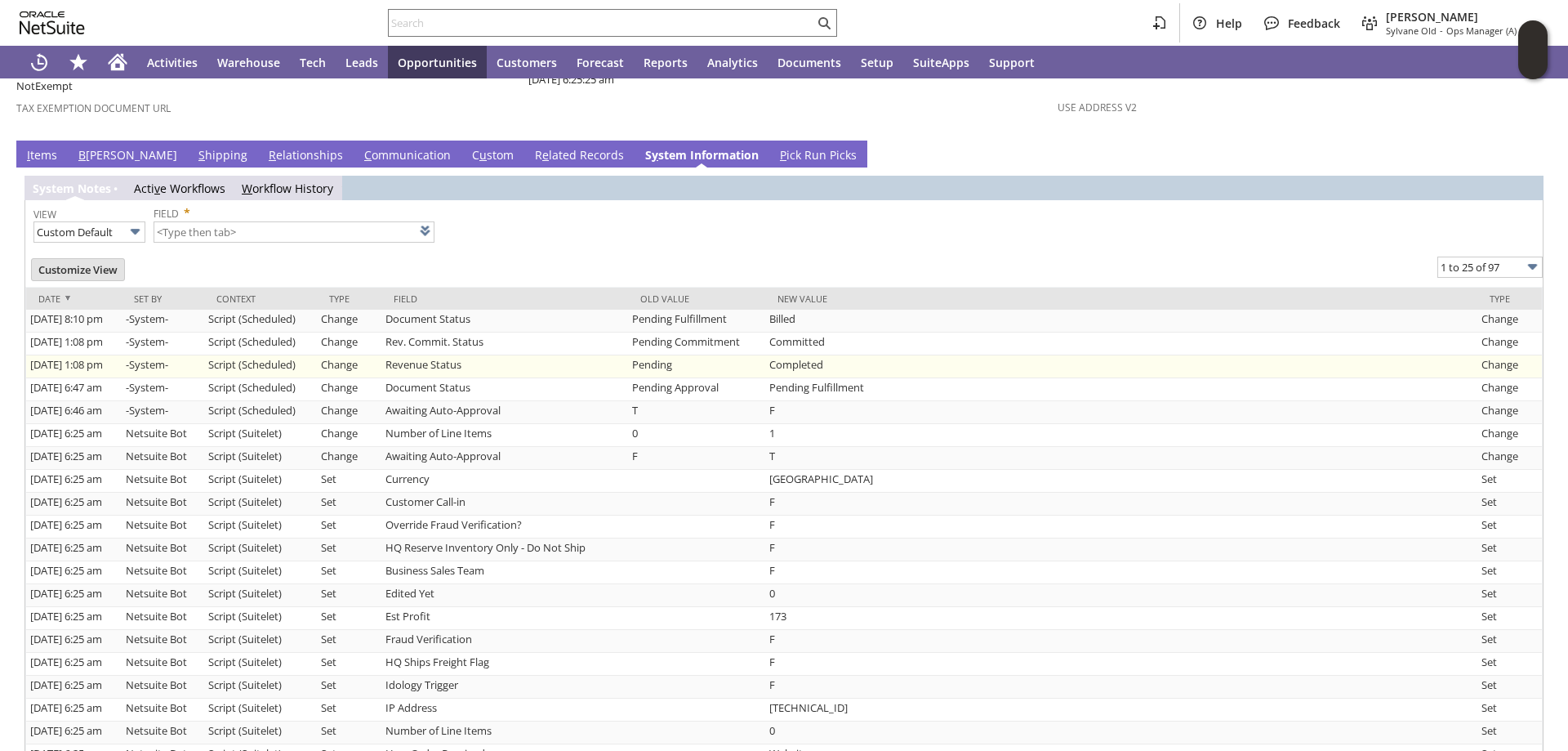
scroll to position [1134, 0]
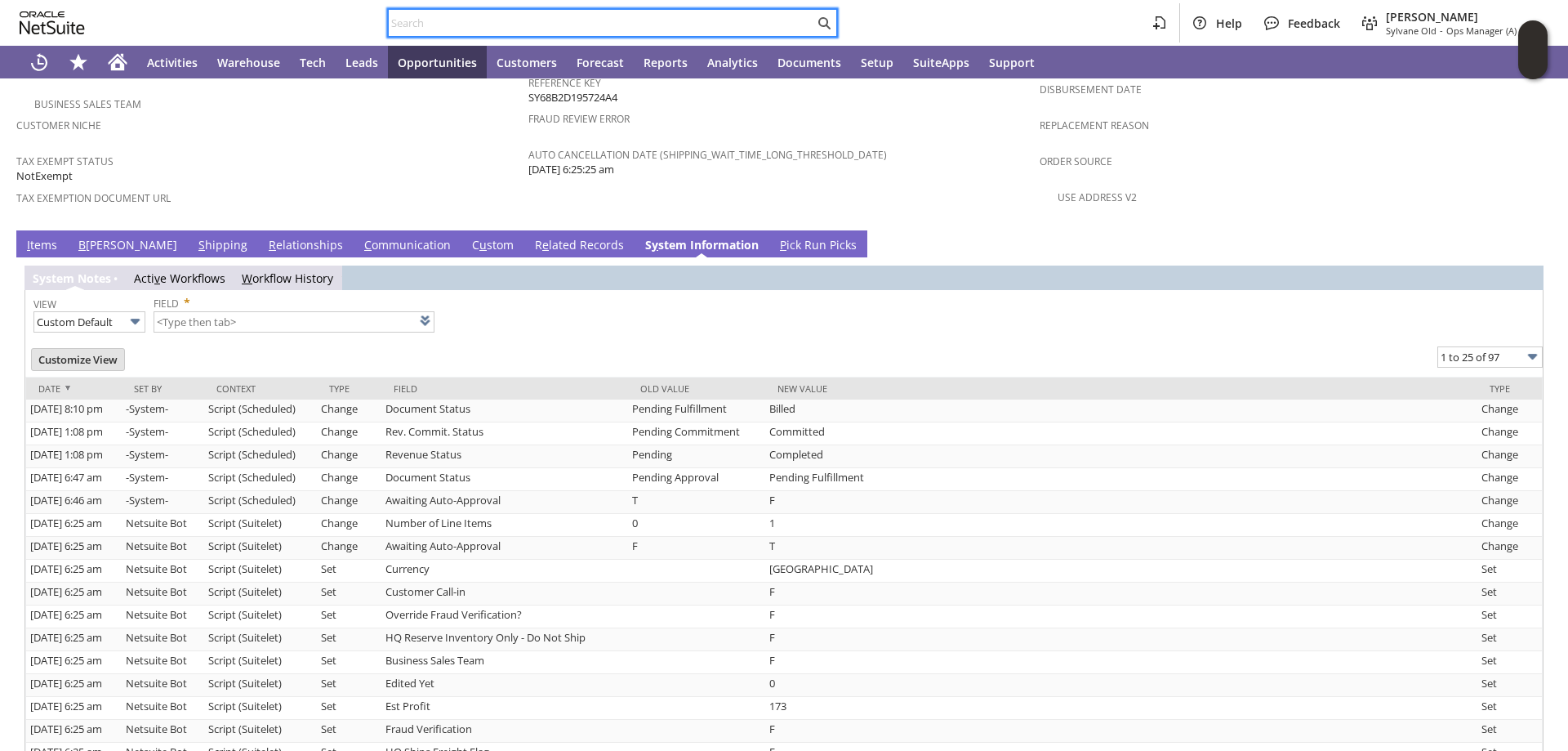
click at [431, 19] on input "text" at bounding box center [601, 23] width 425 height 20
paste input "S1350573"
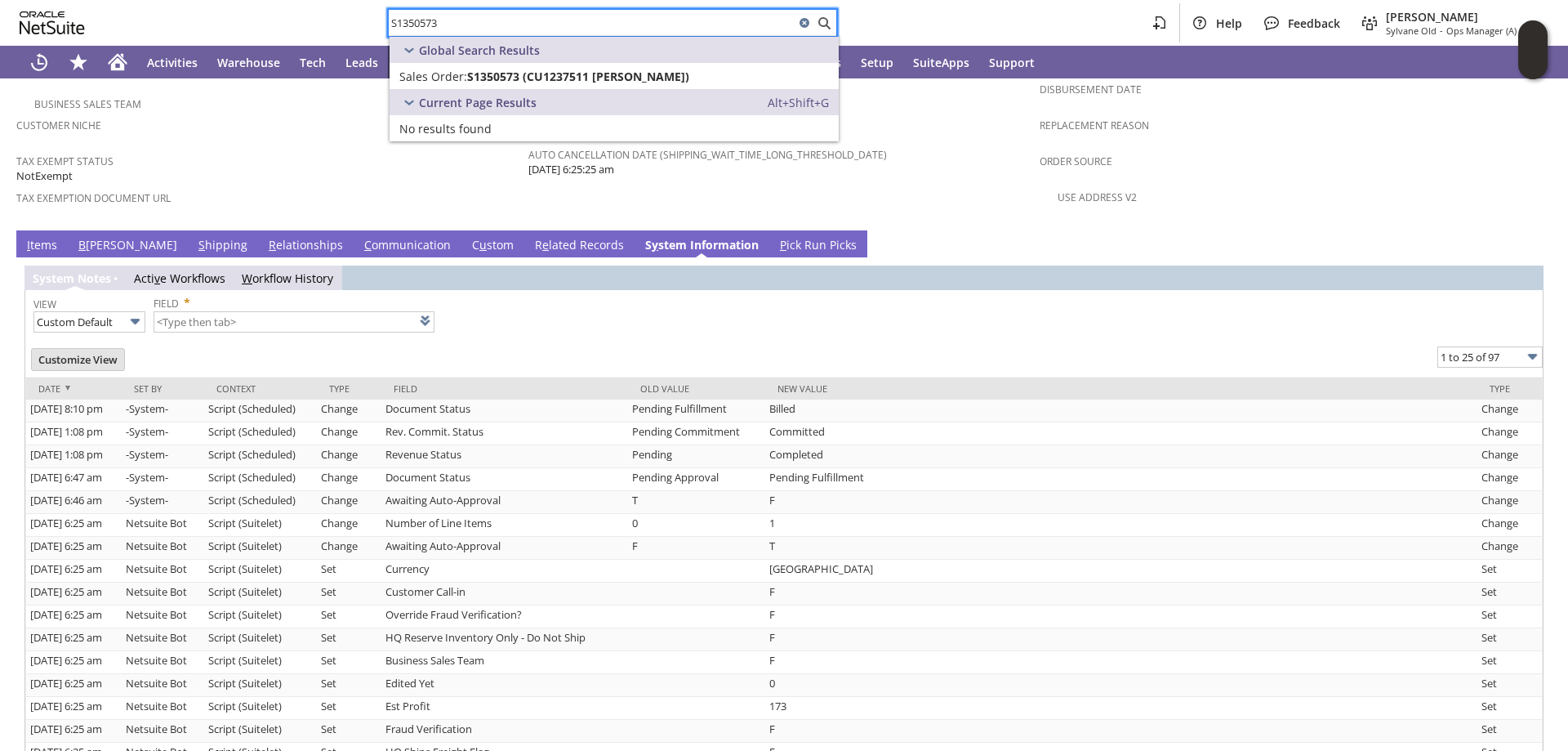
type input "S1350573"
click at [501, 75] on span "S1350573 (CU1237511 Rebecca Hightower)" at bounding box center [578, 76] width 222 height 16
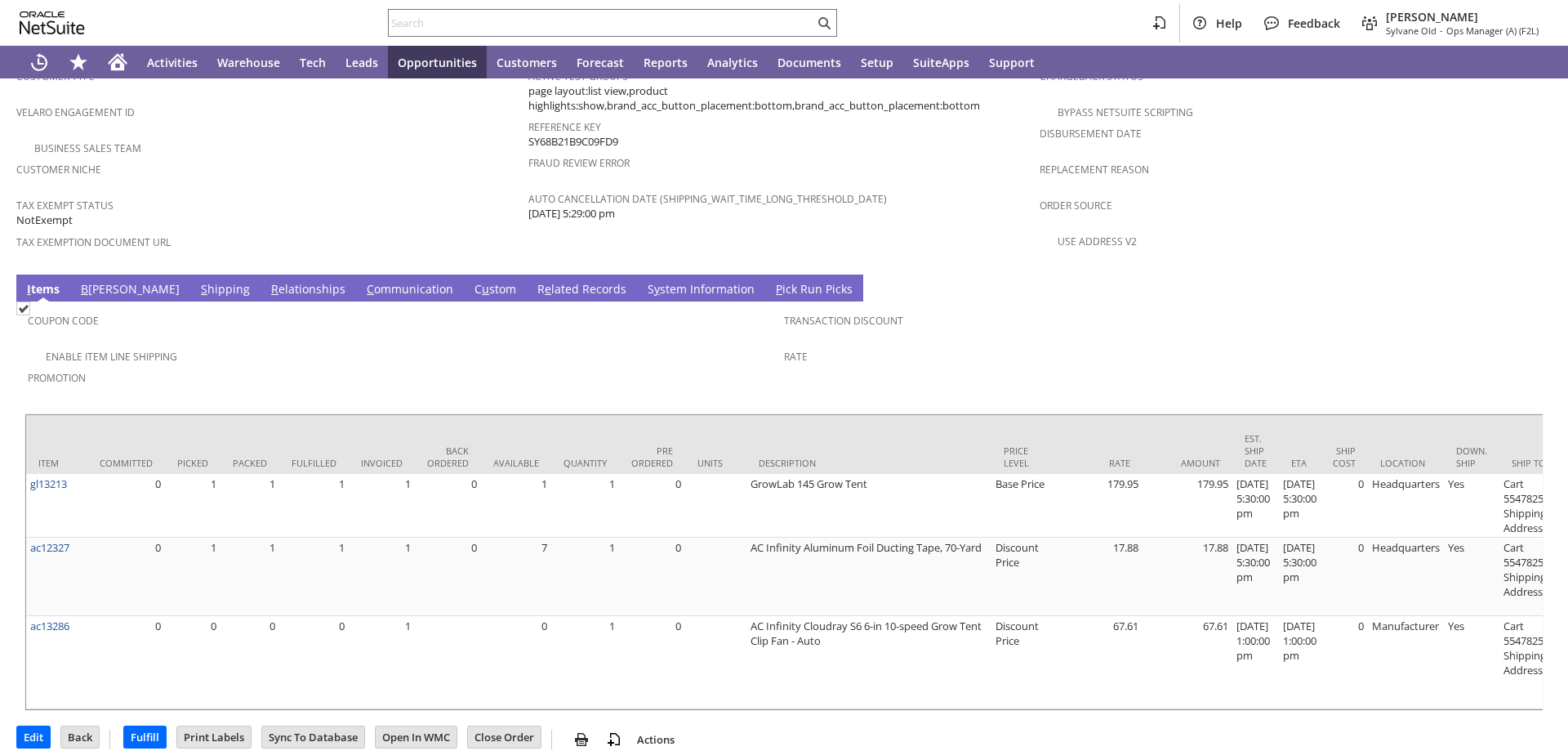
scroll to position [1113, 0]
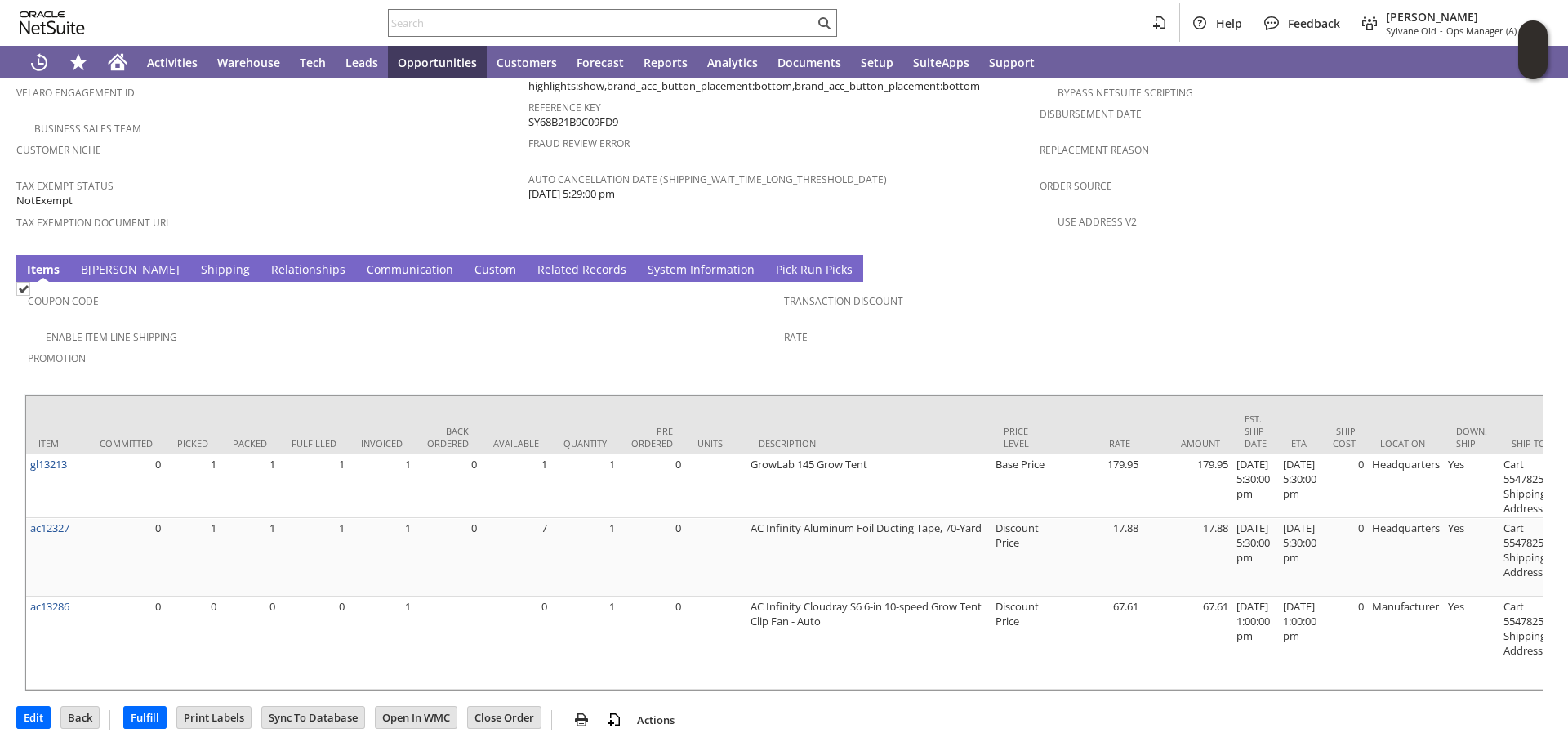
click at [643, 262] on link "S y stem Information" at bounding box center [701, 271] width 115 height 18
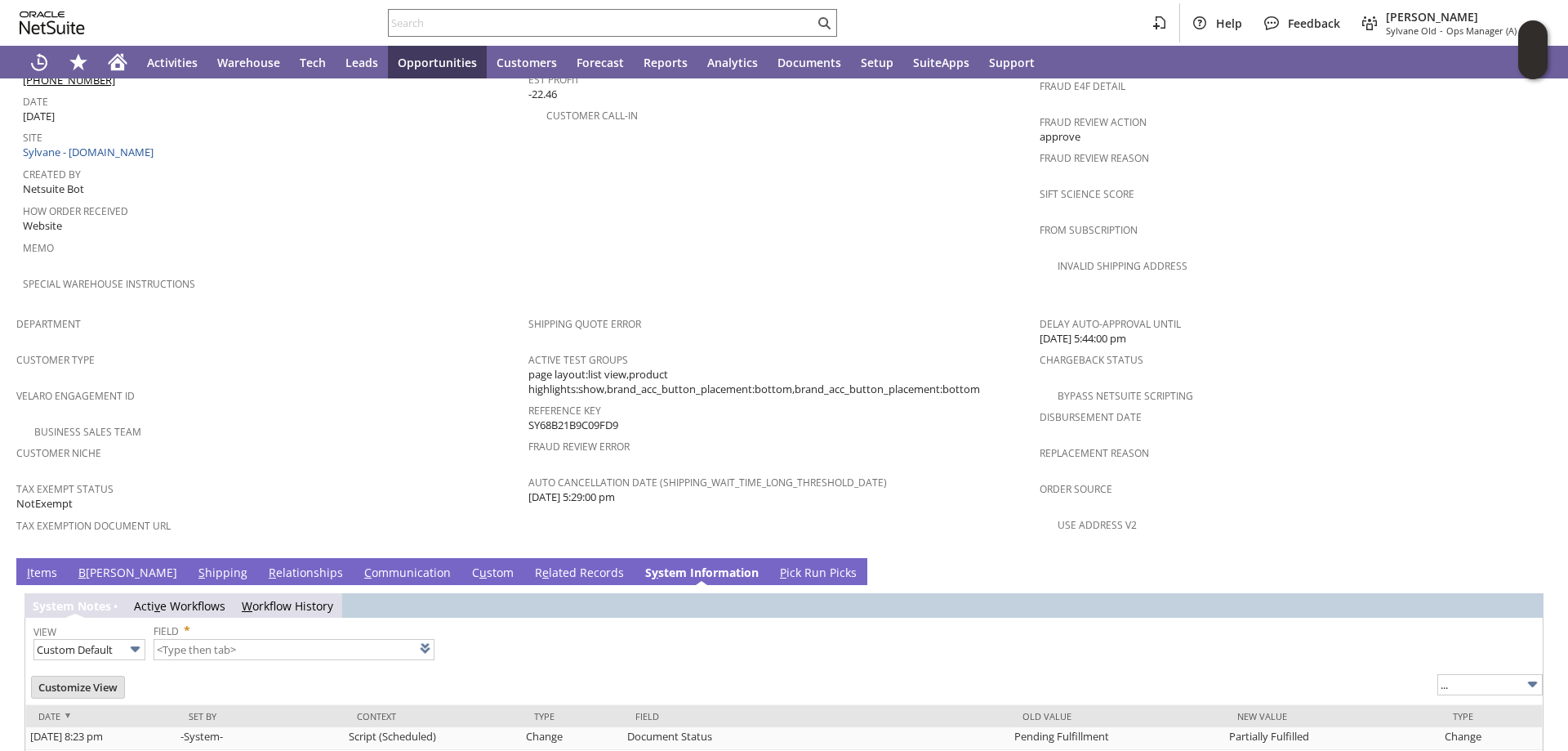
type input "1 to 25 of 98"
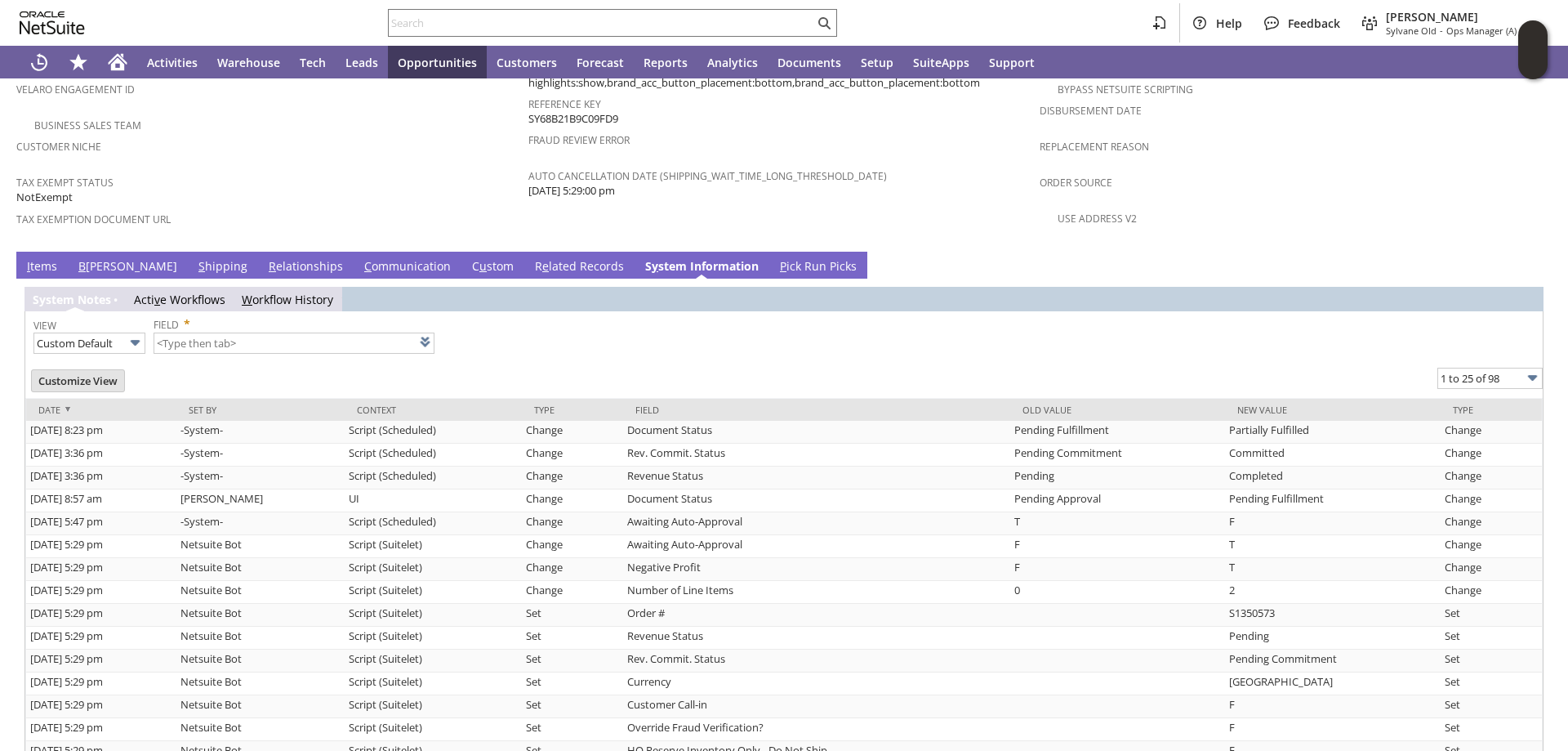
click at [885, 186] on td "Shipping Quote Error Active Test Groups page layout:list view,product highlight…" at bounding box center [784, 123] width 513 height 242
click at [194, 258] on link "S hipping" at bounding box center [223, 267] width 58 height 18
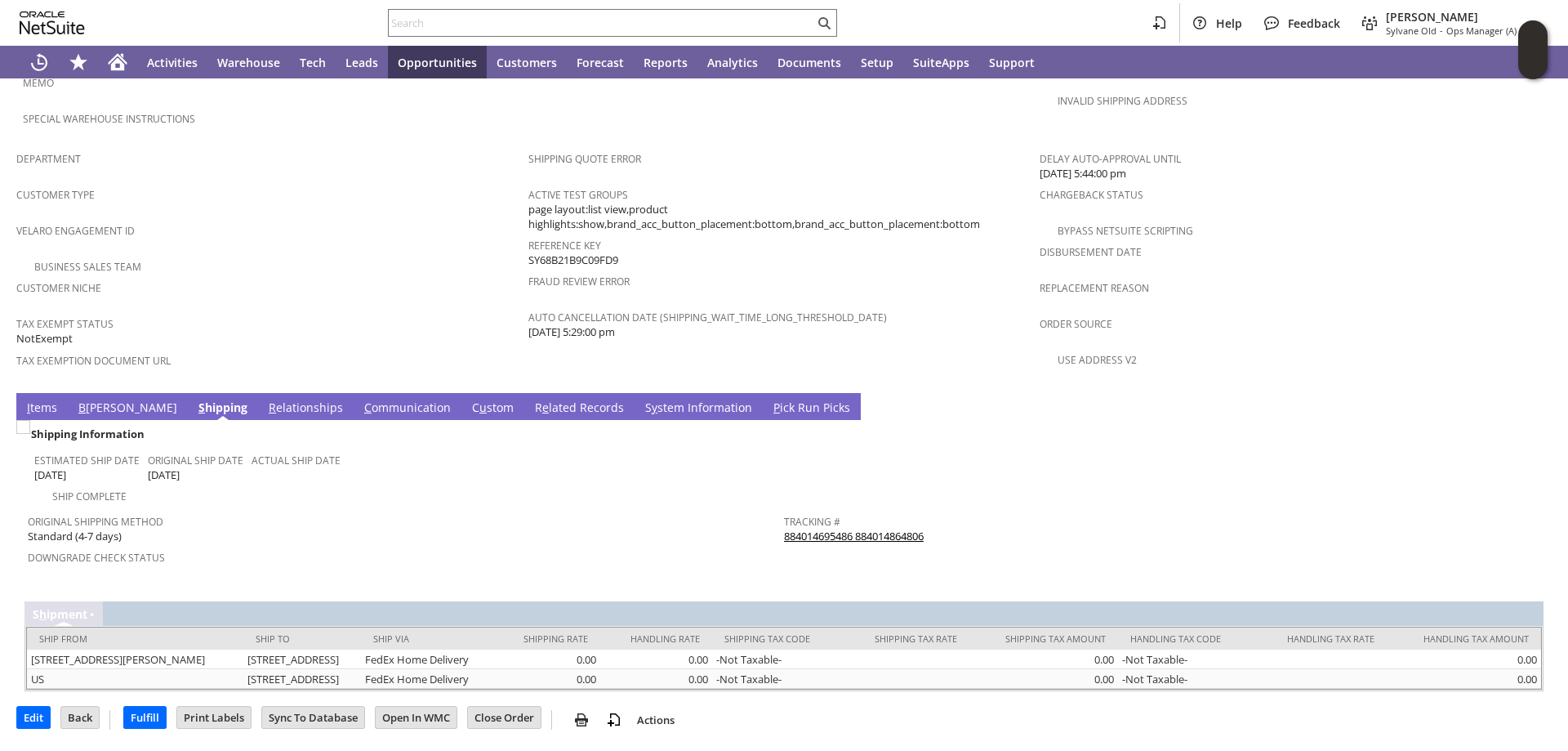
click at [466, 7] on div "Help Feedback Angela Gruchala Sylvane Old - Ops Manager (A) (F2L)" at bounding box center [784, 23] width 1568 height 46
click at [459, 32] on div at bounding box center [613, 23] width 449 height 28
click at [457, 30] on input "text" at bounding box center [601, 23] width 425 height 20
paste input "S1351426"
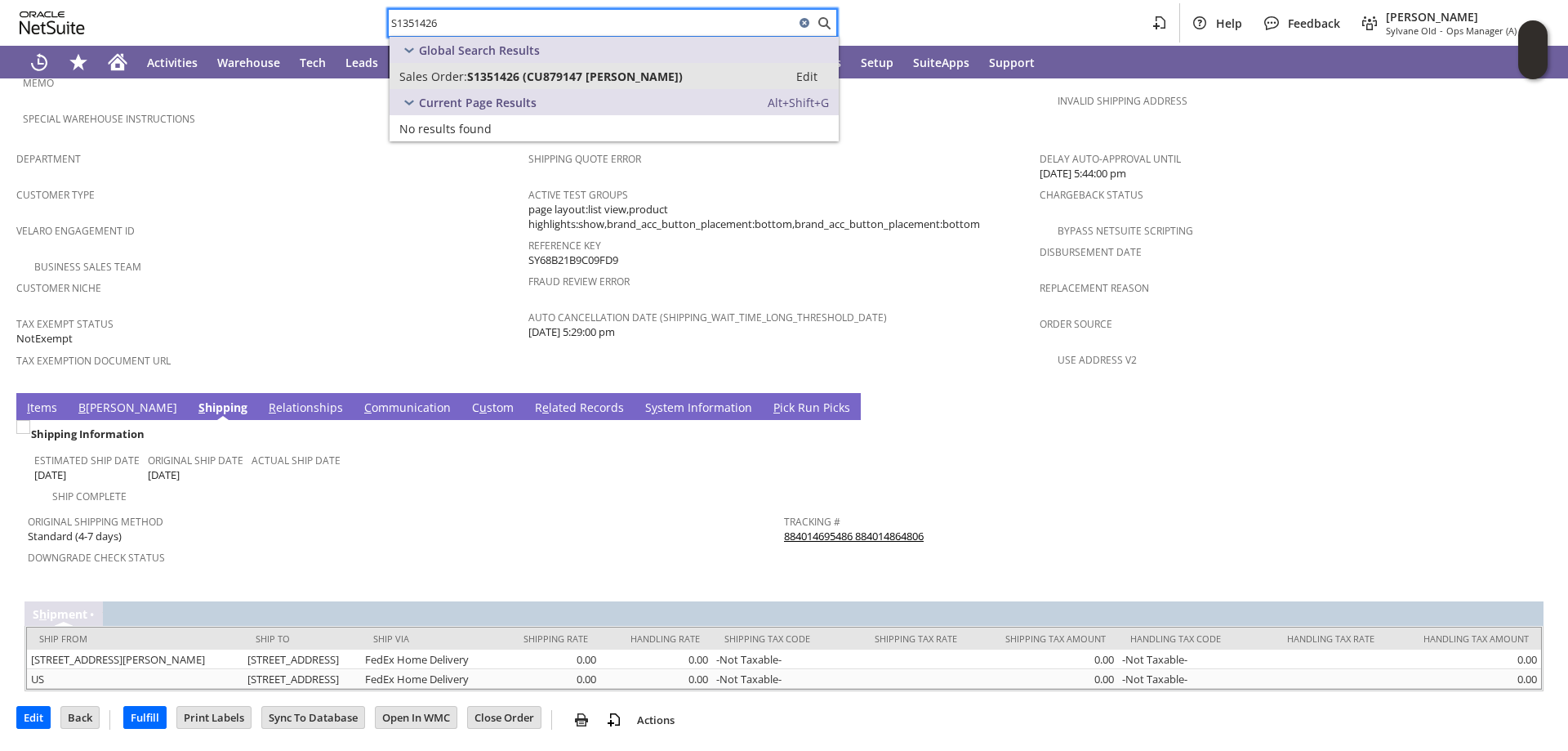
type input "S1351426"
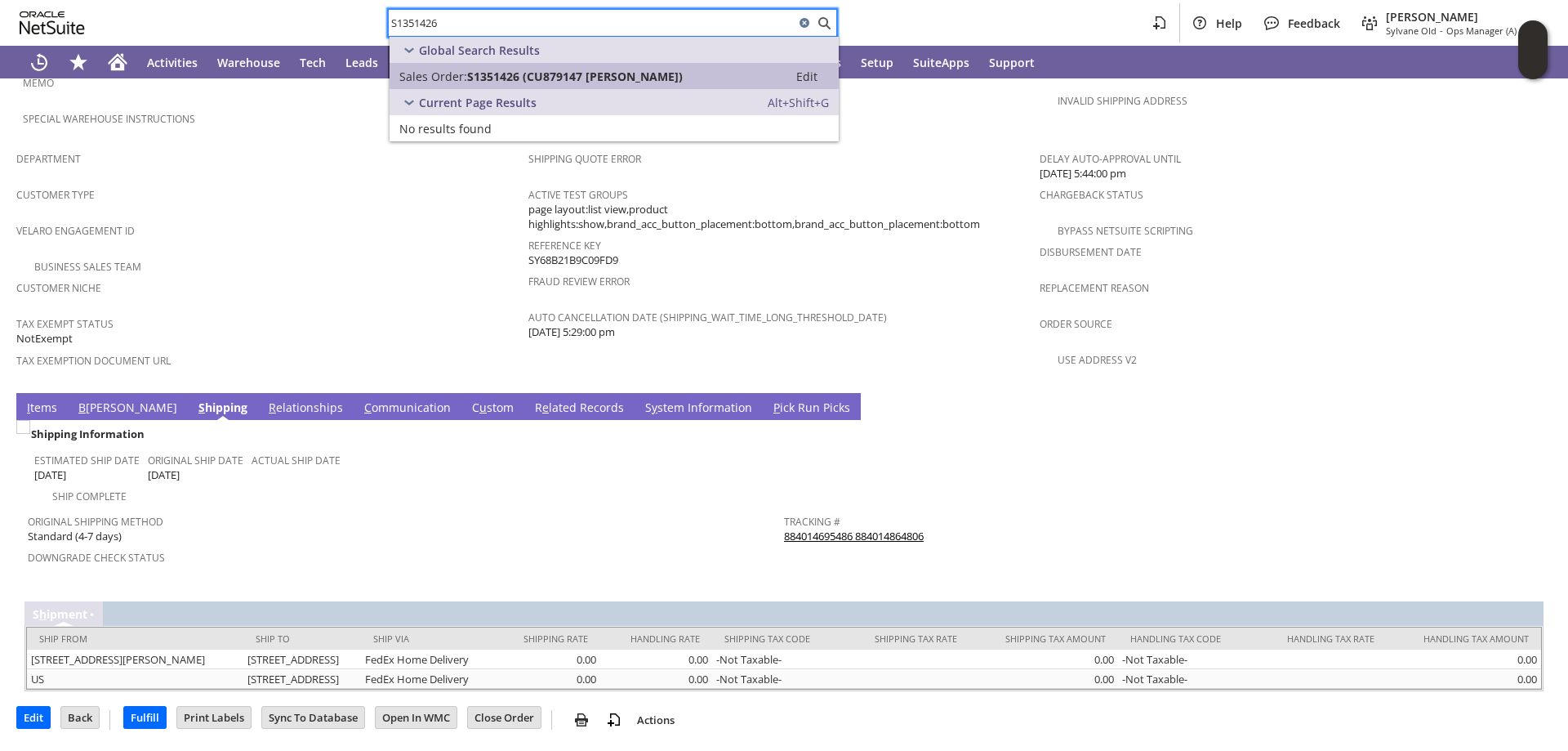
click at [524, 72] on span "S1351426 (CU879147 Jose M Del Rio)" at bounding box center [575, 76] width 216 height 16
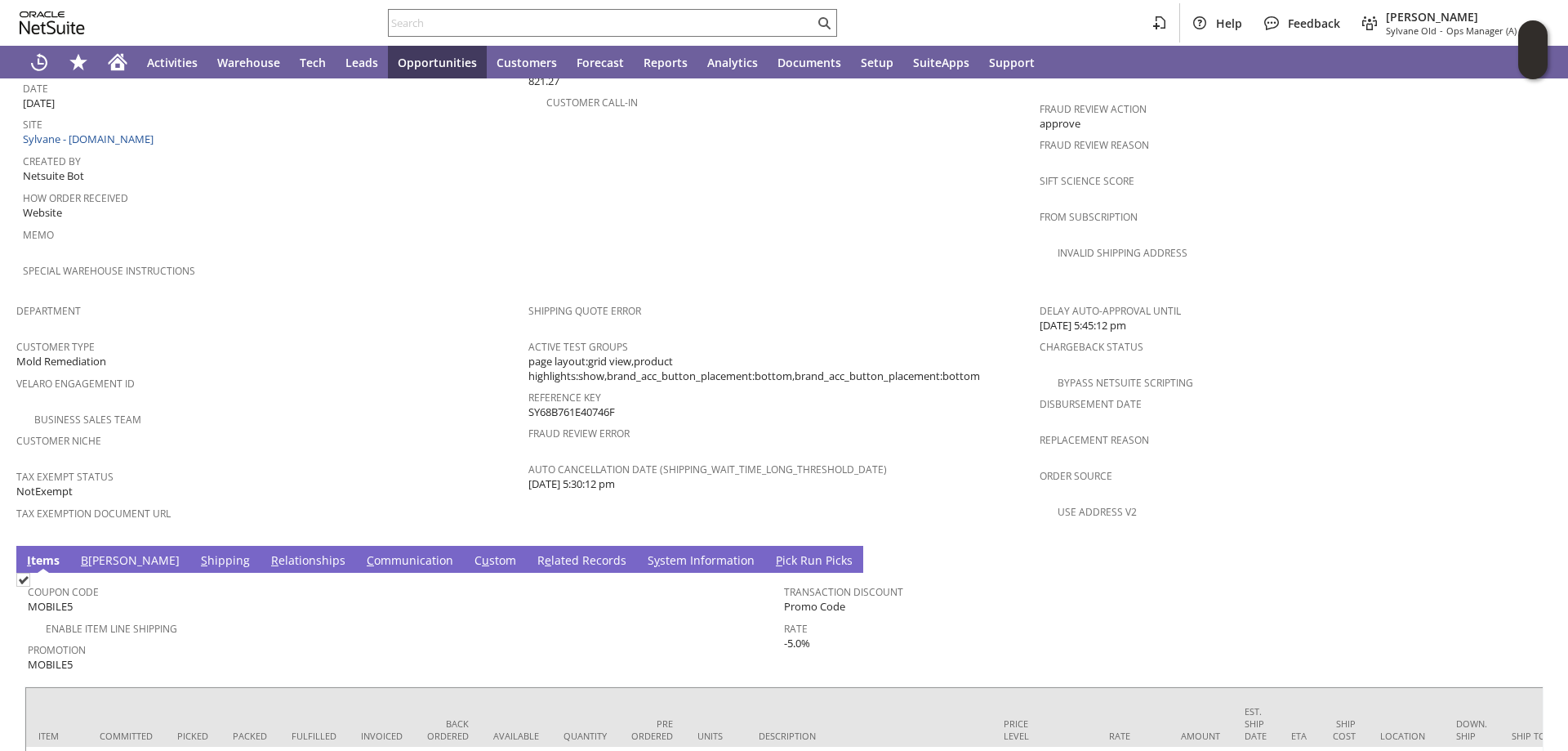
scroll to position [957, 0]
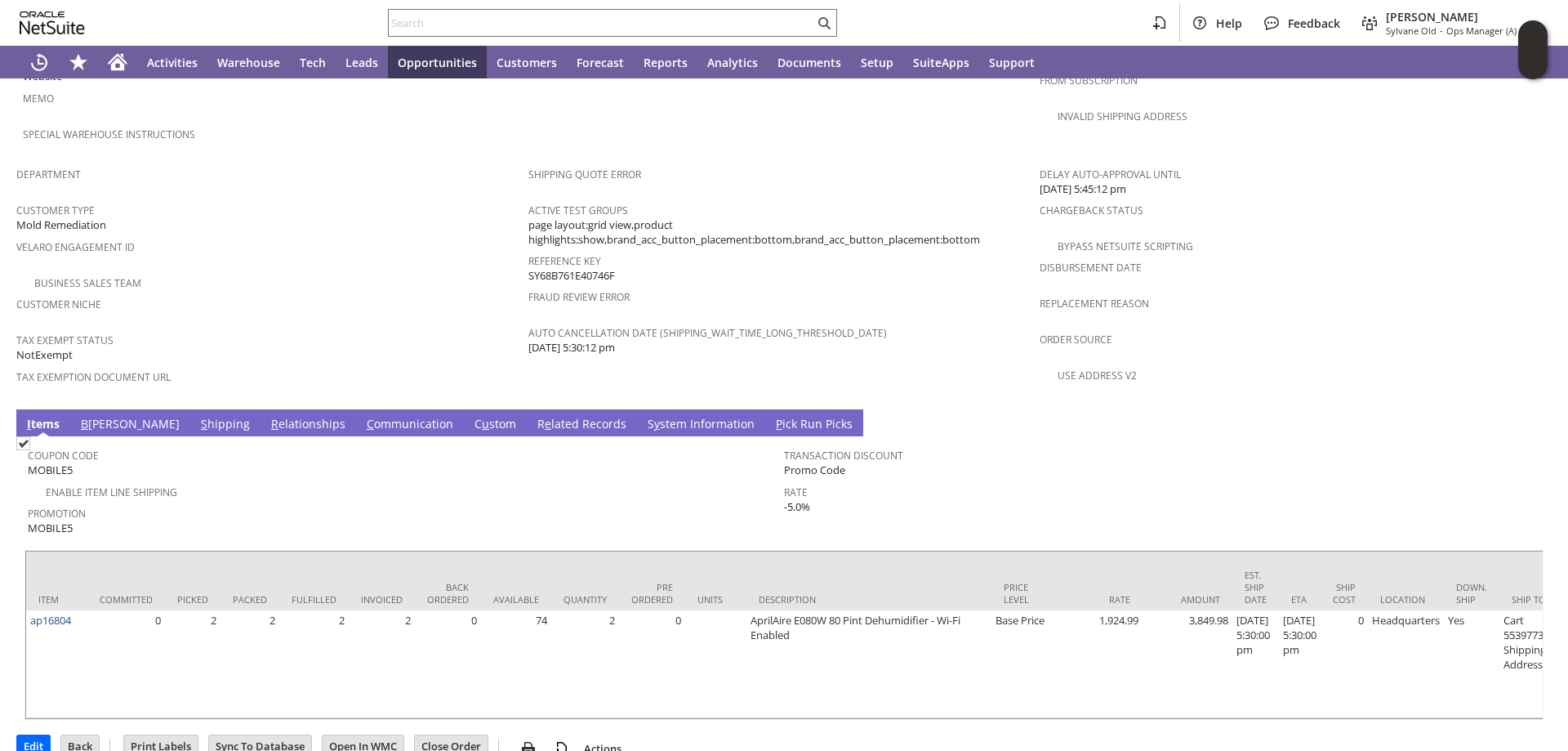
click at [643, 415] on link "S y stem Information" at bounding box center [701, 424] width 115 height 18
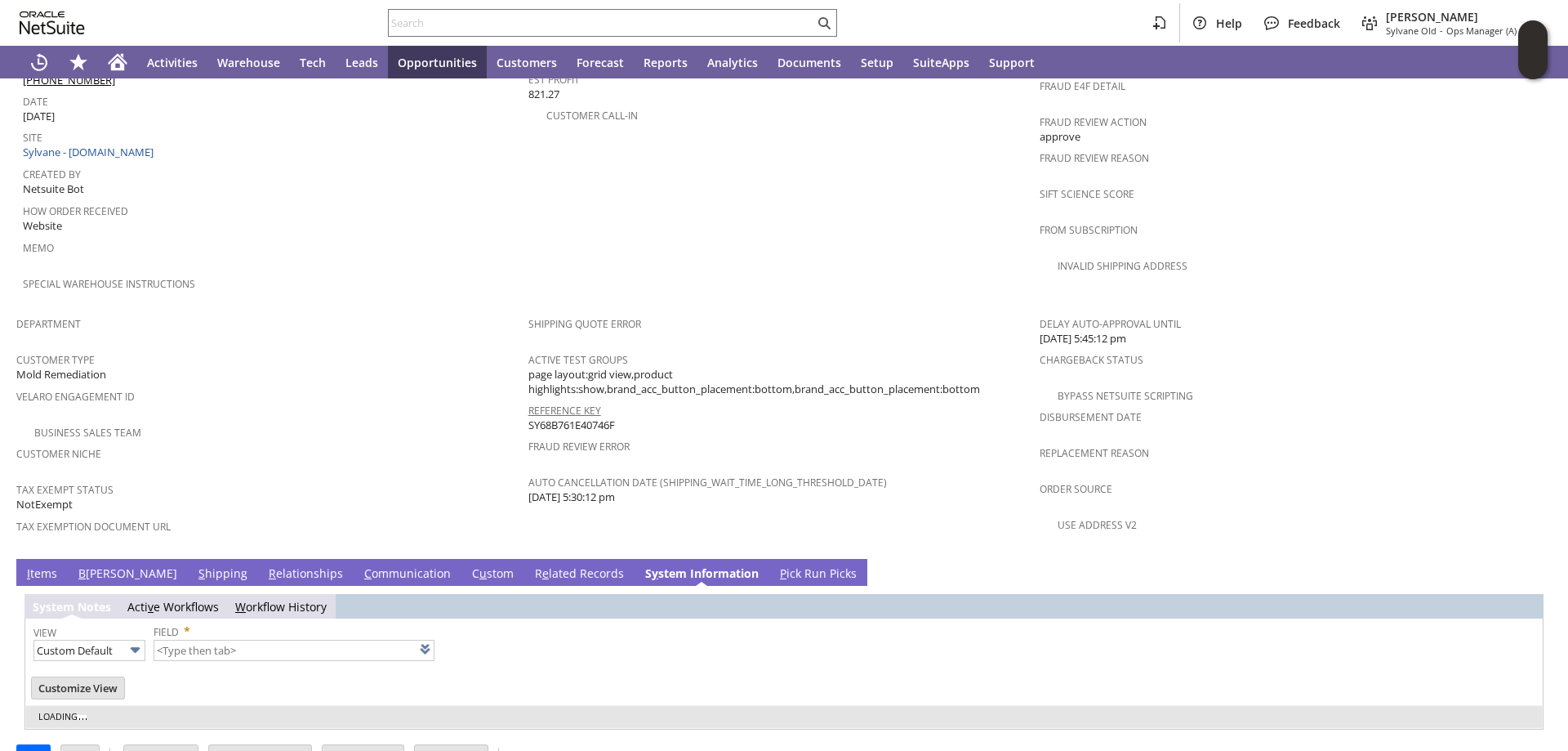
type input "1 to 25 of 99"
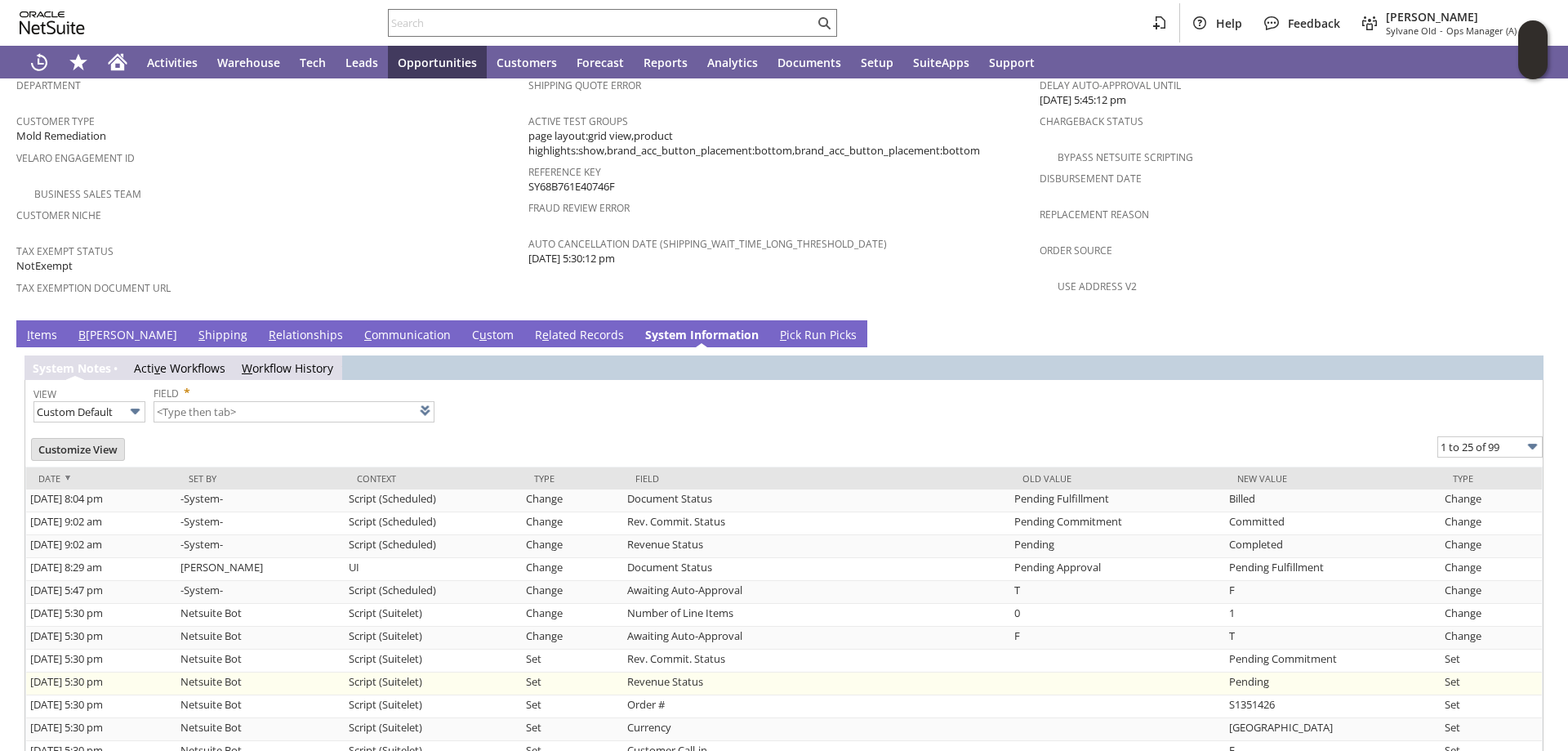
scroll to position [1120, 0]
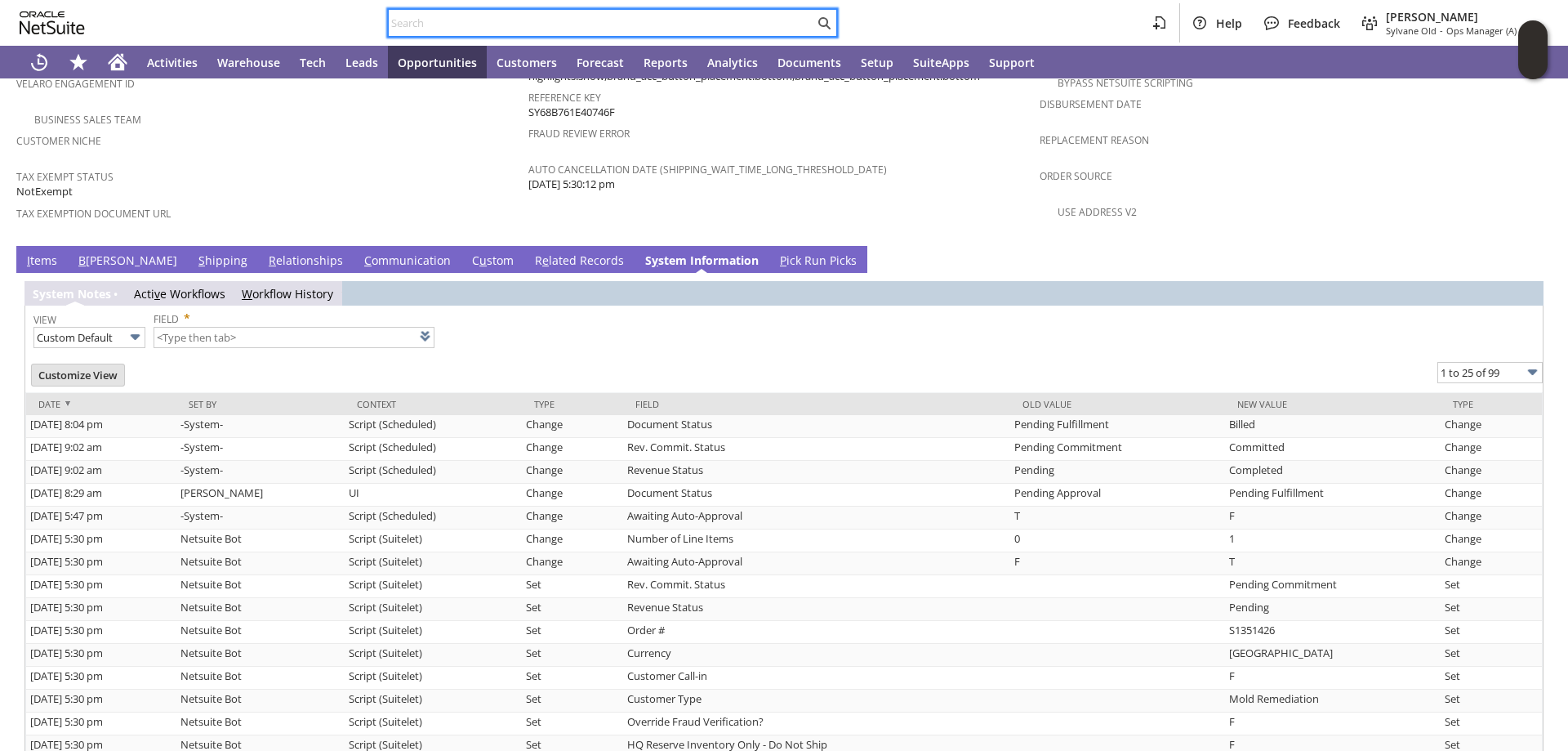
click at [431, 21] on input "text" at bounding box center [601, 23] width 425 height 20
paste input "S1350589"
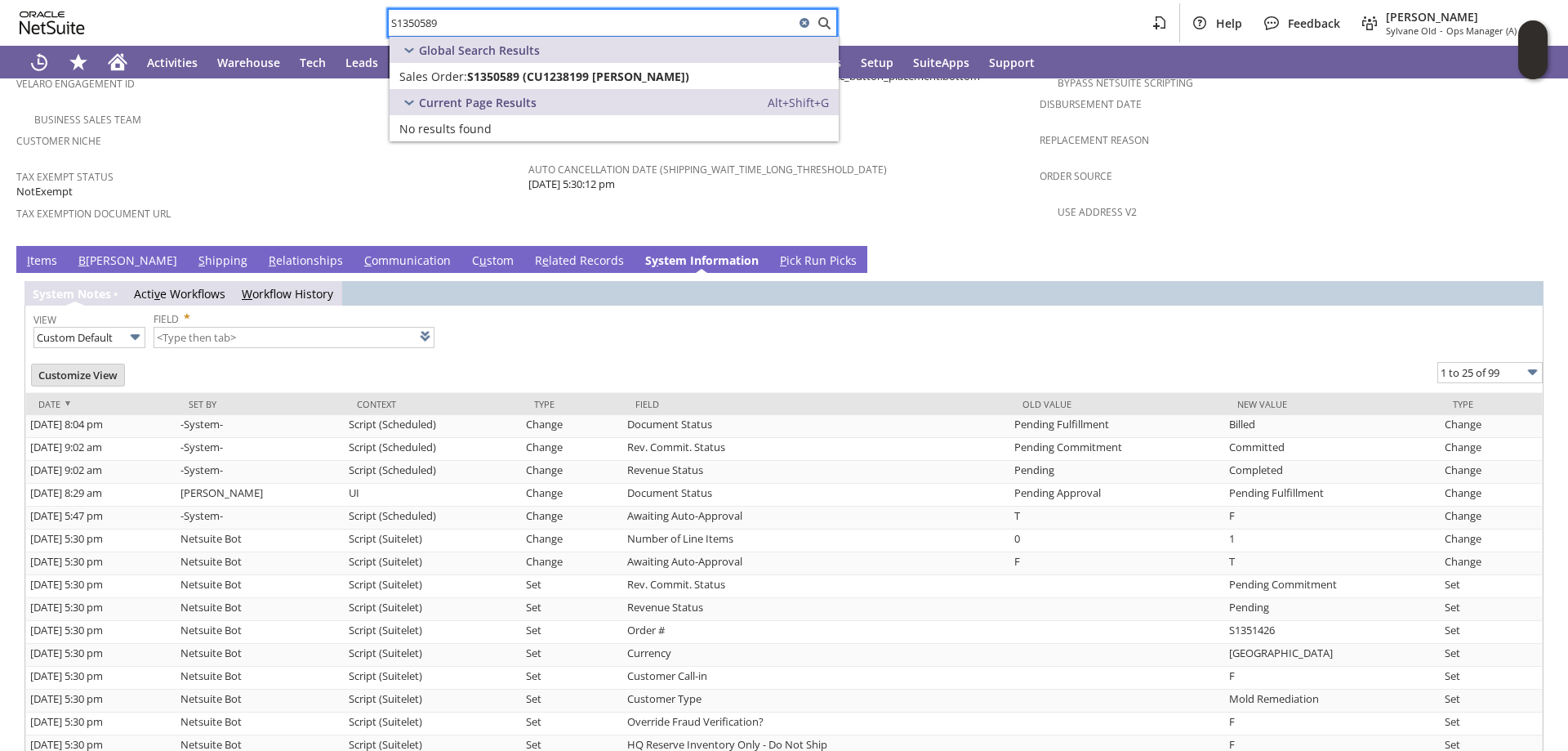
type input "S1350589"
click at [521, 78] on span "S1350589 (CU1238199 Rob coker)" at bounding box center [578, 76] width 222 height 16
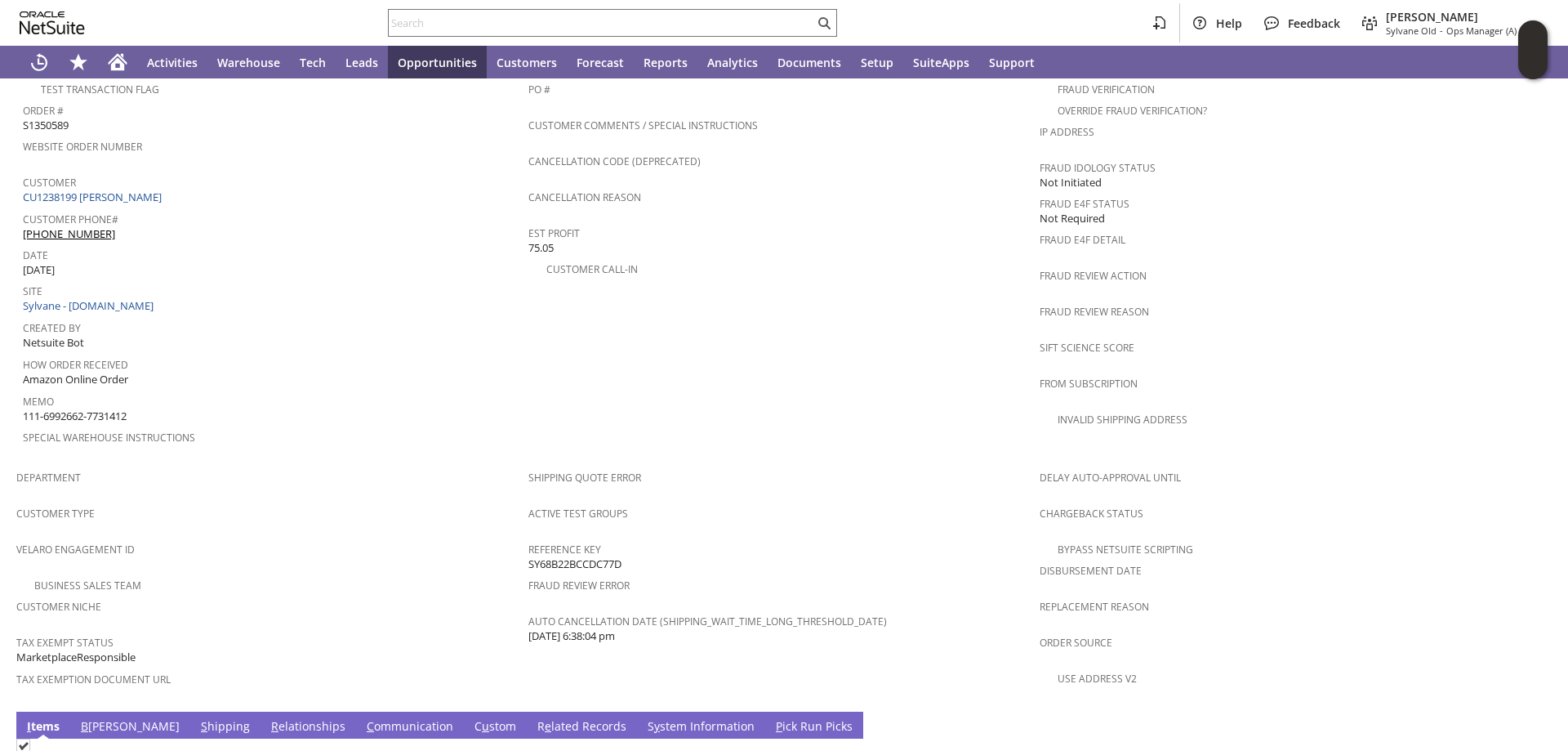
scroll to position [898, 0]
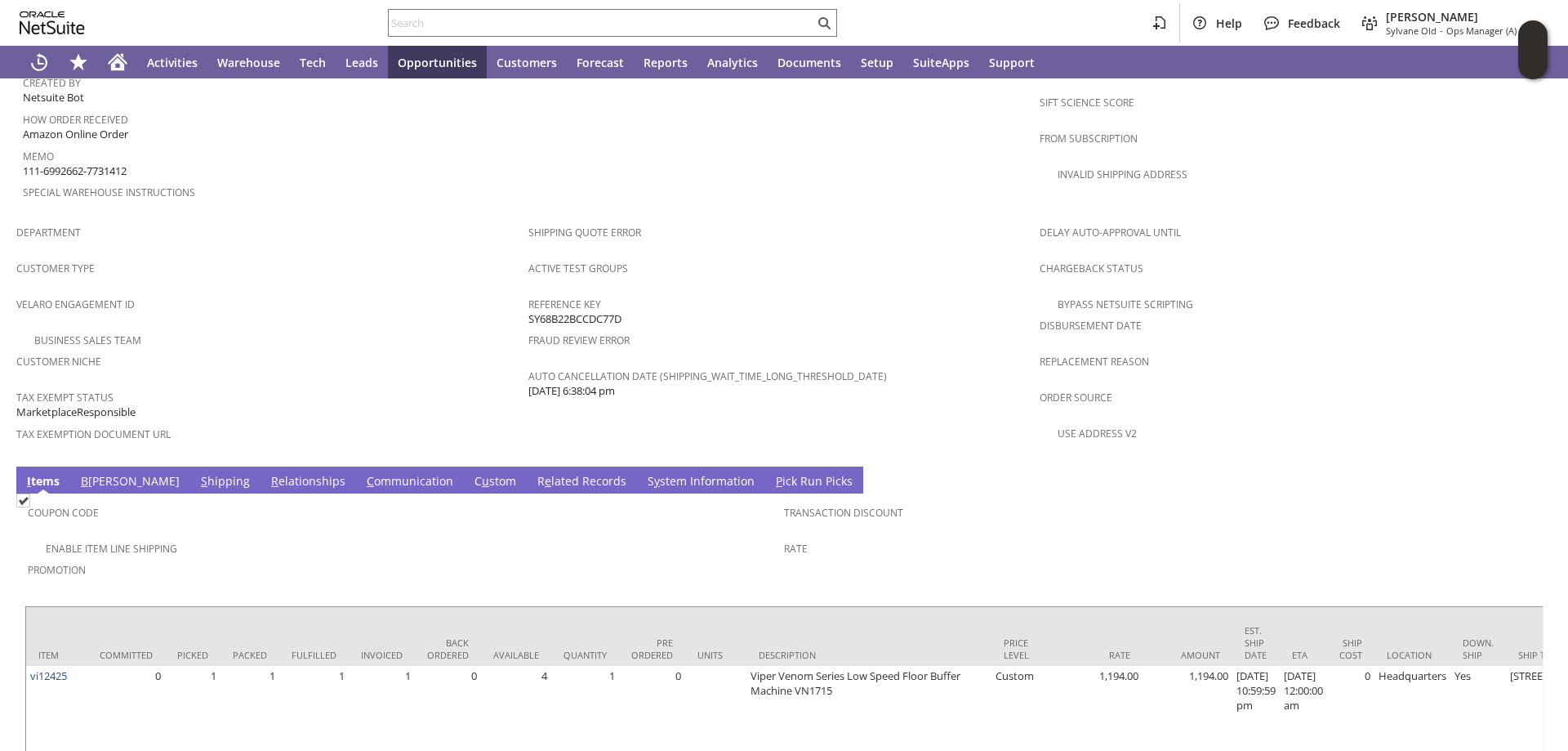
click at [643, 473] on link "S y stem Information" at bounding box center [701, 482] width 115 height 18
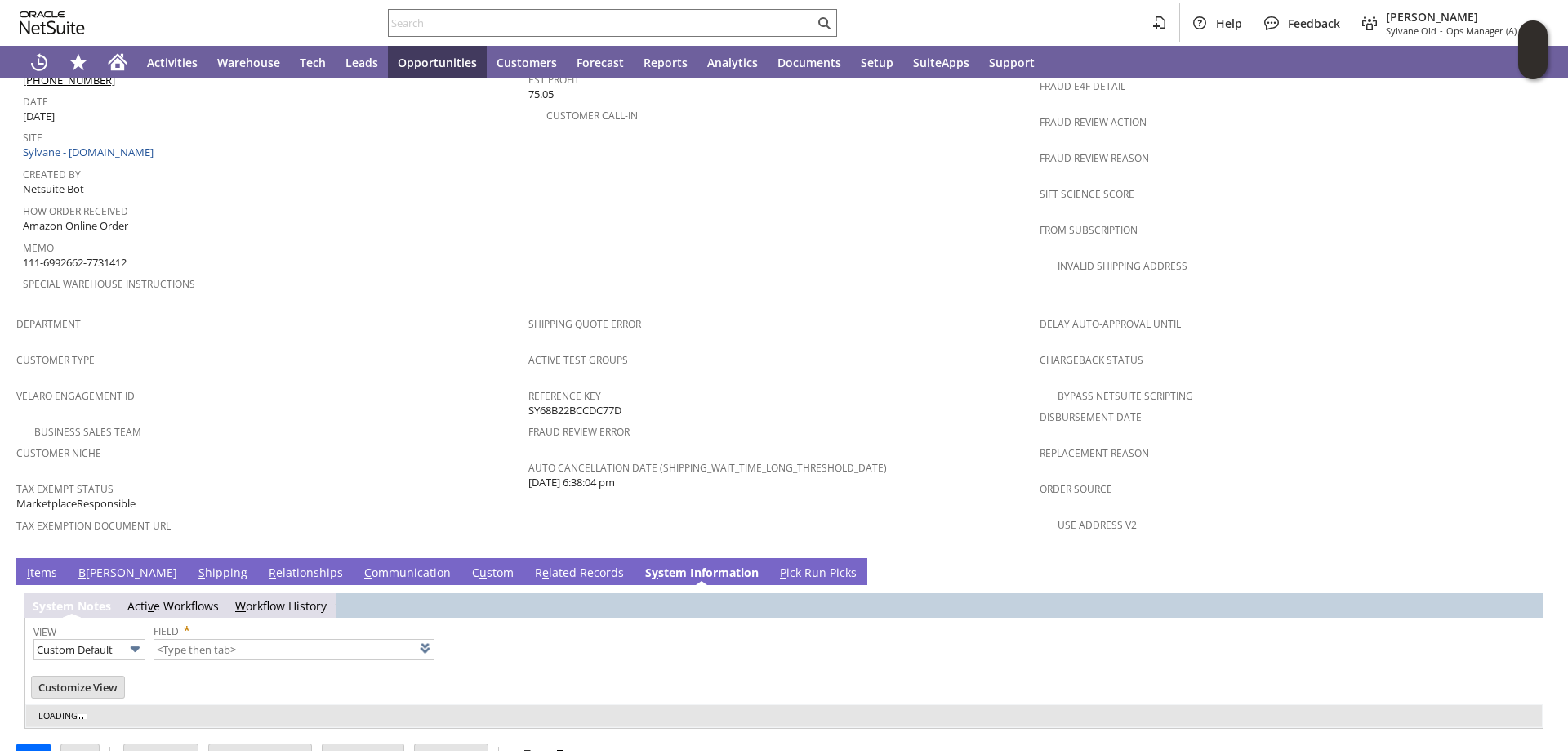
type input "1 to 25 of 82"
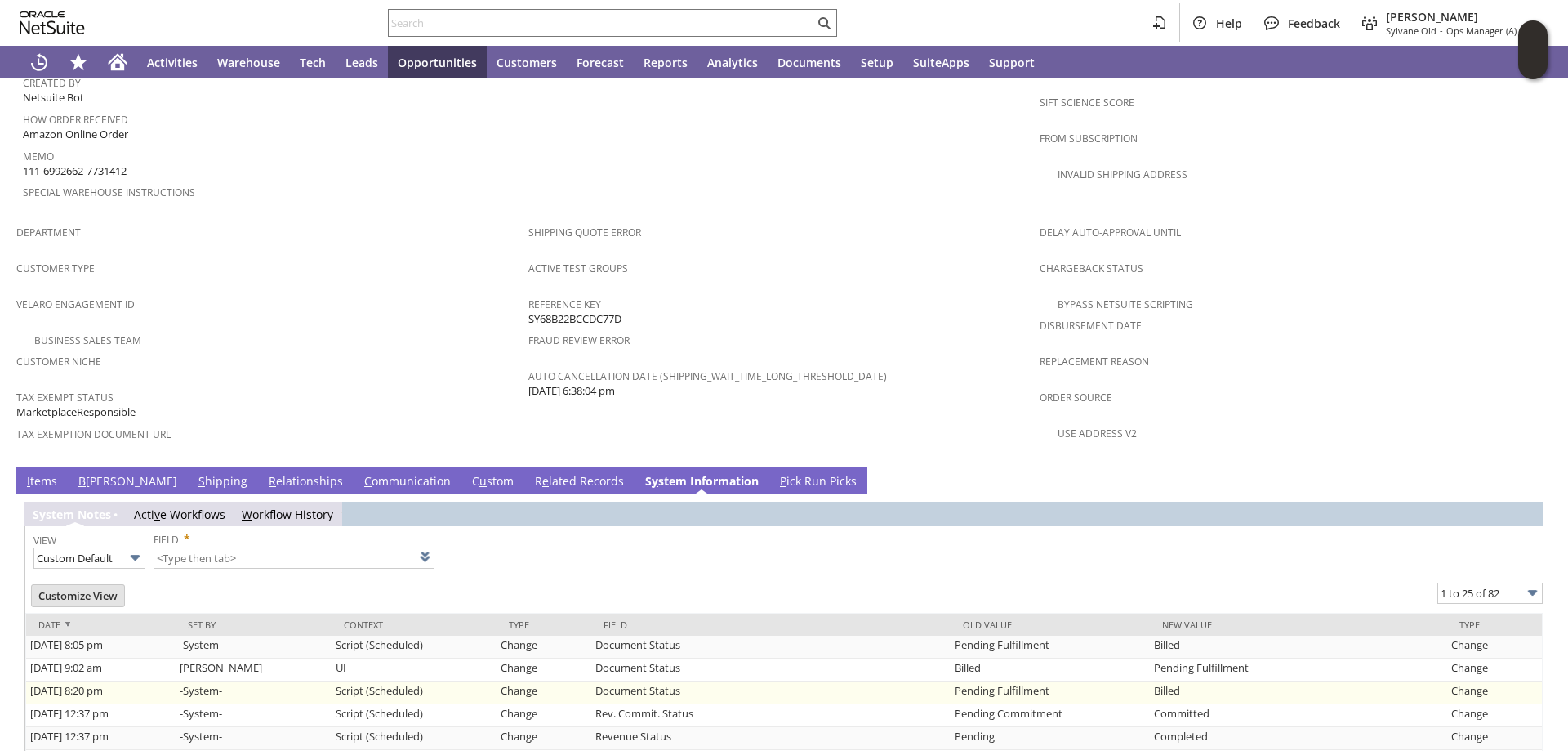
scroll to position [1143, 0]
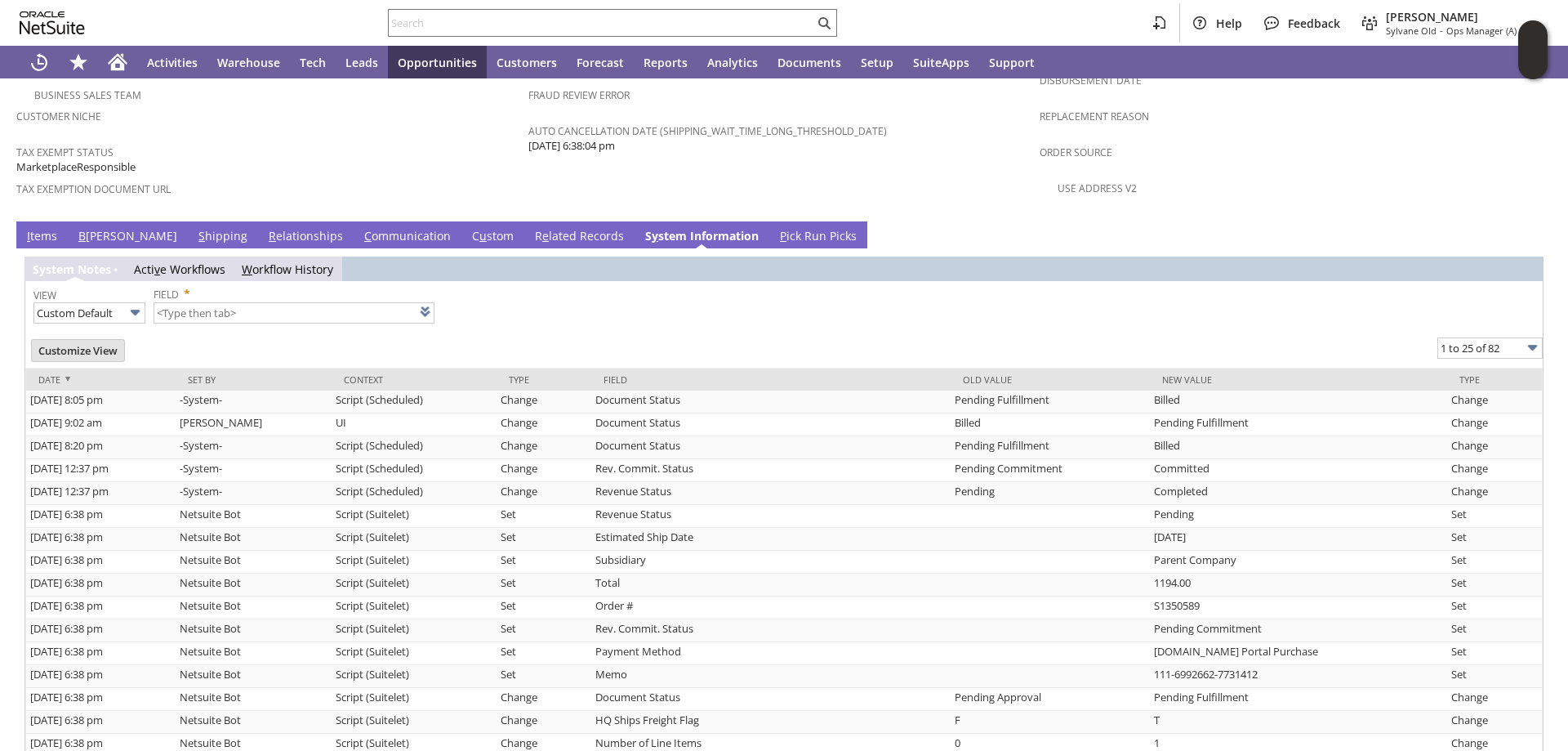
click at [194, 228] on link "S hipping" at bounding box center [223, 237] width 58 height 18
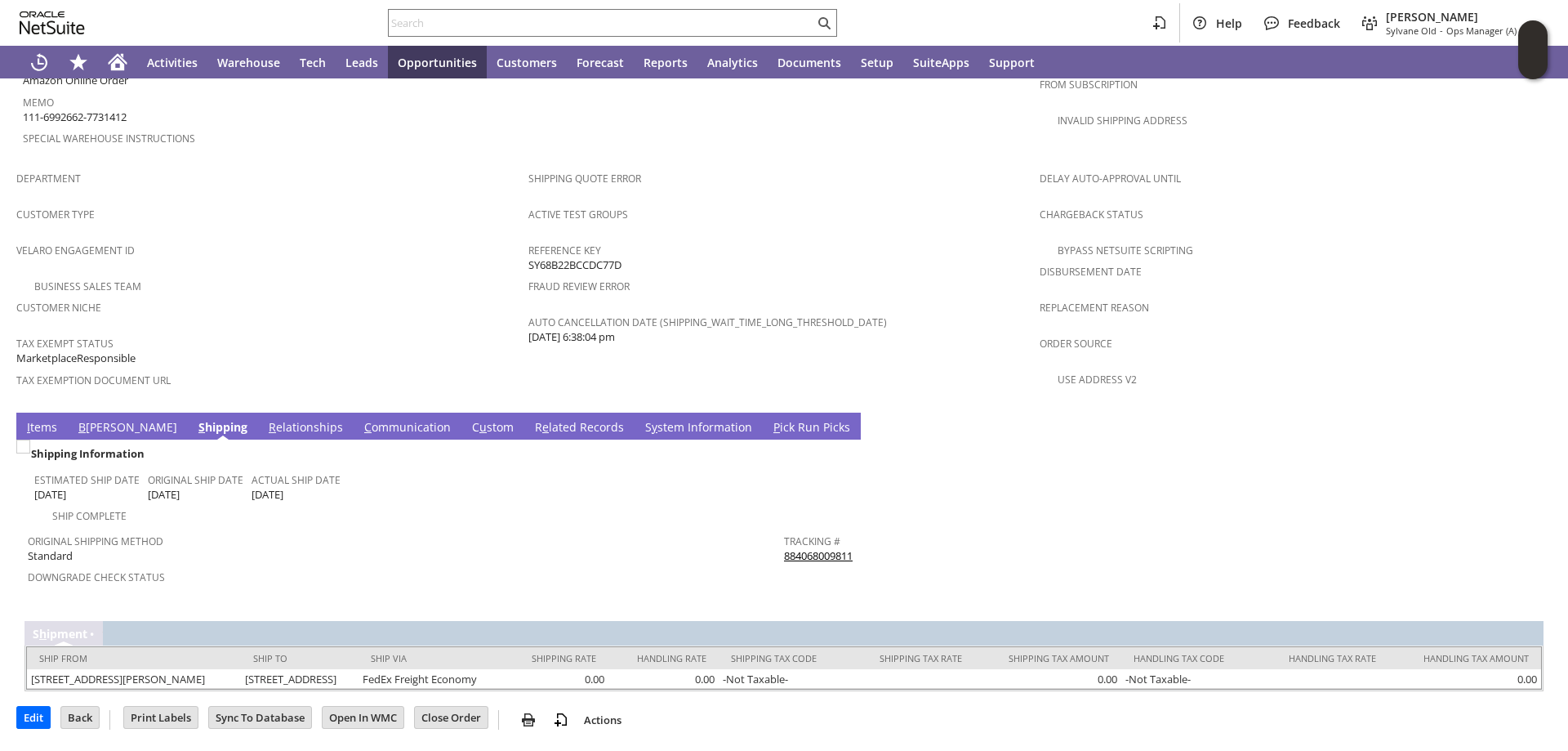
scroll to position [940, 0]
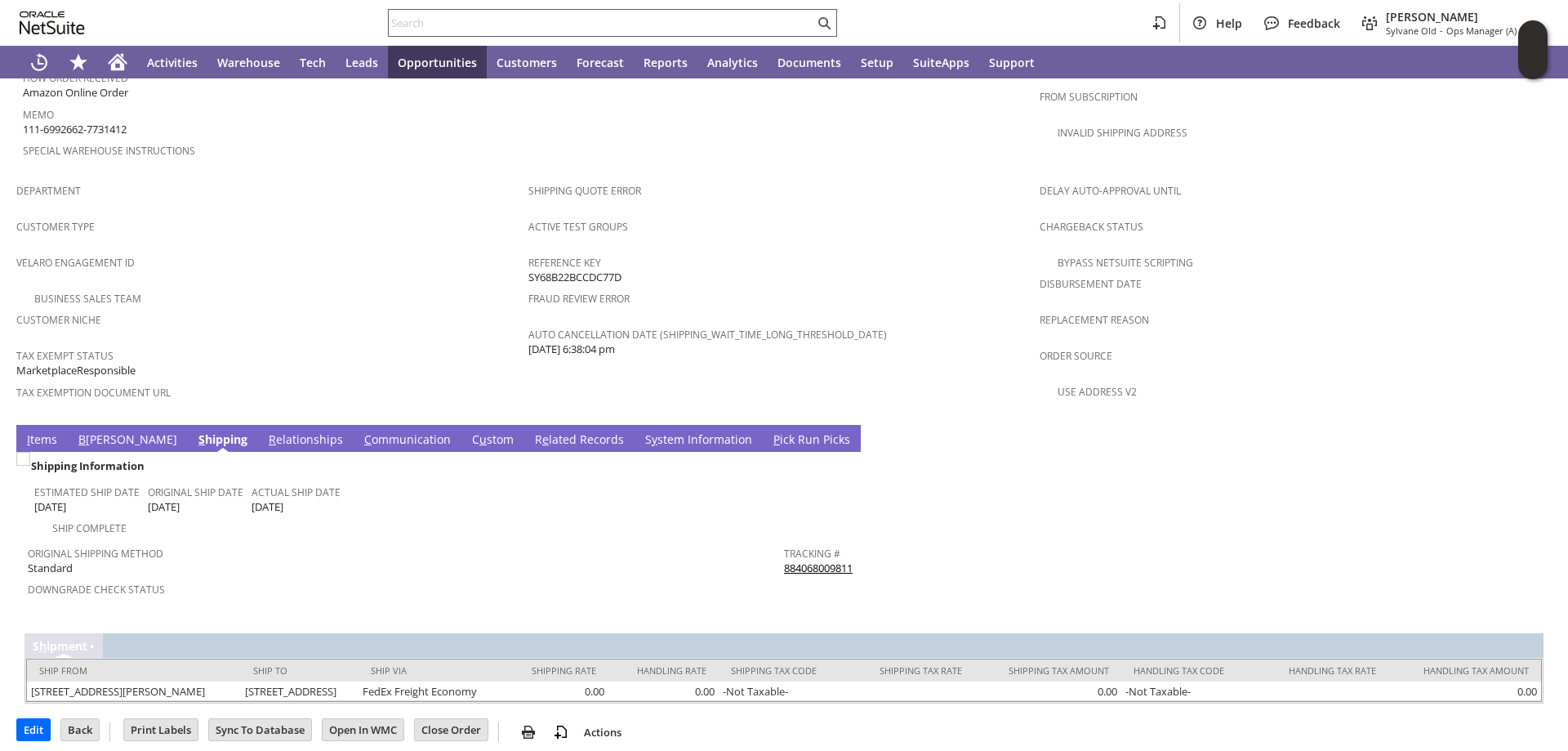
click at [462, 27] on input "text" at bounding box center [601, 23] width 425 height 20
paste input "S1351303"
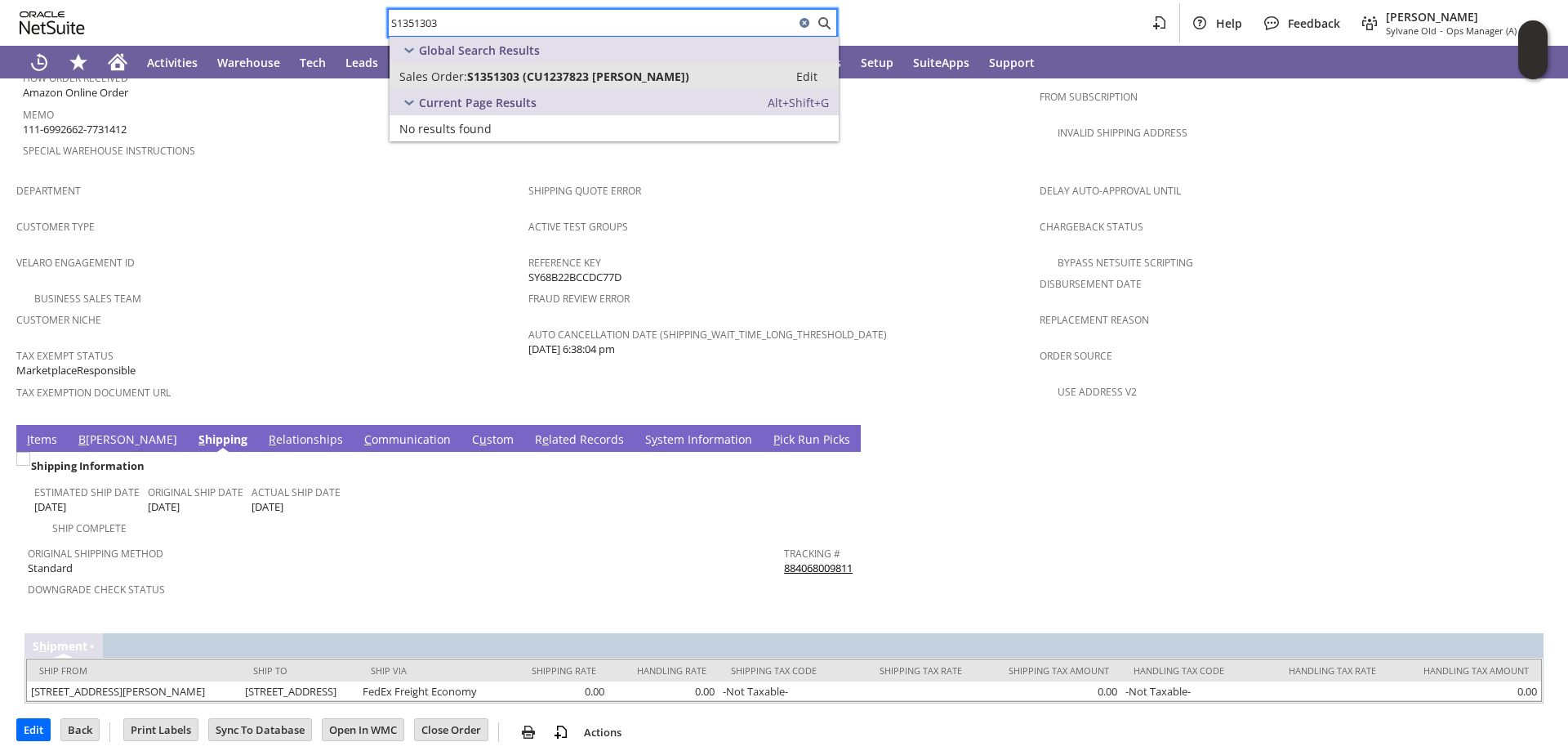
type input "S1351303"
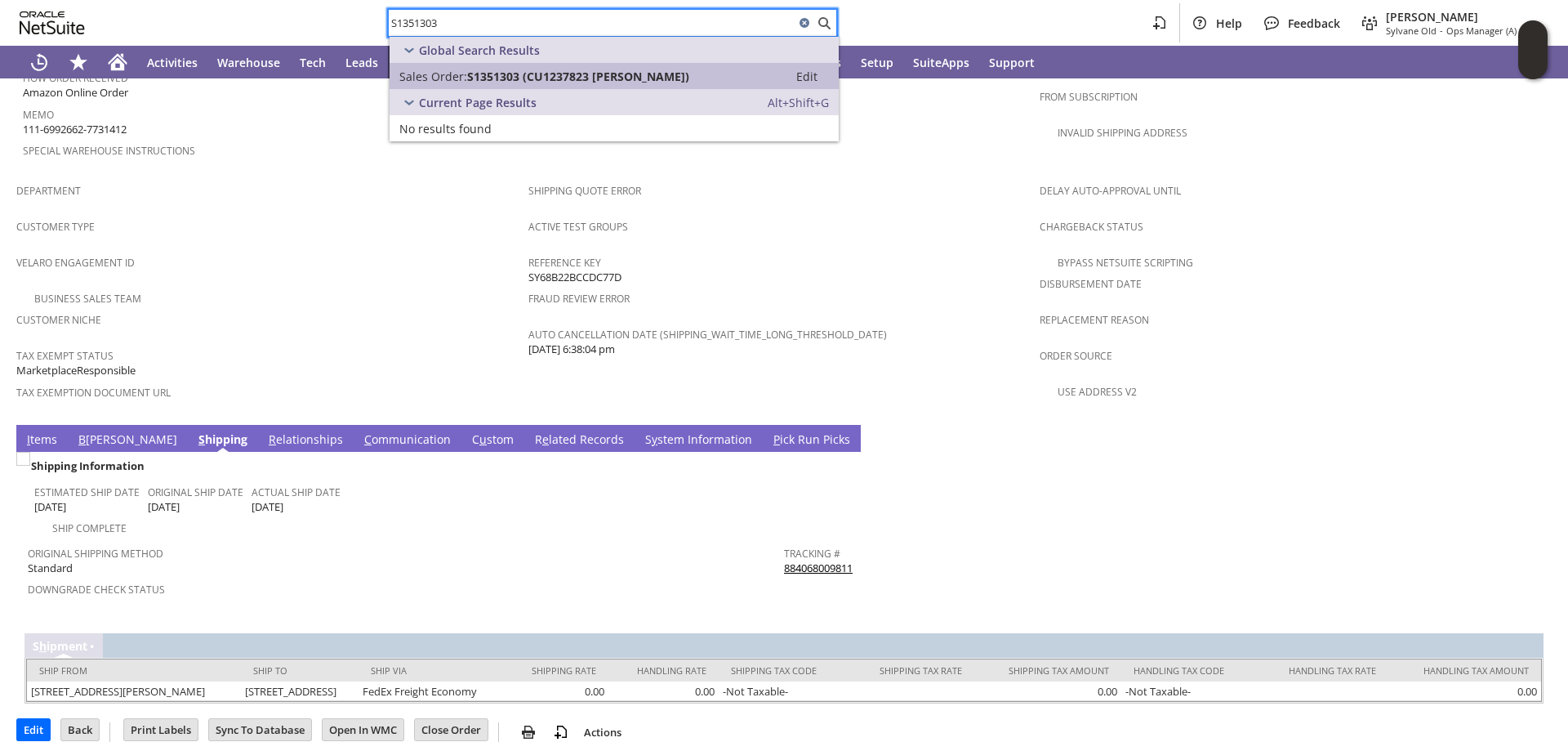
click at [489, 76] on span "S1351303 (CU1237823 Timothy J Tomes)" at bounding box center [578, 76] width 222 height 16
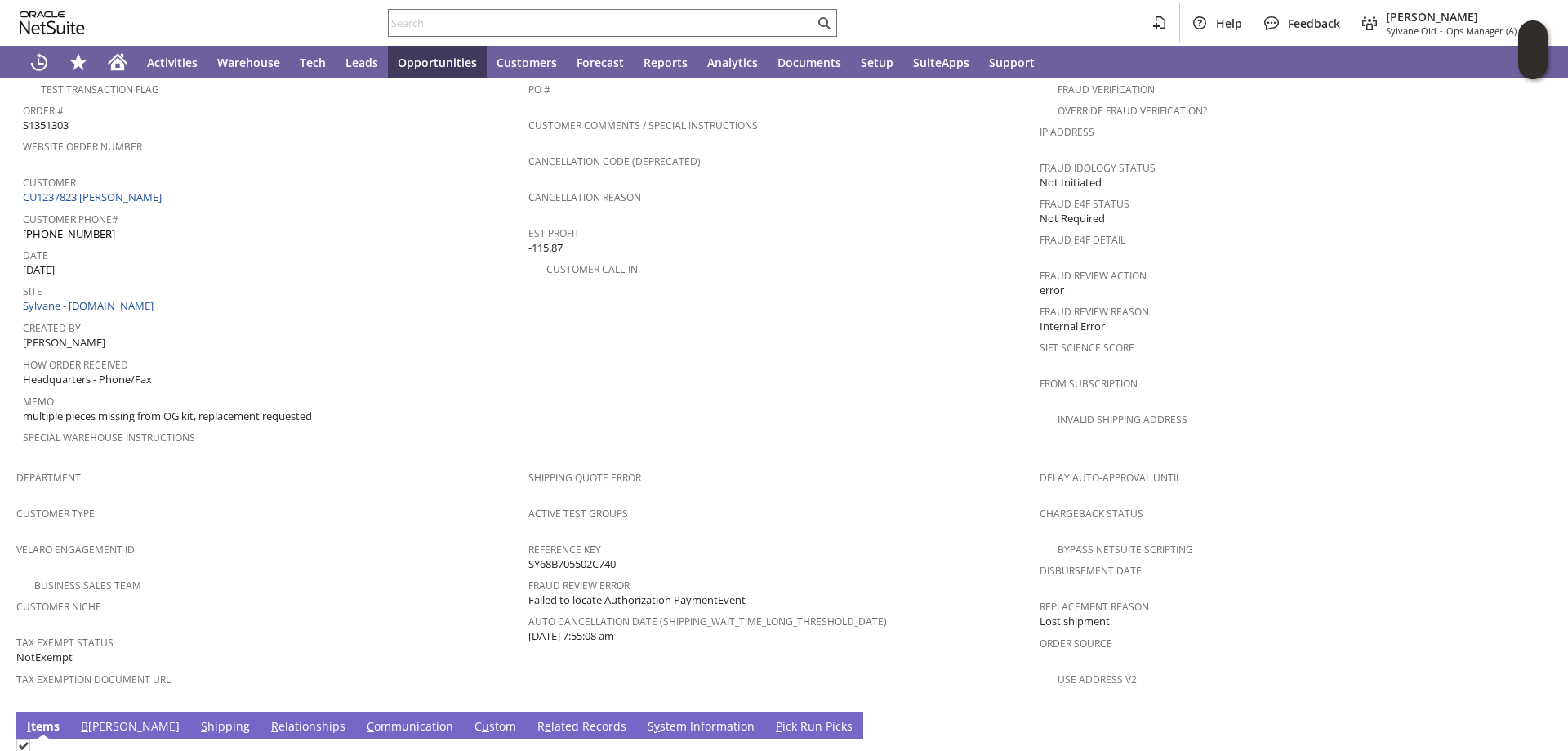
scroll to position [898, 0]
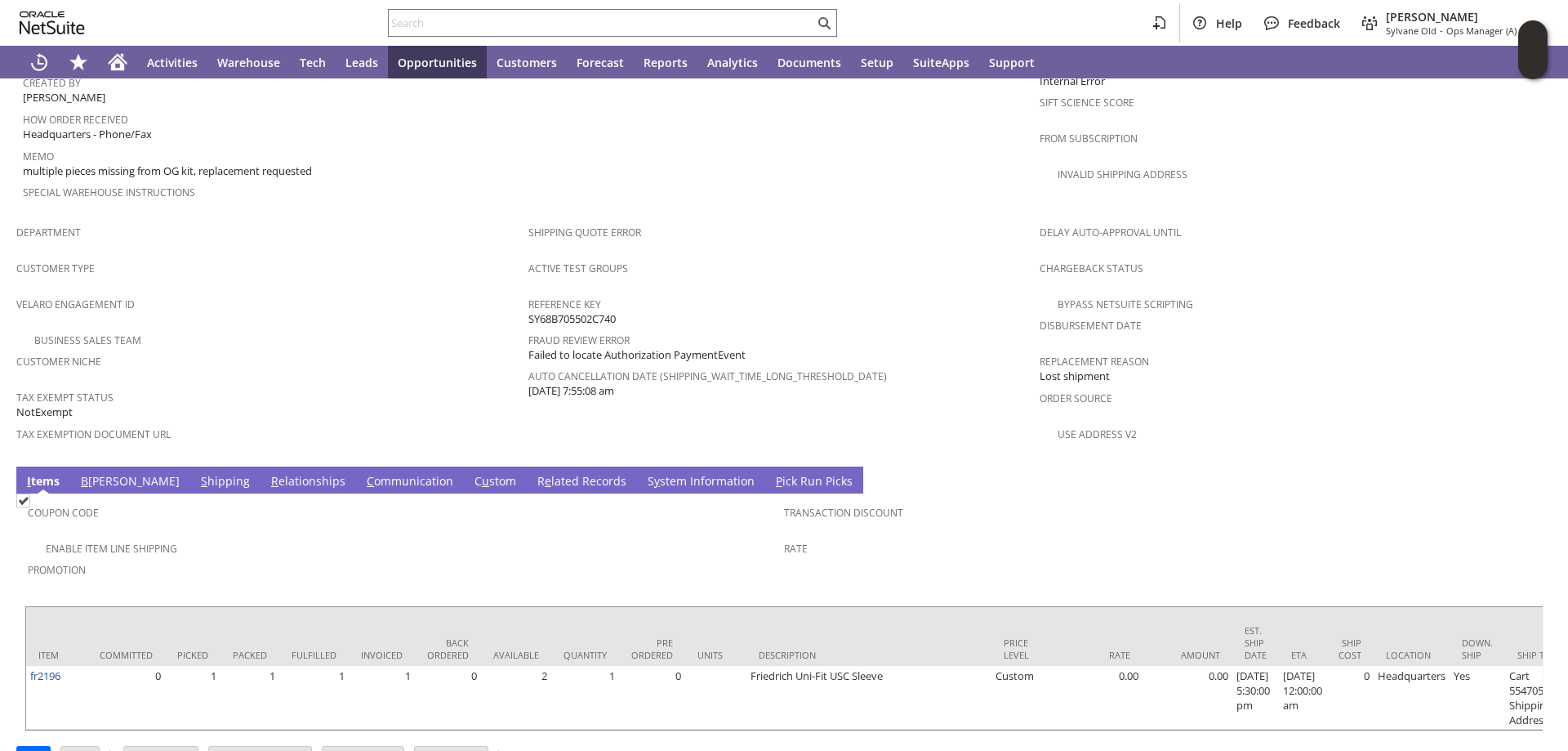
click at [643, 473] on link "S y stem Information" at bounding box center [701, 482] width 115 height 18
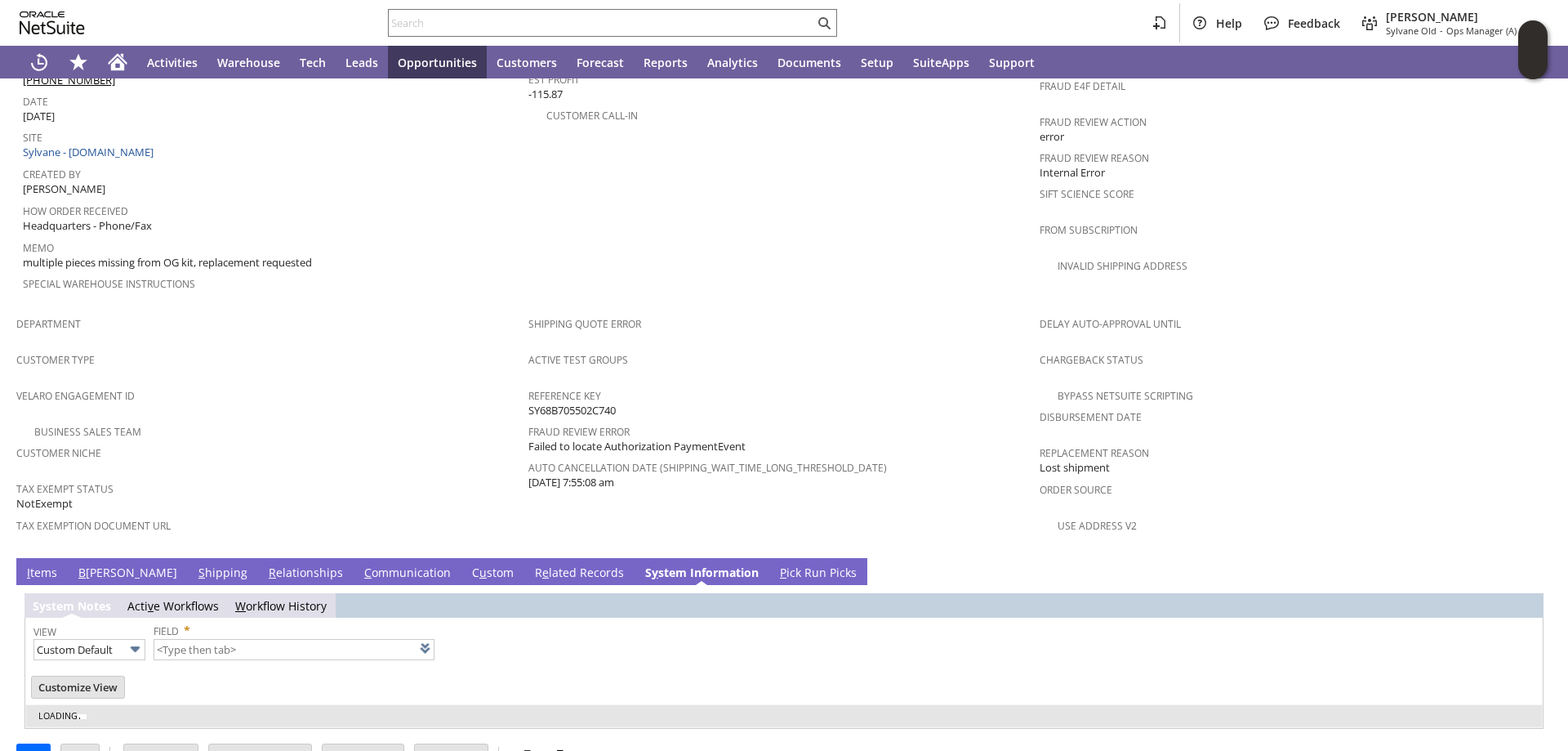
type input "1 to 25 of 91"
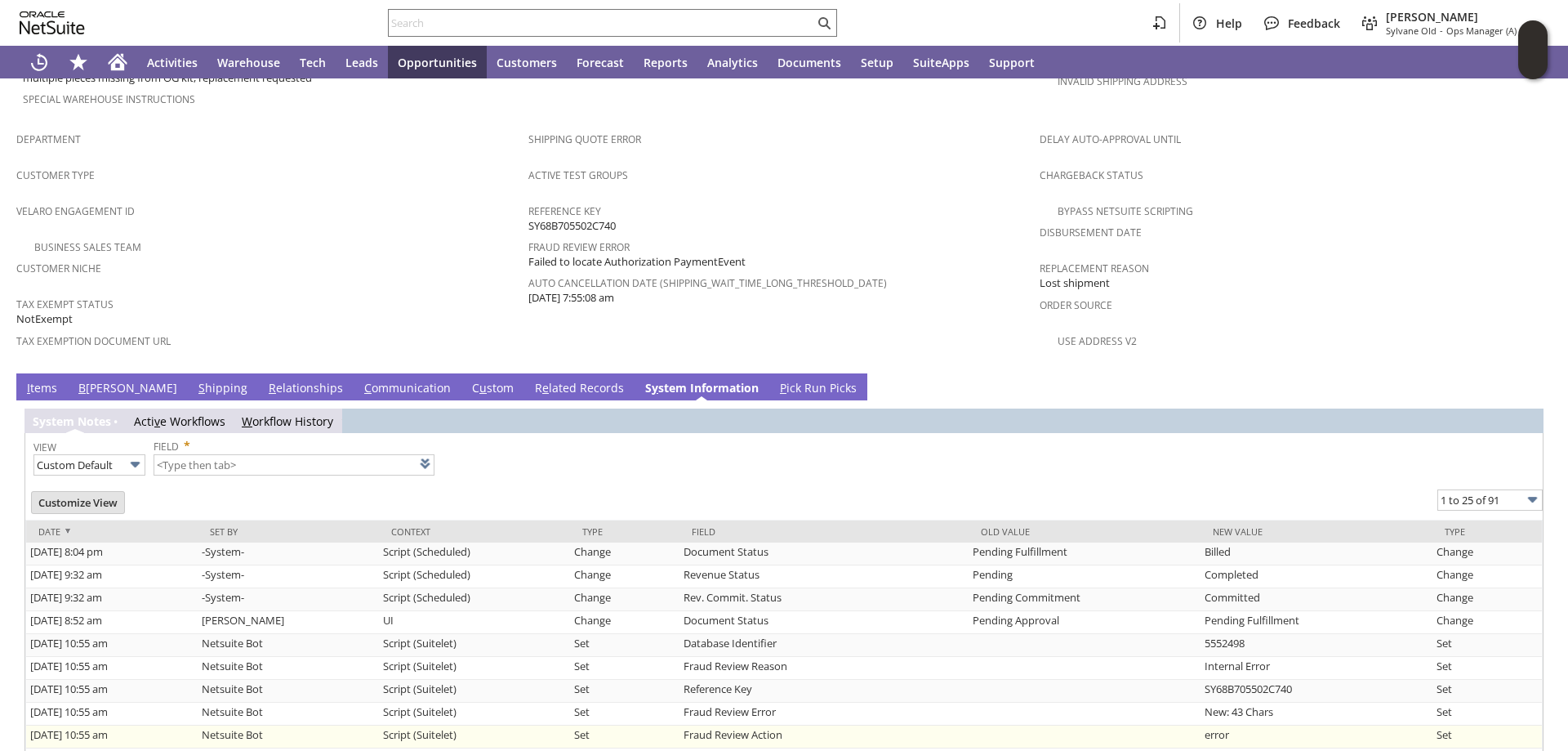
scroll to position [1062, 0]
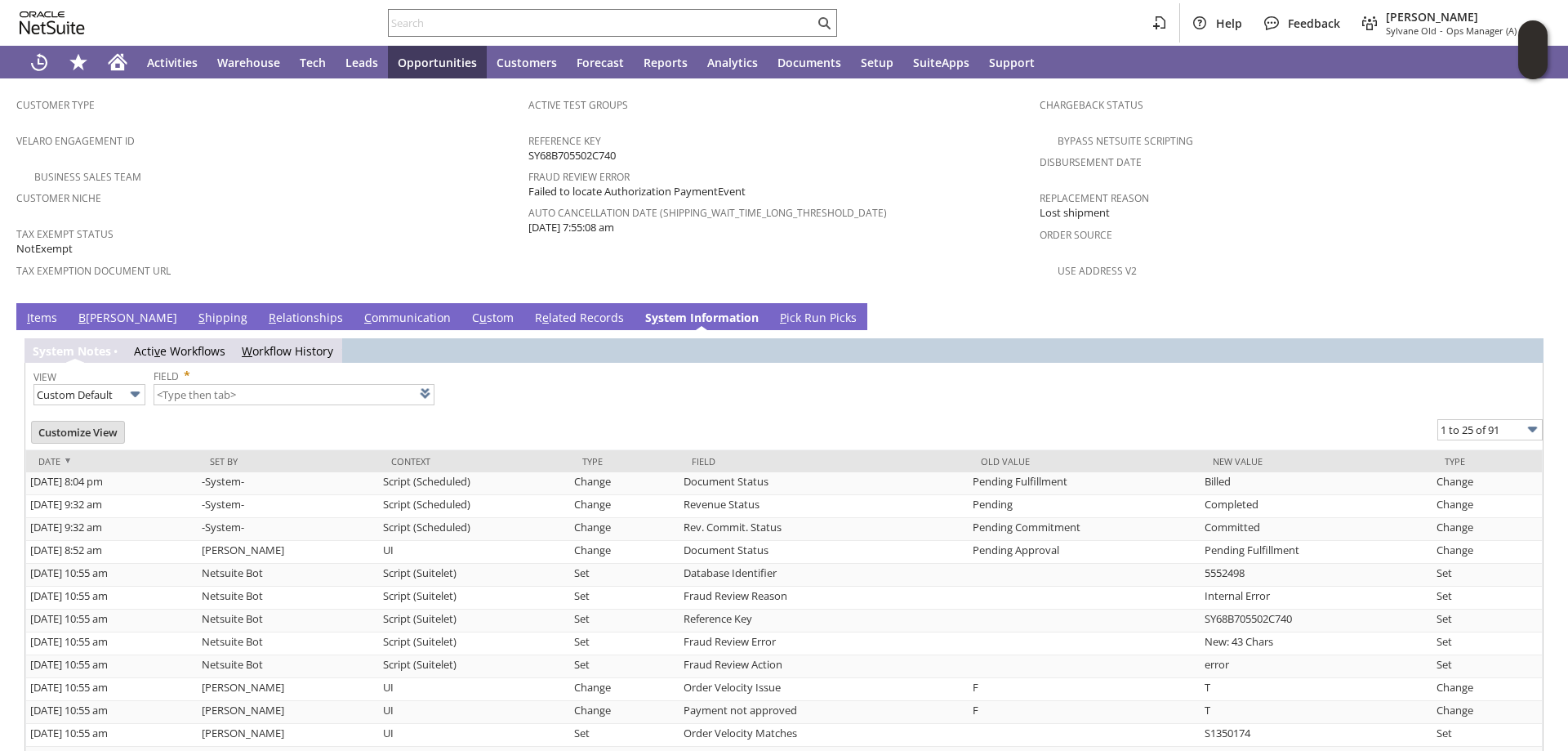
click at [194, 309] on link "S hipping" at bounding box center [223, 318] width 58 height 18
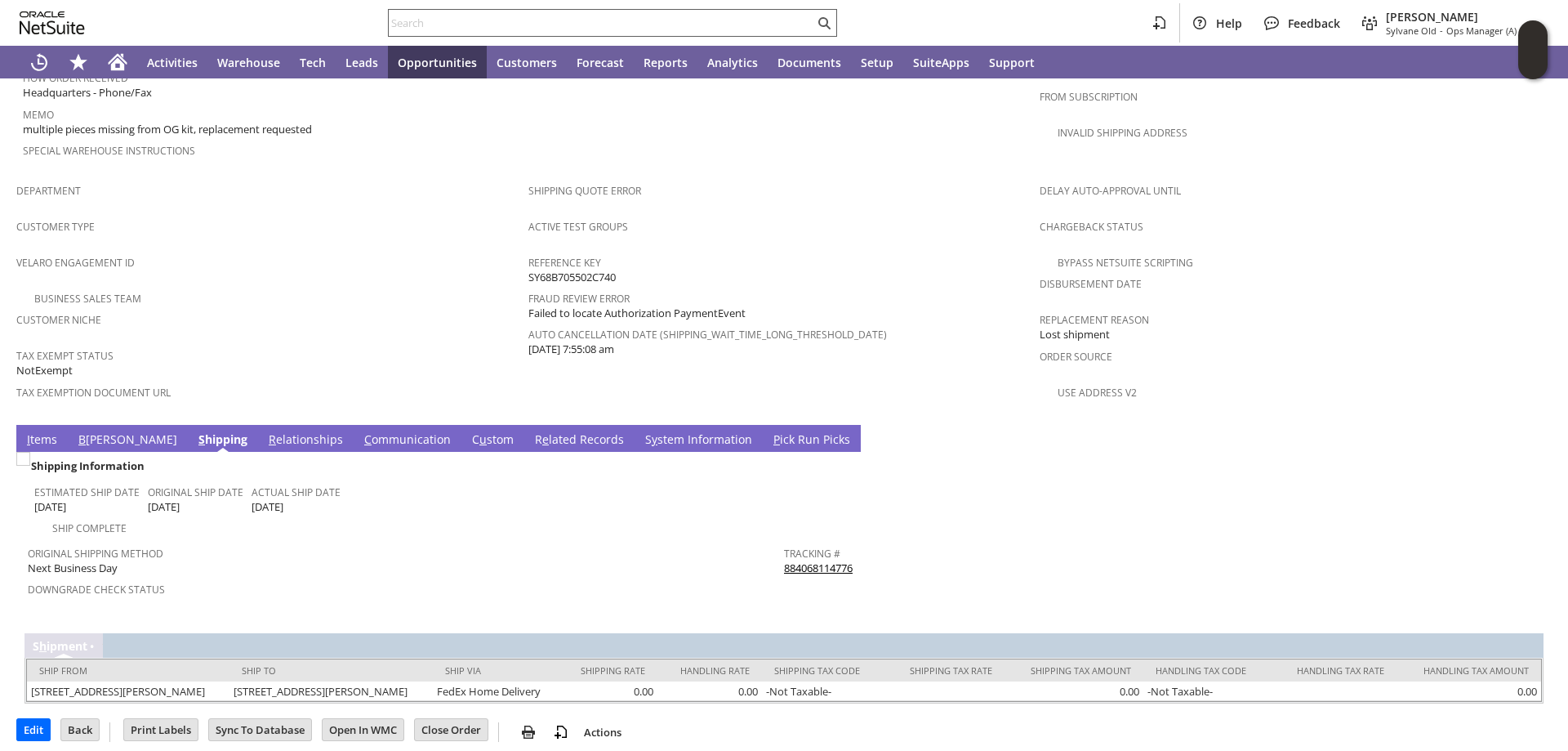
click at [456, 28] on input "text" at bounding box center [601, 23] width 425 height 20
paste input "S1350869"
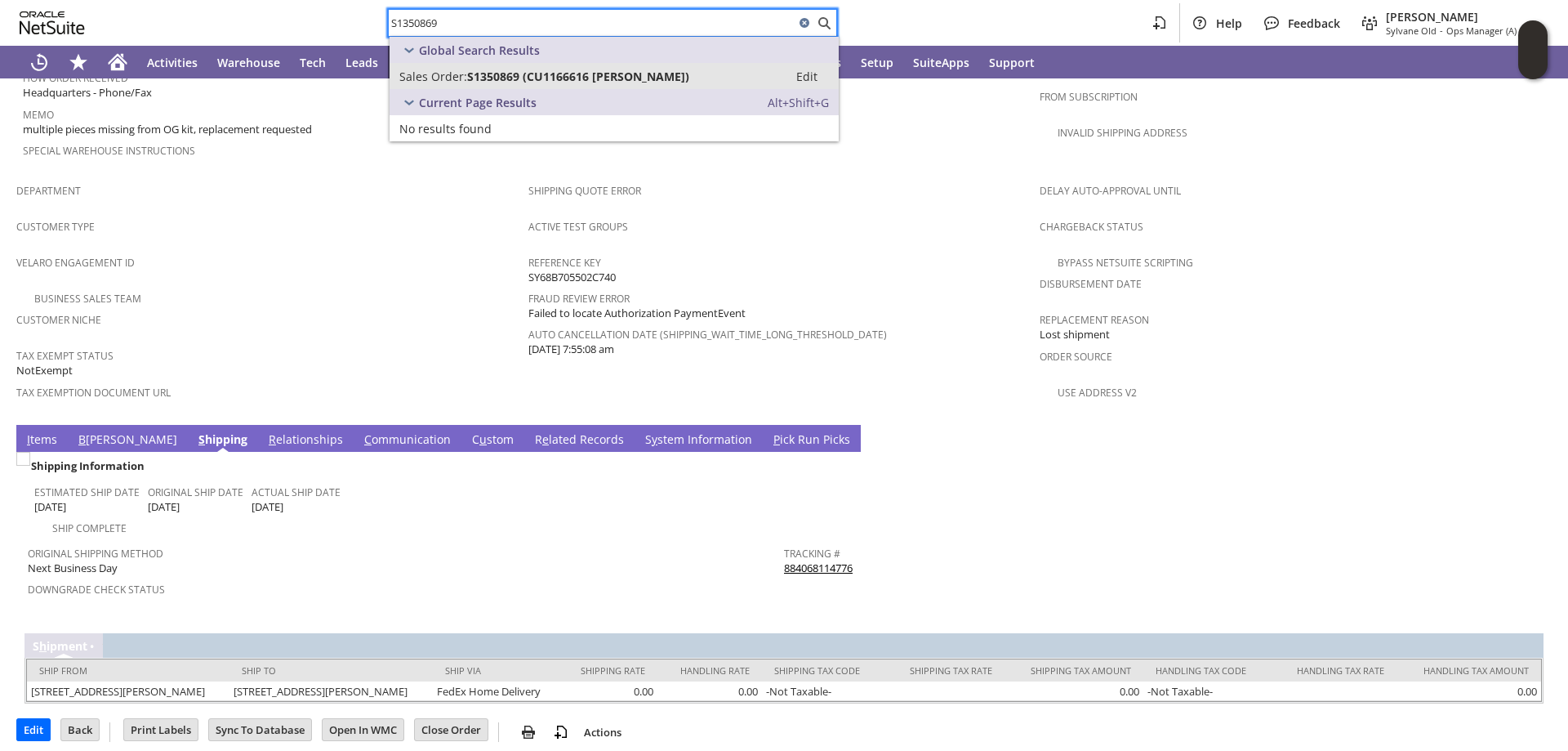
type input "S1350869"
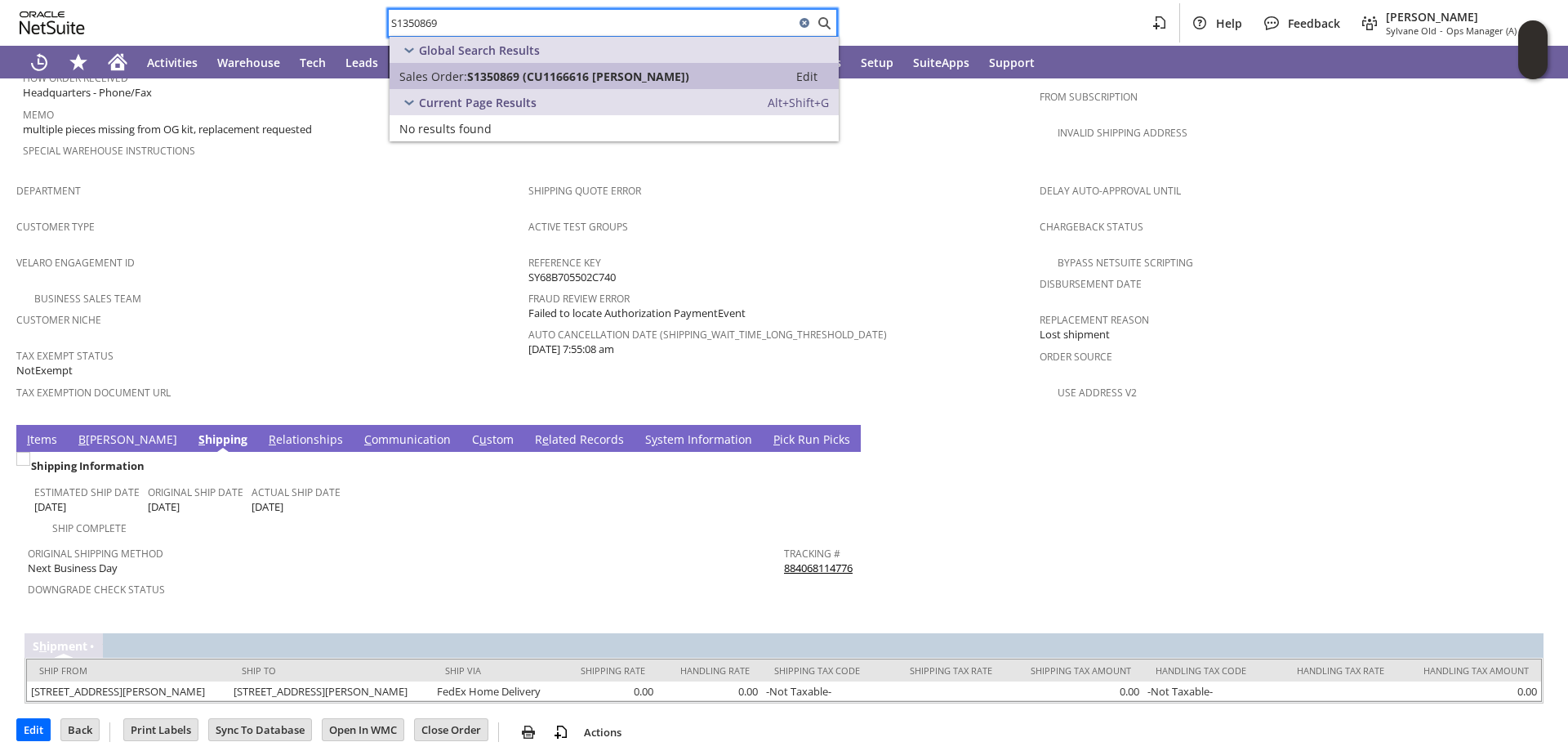
click at [467, 74] on span "S1350869 (CU1166616 Austin Ranalletta)" at bounding box center [578, 76] width 222 height 16
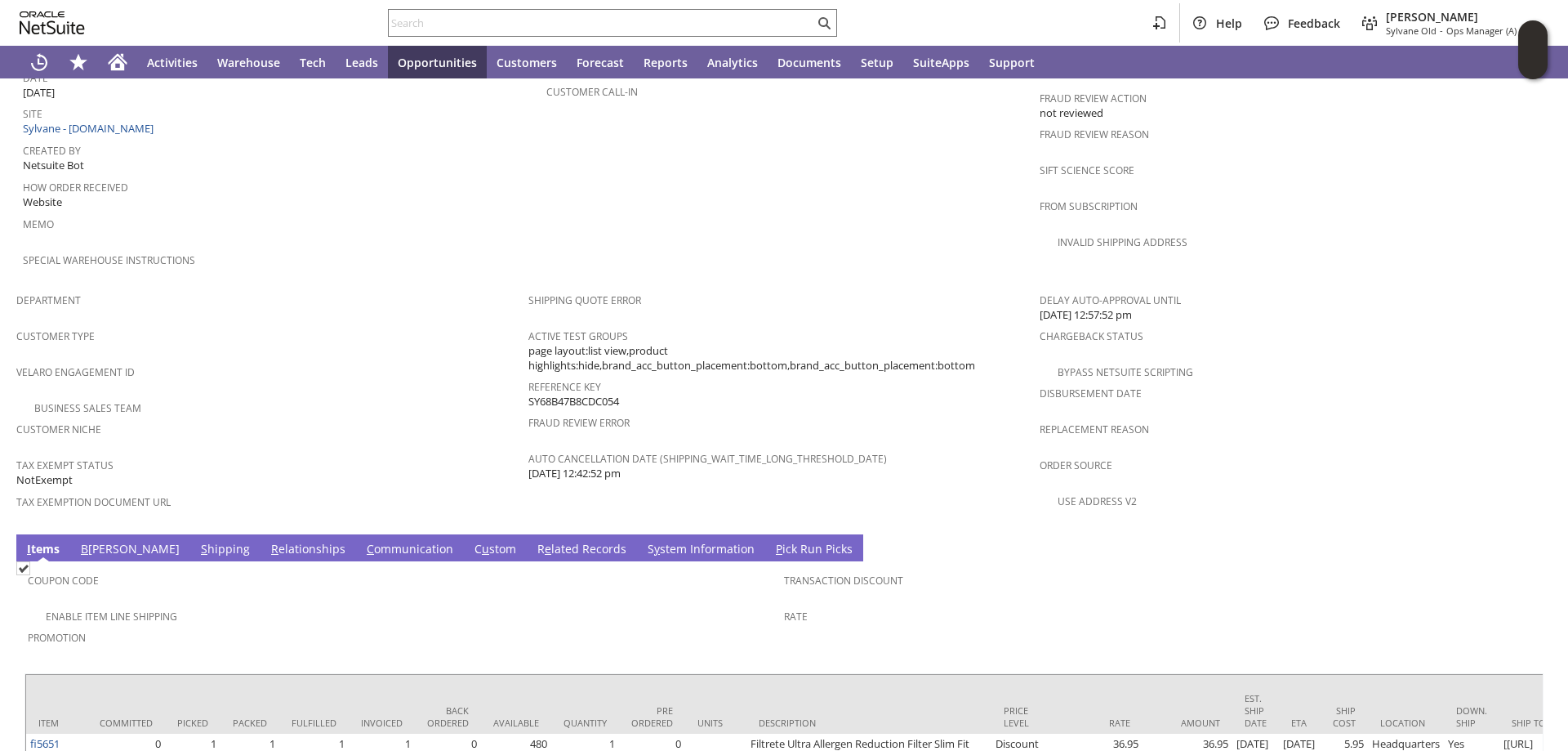
scroll to position [957, 0]
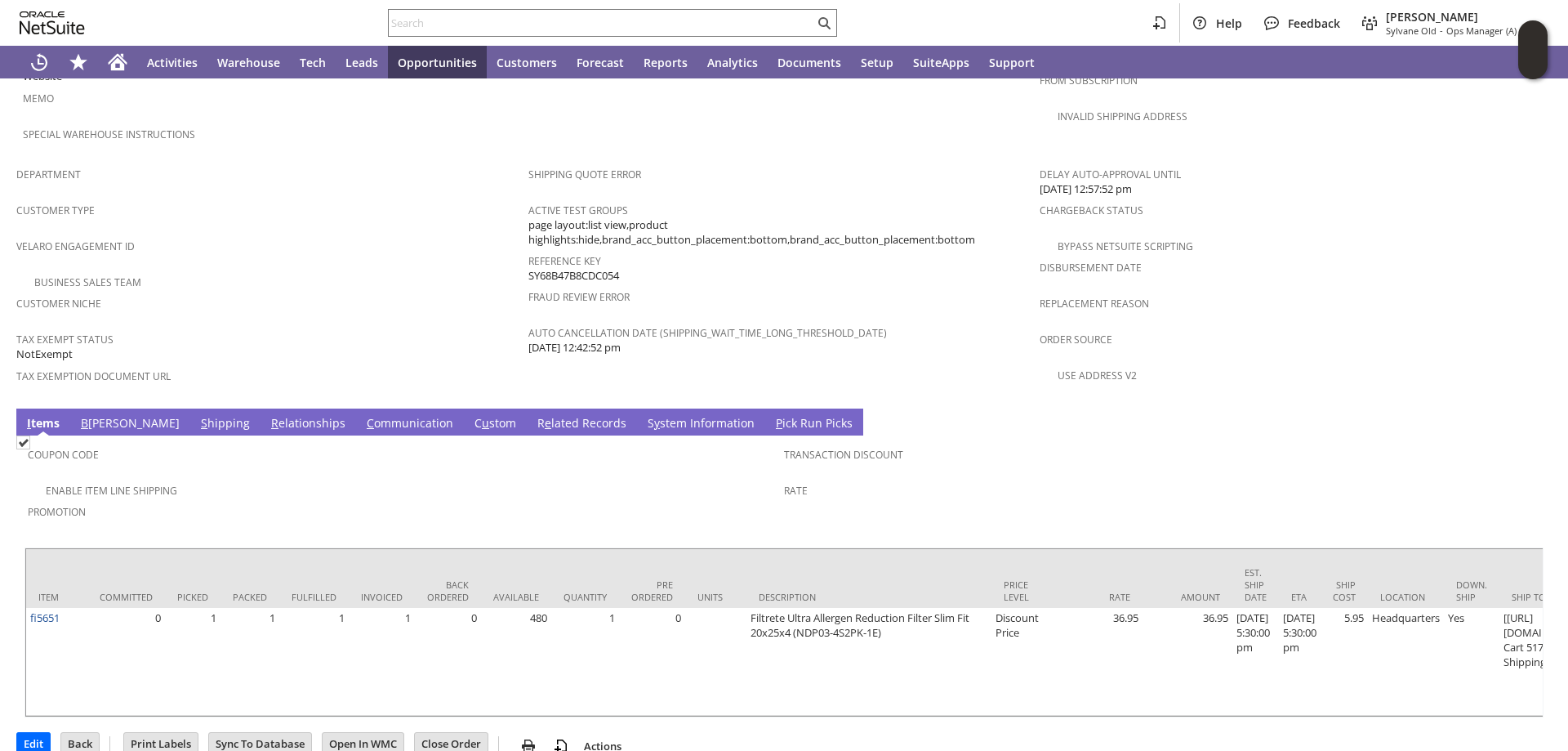
click at [197, 415] on link "S hipping" at bounding box center [225, 424] width 58 height 18
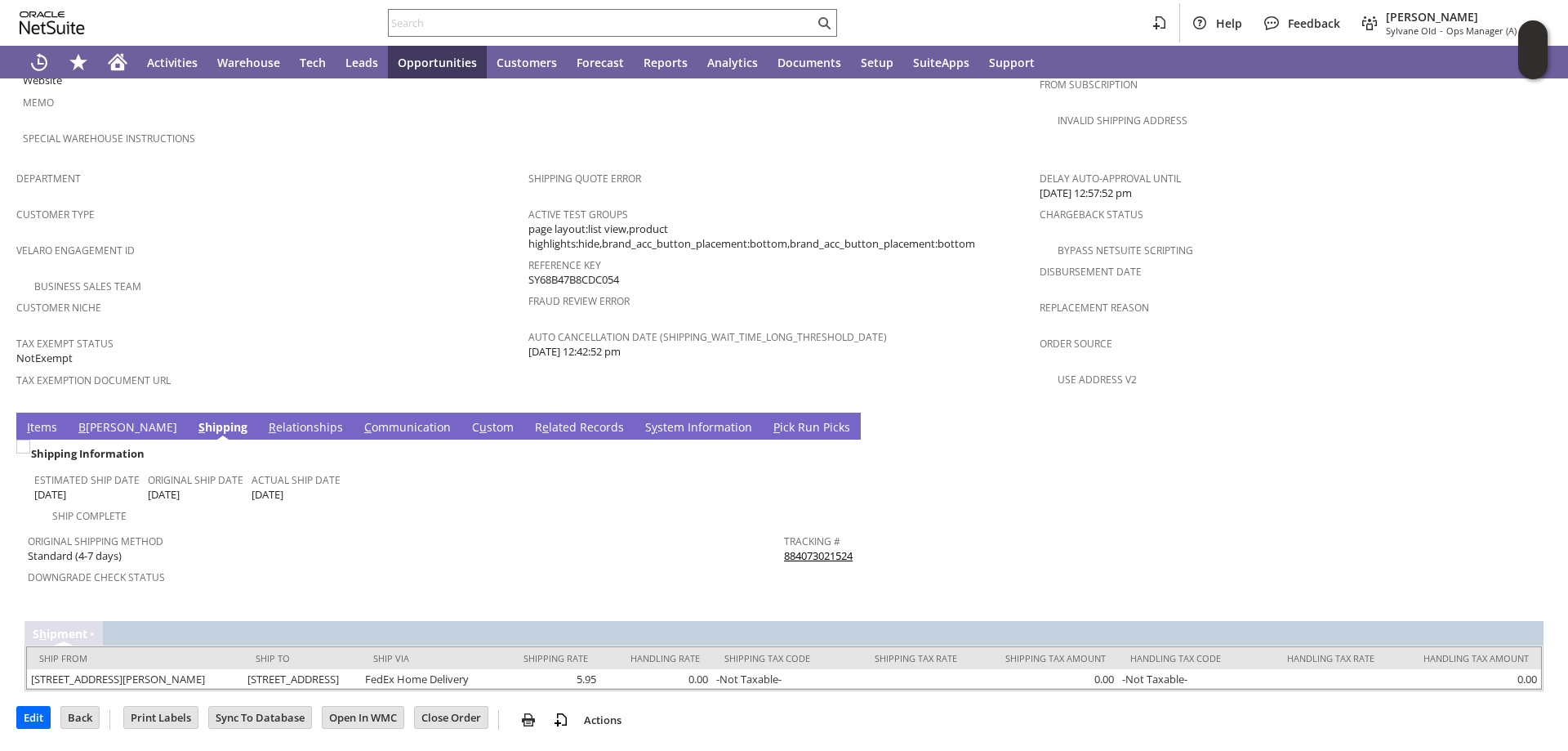
scroll to position [940, 0]
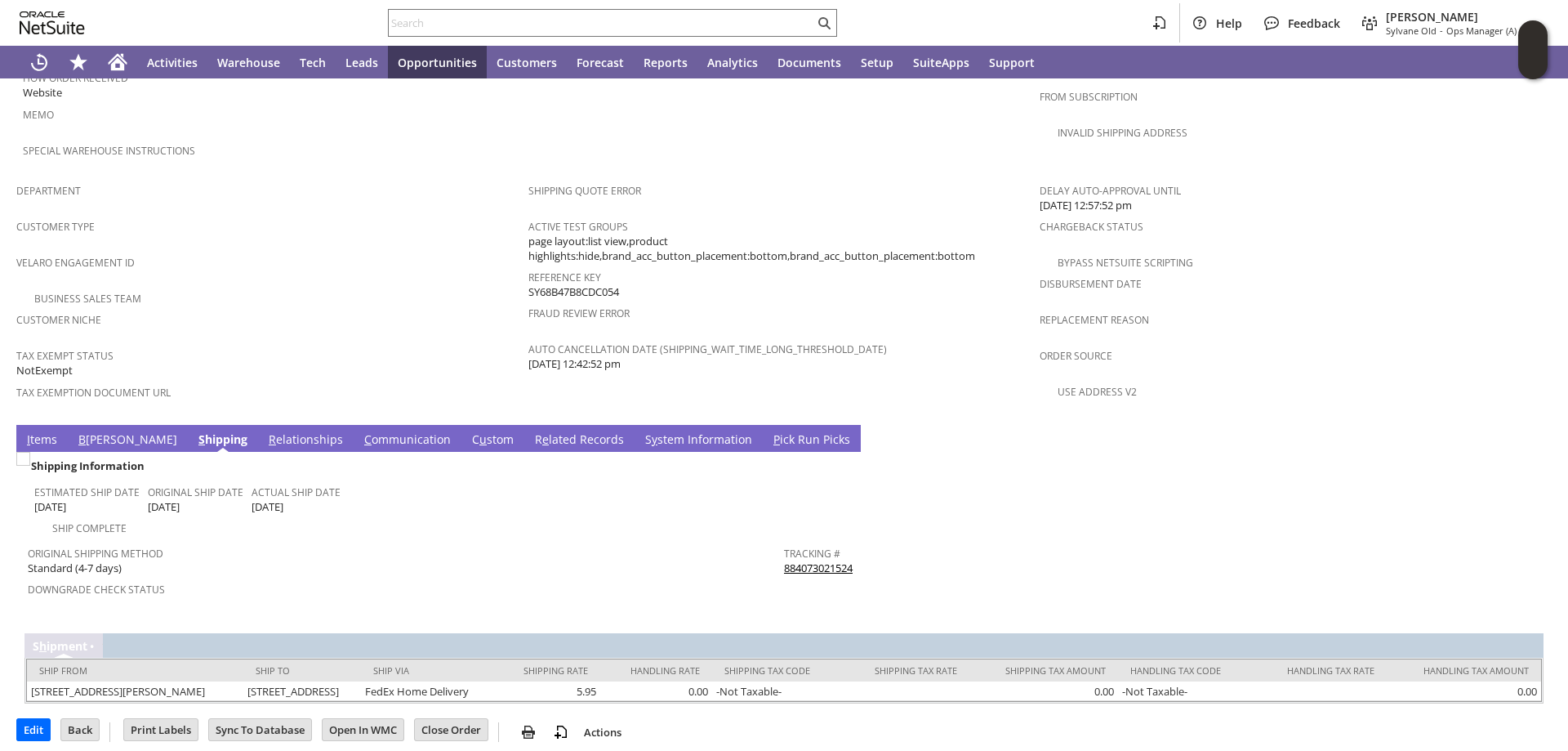
click at [641, 431] on link "S y stem Information" at bounding box center [698, 440] width 115 height 18
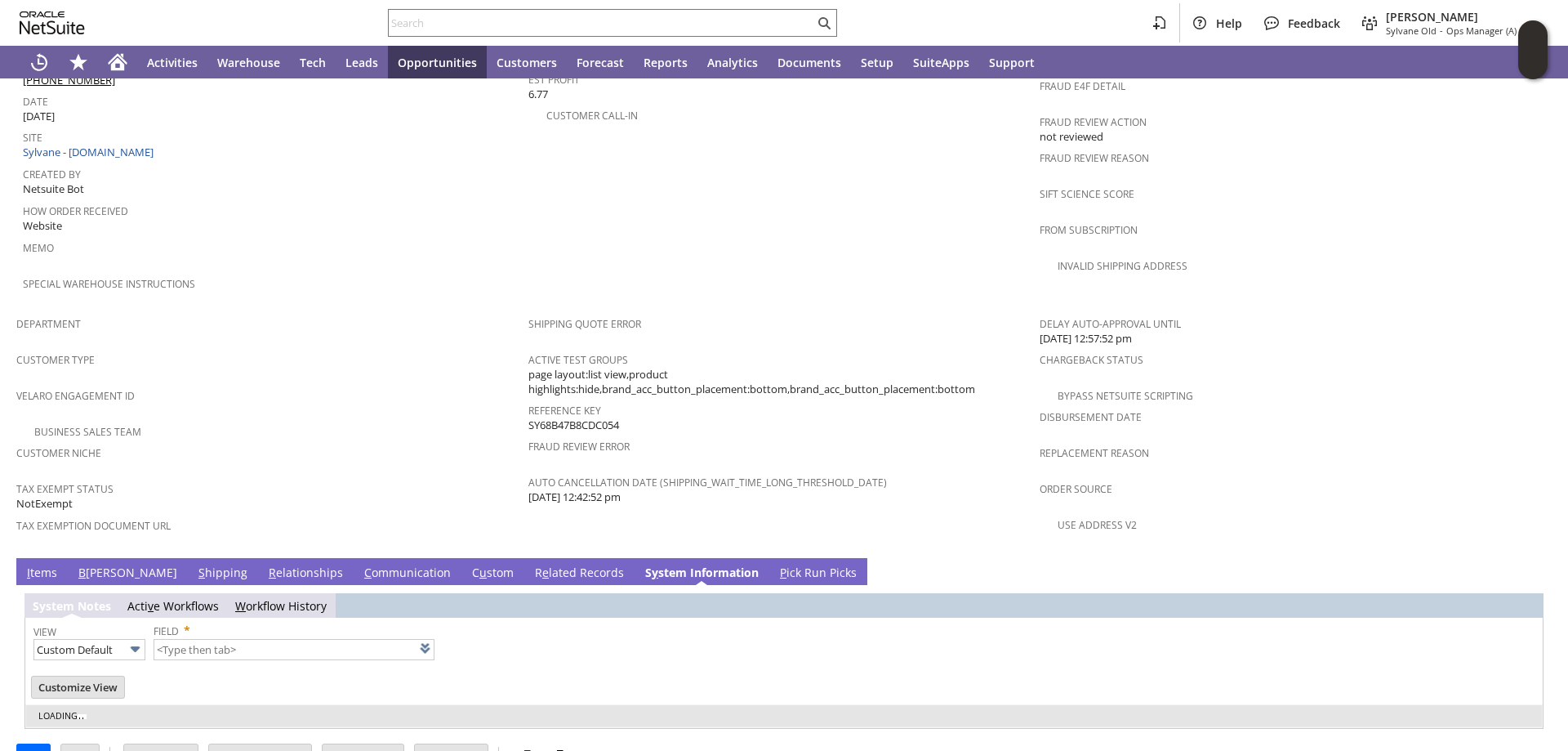
type input "1 to 25 of 91"
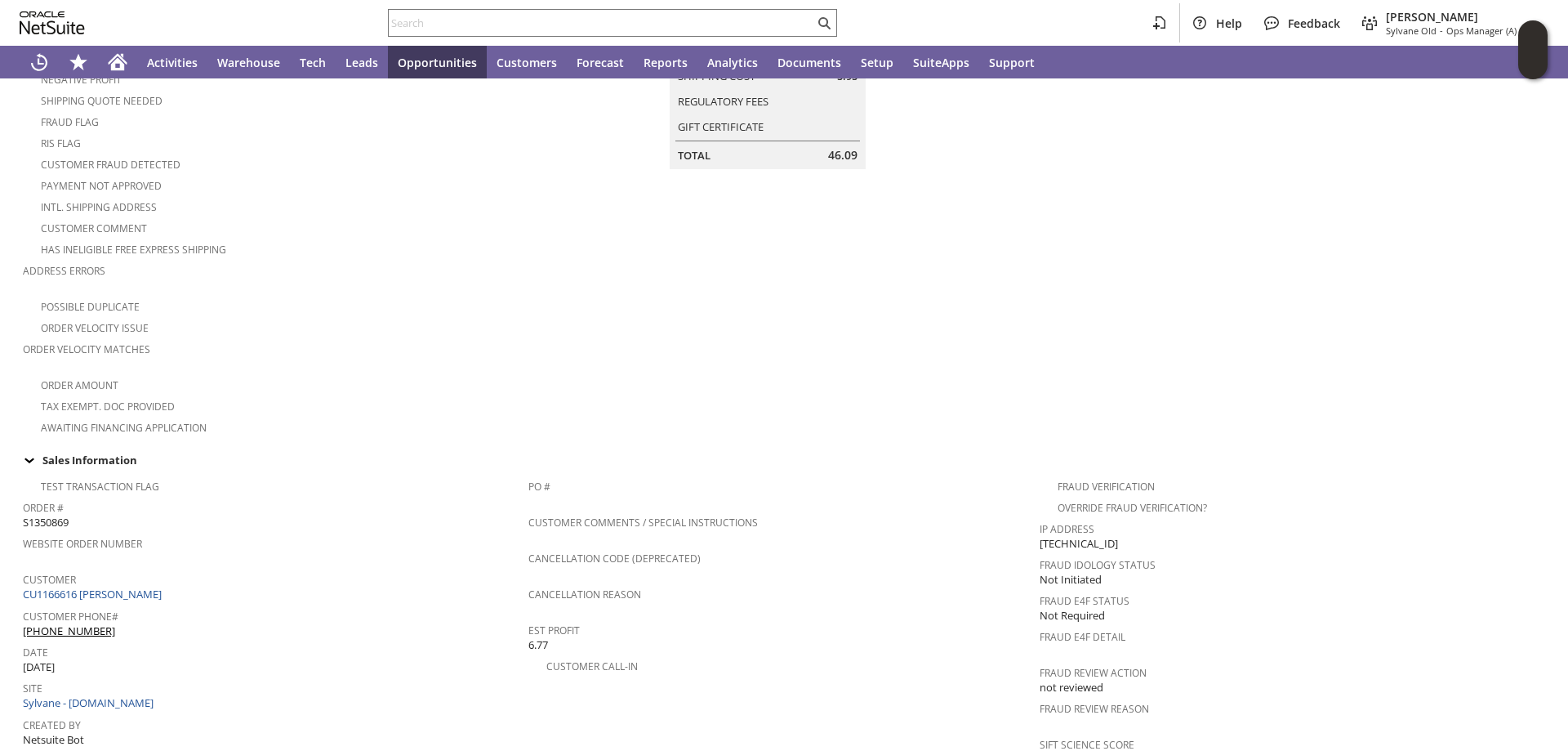
scroll to position [123, 0]
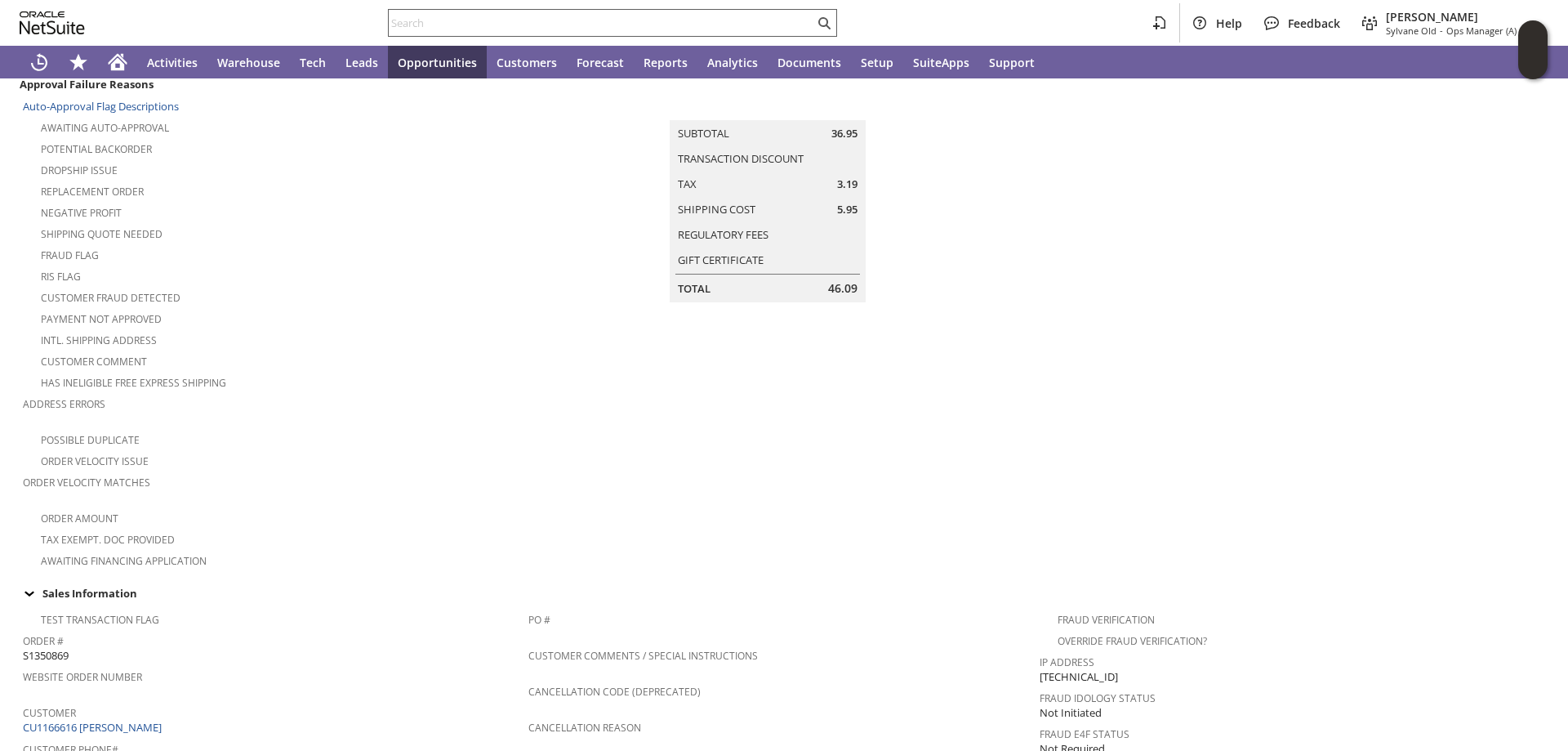
click at [471, 26] on input "text" at bounding box center [601, 23] width 425 height 20
paste input "200013492428351"
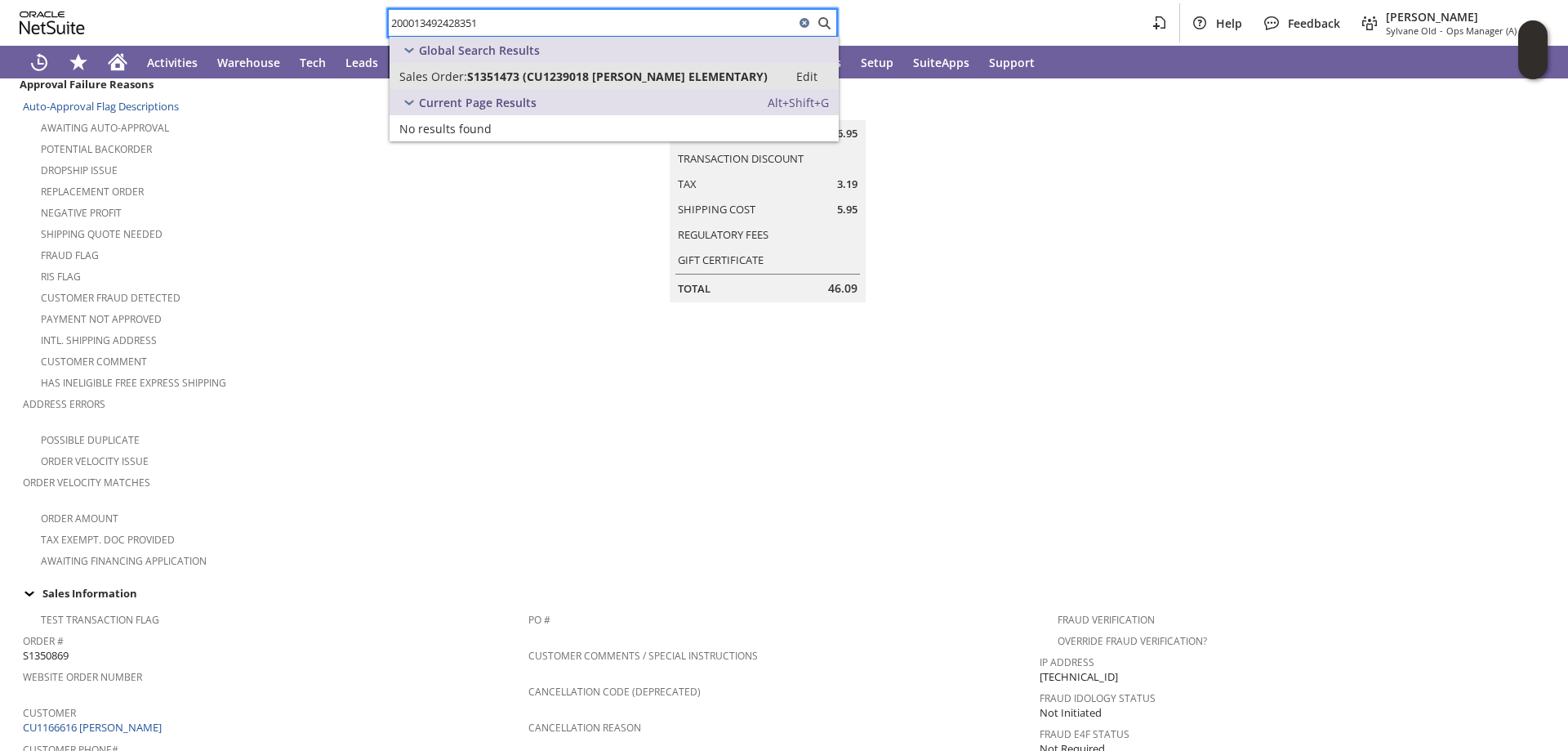
type input "200013492428351"
click at [485, 75] on span "S1351473 (CU1239018 PAT S ELEMENTARY)" at bounding box center [617, 76] width 300 height 16
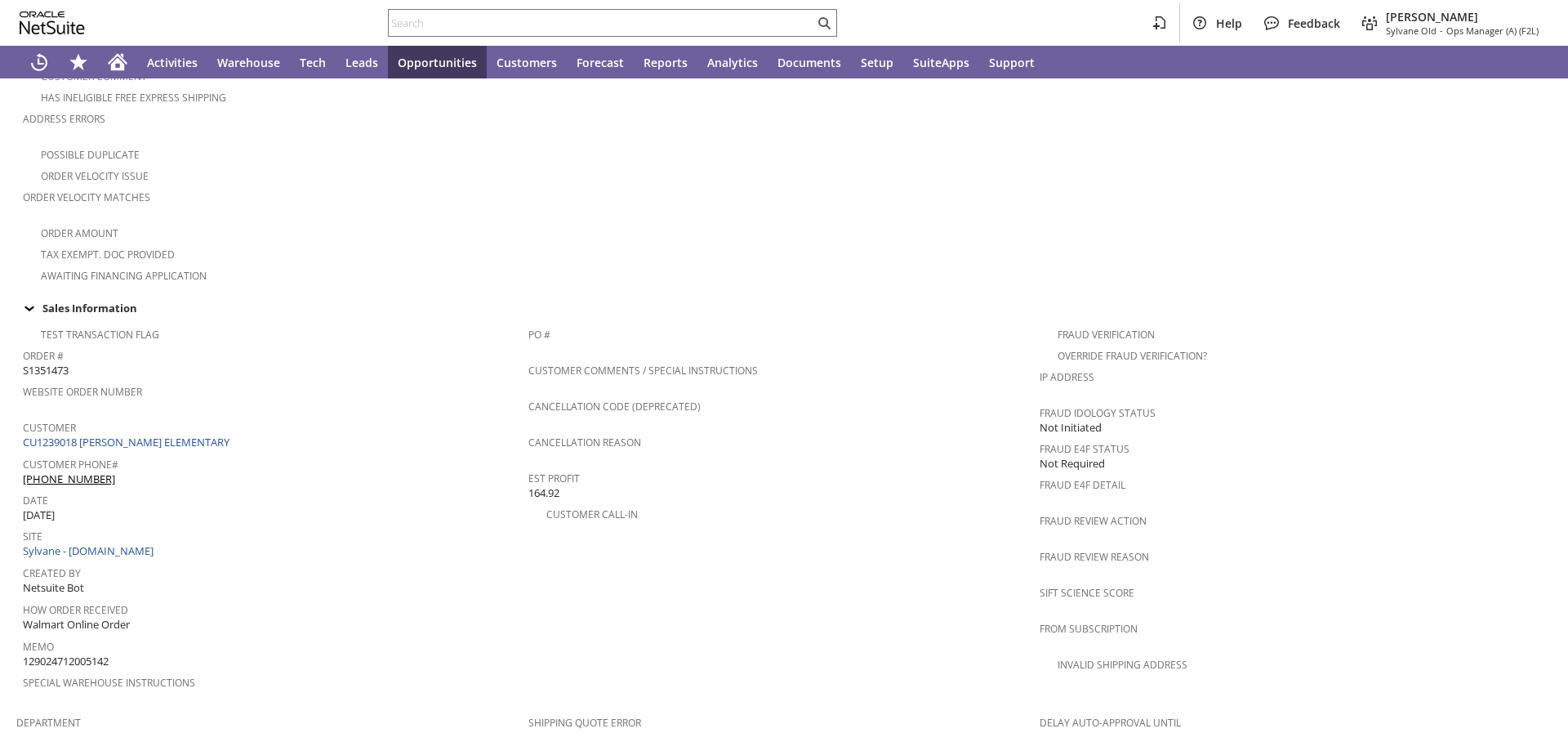
scroll to position [1062, 0]
